Goal: Use online tool/utility: Utilize a website feature to perform a specific function

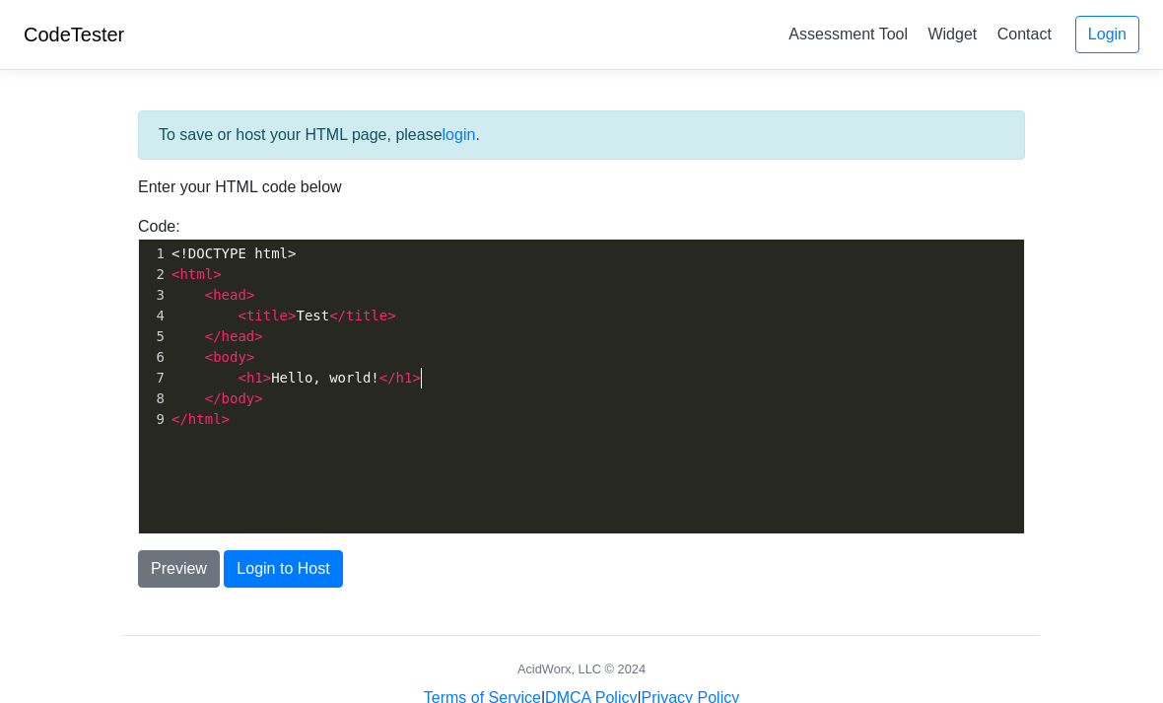
scroll to position [2, 0]
type textarea "<!DOCTYPE html> <html> <head> <title>Test</title> </head> <body> <h1>Hello, wor…"
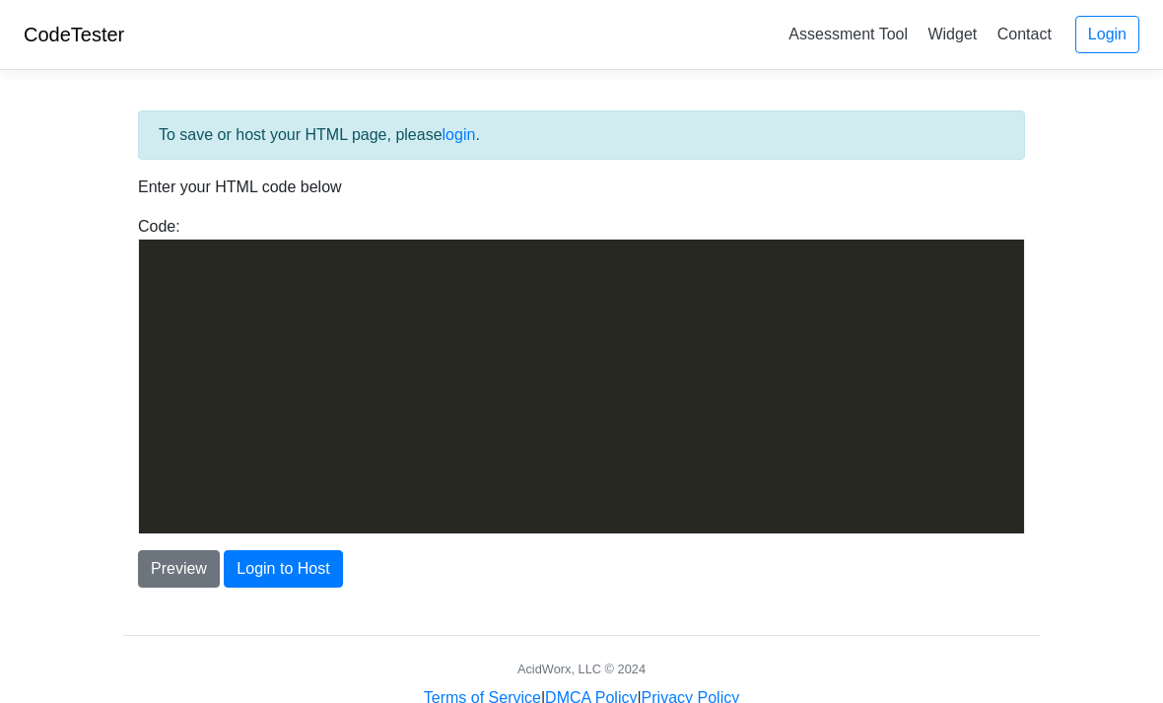
scroll to position [3669, 0]
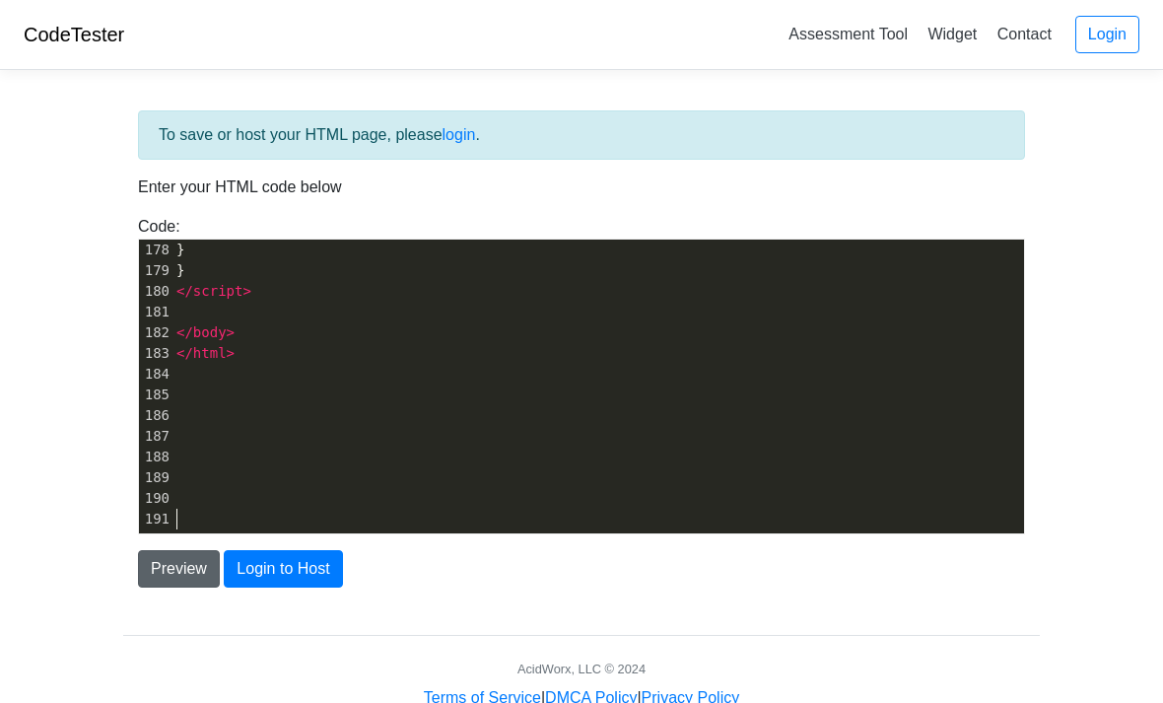
click at [169, 572] on button "Preview" at bounding box center [179, 568] width 82 height 37
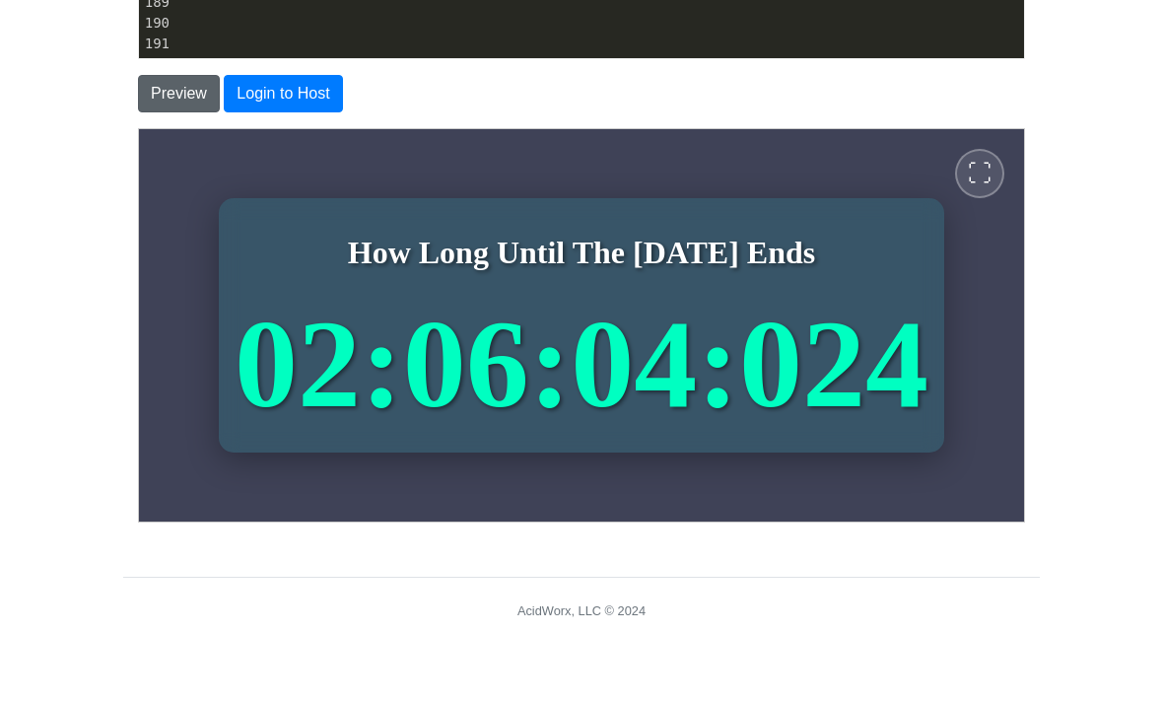
scroll to position [387, 0]
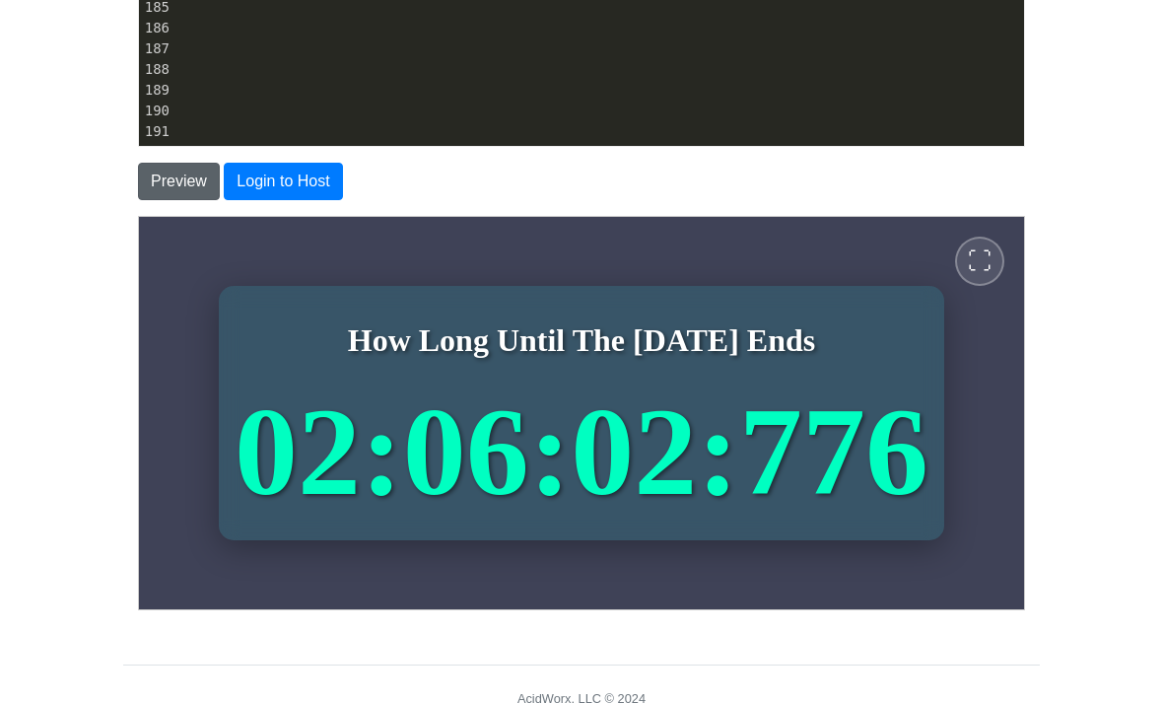
click at [982, 248] on span "⛶" at bounding box center [979, 260] width 24 height 24
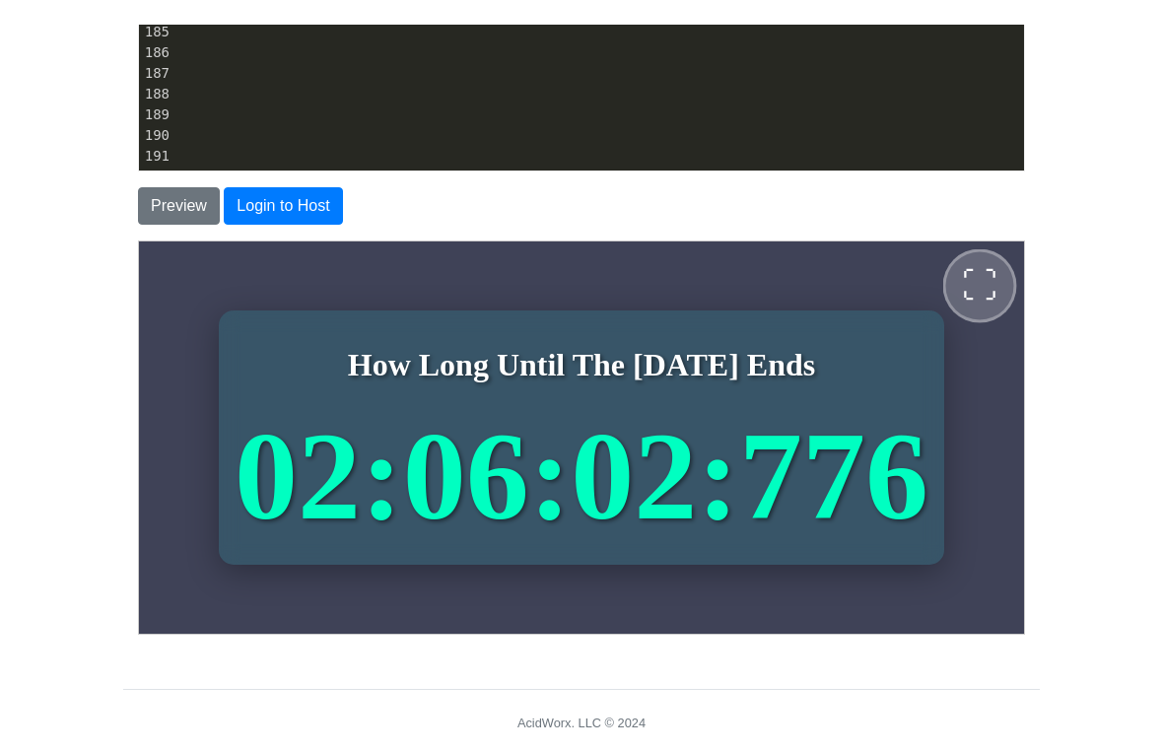
scroll to position [0, 0]
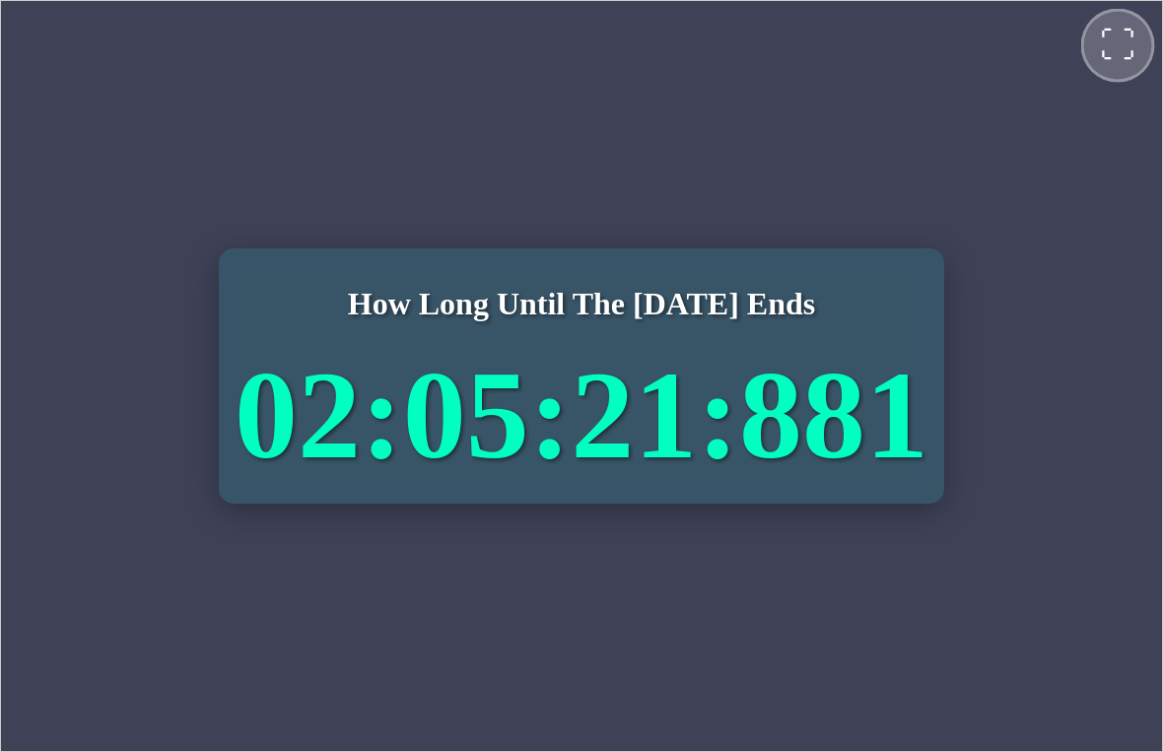
click at [1112, 38] on span "⛶" at bounding box center [1116, 44] width 35 height 35
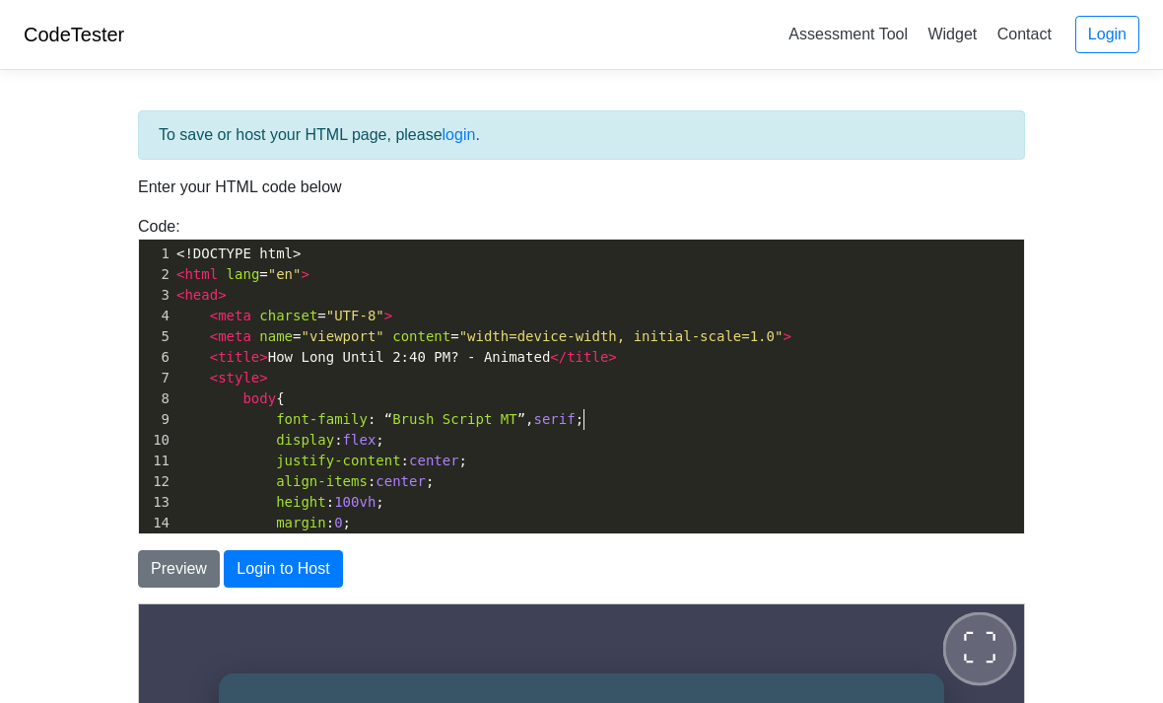
scroll to position [10, 41]
type textarea "serif"
click at [60, 521] on body "CodeTester Assessment Tool Widget Contact Login To save or host your HTML page,…" at bounding box center [581, 563] width 1163 height 1127
click at [154, 577] on button "Preview" at bounding box center [179, 568] width 82 height 37
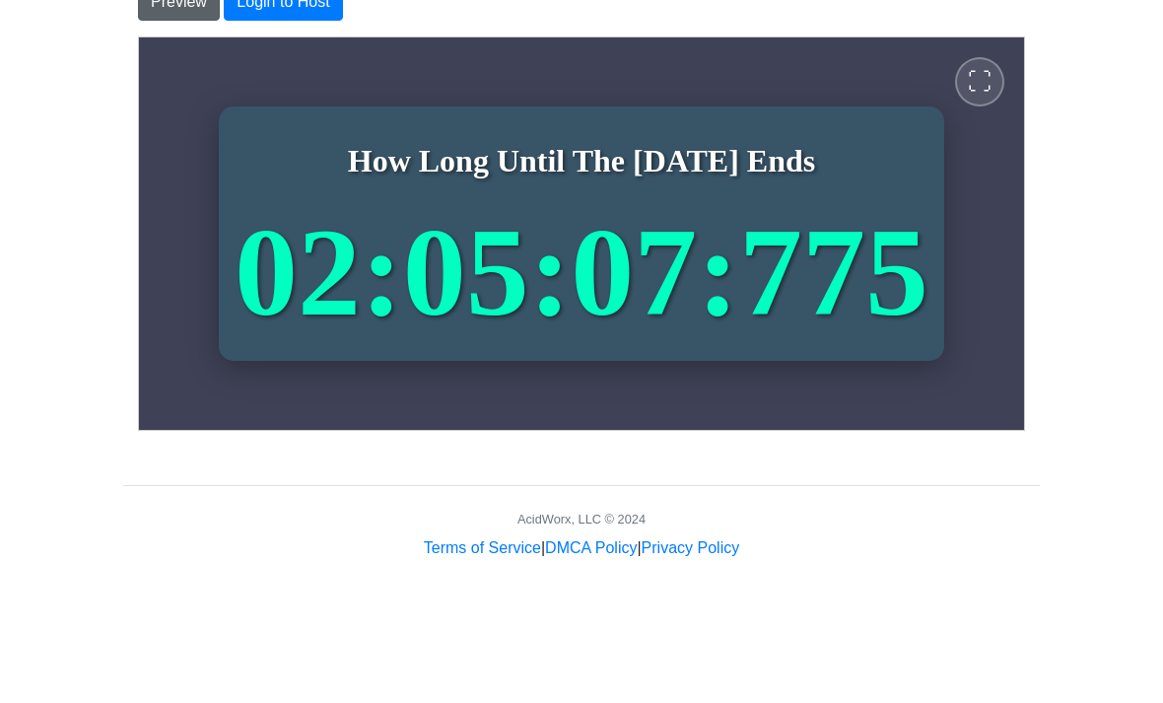
scroll to position [432, 0]
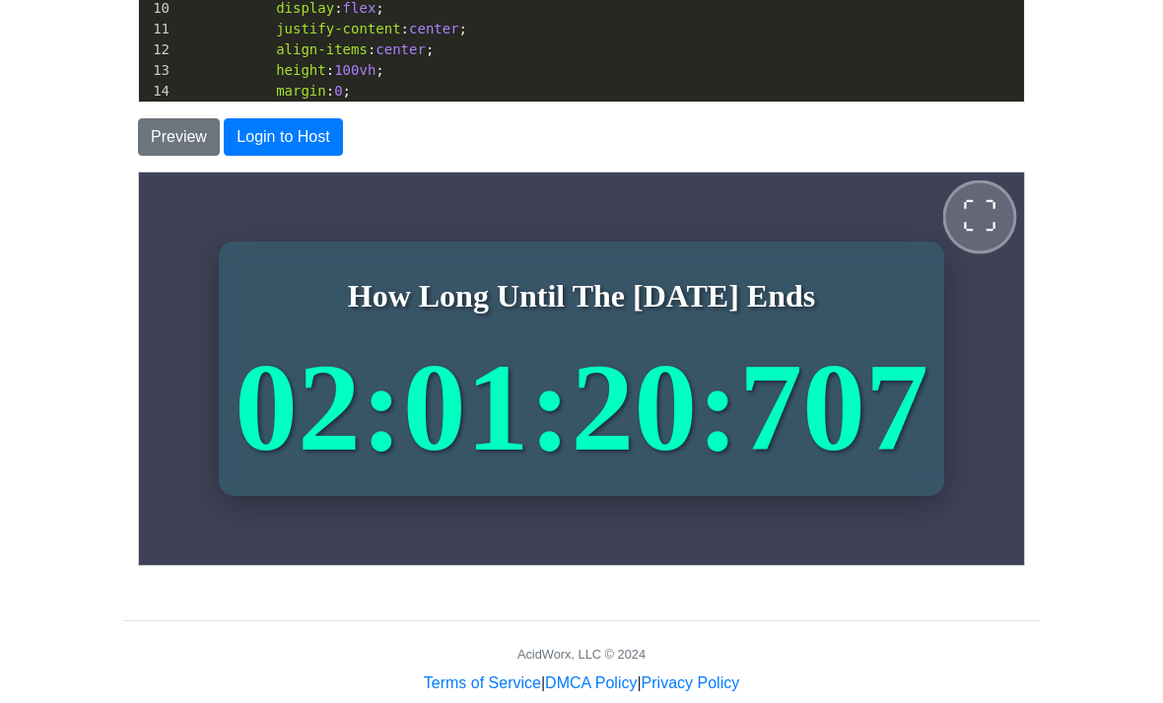
click at [960, 224] on button "⛶" at bounding box center [980, 216] width 74 height 74
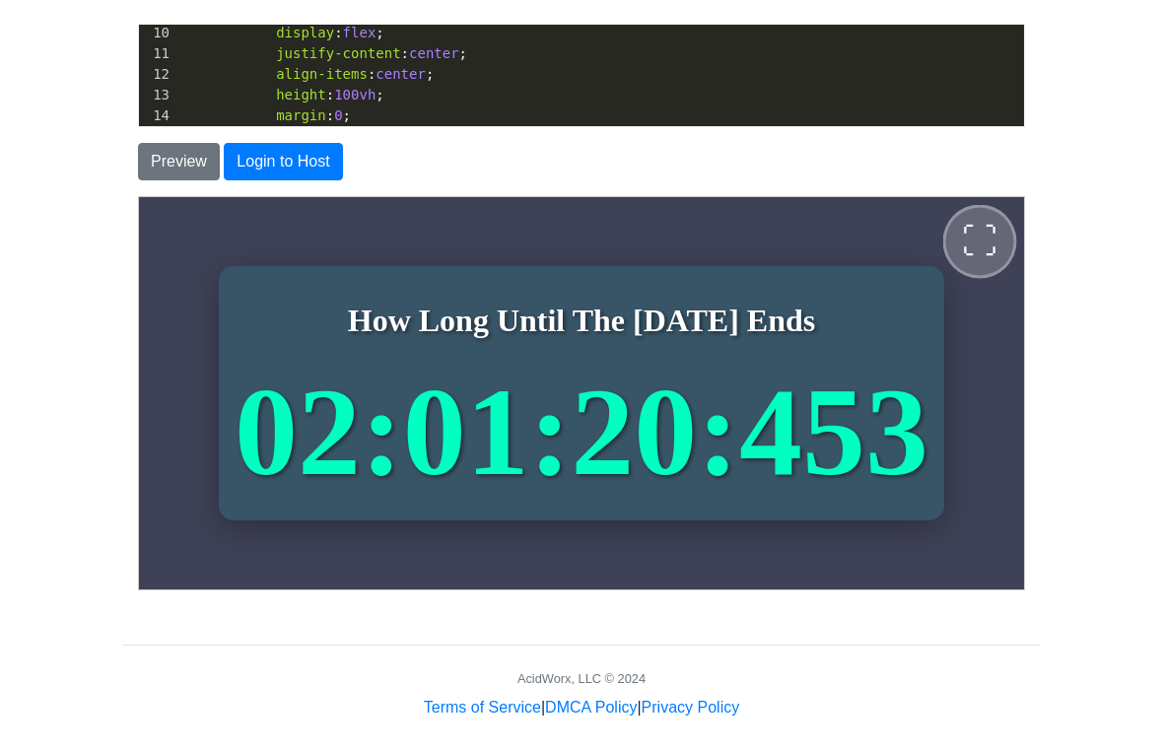
scroll to position [0, 0]
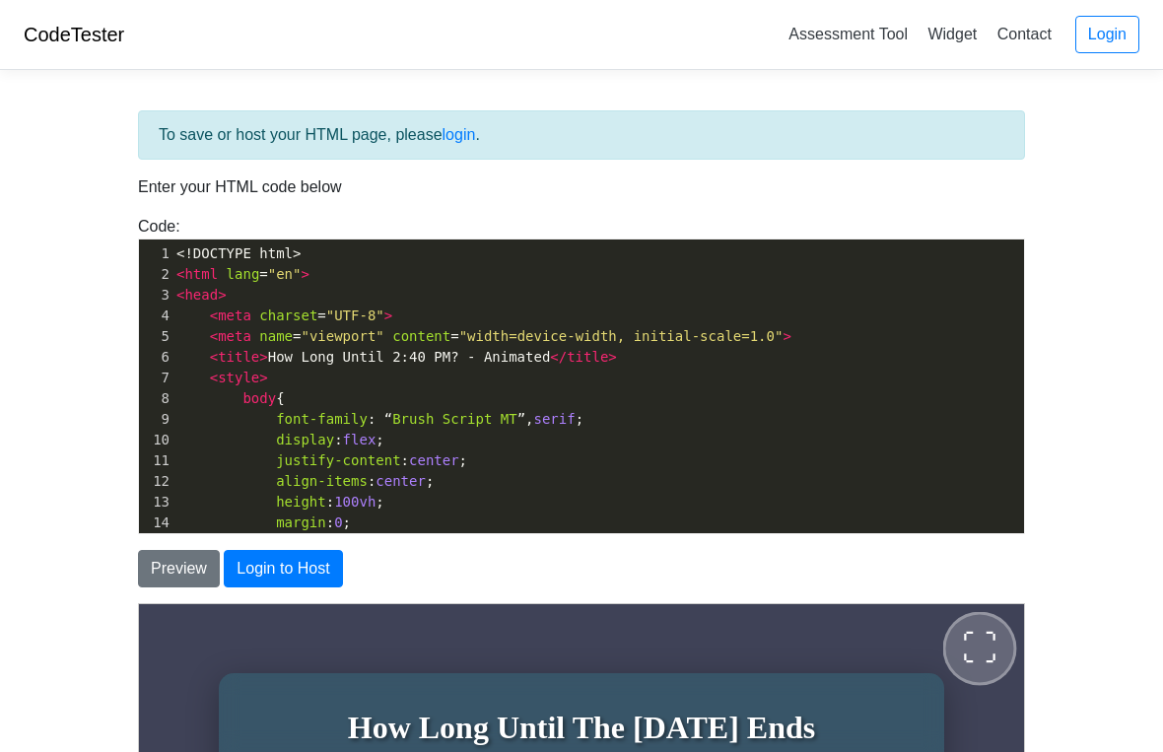
click at [997, 653] on span "⛶" at bounding box center [978, 647] width 35 height 35
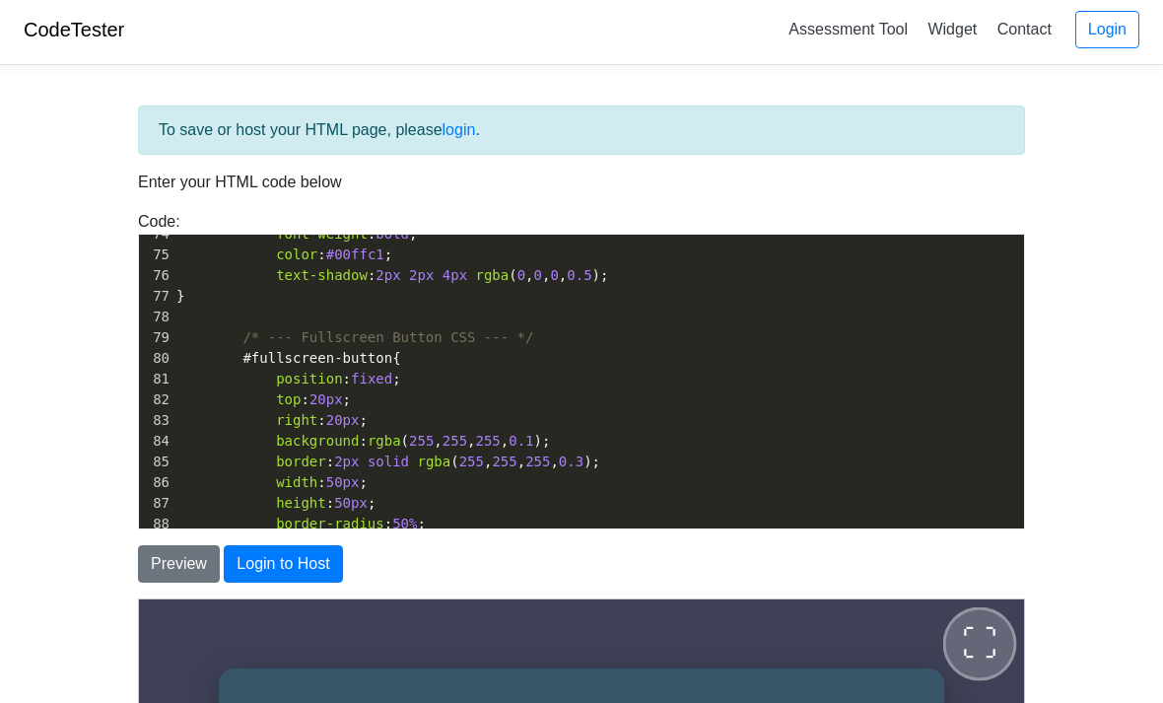
scroll to position [1752, 0]
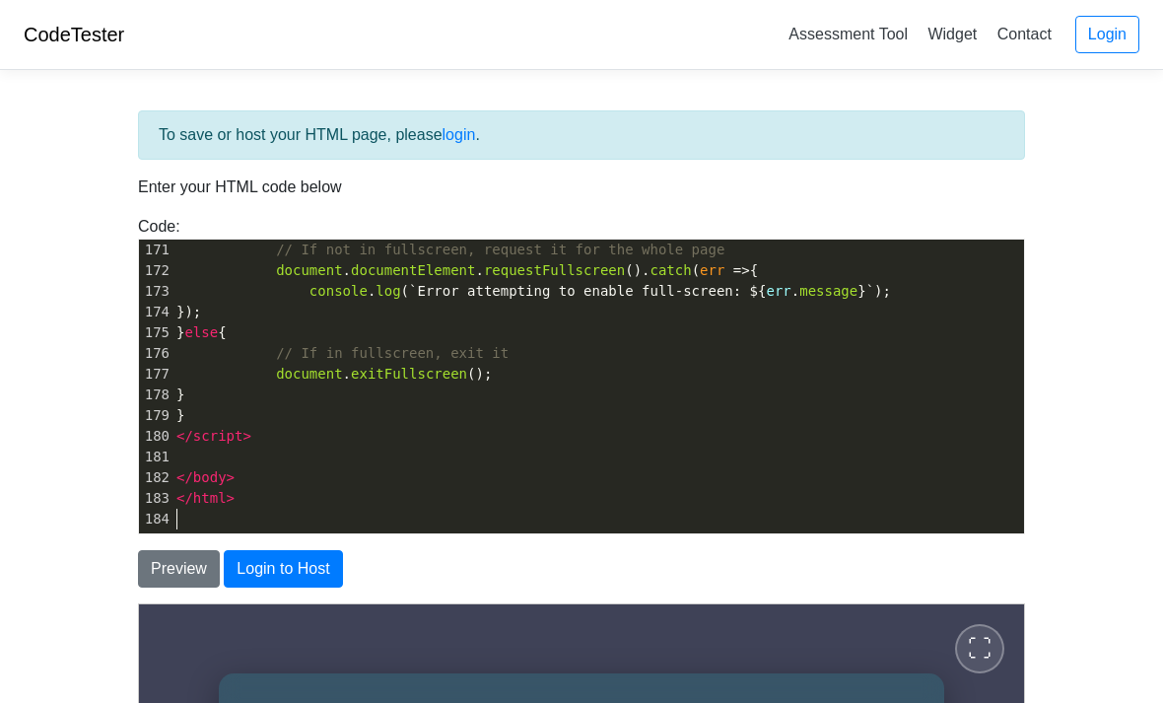
click at [64, 44] on link "CodeTester" at bounding box center [74, 35] width 101 height 22
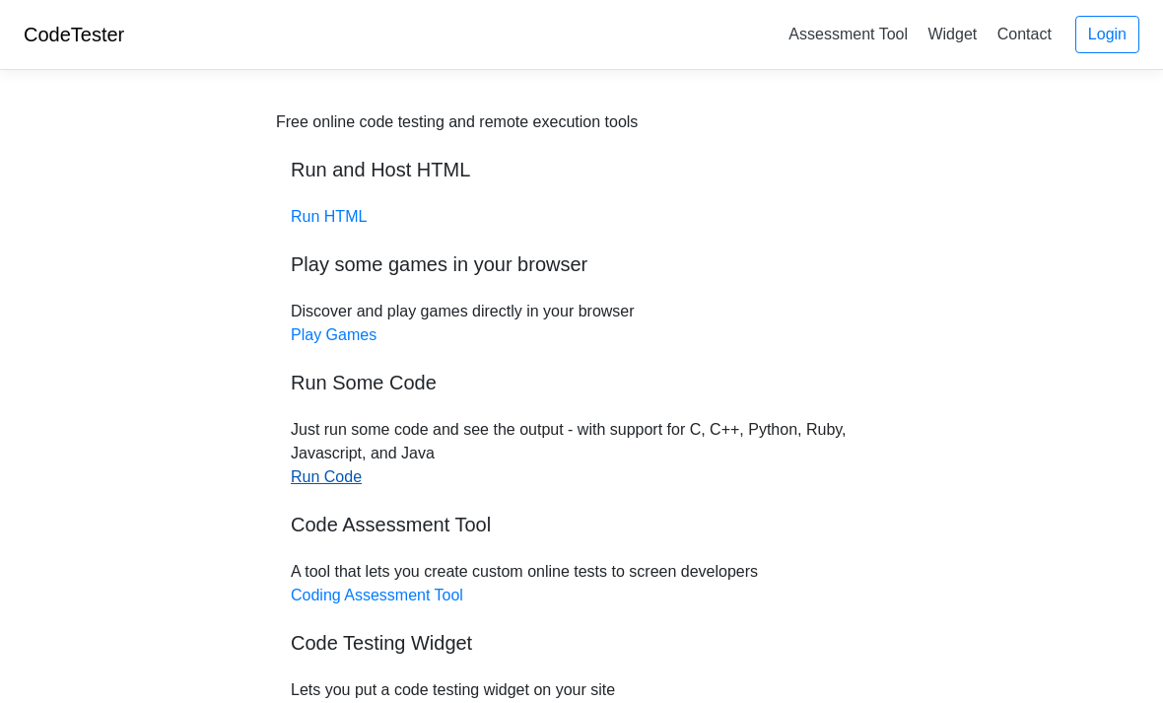
click at [330, 484] on link "Run Code" at bounding box center [326, 476] width 71 height 17
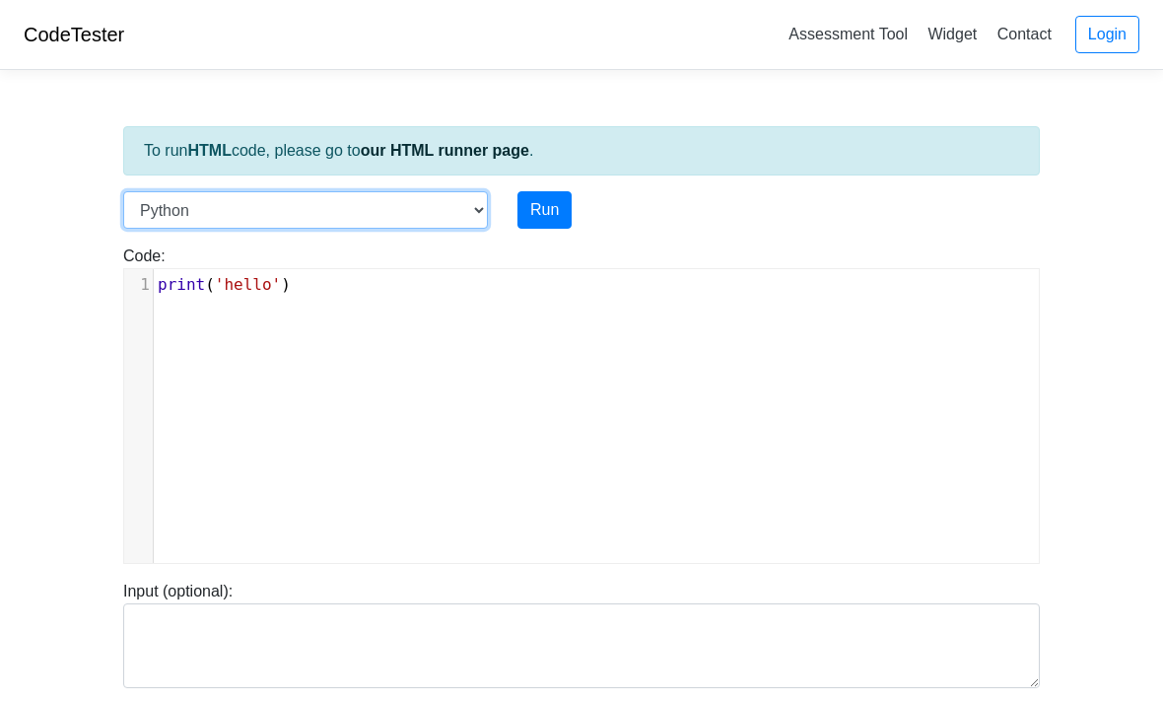
click at [178, 200] on select "C C++ Go Java Javascript Python Ruby" at bounding box center [305, 209] width 365 height 37
select select "ruby"
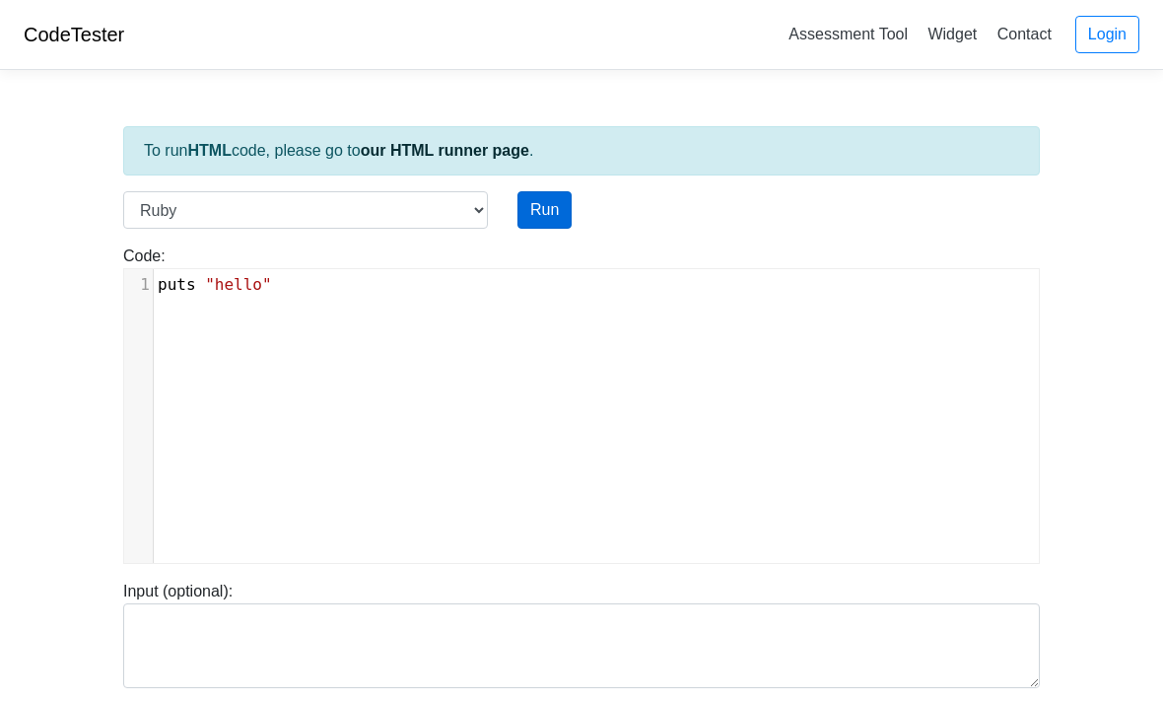
click at [537, 220] on button "Run" at bounding box center [545, 209] width 54 height 37
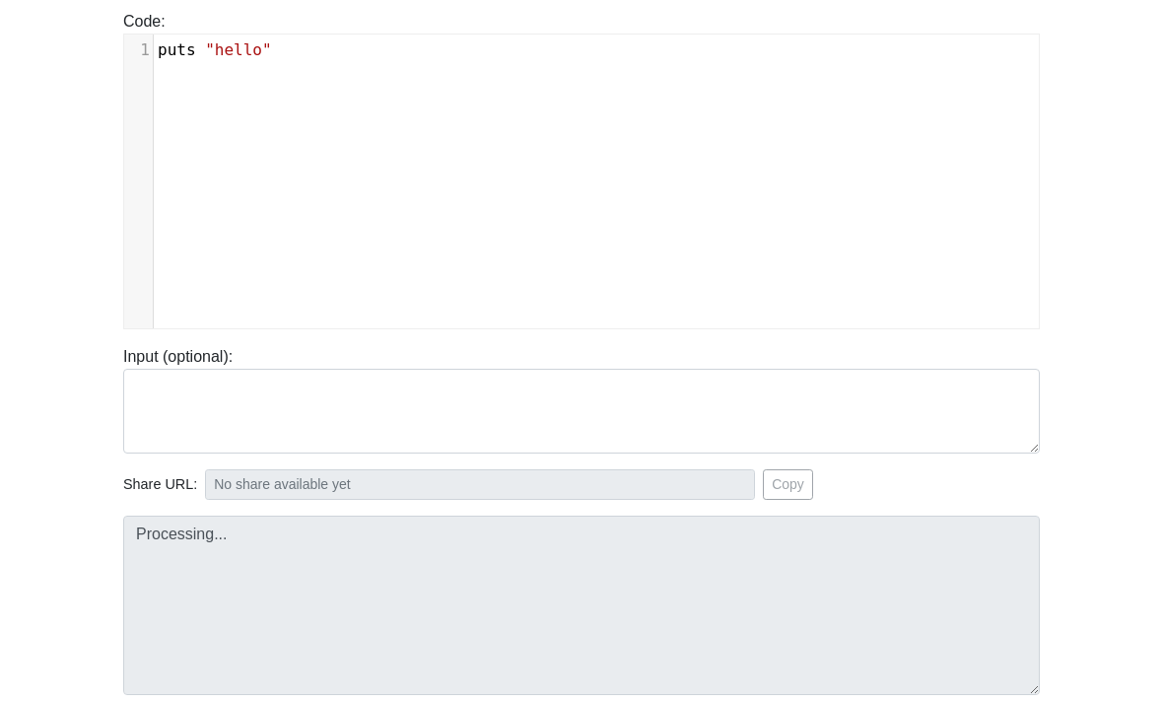
type input "https://codetester.io/runner?s=59zJd6Bolj"
type textarea "Stdout: hello"
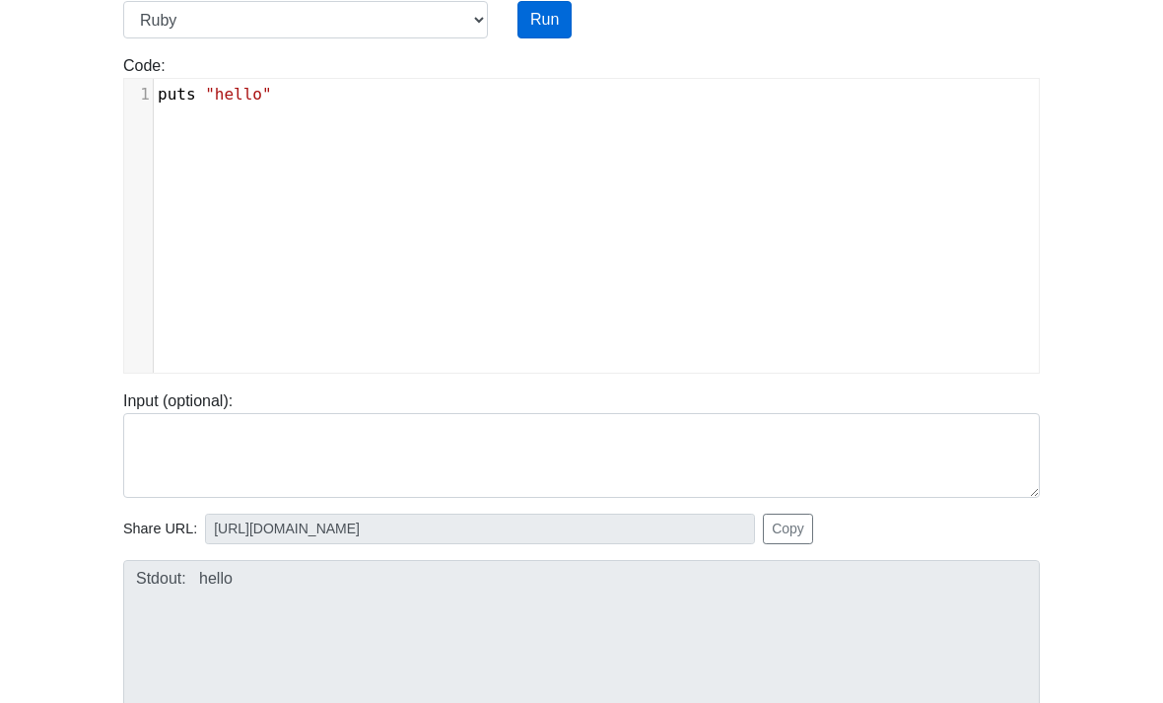
scroll to position [188, 0]
click at [782, 543] on button "Copy" at bounding box center [788, 531] width 50 height 31
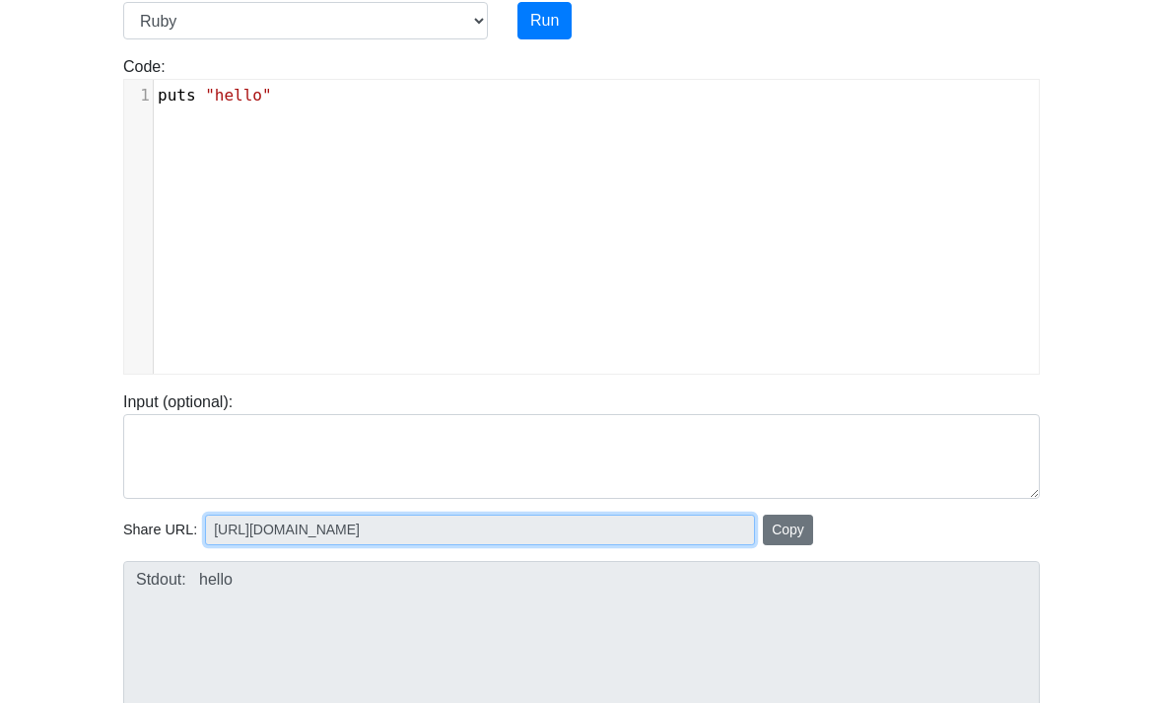
scroll to position [252, 0]
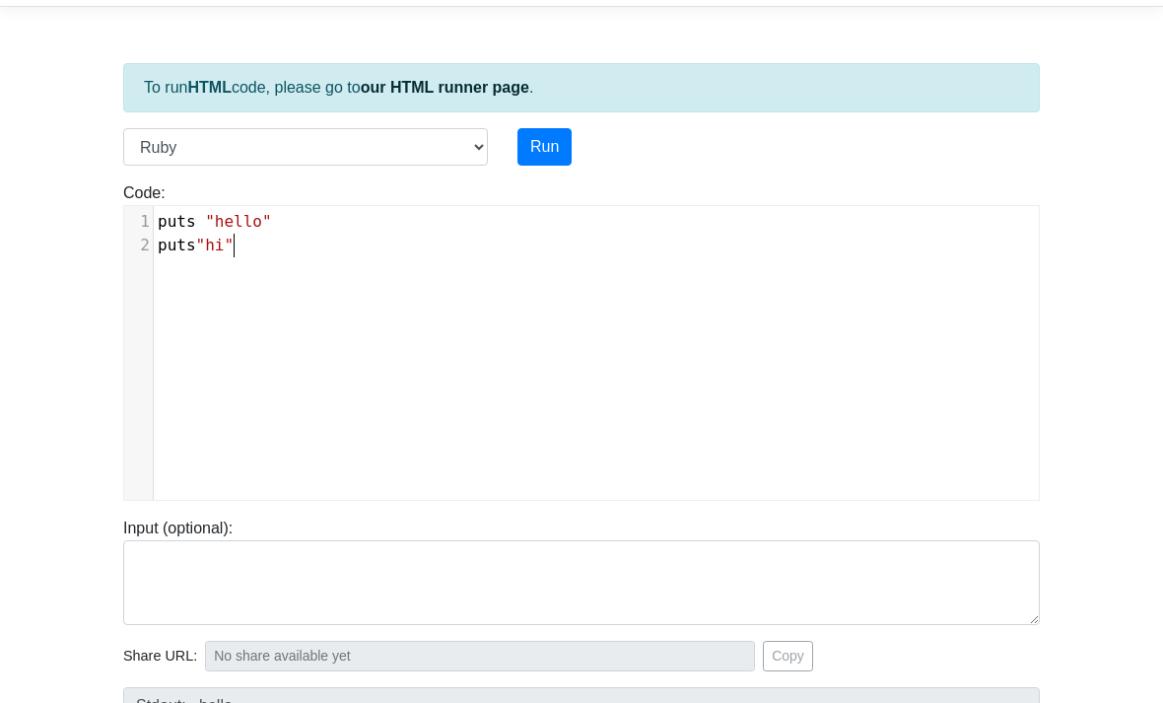
scroll to position [11, 76]
type textarea "puts"hi""
click at [548, 154] on button "Run" at bounding box center [545, 146] width 54 height 37
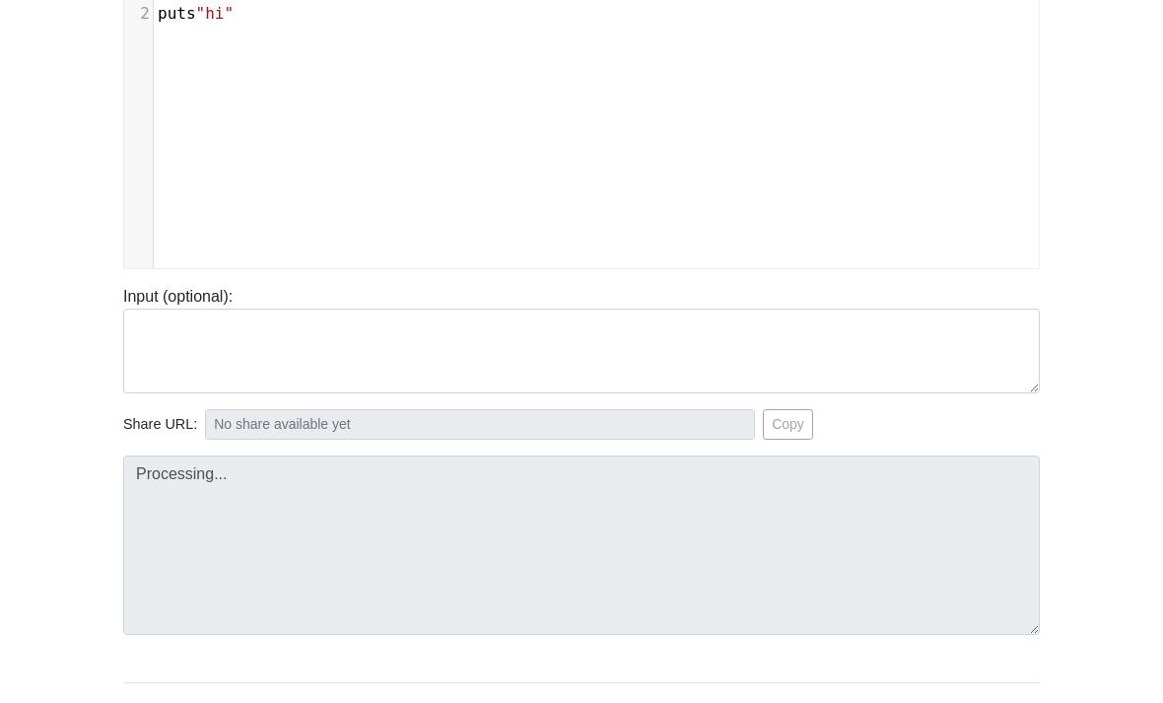
scroll to position [319, 0]
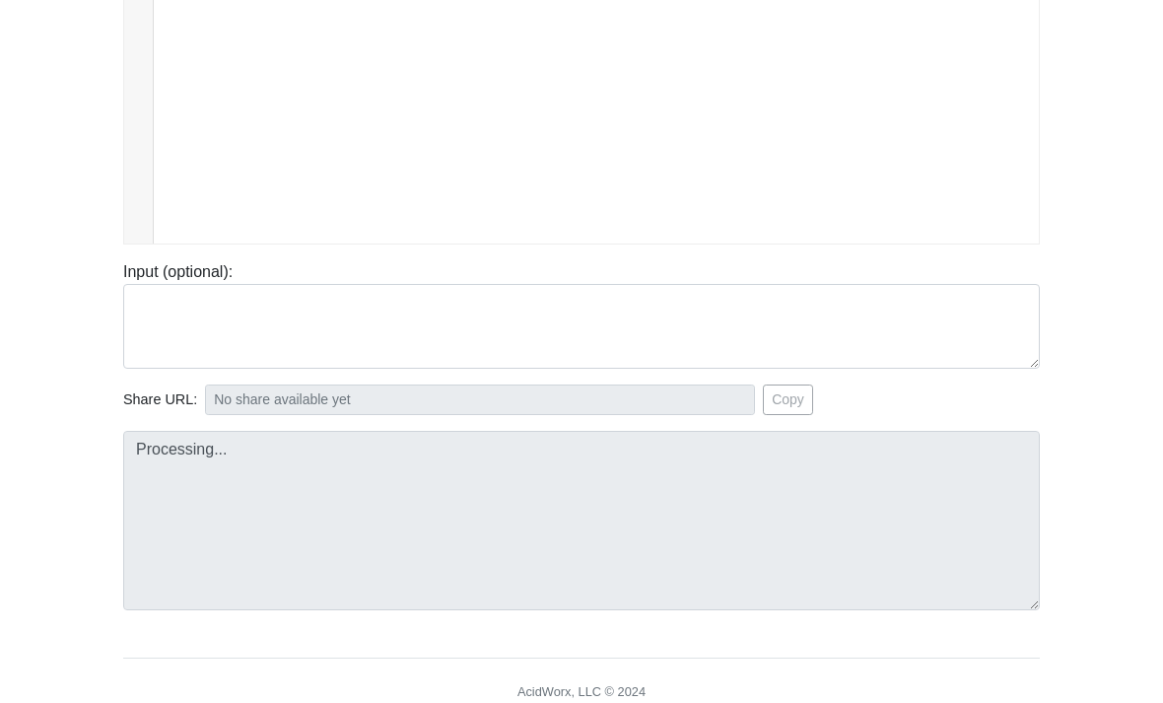
type input "[URL][DOMAIN_NAME]"
type textarea "Stdout: hello hi"
click at [801, 398] on button "Copy" at bounding box center [788, 400] width 50 height 31
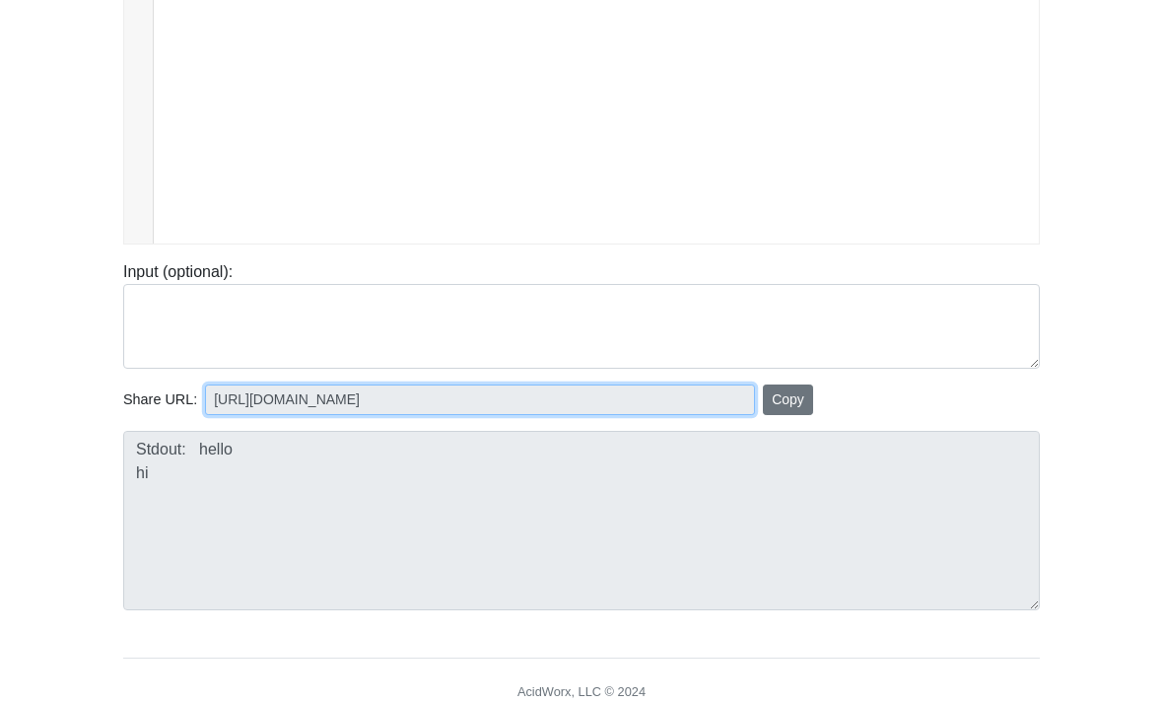
scroll to position [383, 0]
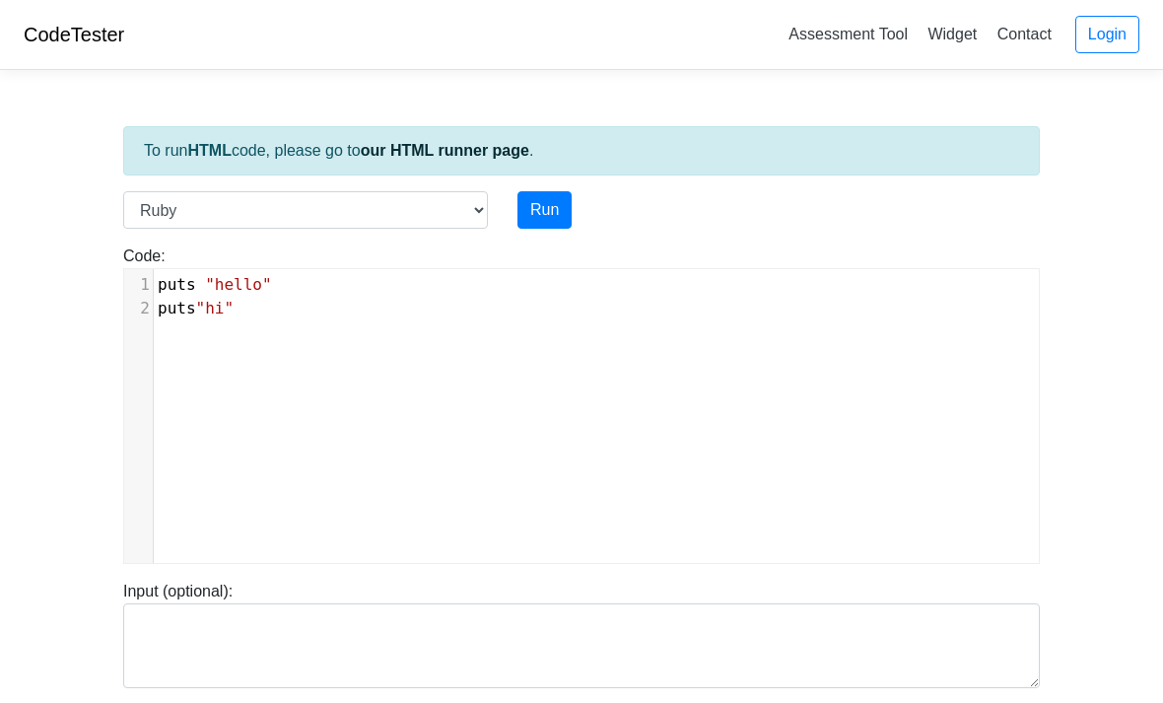
click at [65, 44] on link "CodeTester" at bounding box center [74, 35] width 101 height 22
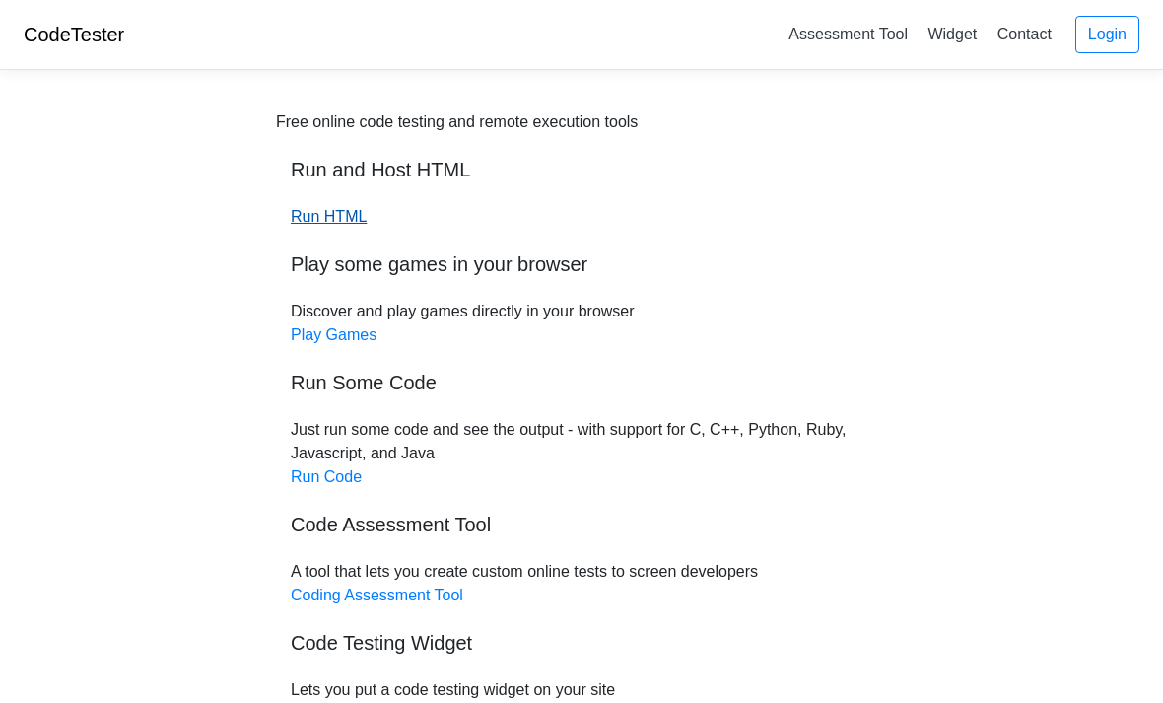
click at [336, 224] on link "Run HTML" at bounding box center [329, 216] width 76 height 17
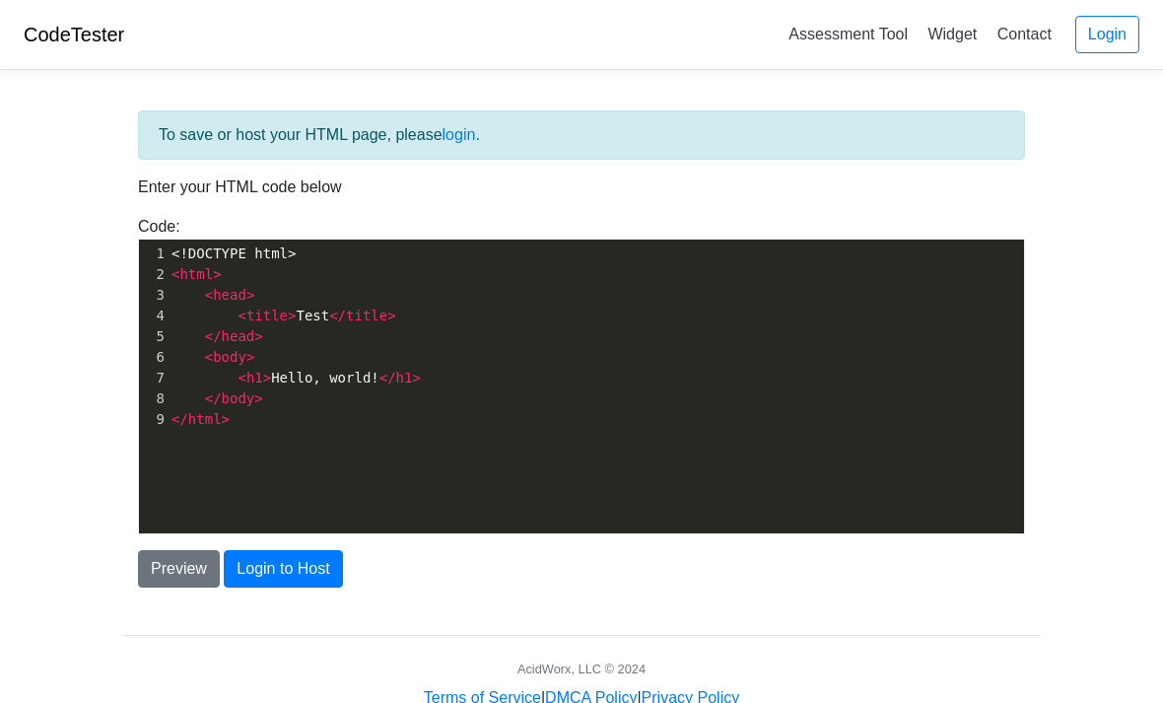
scroll to position [54, 0]
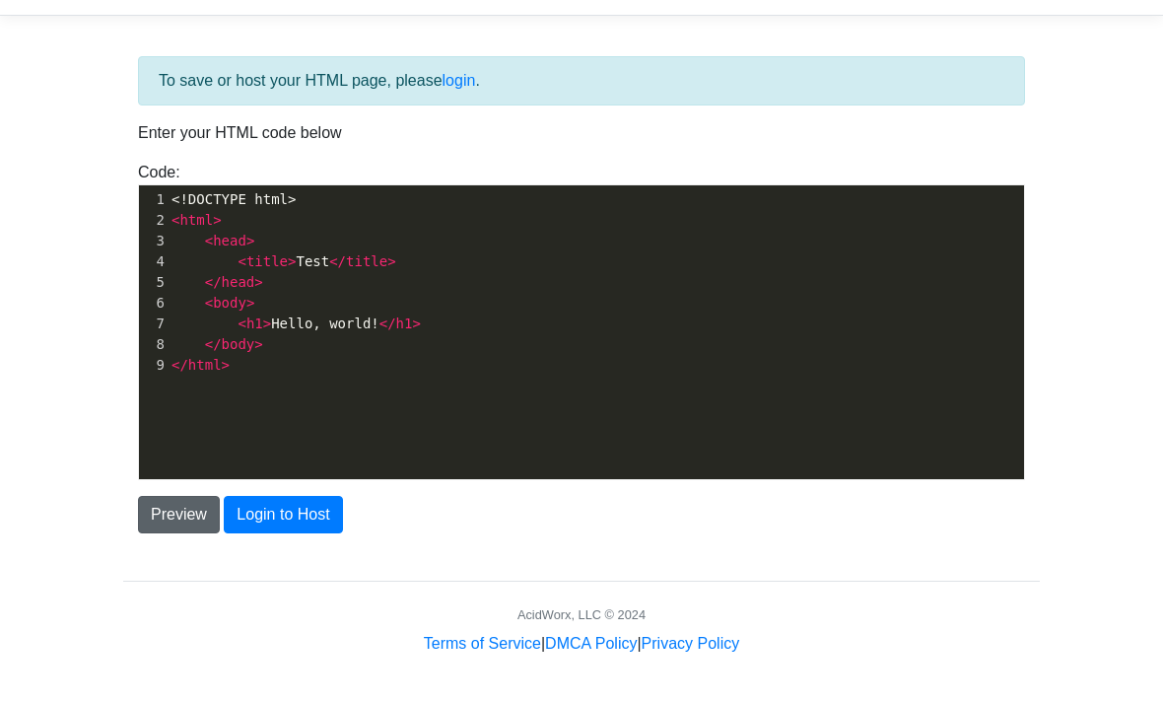
click at [169, 527] on button "Preview" at bounding box center [179, 514] width 82 height 37
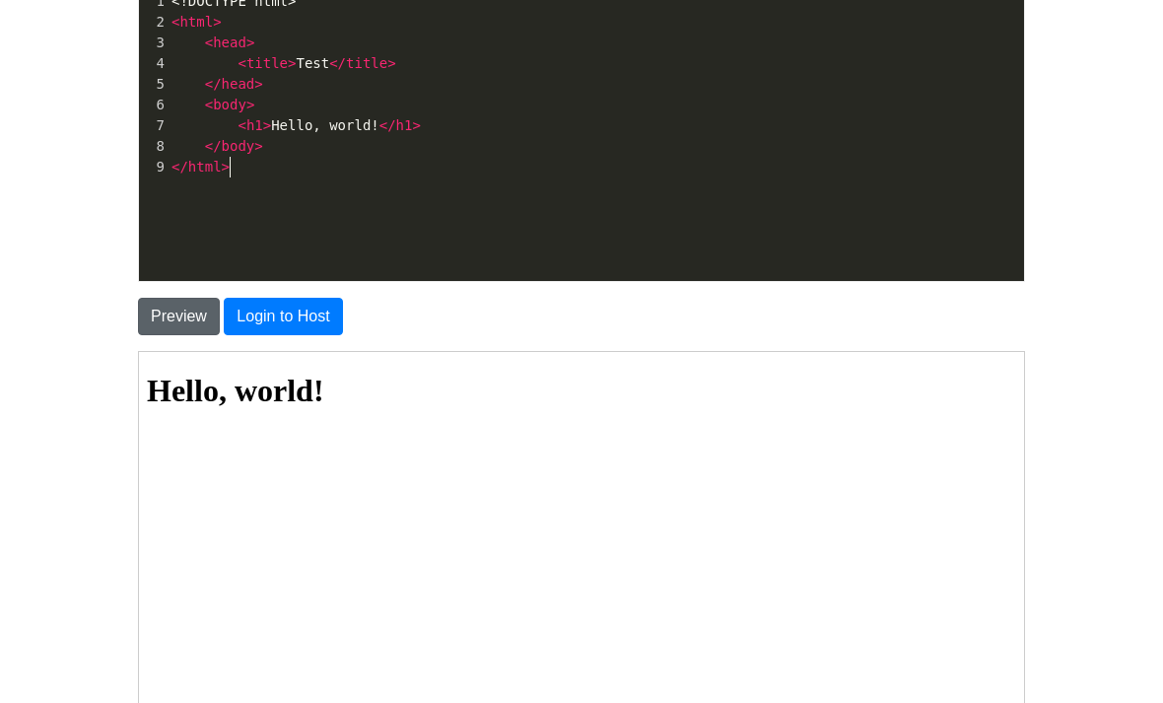
scroll to position [2, 0]
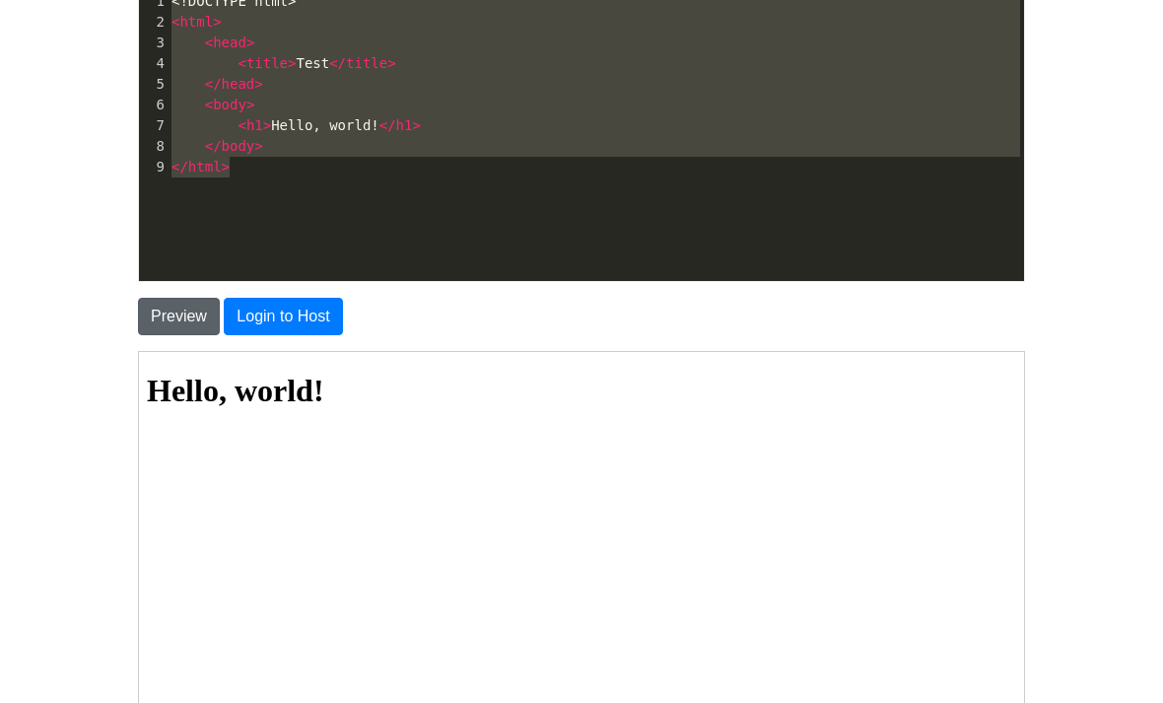
type textarea "<!DOCTYPE html> <html> <head> <title>Test</title> </head> <body> <h1>Hello, wor…"
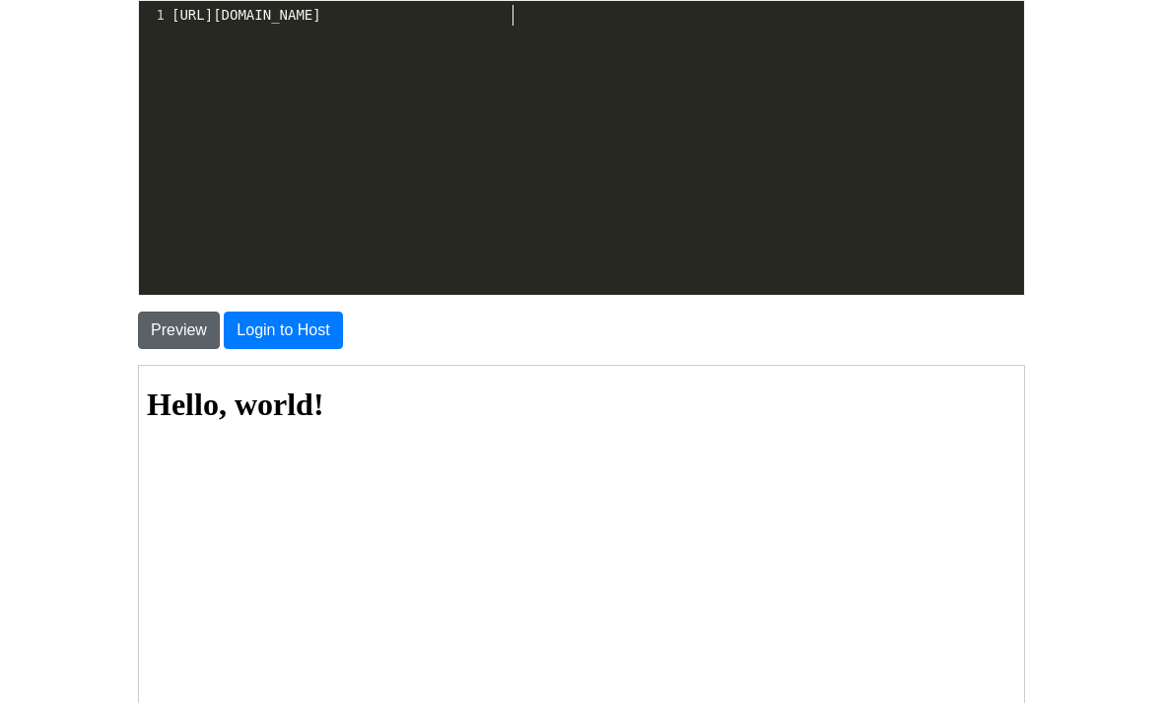
scroll to position [0, 0]
click at [180, 324] on button "Preview" at bounding box center [179, 330] width 82 height 37
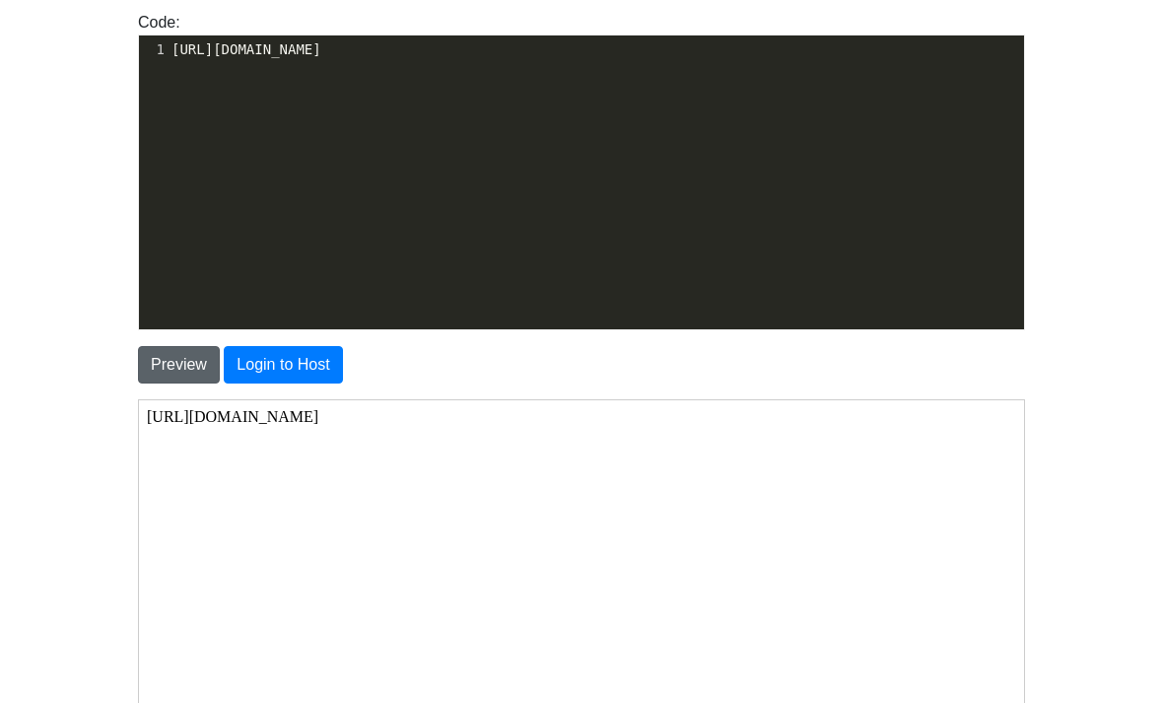
scroll to position [176, 0]
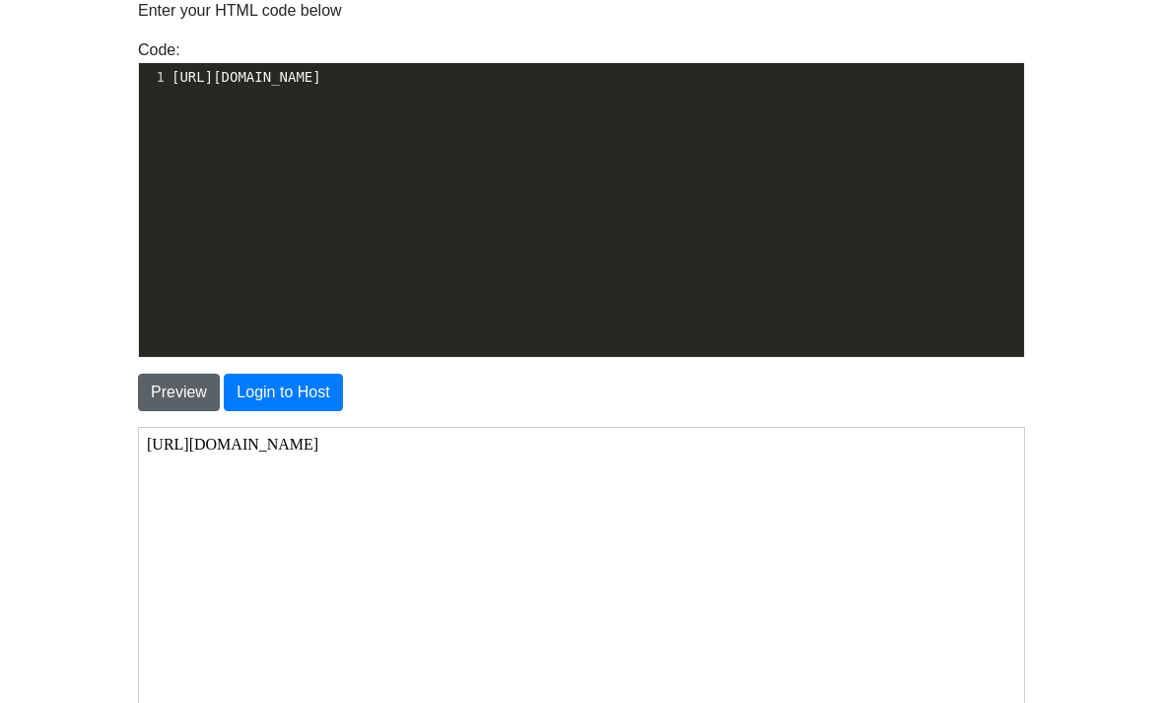
type textarea "https://codetester.io/runner?s=oQXdOJ75lR"
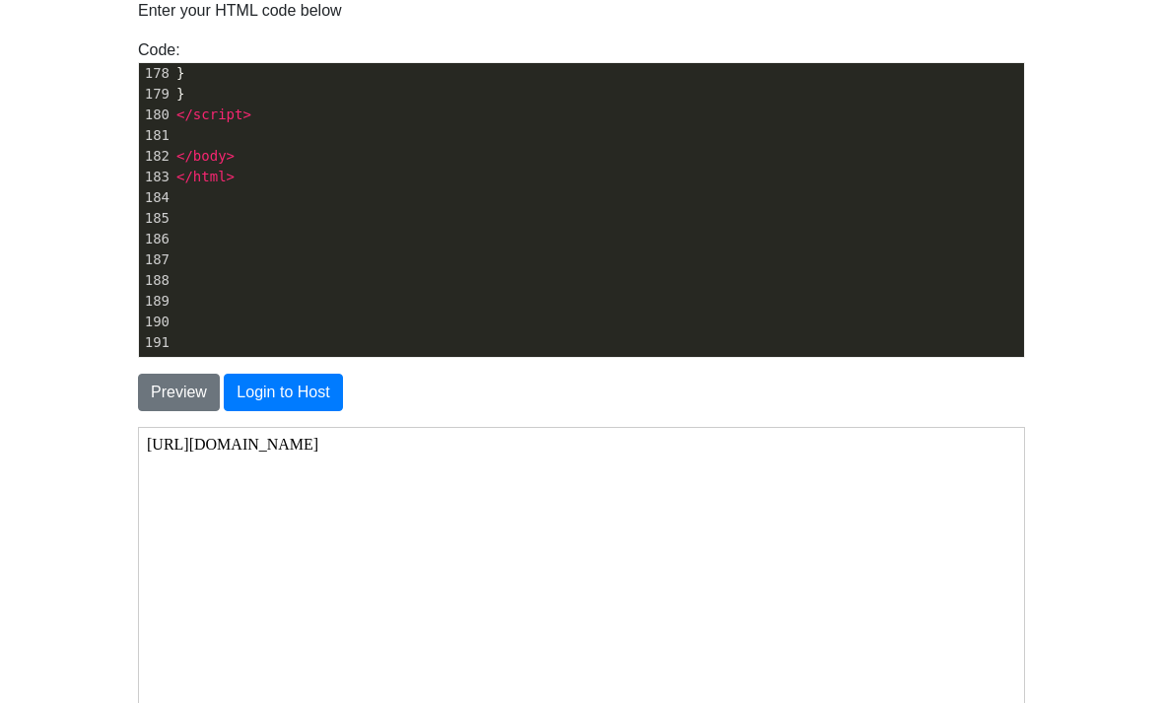
click at [191, 368] on div "Preview Login to Host" at bounding box center [581, 384] width 917 height 53
click at [160, 397] on button "Preview" at bounding box center [179, 392] width 82 height 37
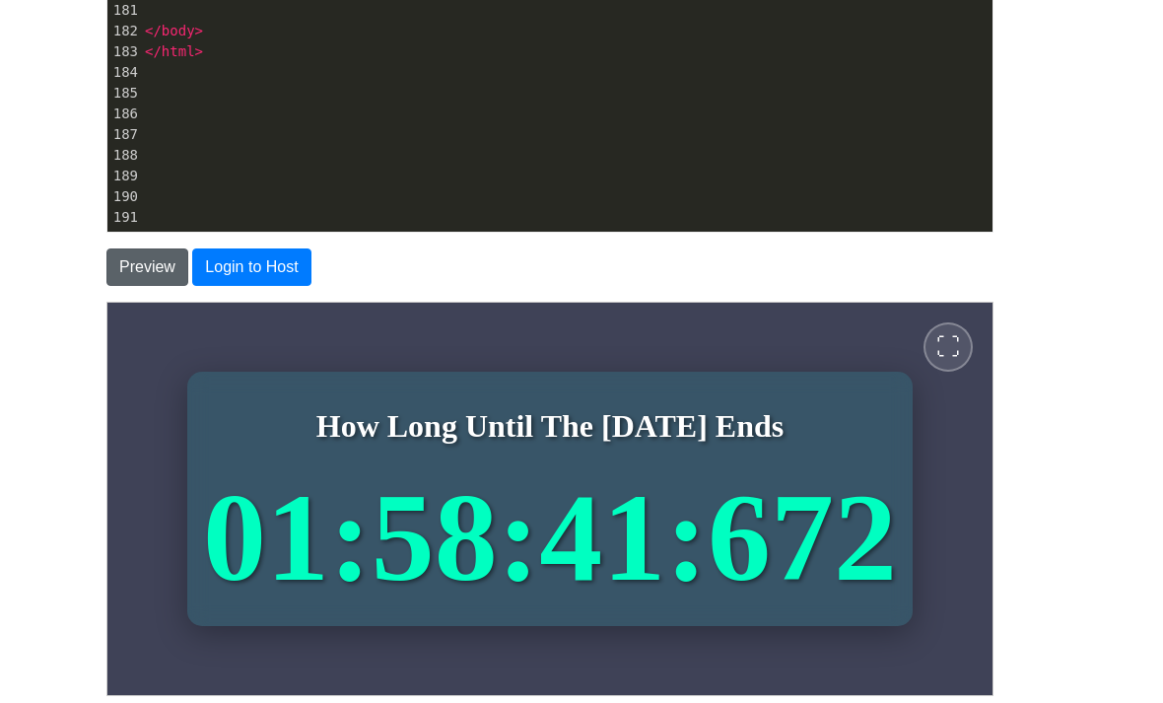
scroll to position [407, 0]
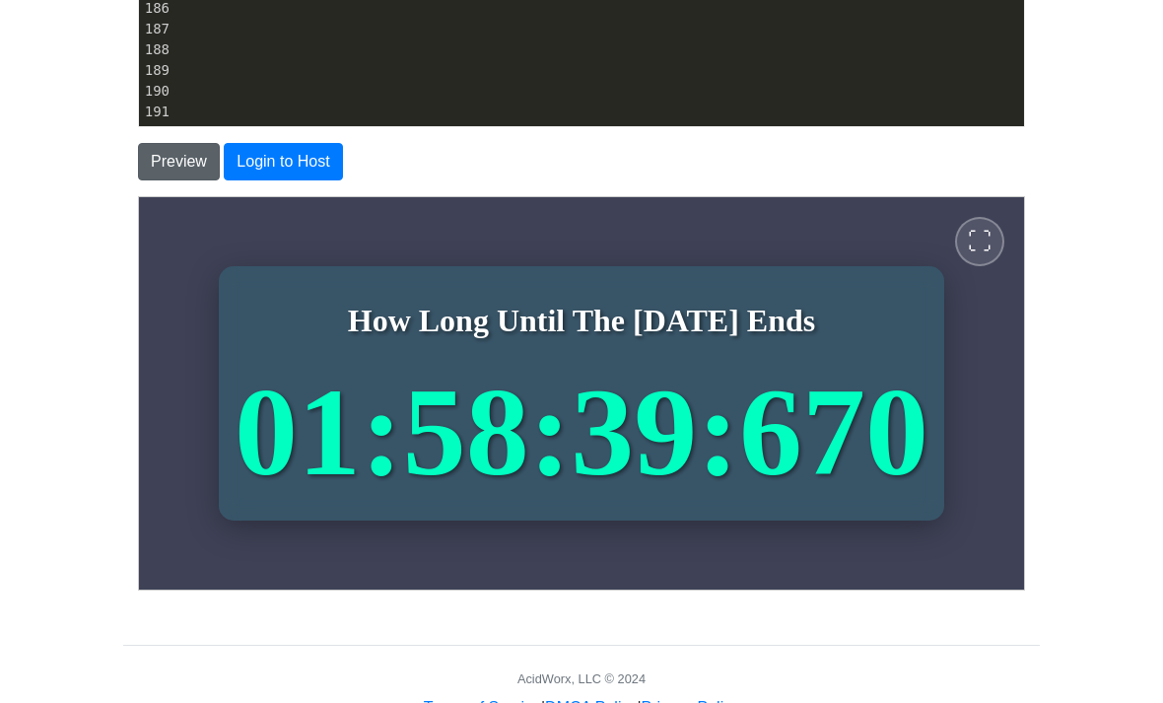
click at [982, 252] on span "⛶" at bounding box center [979, 241] width 24 height 24
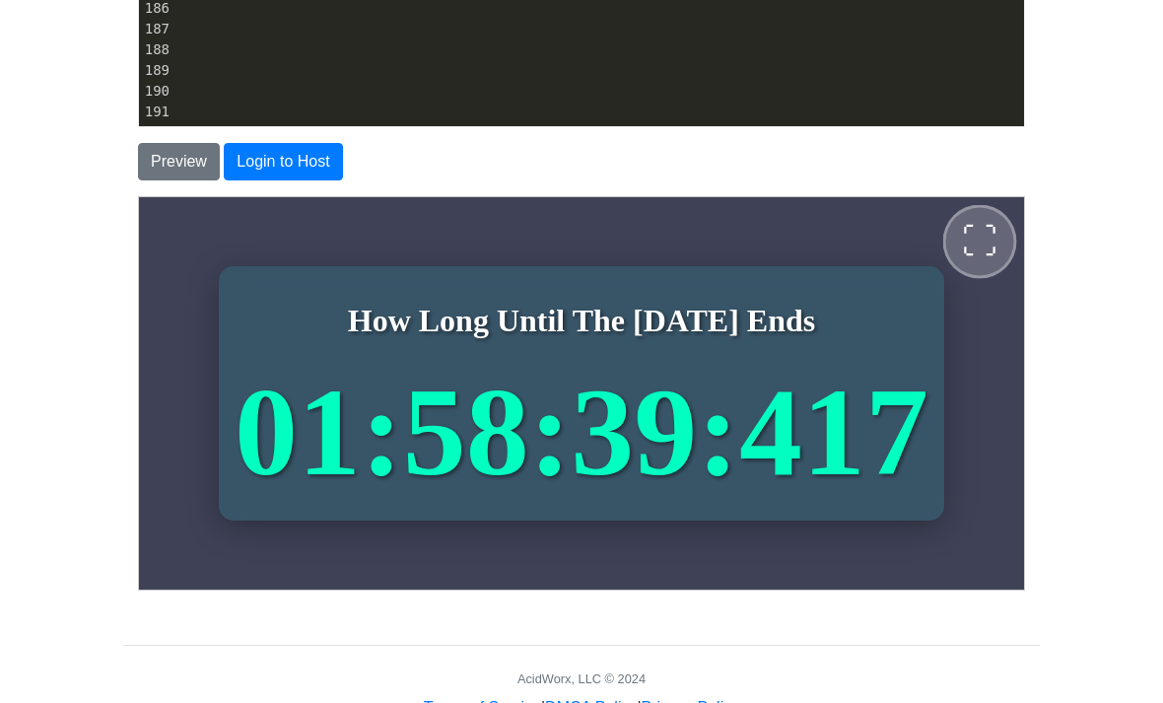
scroll to position [0, 0]
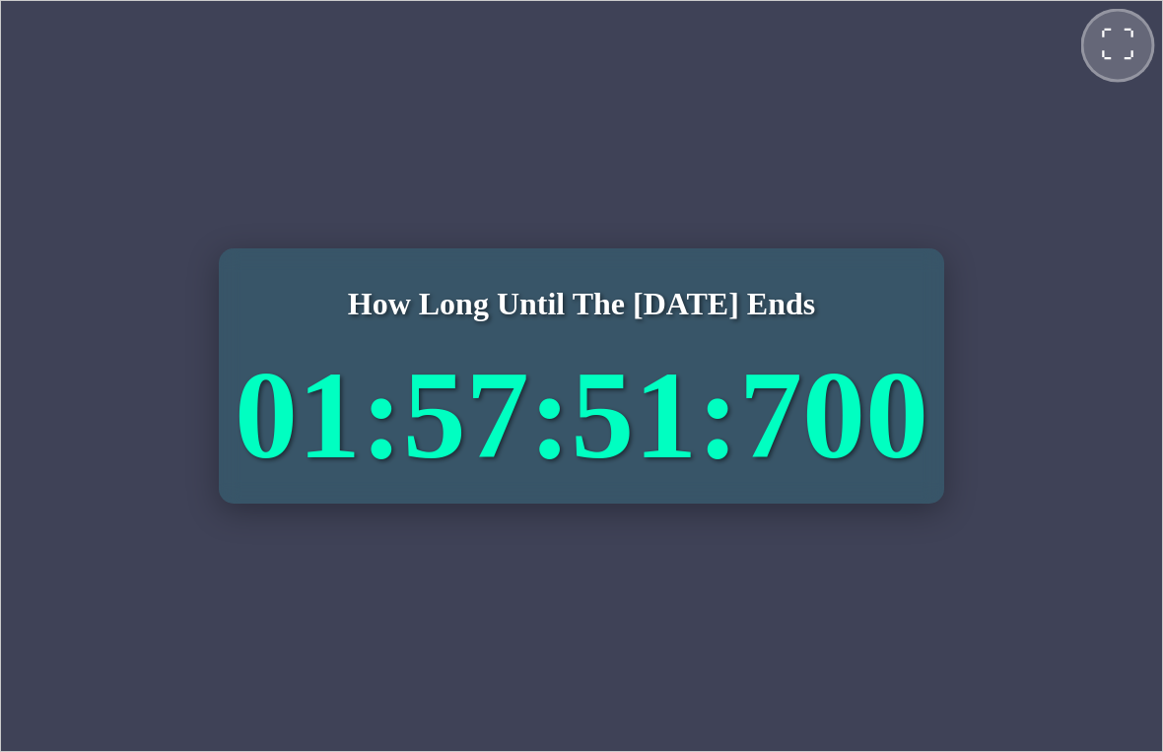
click at [1117, 54] on span "⛶" at bounding box center [1116, 44] width 35 height 35
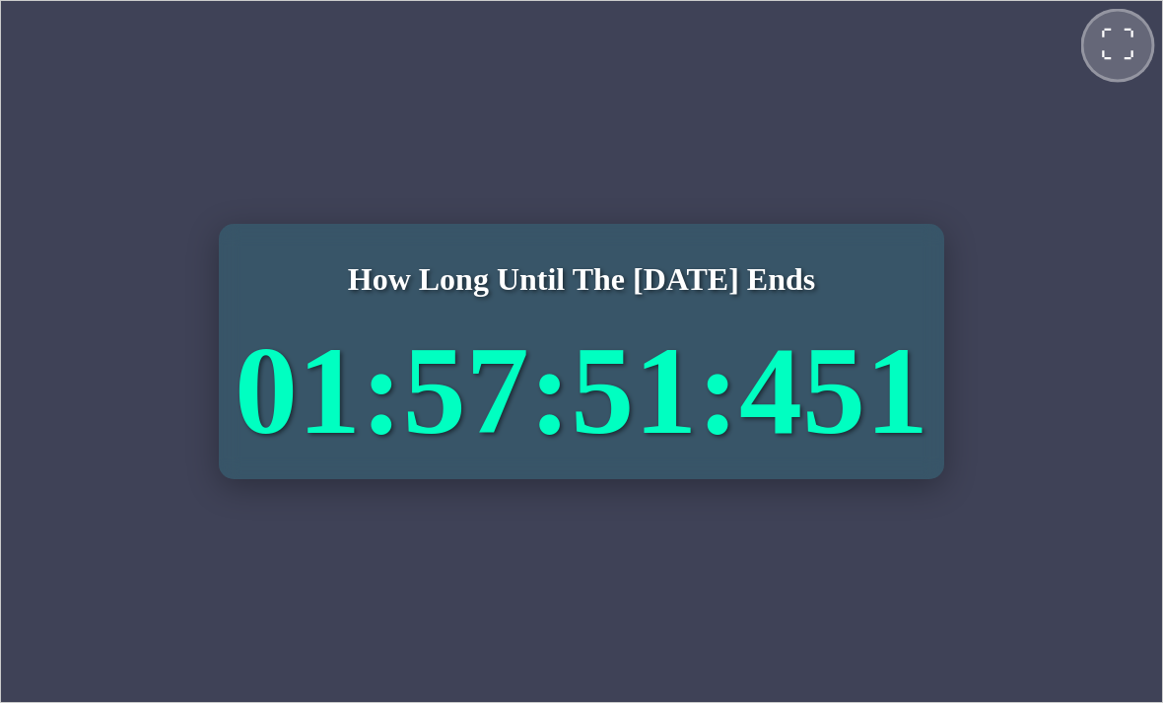
scroll to position [407, 0]
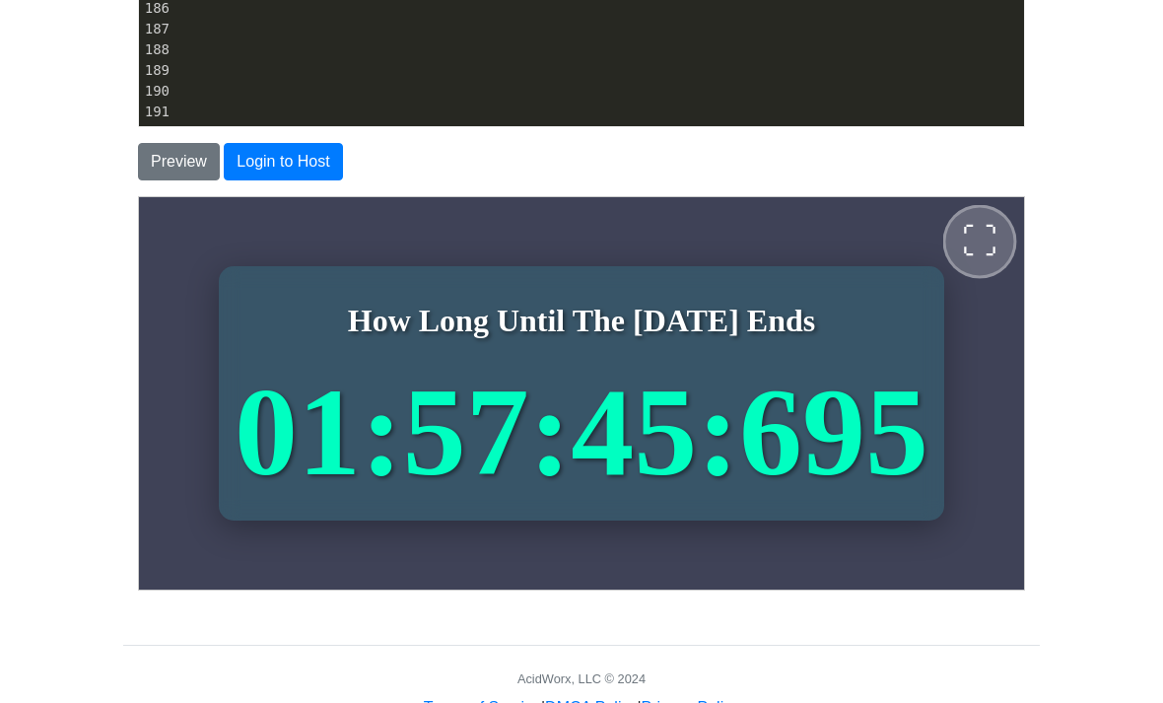
click at [964, 231] on span "⛶" at bounding box center [978, 240] width 35 height 35
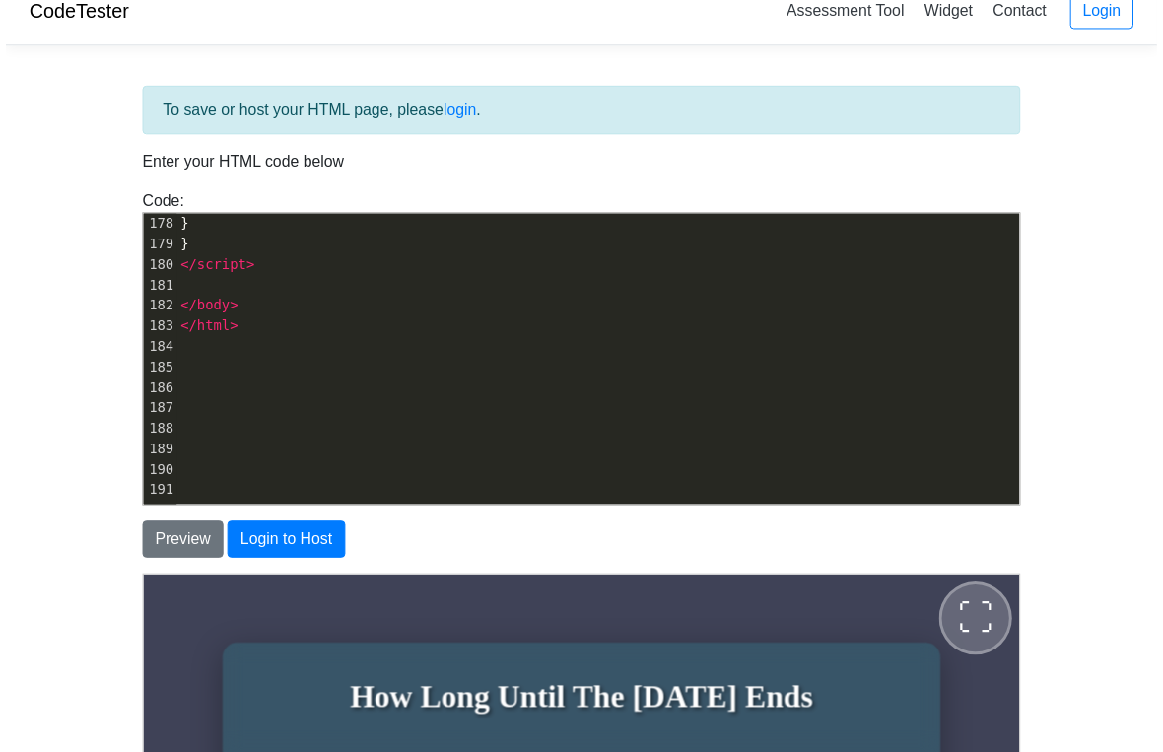
scroll to position [0, 0]
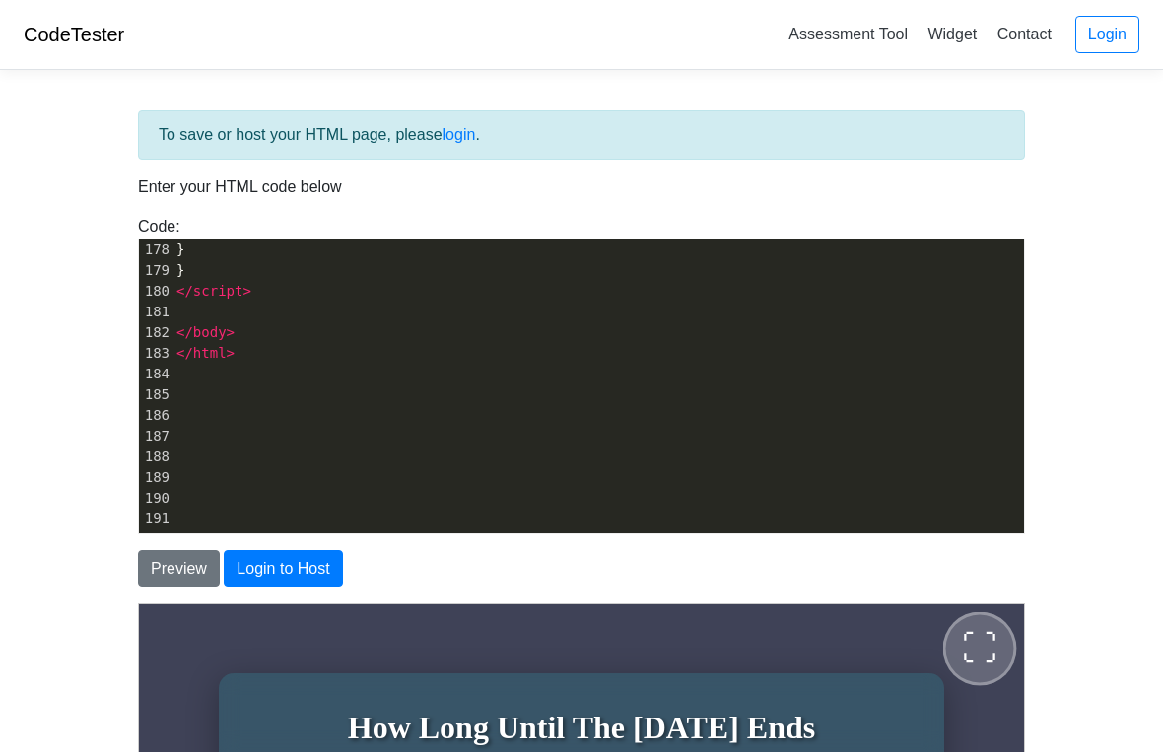
click at [1017, 660] on button "⛶" at bounding box center [980, 648] width 74 height 74
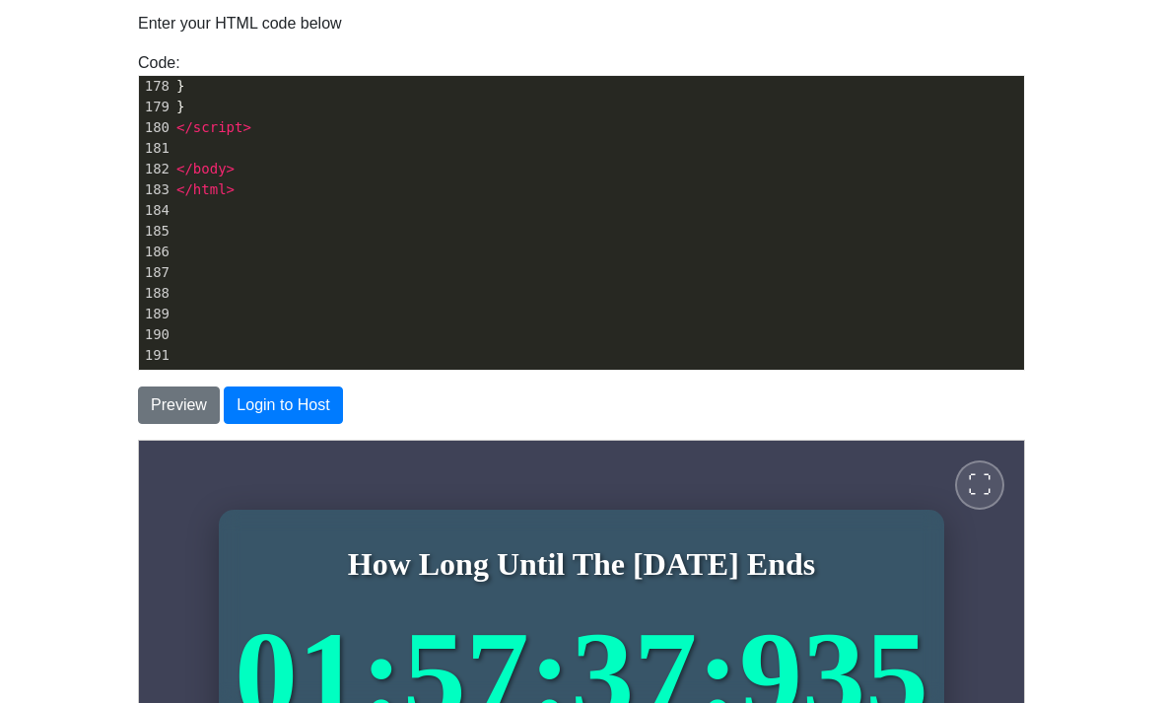
scroll to position [164, 0]
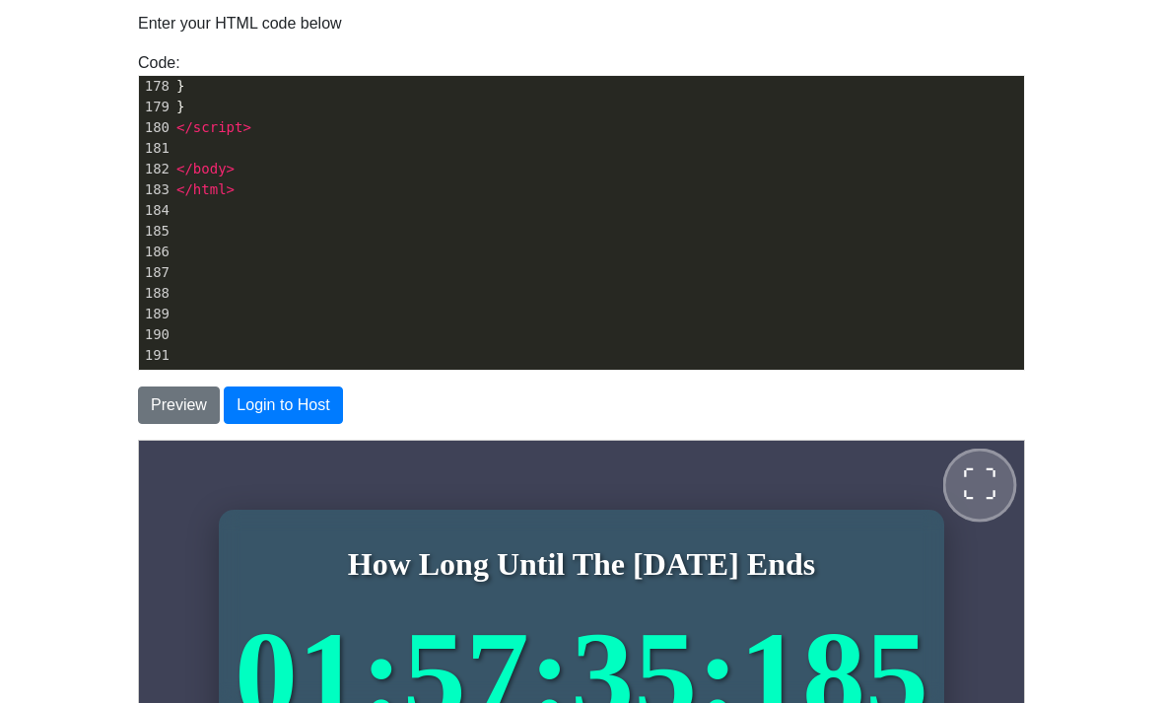
click at [989, 492] on span "⛶" at bounding box center [978, 483] width 35 height 35
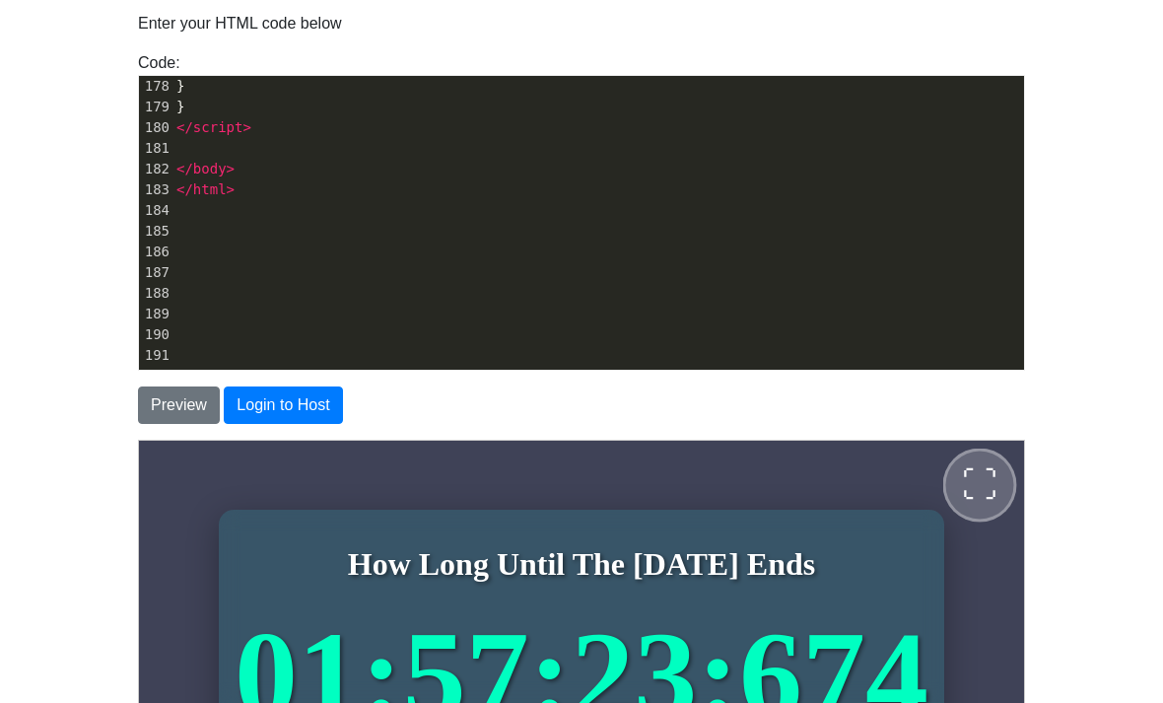
click at [964, 488] on button "⛶" at bounding box center [980, 485] width 74 height 74
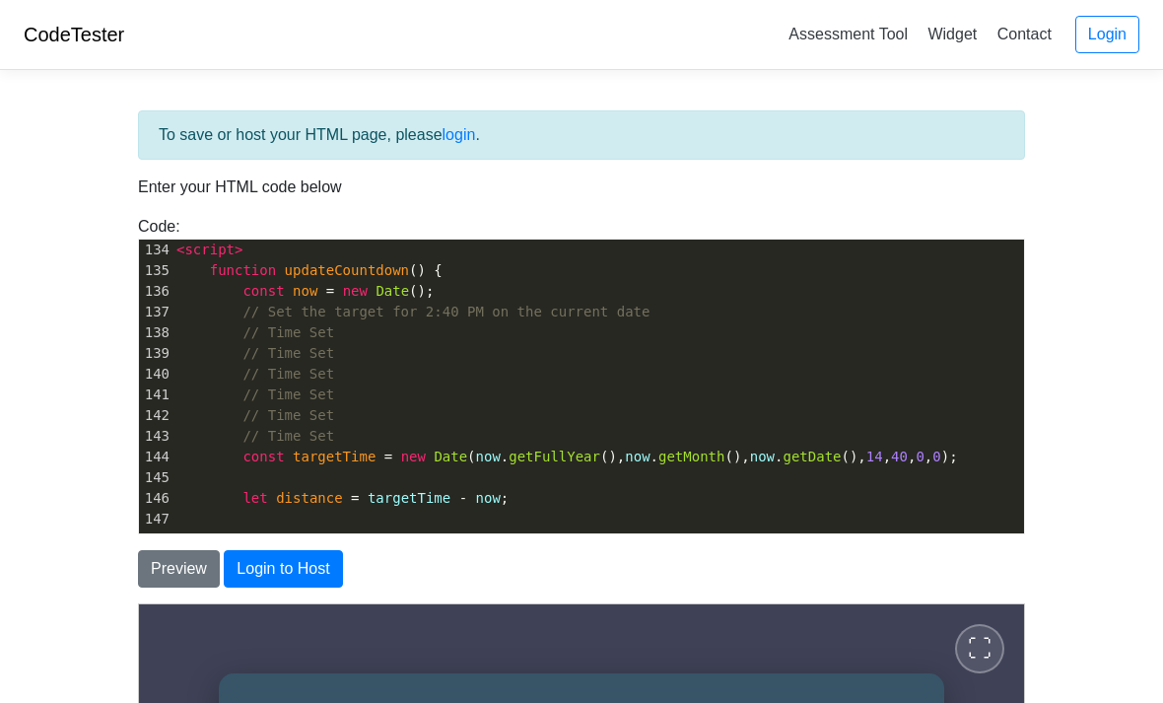
scroll to position [2724, 0]
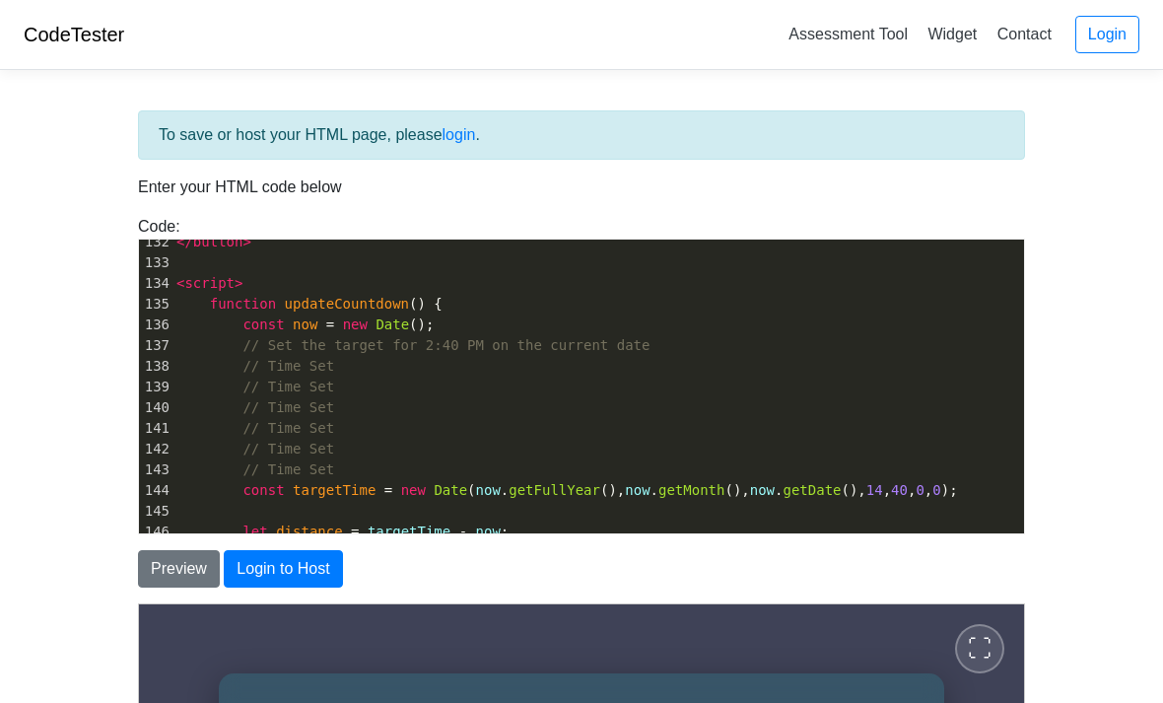
click at [0, 0] on html "CodeTester Assessment Tool Widget Contact Login To save or host your HTML page,…" at bounding box center [581, 587] width 1163 height 1174
click at [814, 49] on link "Assessment Tool" at bounding box center [848, 34] width 135 height 33
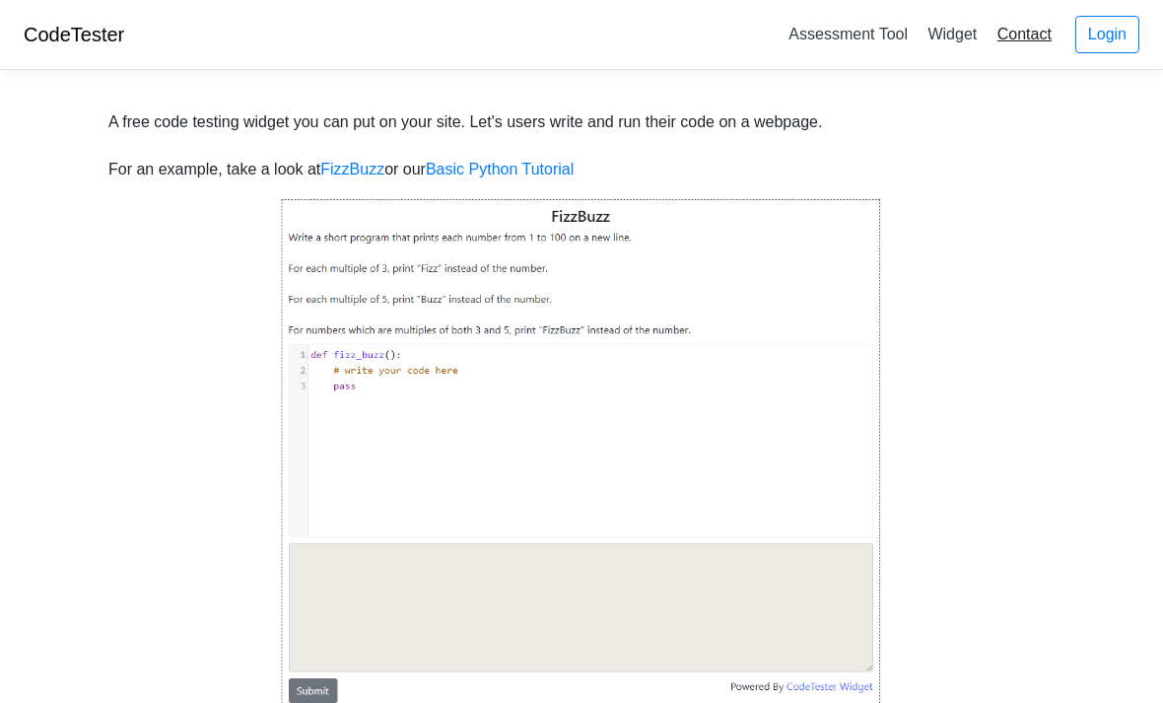
click at [1027, 48] on link "Contact" at bounding box center [1025, 34] width 70 height 33
click at [89, 35] on link "CodeTester" at bounding box center [74, 35] width 101 height 22
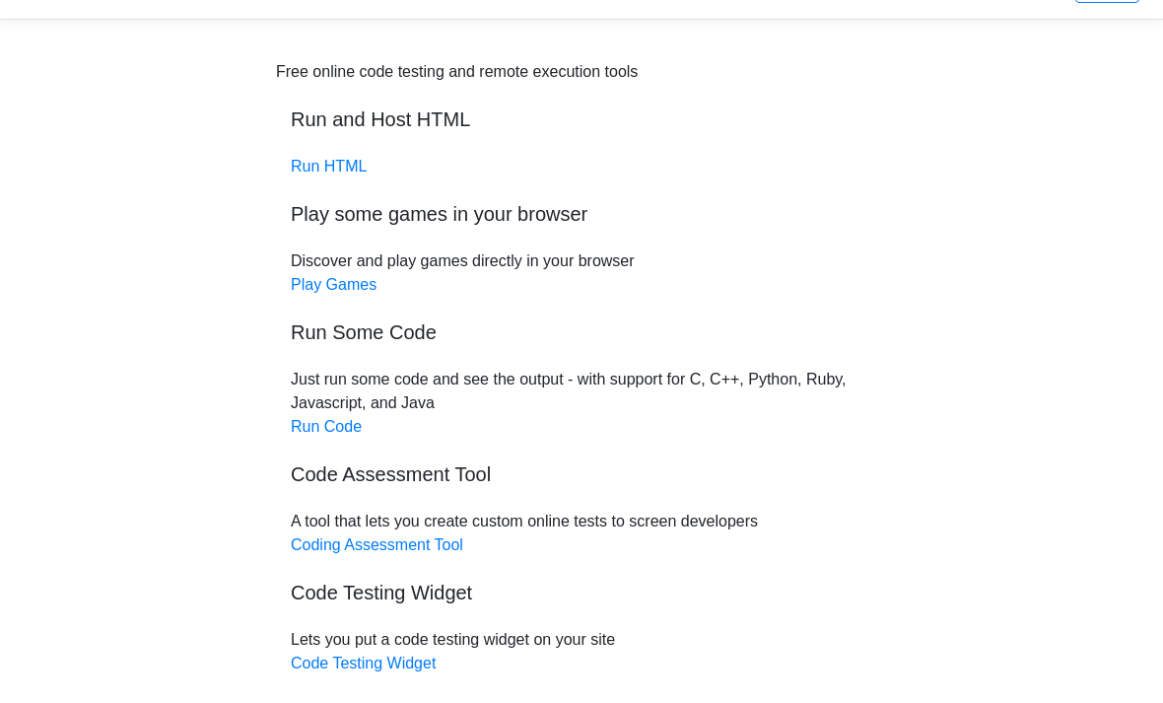
scroll to position [47, 0]
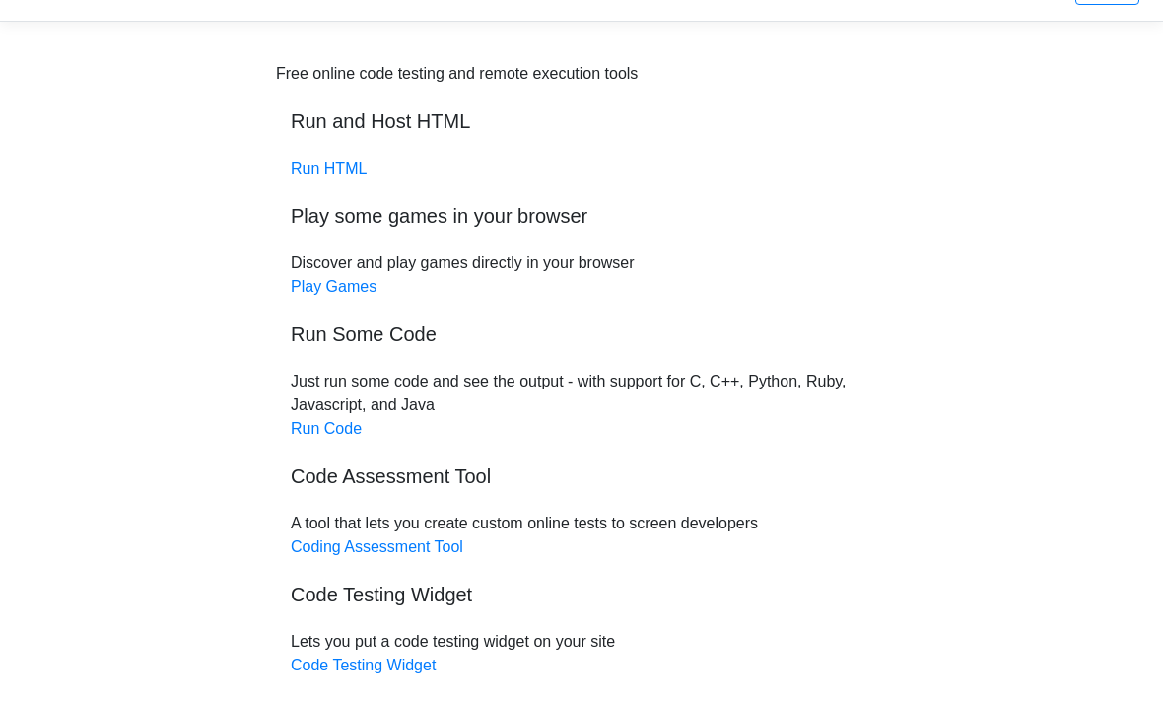
click at [309, 158] on div "Free online code testing and remote execution tools Run and Host HTML Run HTML …" at bounding box center [581, 370] width 611 height 615
click at [316, 177] on link "Run HTML" at bounding box center [329, 169] width 76 height 17
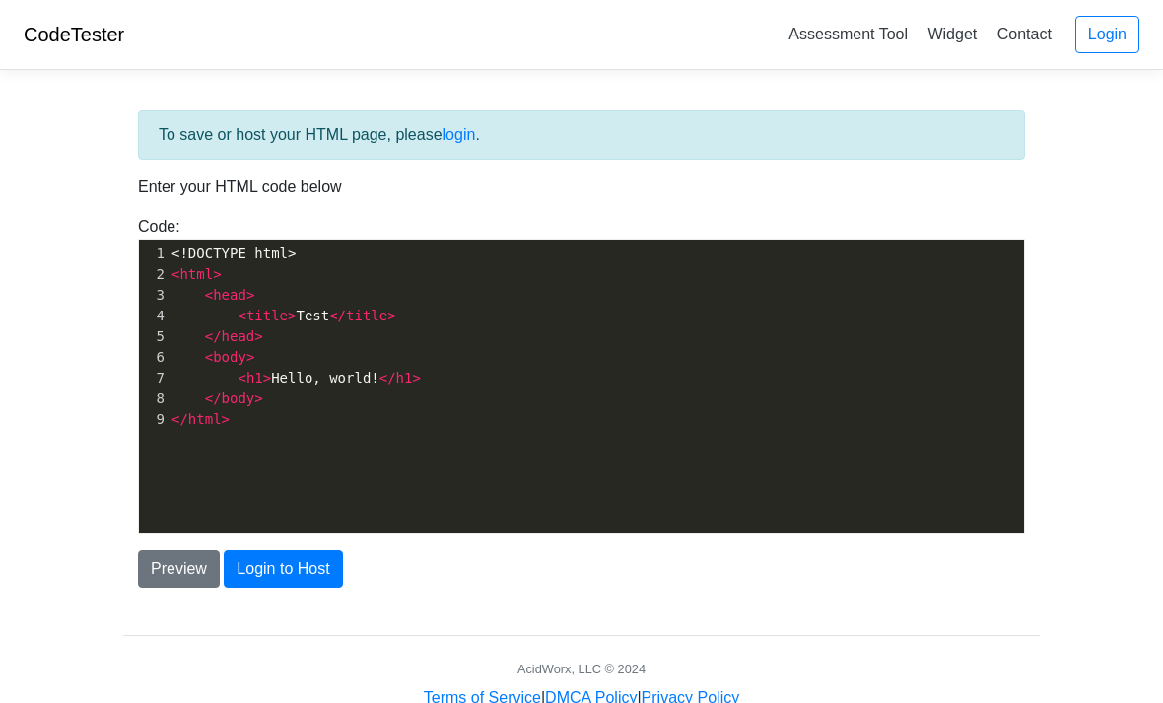
click at [387, 254] on pre "<!DOCTYPE html>" at bounding box center [596, 254] width 857 height 21
type textarea "<!DOCTYPE html> <html> <head> <title>Test</title> </head> <body> <h1>Hello, wor…"
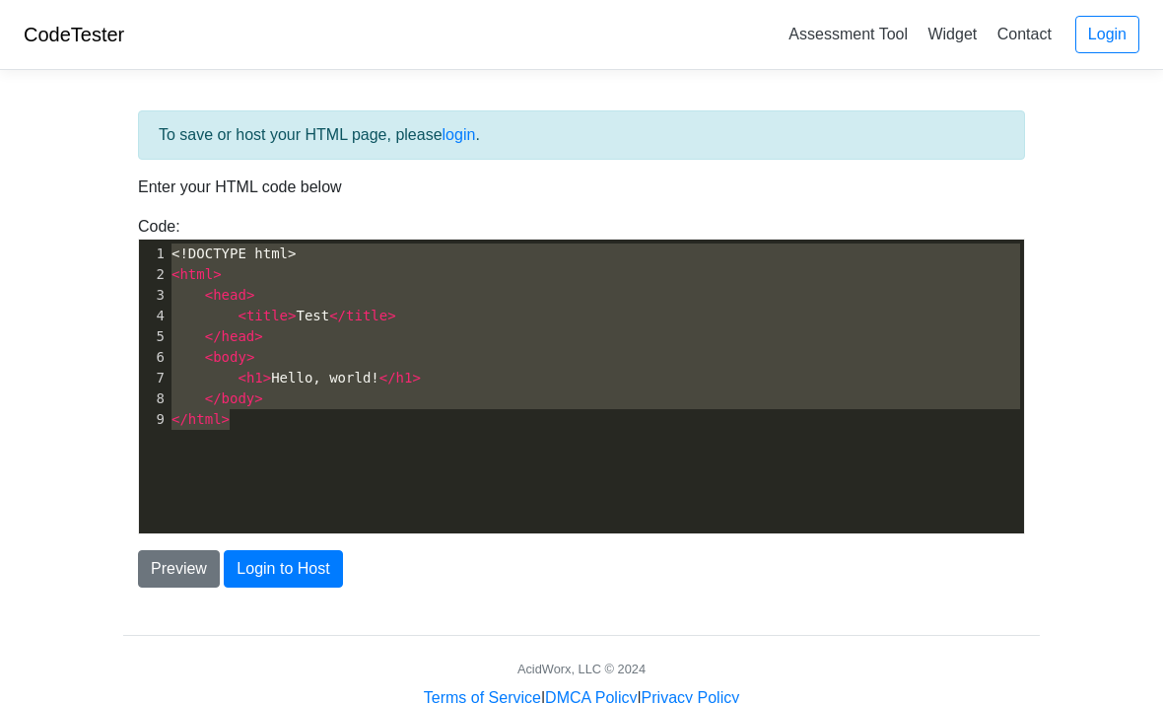
scroll to position [3669, 0]
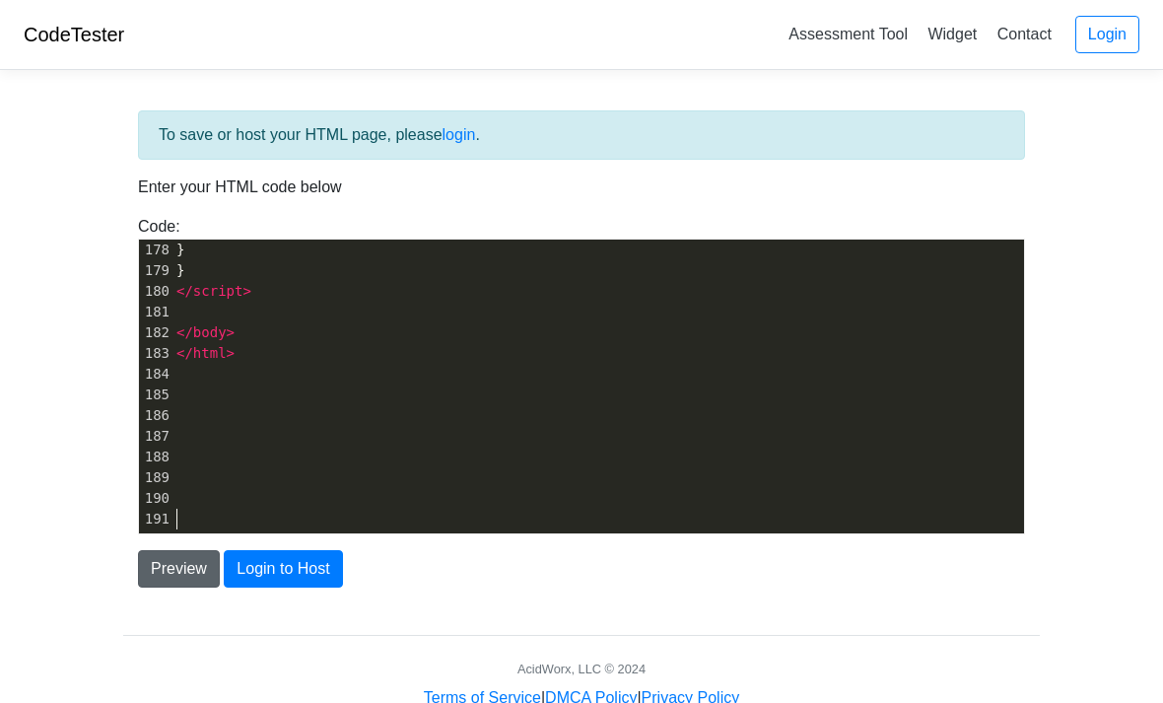
click at [191, 576] on button "Preview" at bounding box center [179, 568] width 82 height 37
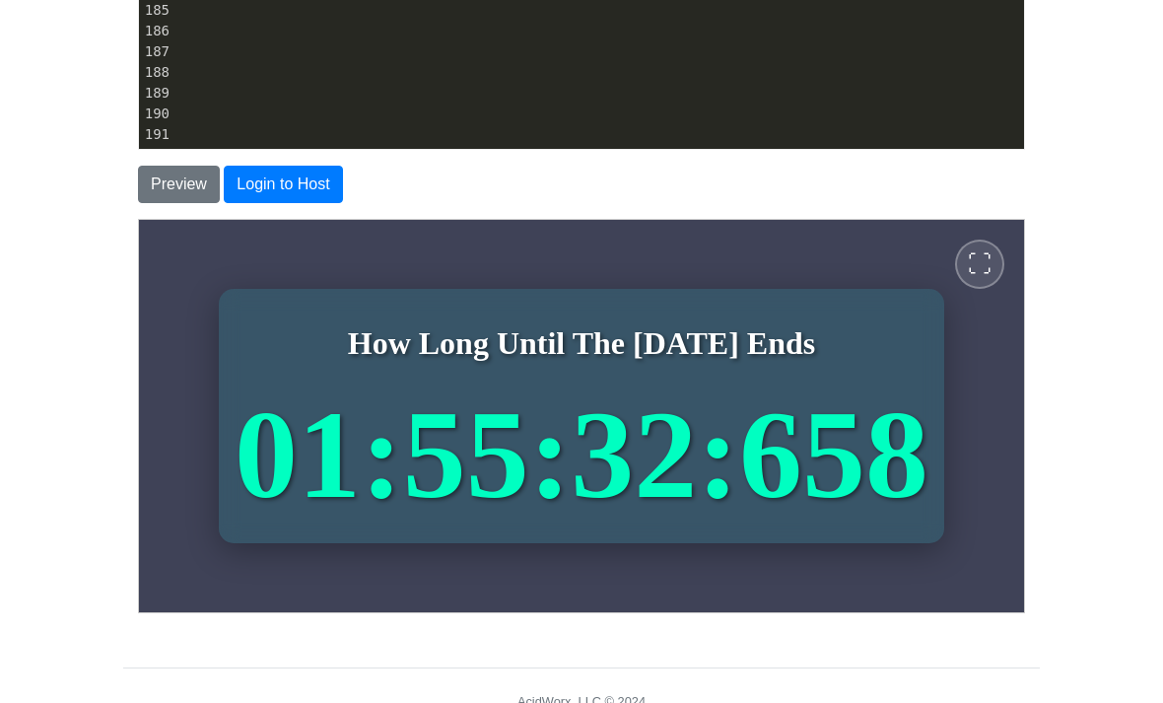
scroll to position [389, 0]
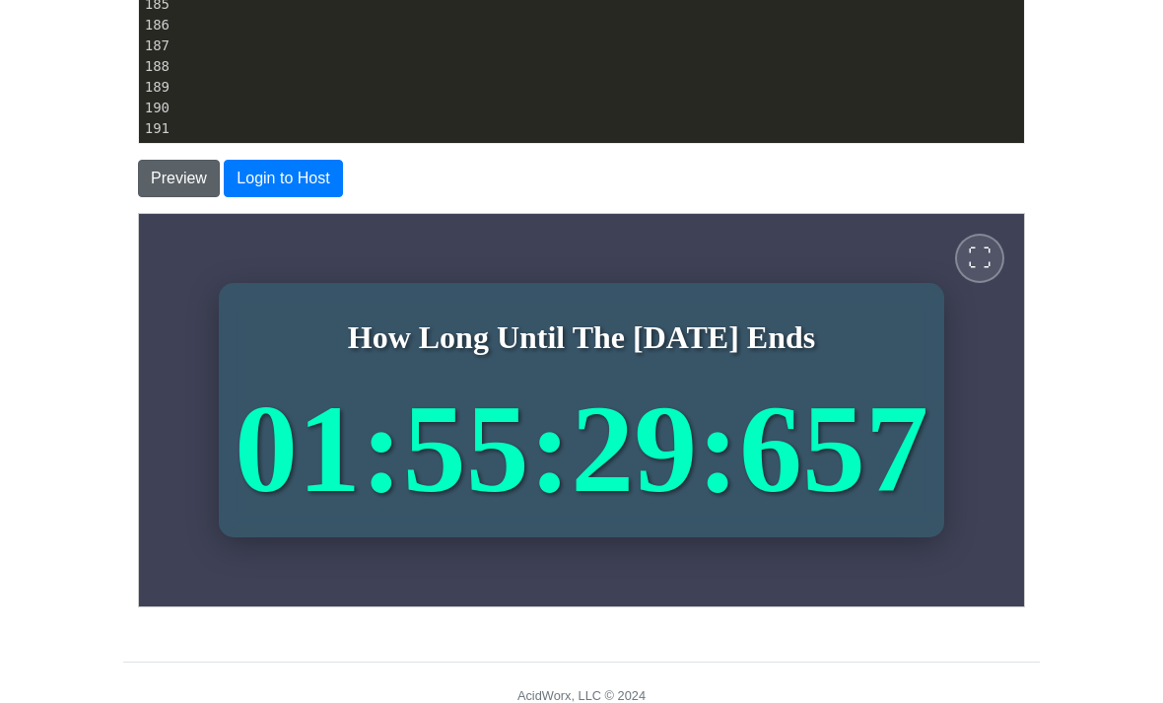
click at [163, 184] on button "Preview" at bounding box center [179, 179] width 82 height 37
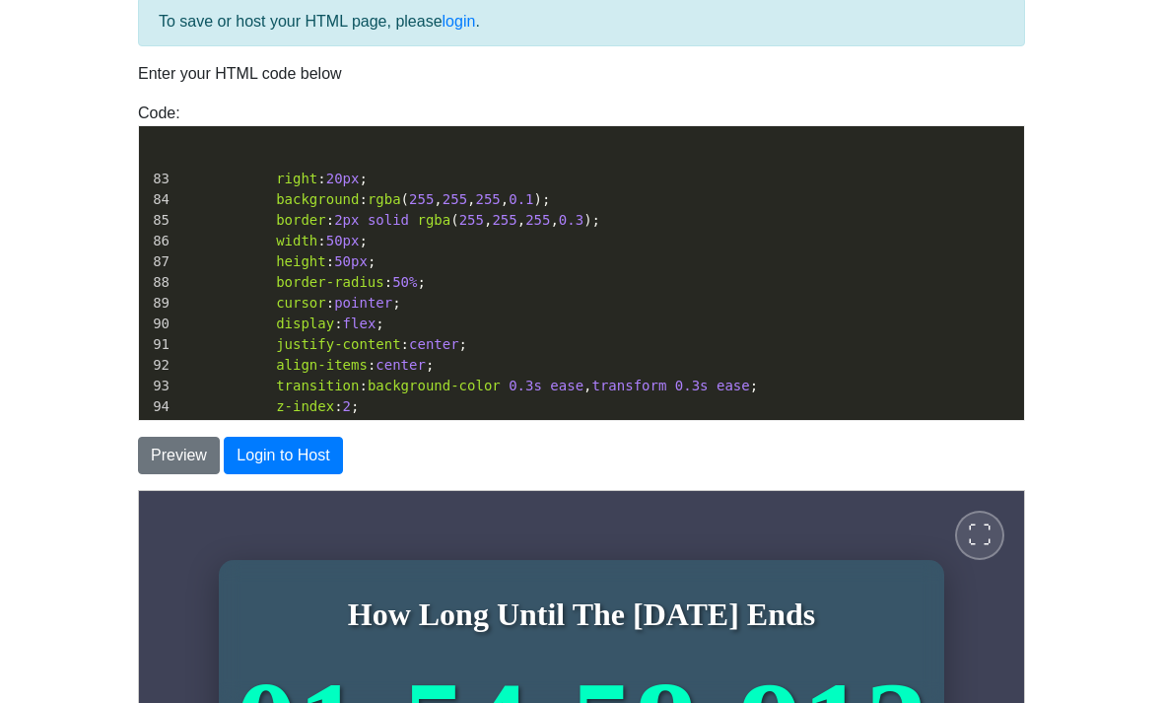
scroll to position [0, 0]
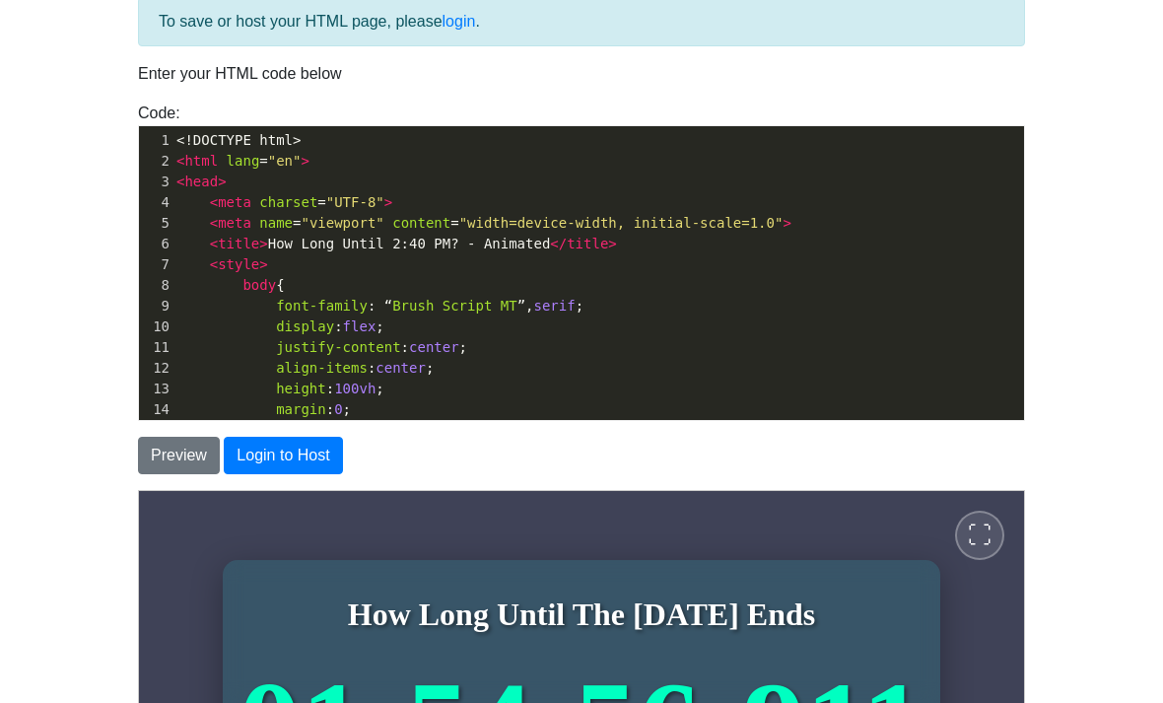
type textarea "serif"
click at [211, 466] on button "Preview" at bounding box center [179, 455] width 82 height 37
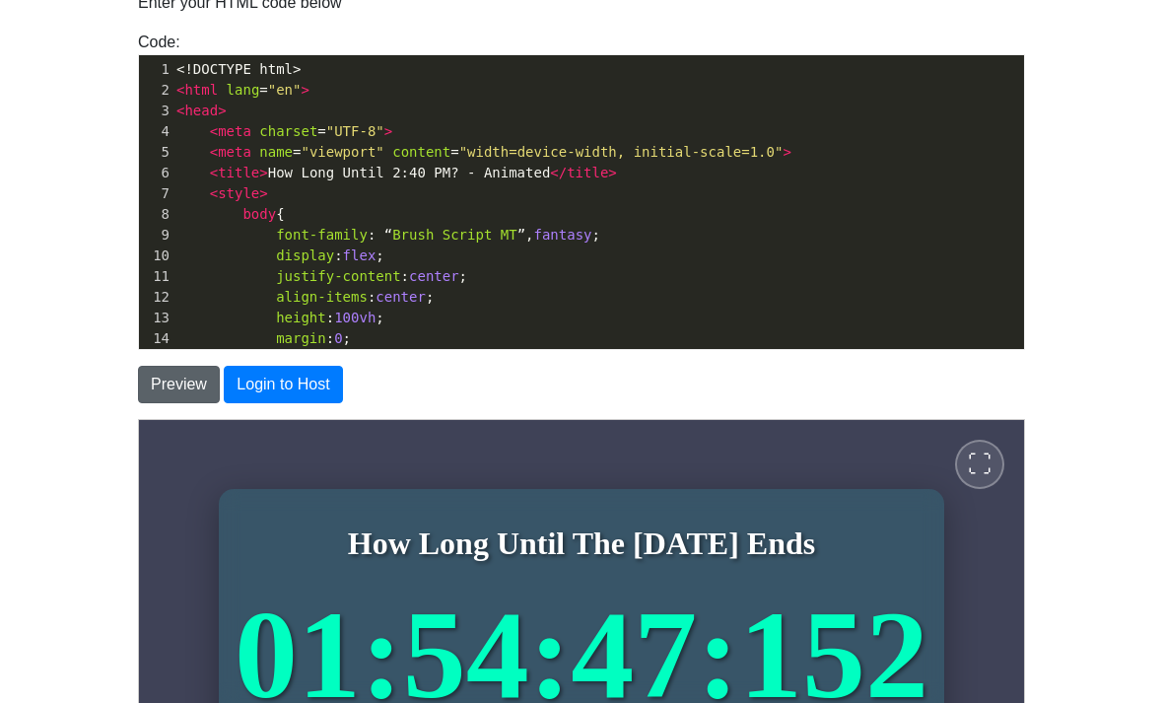
scroll to position [141, 0]
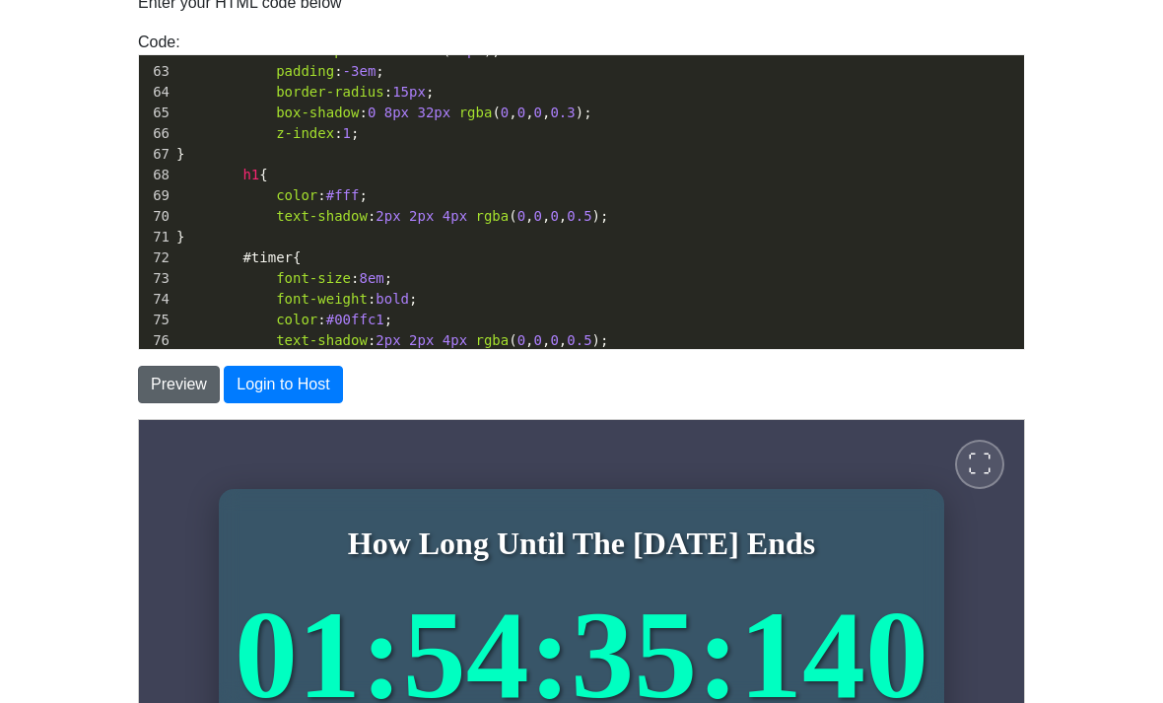
type textarea "-3"
click at [180, 376] on button "Preview" at bounding box center [179, 384] width 82 height 37
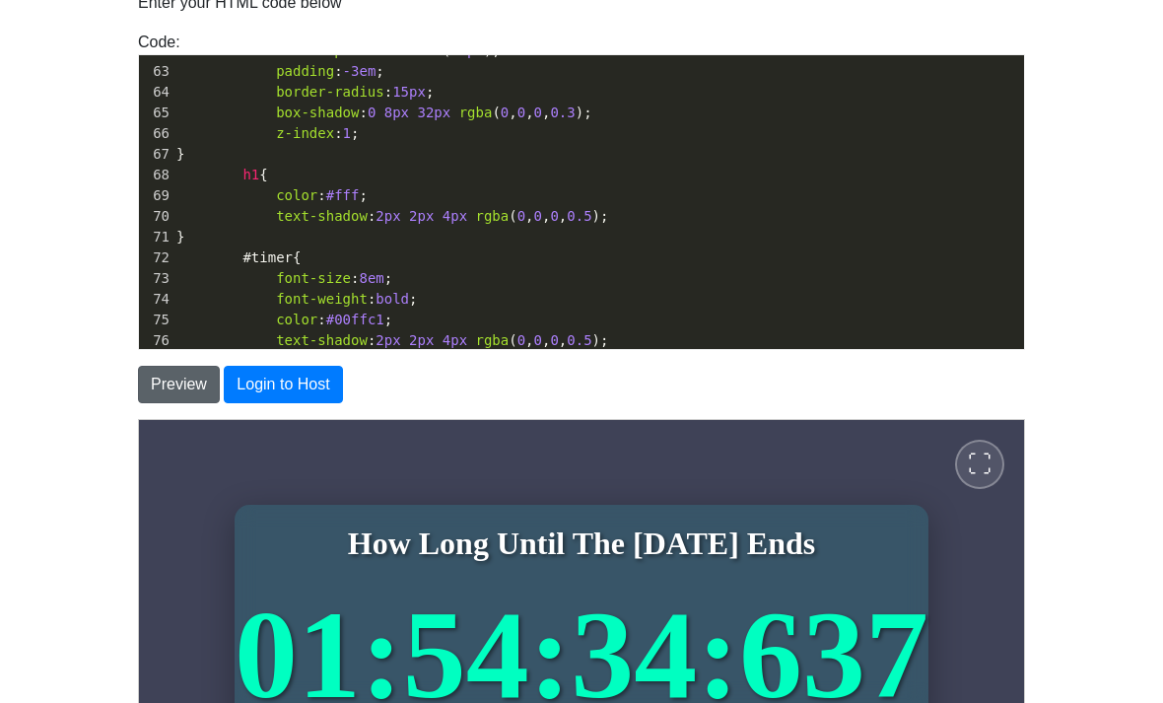
click at [174, 387] on button "Preview" at bounding box center [179, 384] width 82 height 37
click at [169, 381] on button "Preview" at bounding box center [179, 384] width 82 height 37
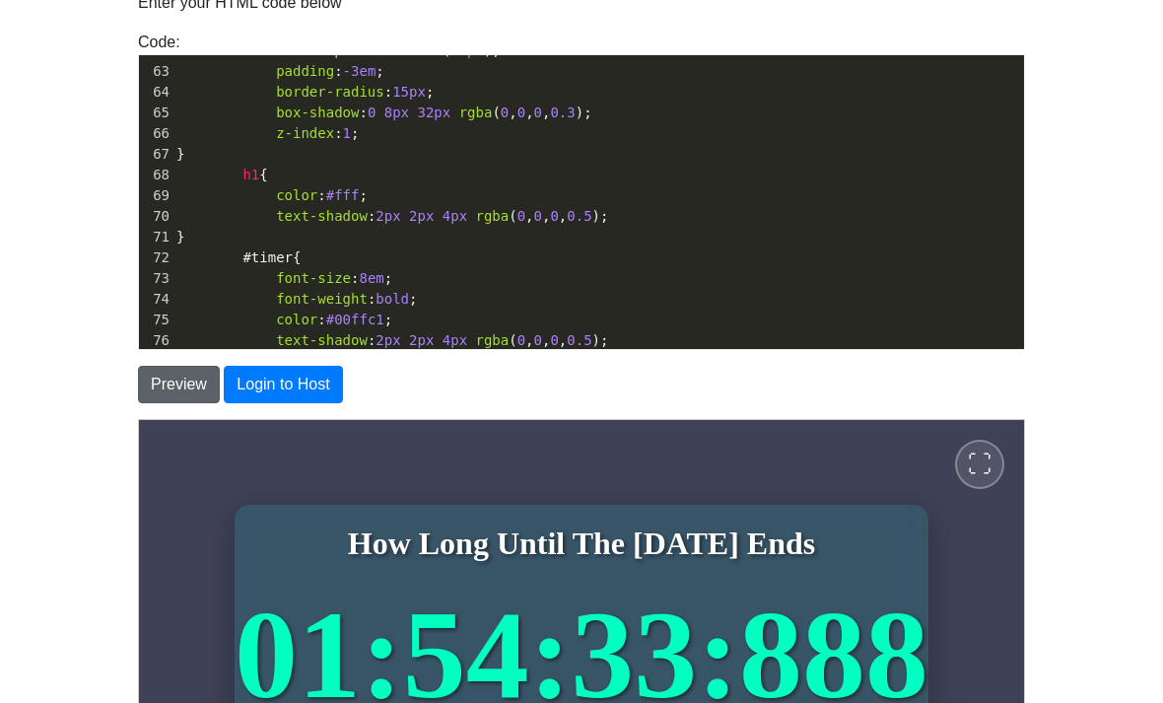
click at [169, 377] on button "Preview" at bounding box center [179, 384] width 82 height 37
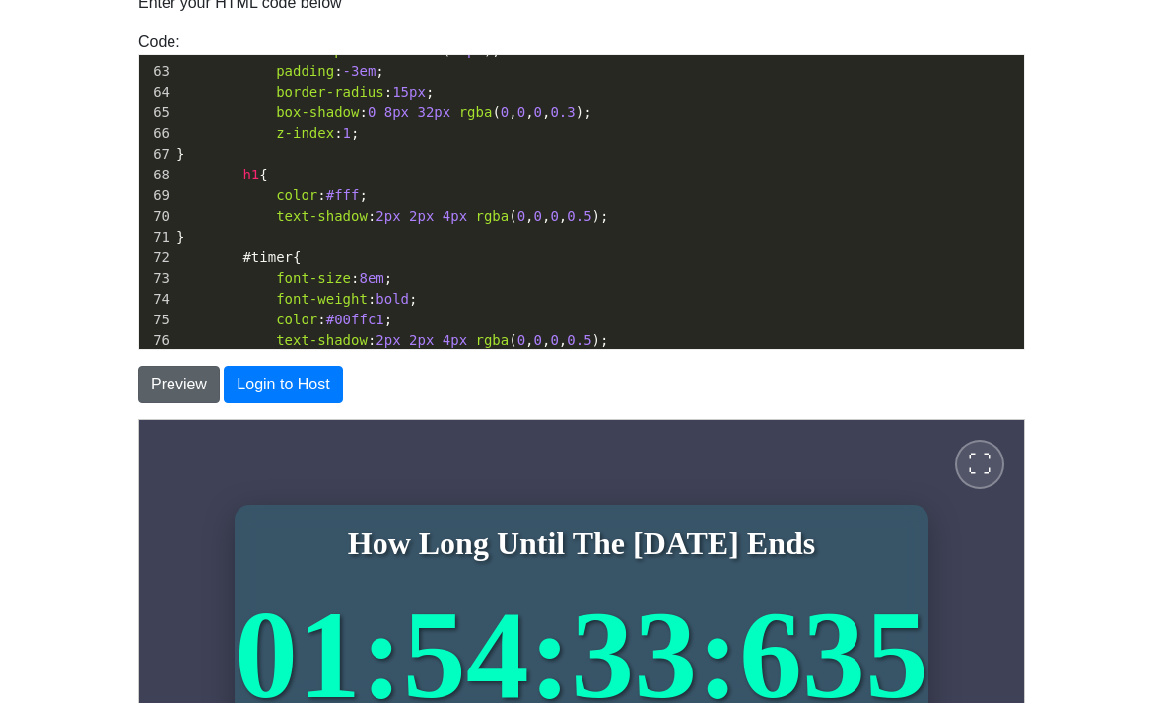
click at [178, 381] on button "Preview" at bounding box center [179, 384] width 82 height 37
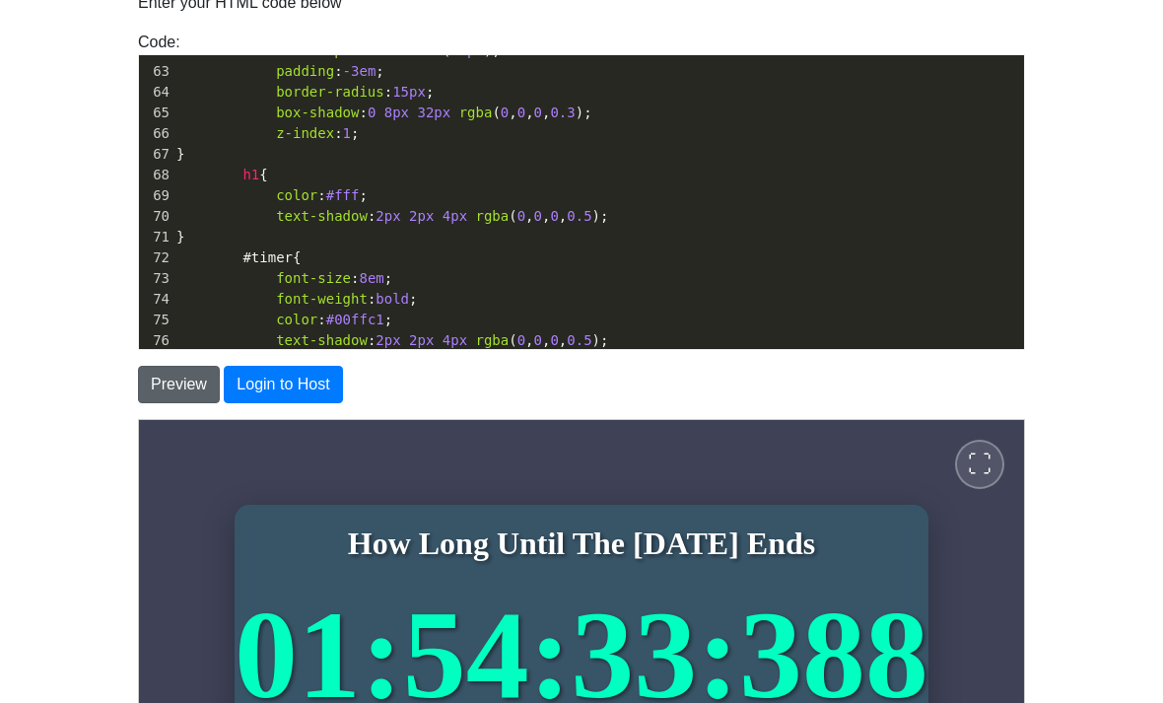
click at [176, 378] on button "Preview" at bounding box center [179, 384] width 82 height 37
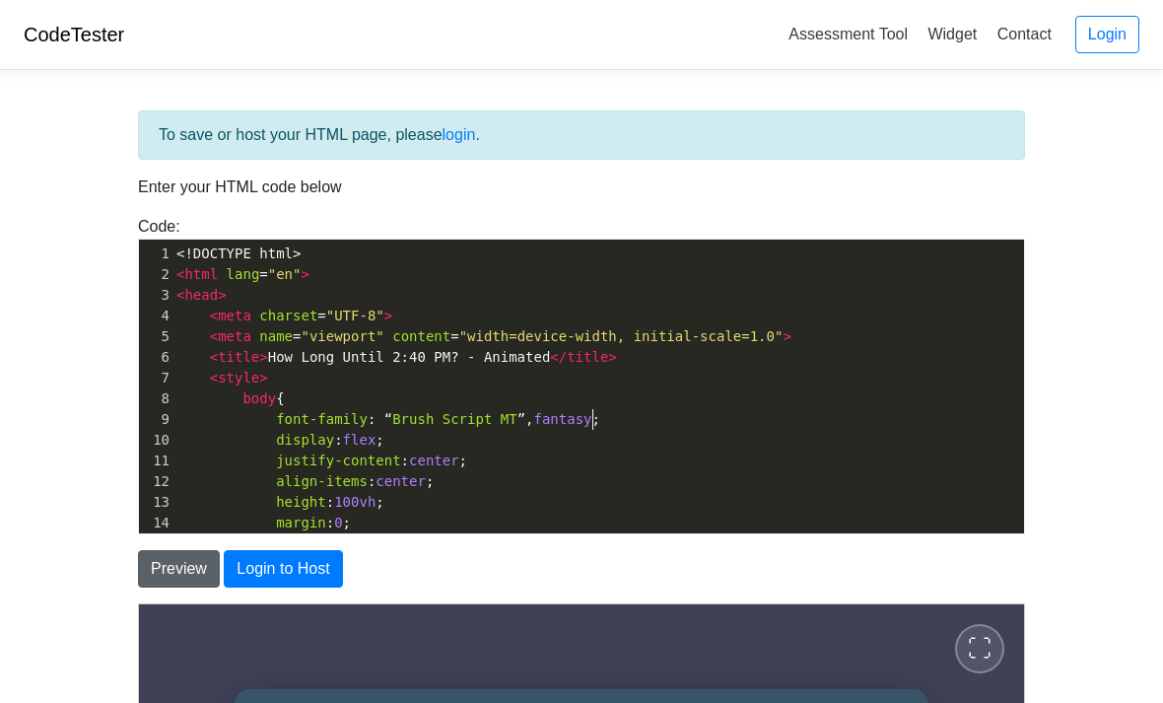
type textarea "fantasy"
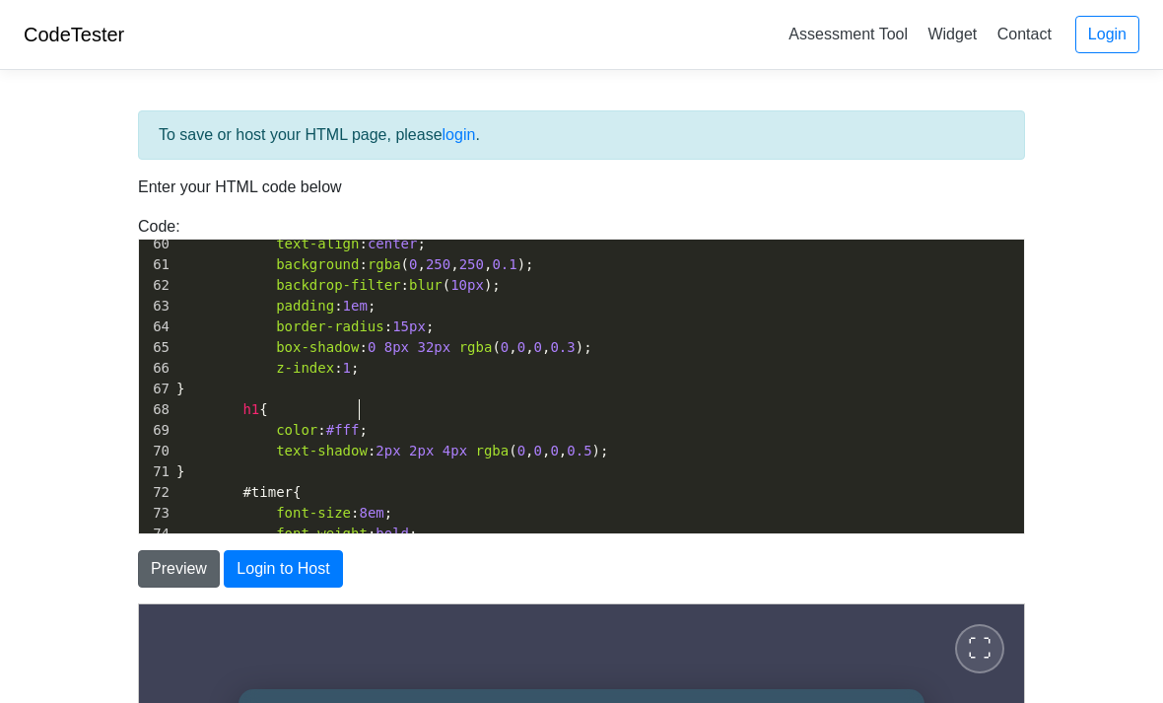
type textarea "1"
click at [202, 571] on button "Preview" at bounding box center [179, 568] width 82 height 37
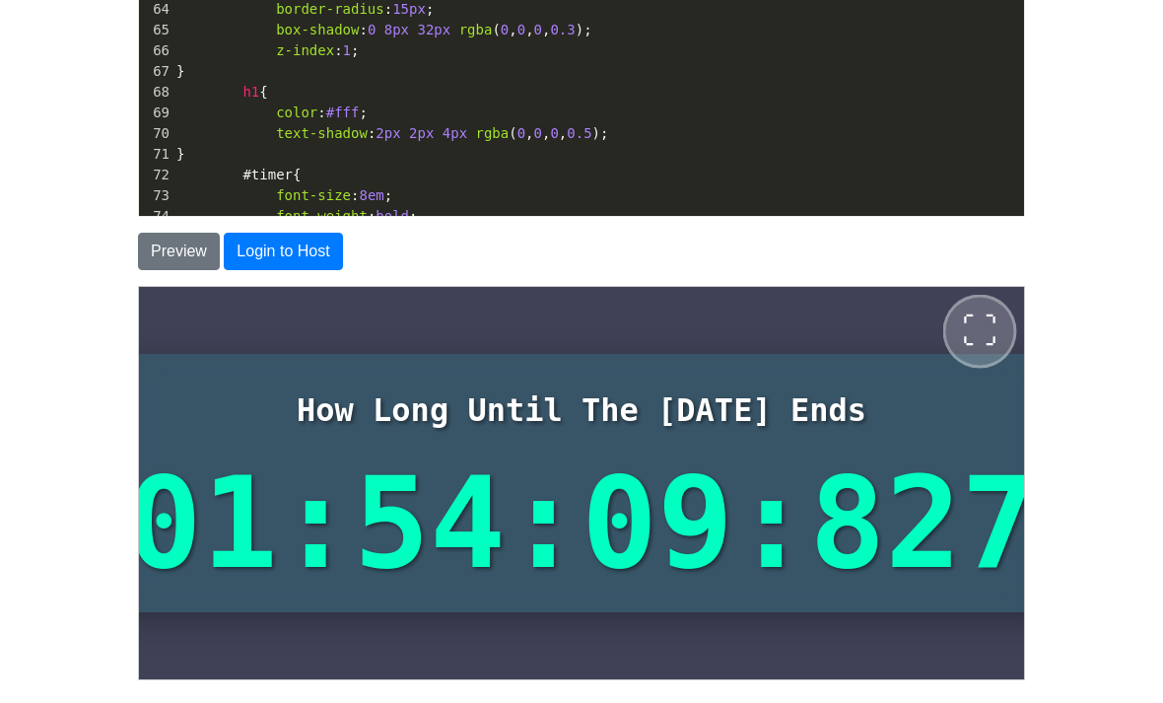
click at [972, 327] on span "⛶" at bounding box center [978, 330] width 35 height 35
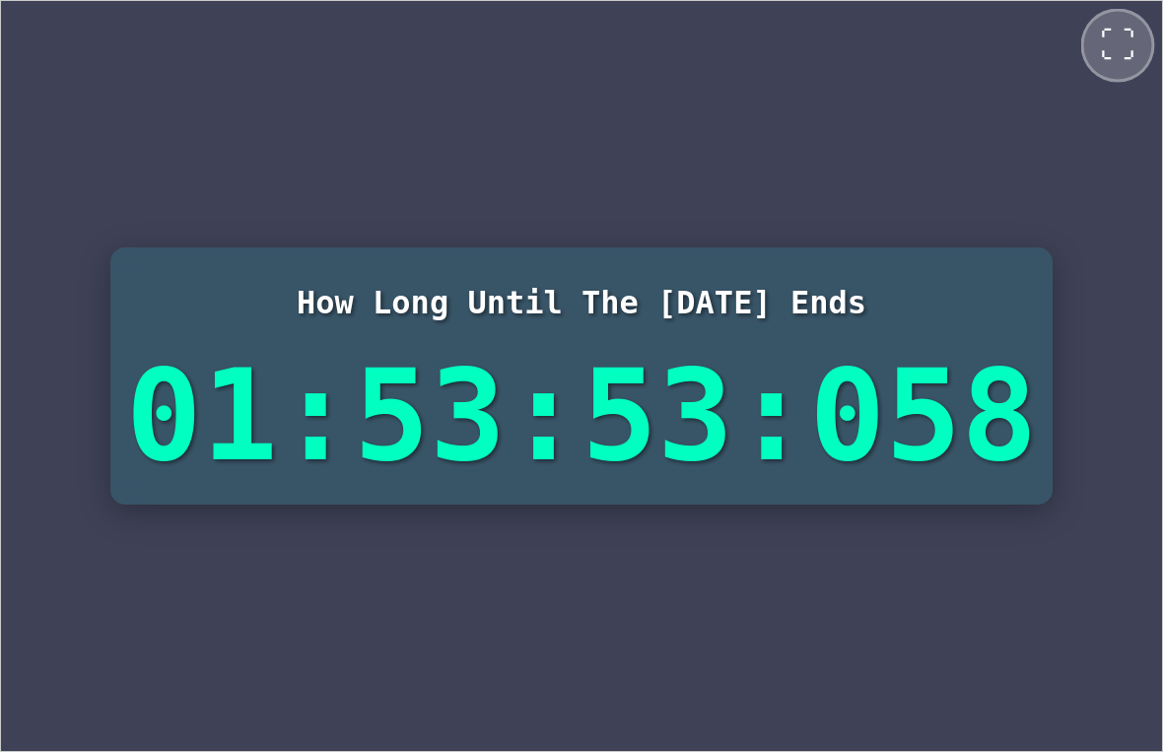
click at [1133, 45] on span "⛶" at bounding box center [1116, 44] width 35 height 35
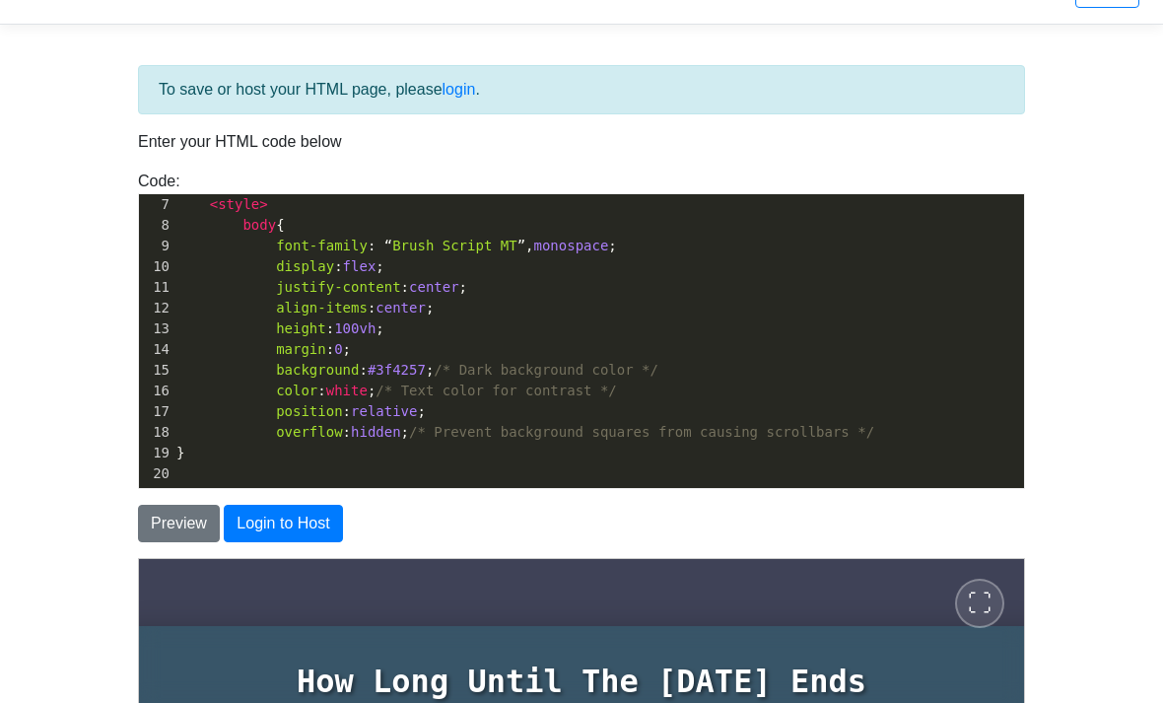
click at [584, 241] on span "monospace" at bounding box center [571, 246] width 75 height 16
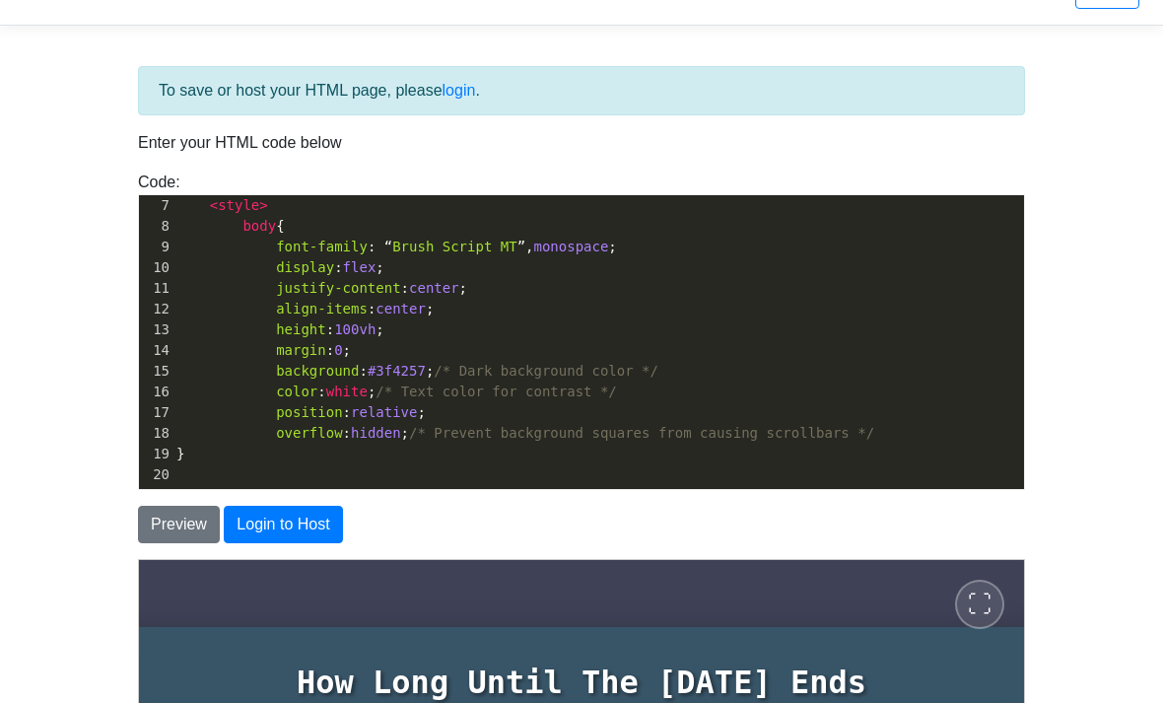
click at [584, 241] on span "monospace" at bounding box center [571, 247] width 75 height 16
type textarea "Sand"
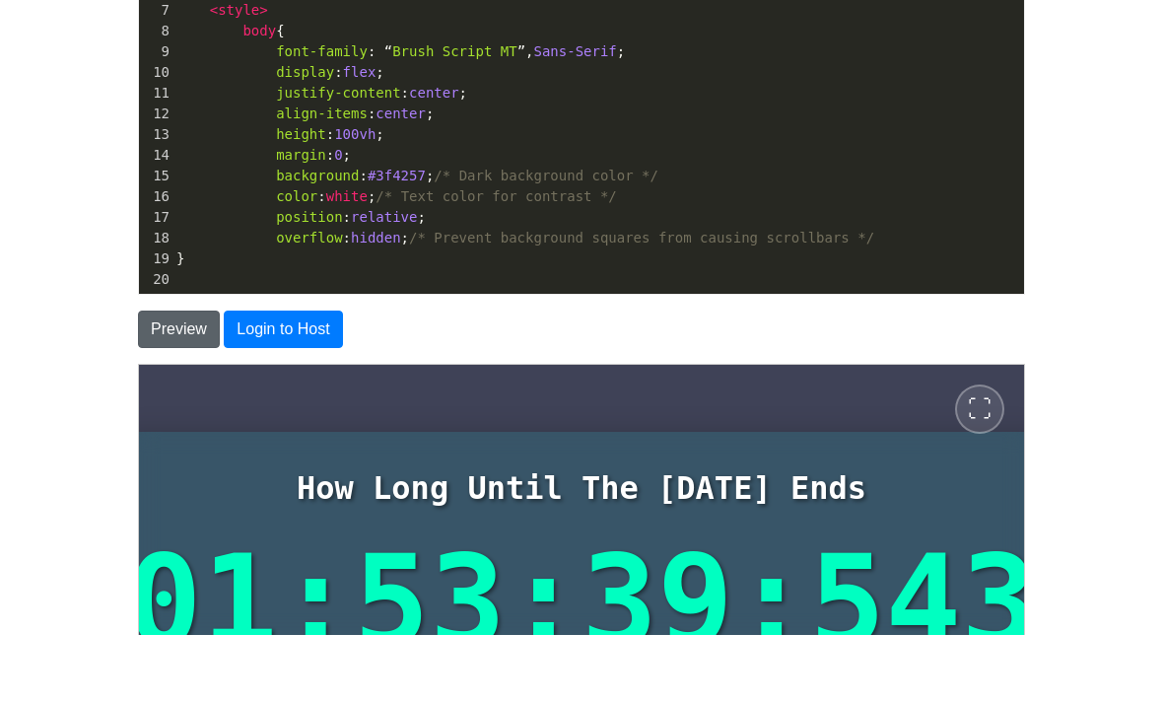
type textarea "s-Serif"
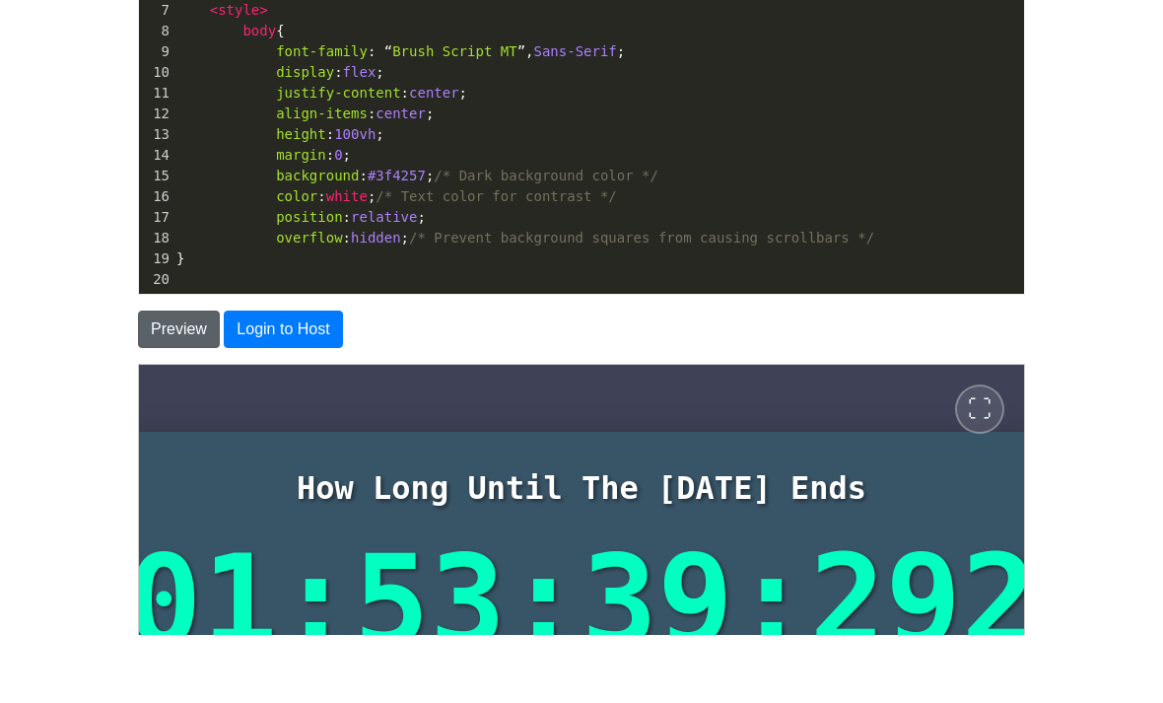
click at [179, 379] on button "Preview" at bounding box center [179, 397] width 82 height 37
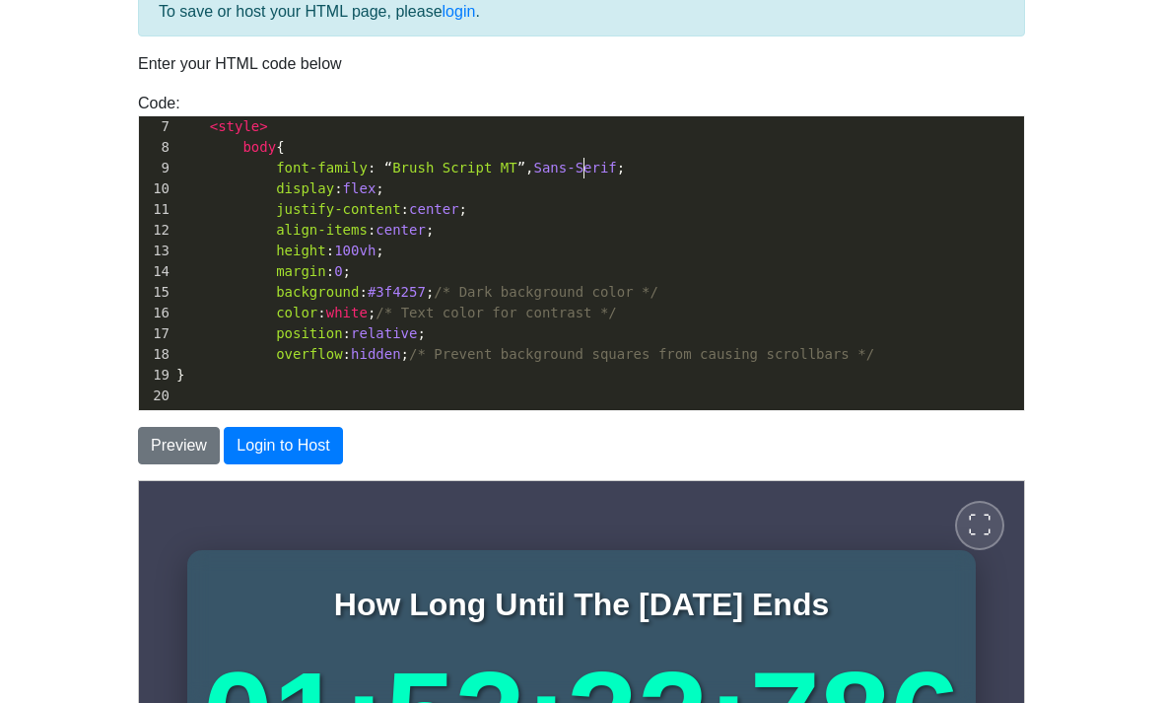
click at [583, 165] on span "Sans-Serif" at bounding box center [575, 168] width 83 height 16
click at [195, 439] on button "Preview" at bounding box center [179, 445] width 82 height 37
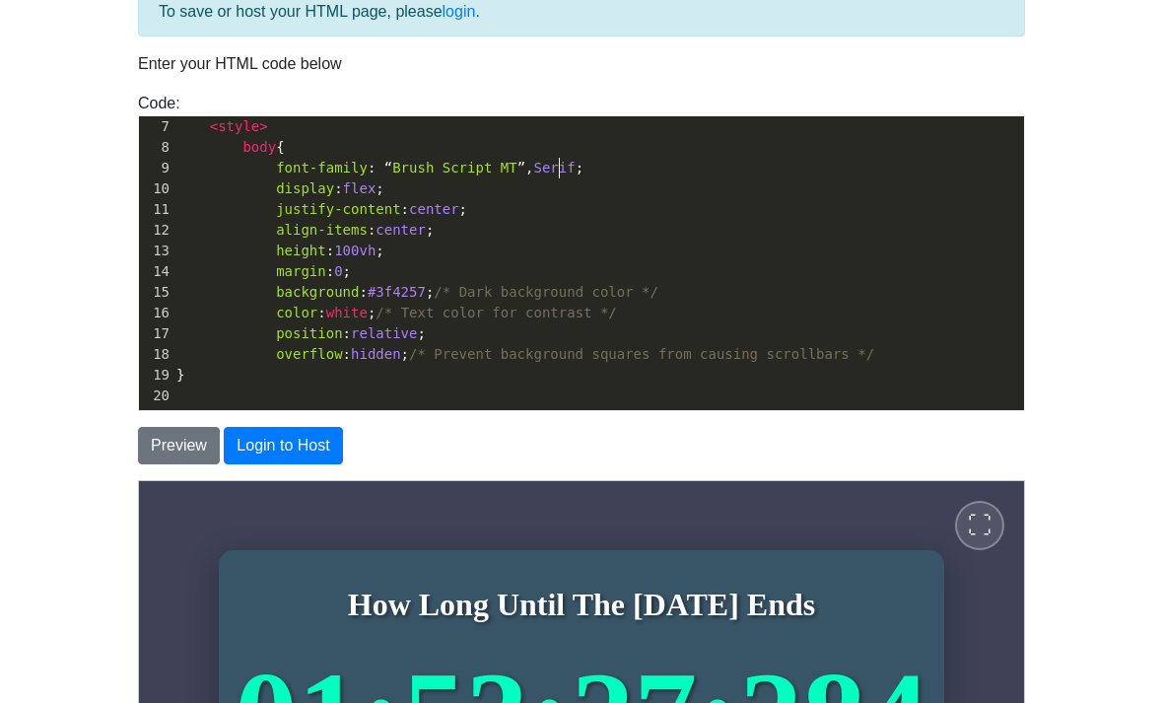
click at [556, 160] on span "Serif" at bounding box center [554, 168] width 41 height 16
type textarea "cursive"
click at [175, 435] on button "Preview" at bounding box center [179, 445] width 82 height 37
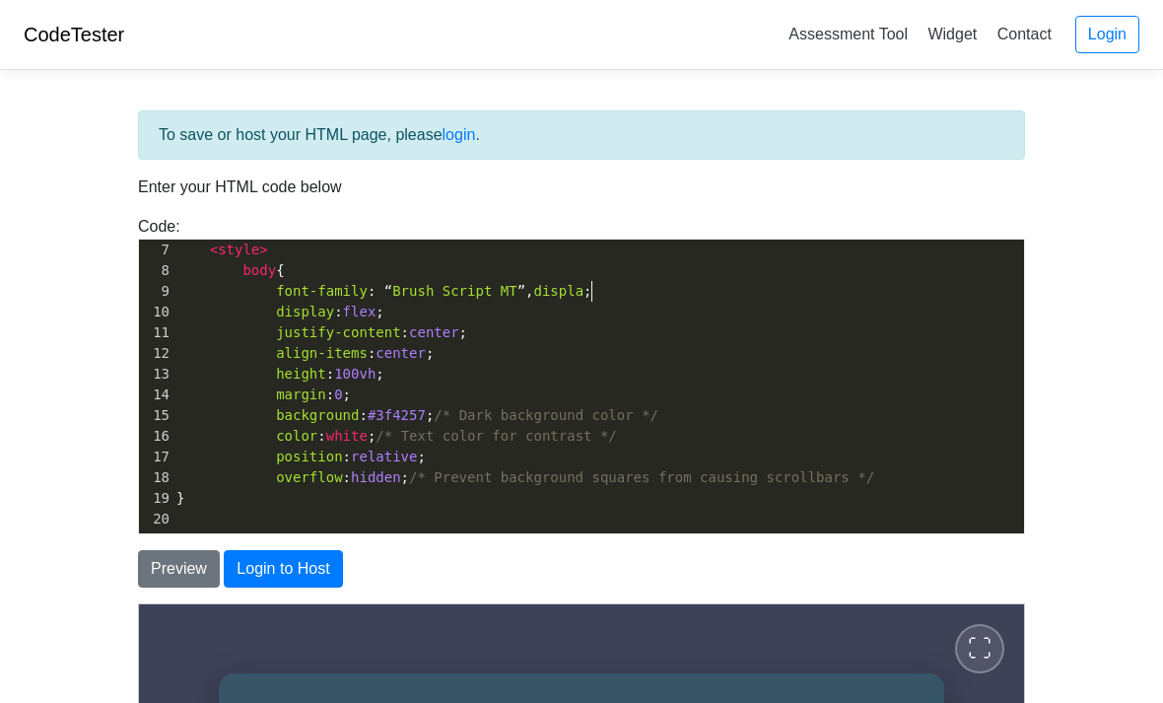
type textarea "display"
type textarea "”,"
paste textarea "Script"
type textarea "Script"
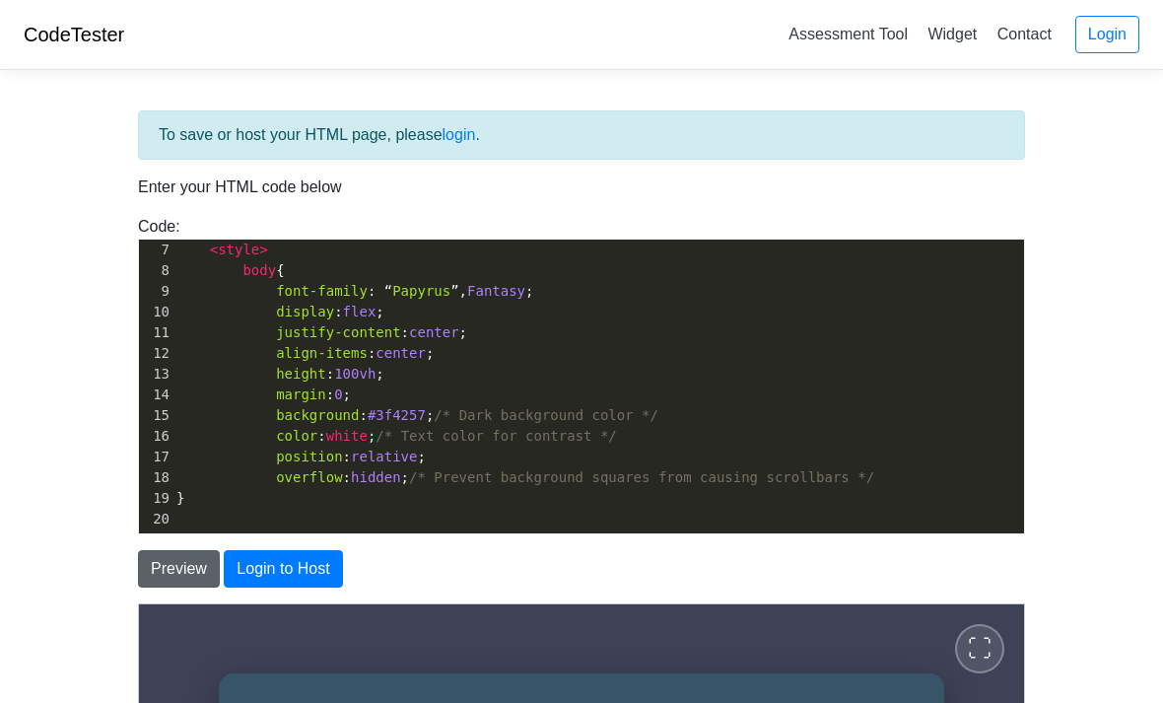
type textarea "Papyrus"
click at [180, 558] on button "Preview" at bounding box center [179, 568] width 82 height 37
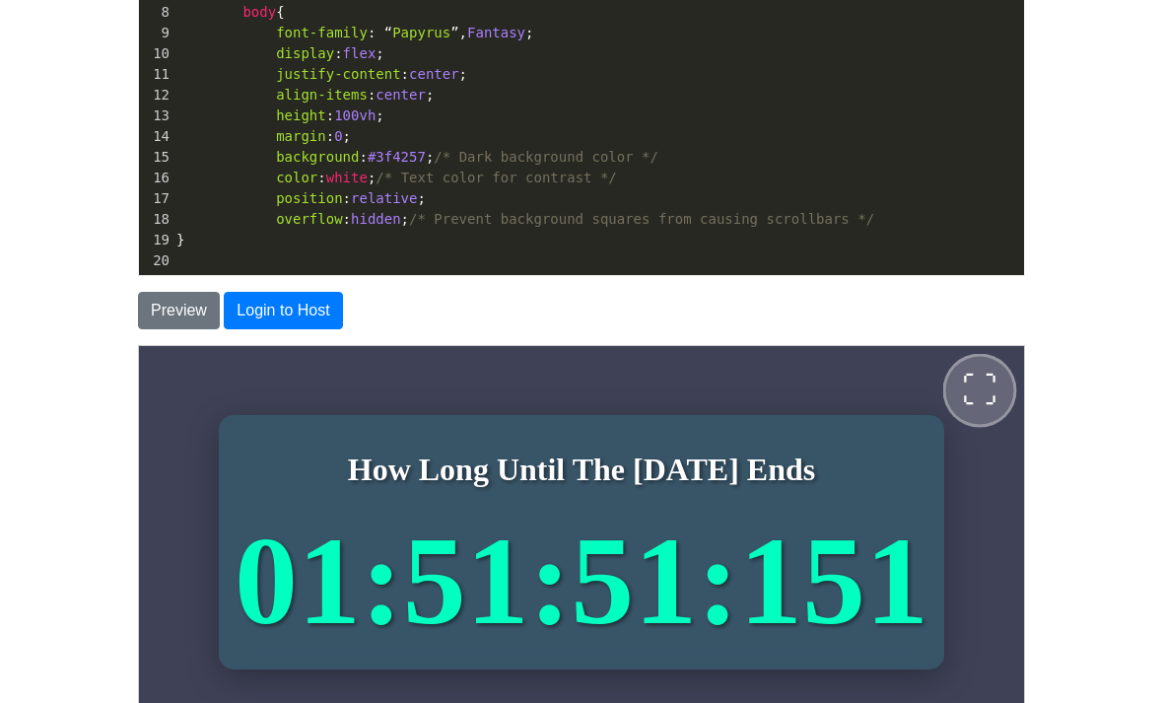
click at [969, 382] on span "⛶" at bounding box center [978, 389] width 35 height 35
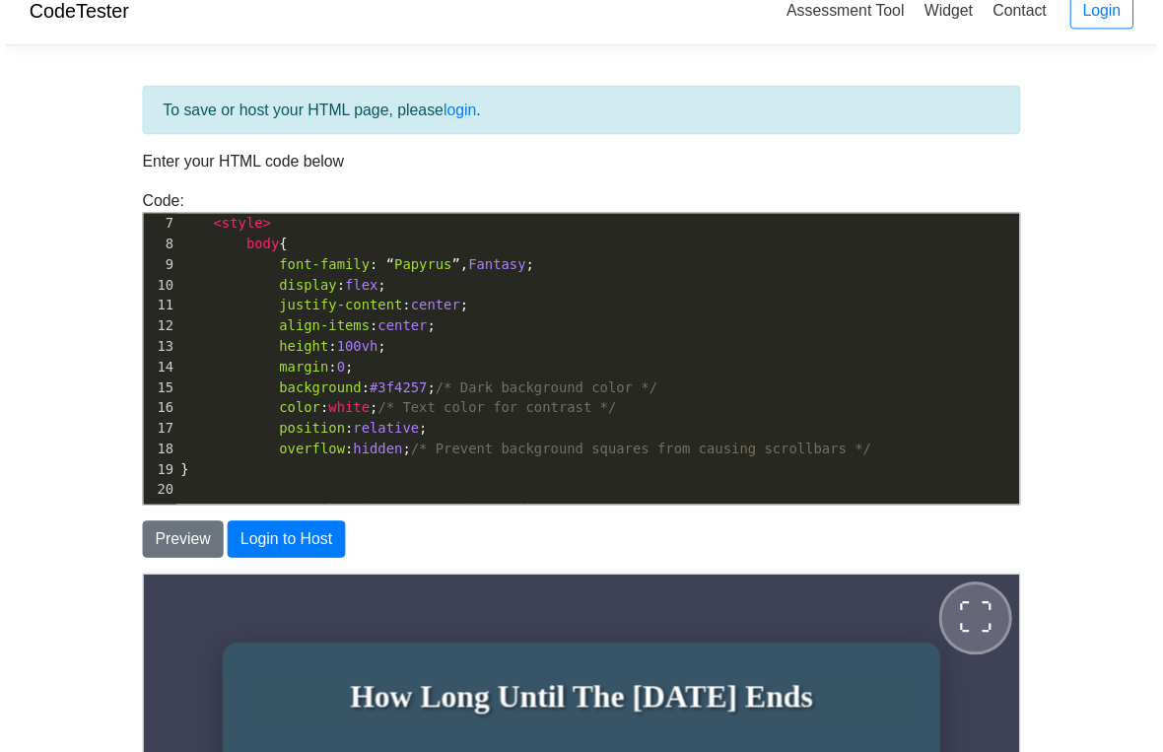
scroll to position [0, 0]
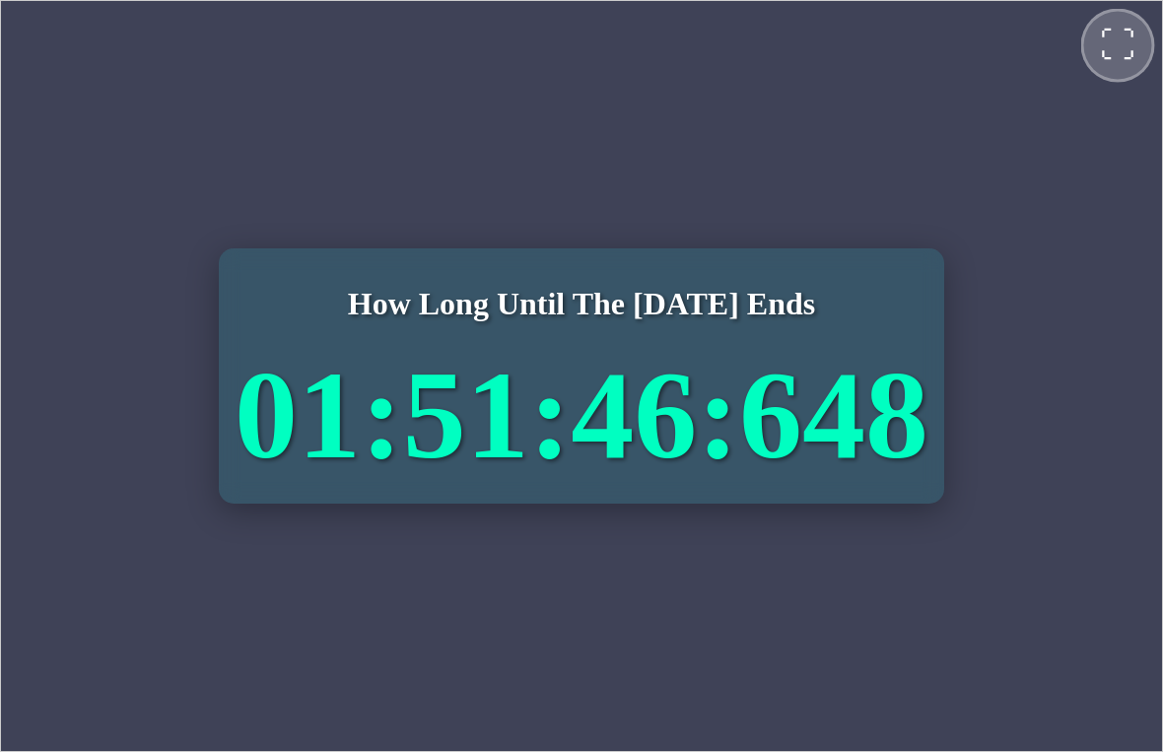
click at [1119, 27] on span "⛶" at bounding box center [1116, 44] width 35 height 35
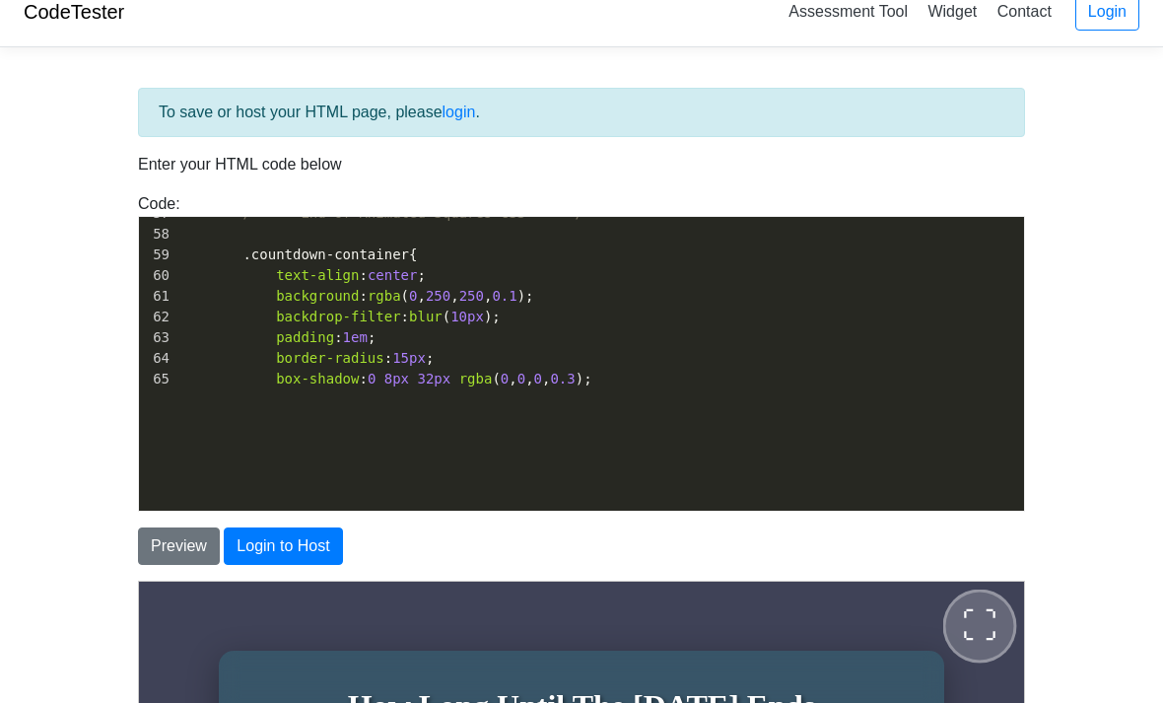
scroll to position [1296, 0]
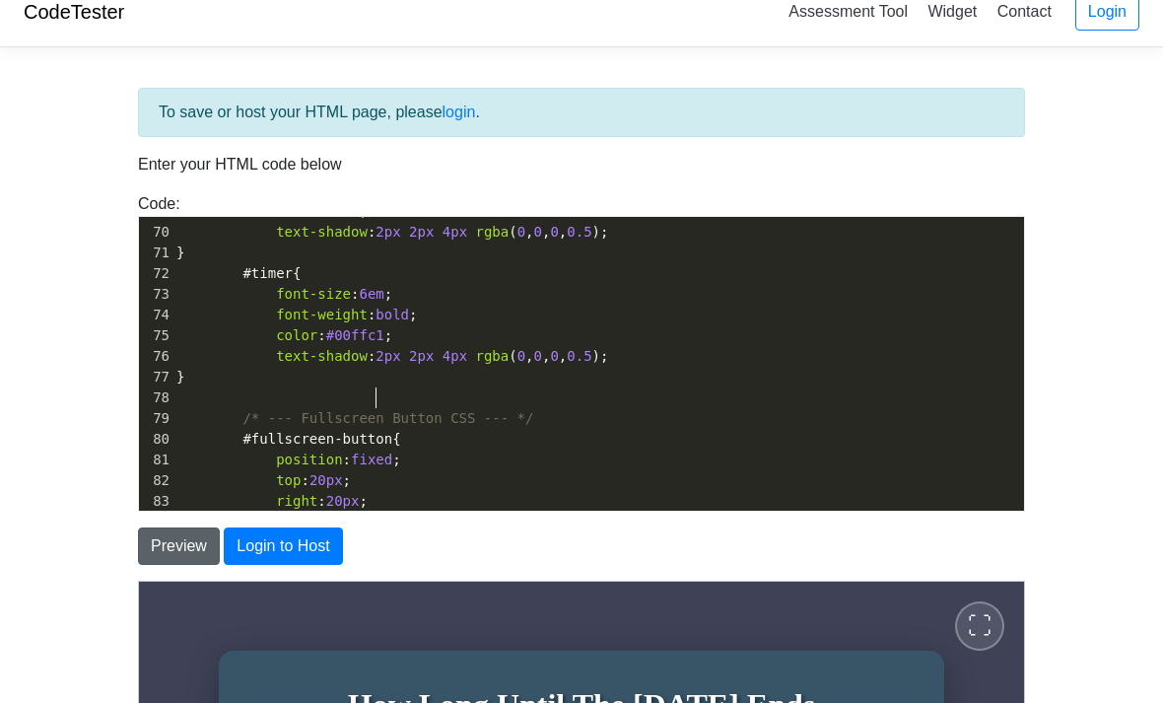
type textarea "6"
click at [164, 534] on button "Preview" at bounding box center [179, 545] width 82 height 37
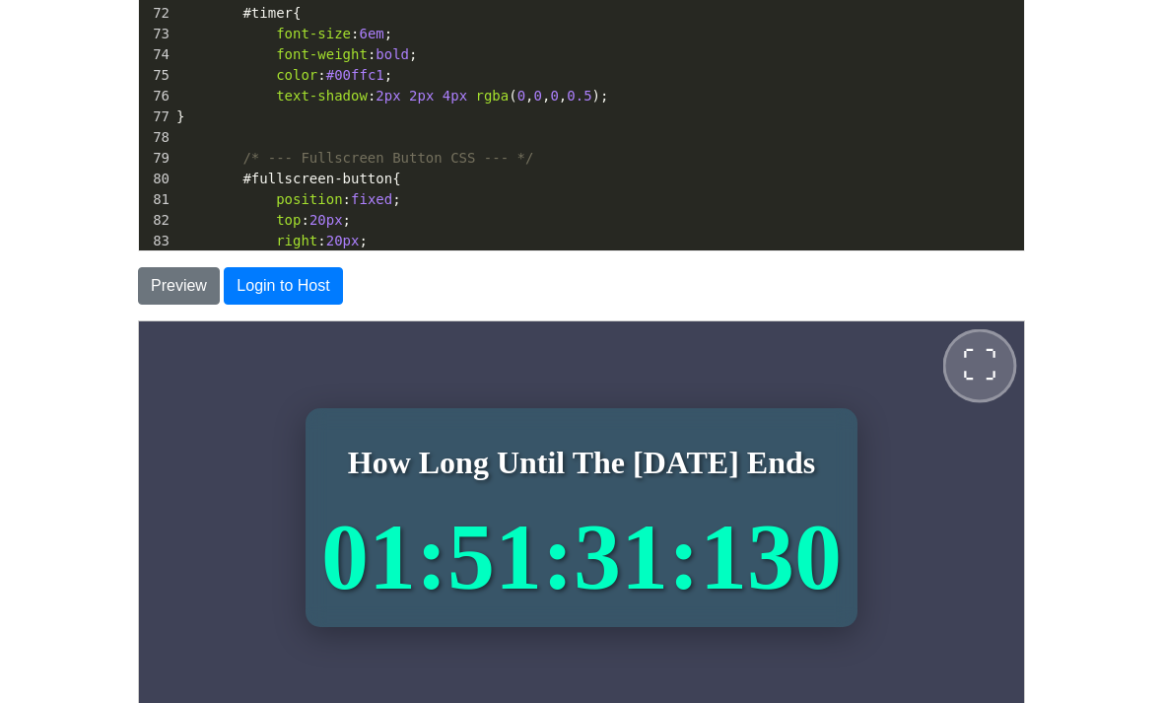
click at [1001, 357] on button "⛶" at bounding box center [980, 365] width 74 height 74
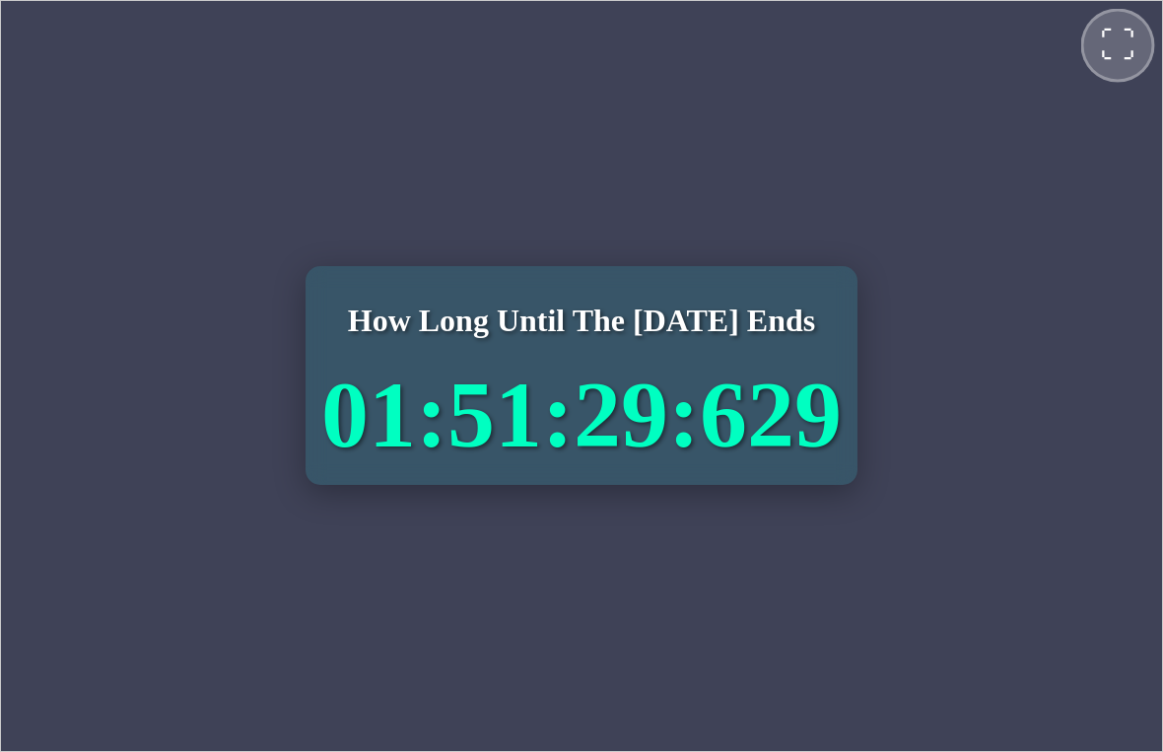
click at [1113, 50] on span "⛶" at bounding box center [1116, 44] width 35 height 35
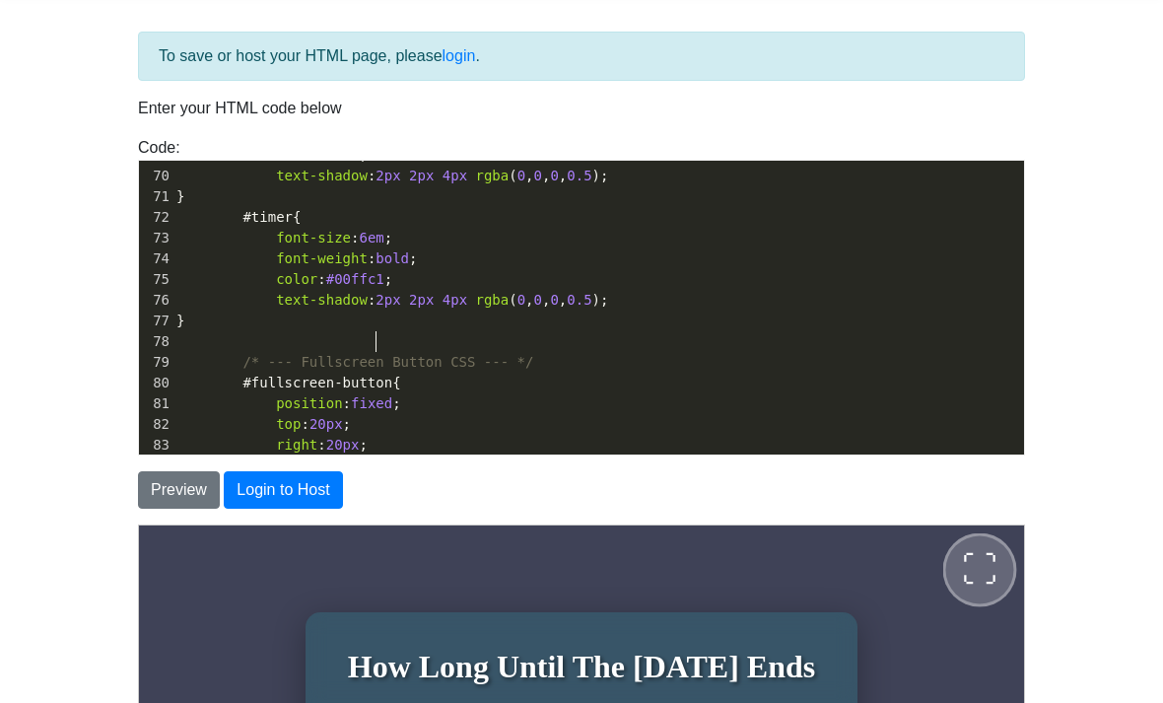
type textarea "4"
click at [160, 500] on button "Preview" at bounding box center [179, 489] width 82 height 37
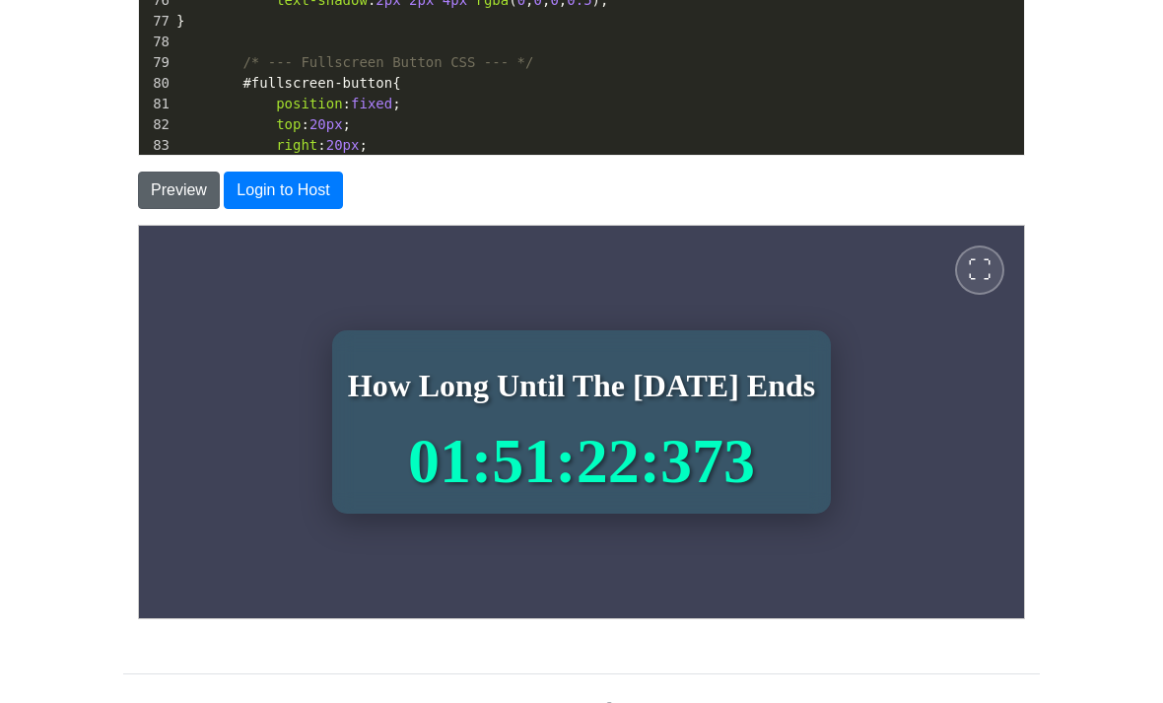
click at [977, 250] on button "⛶" at bounding box center [978, 269] width 49 height 49
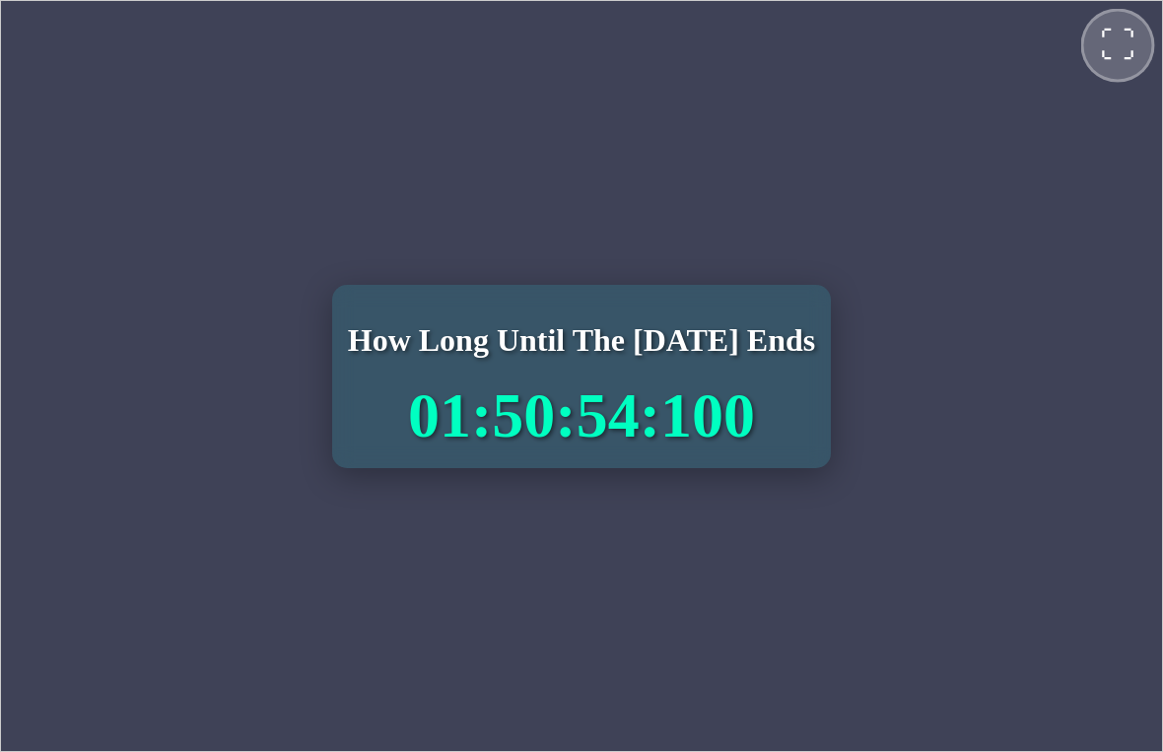
click at [1117, 44] on span "⛶" at bounding box center [1116, 44] width 35 height 35
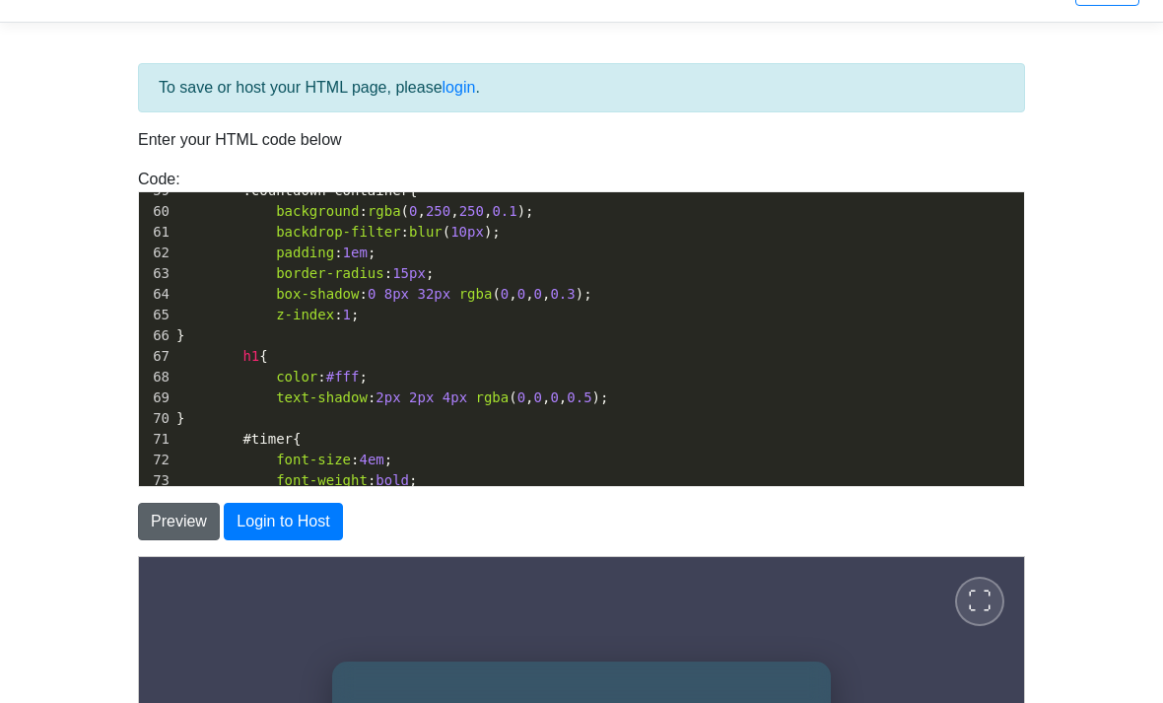
click at [151, 527] on button "Preview" at bounding box center [179, 521] width 82 height 37
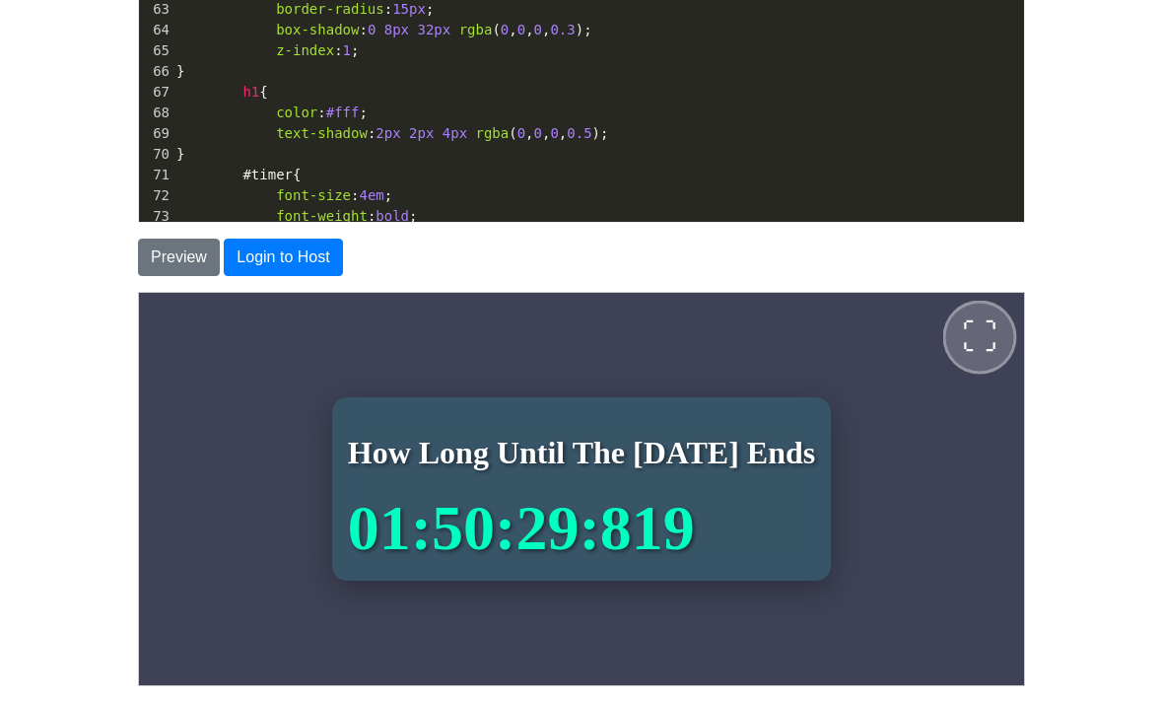
click at [1001, 347] on button "⛶" at bounding box center [980, 337] width 74 height 74
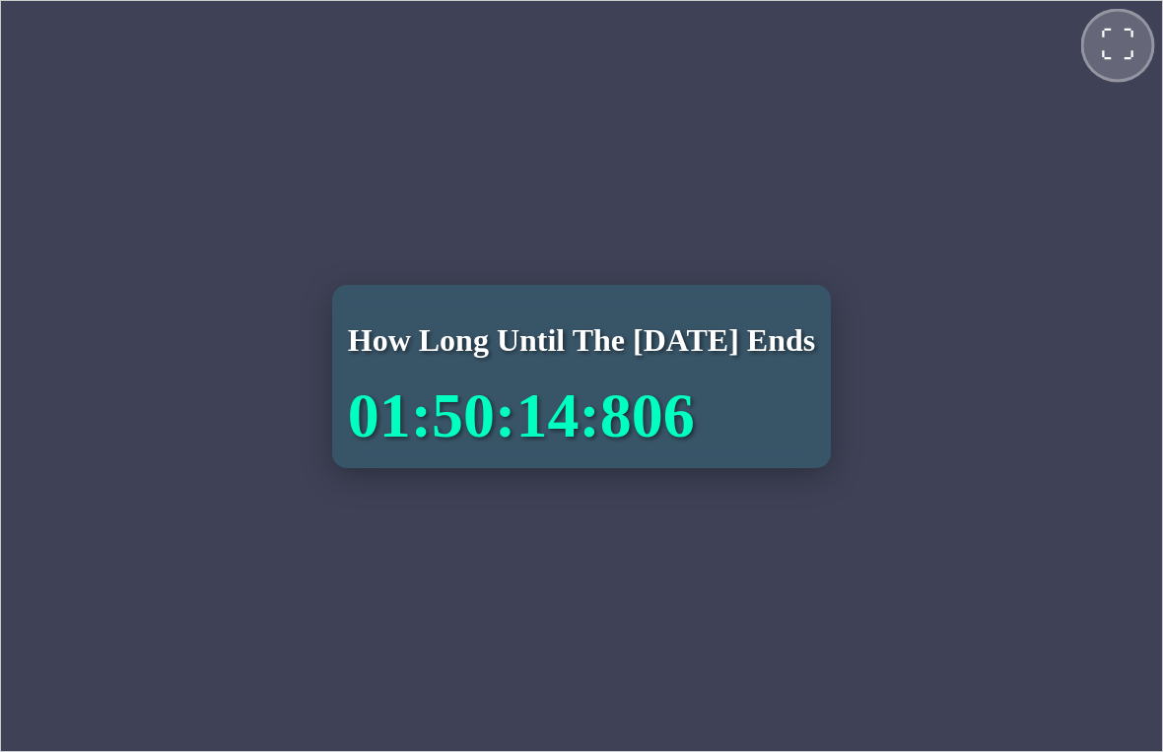
click at [1115, 49] on span "⛶" at bounding box center [1116, 44] width 35 height 35
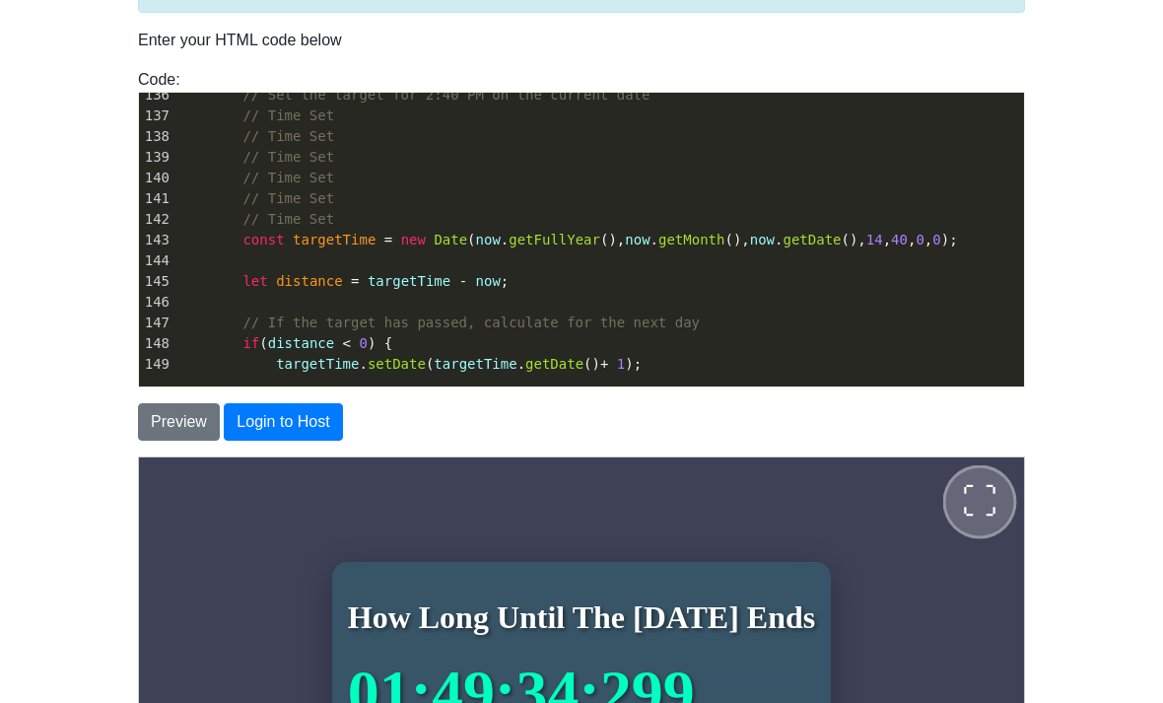
scroll to position [3062, 0]
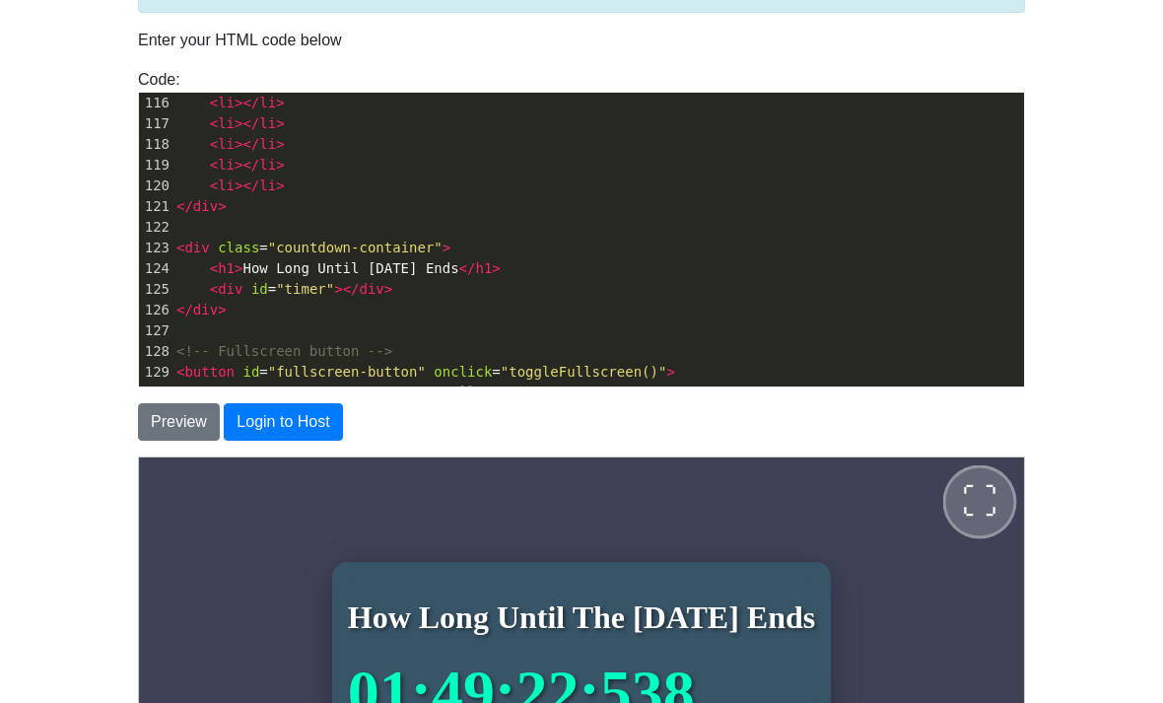
type textarea "Day"
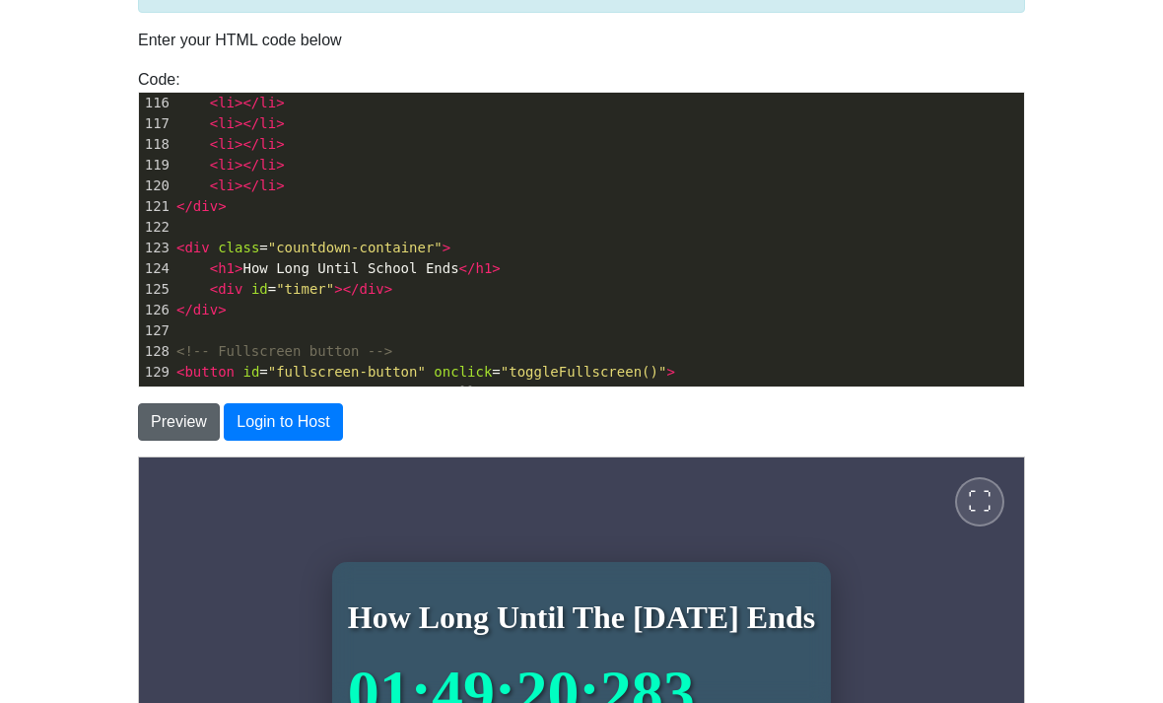
click at [191, 421] on button "Preview" at bounding box center [179, 421] width 82 height 37
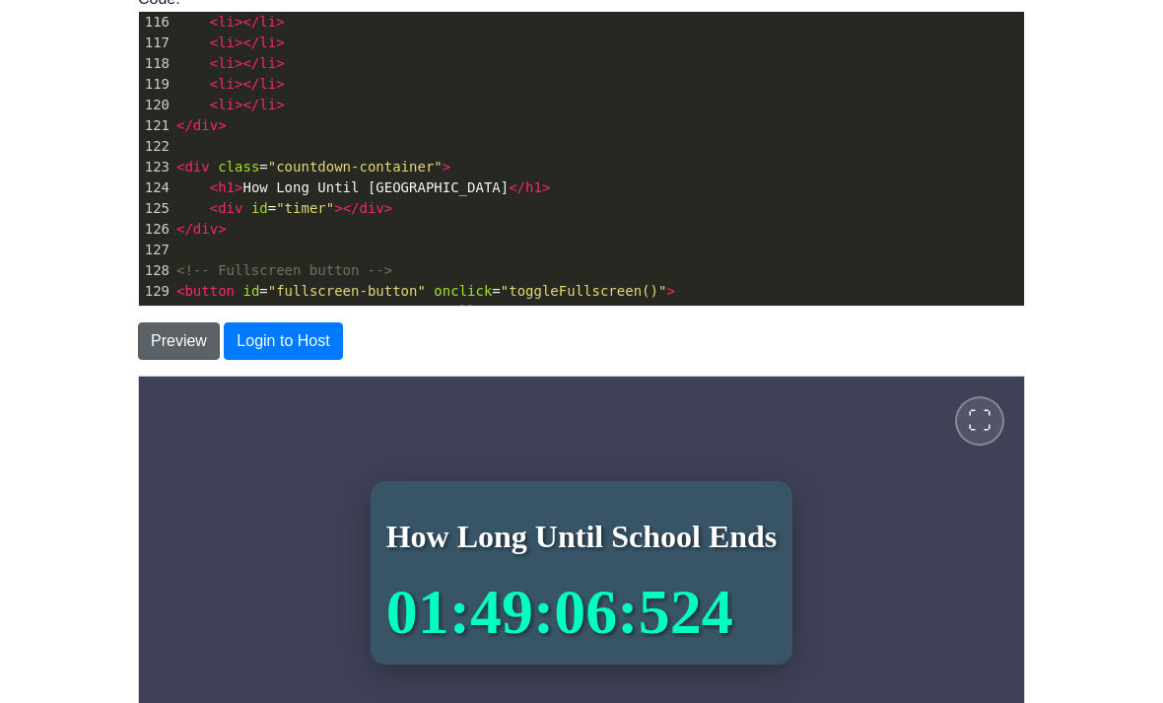
type textarea "Northwood"
click at [177, 340] on button "Preview" at bounding box center [179, 340] width 82 height 37
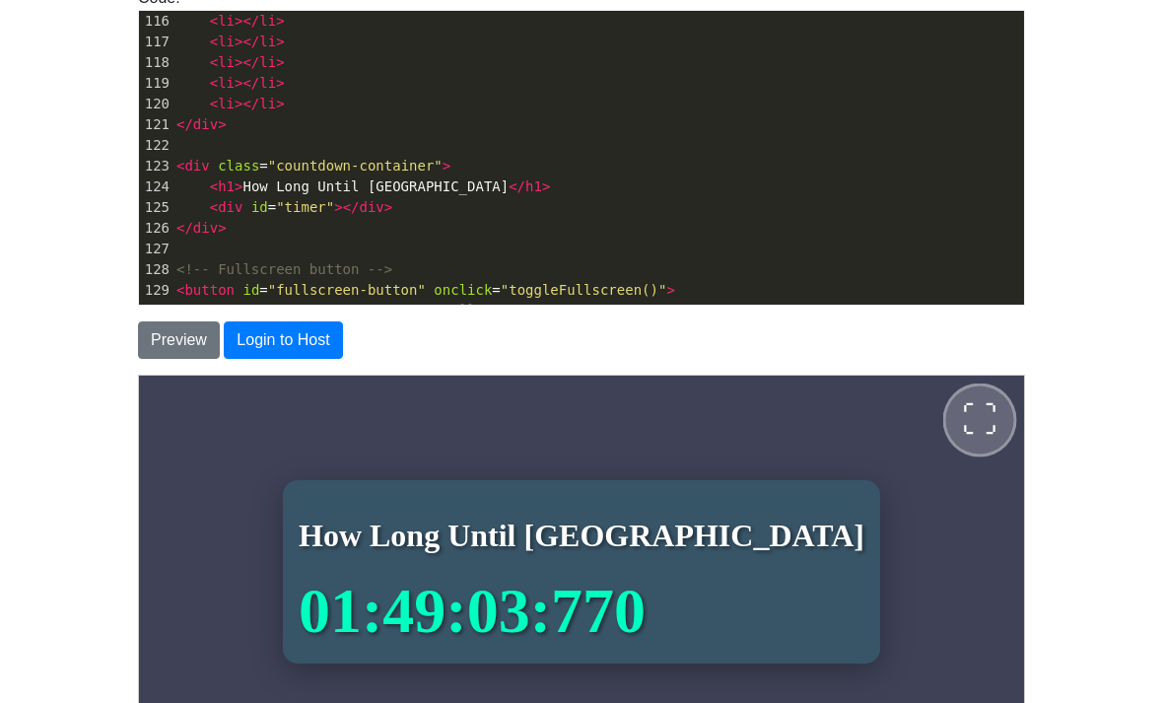
click at [1004, 422] on button "⛶" at bounding box center [980, 420] width 74 height 74
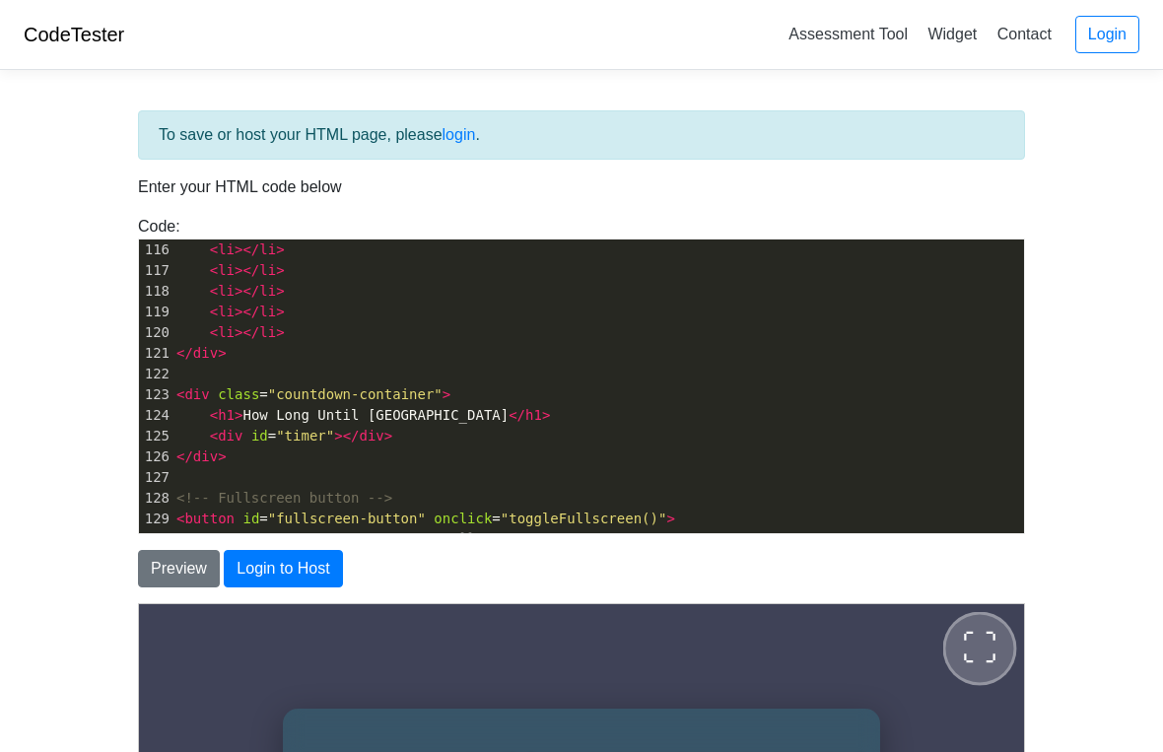
click at [1017, 666] on button "⛶" at bounding box center [980, 648] width 74 height 74
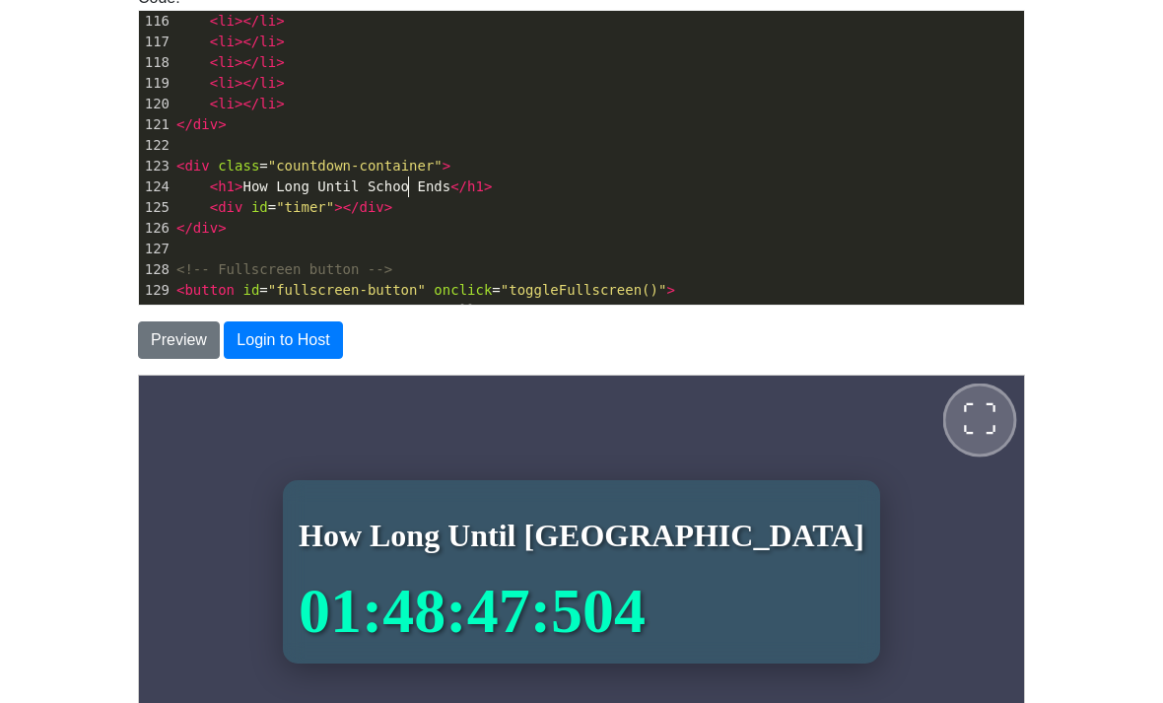
type textarea "School"
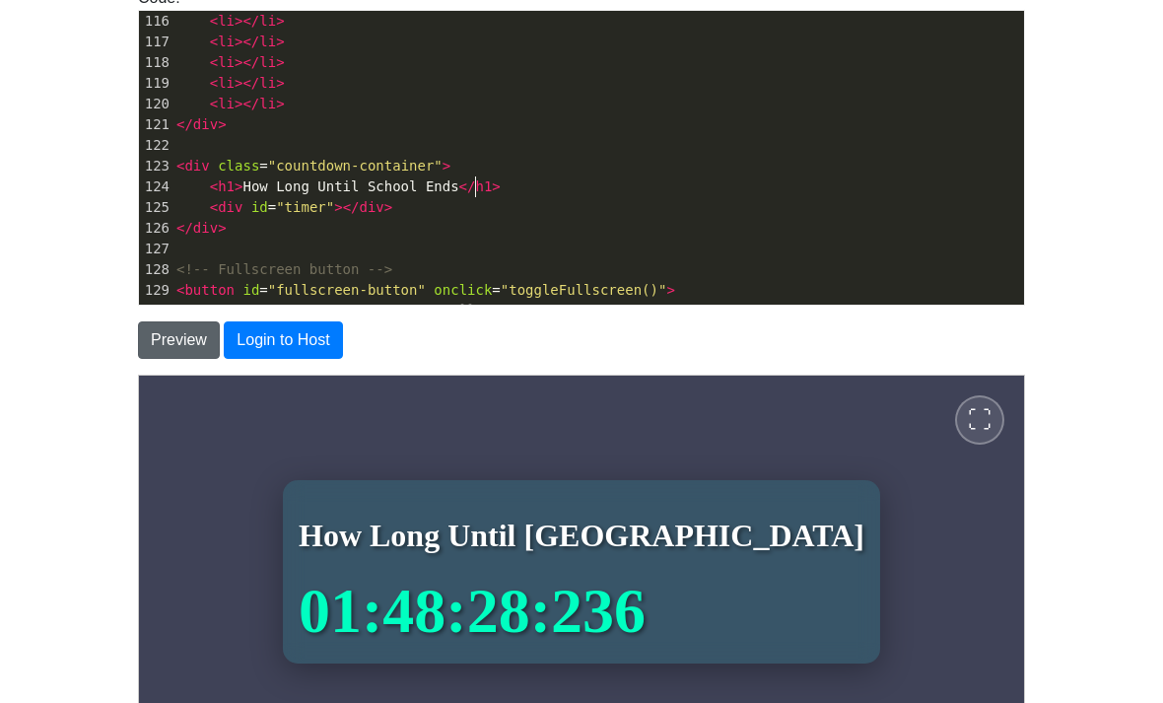
click at [176, 335] on button "Preview" at bounding box center [179, 339] width 82 height 37
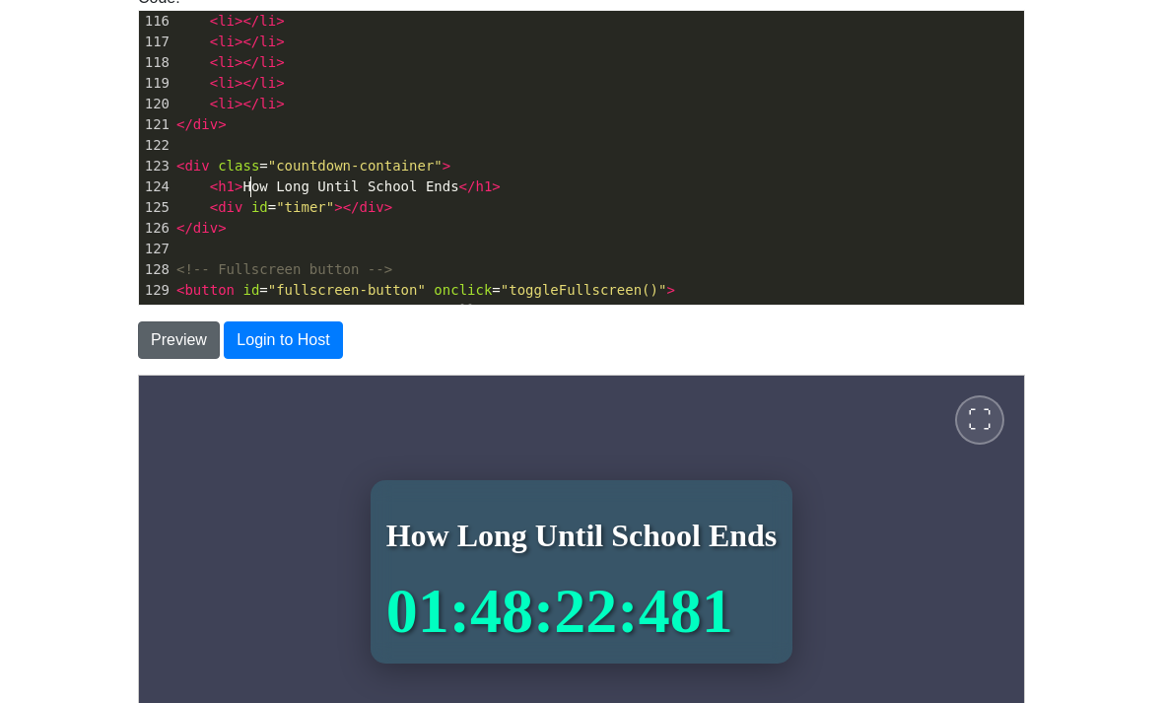
scroll to position [10, 0]
click at [185, 333] on button "Preview" at bounding box center [179, 339] width 82 height 37
click at [164, 334] on button "Preview" at bounding box center [179, 339] width 82 height 37
click at [176, 347] on button "Preview" at bounding box center [179, 339] width 82 height 37
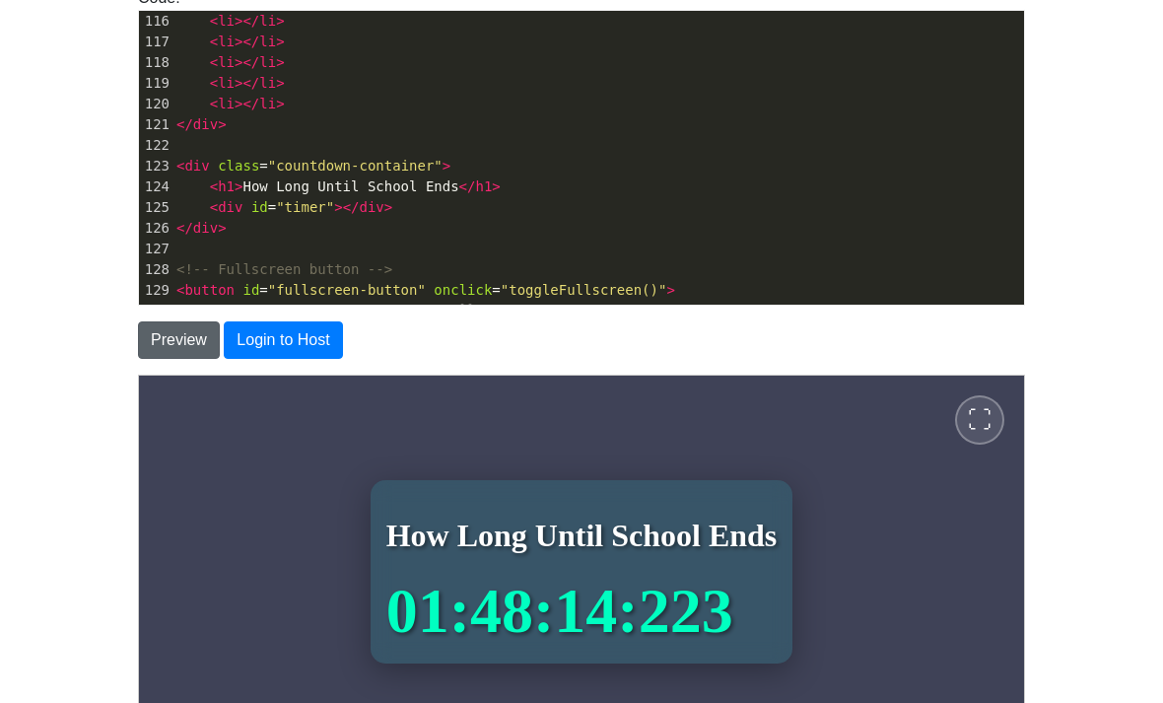
click at [179, 338] on button "Preview" at bounding box center [179, 339] width 82 height 37
type textarea "Northwood"
click at [154, 336] on button "Preview" at bounding box center [179, 339] width 82 height 37
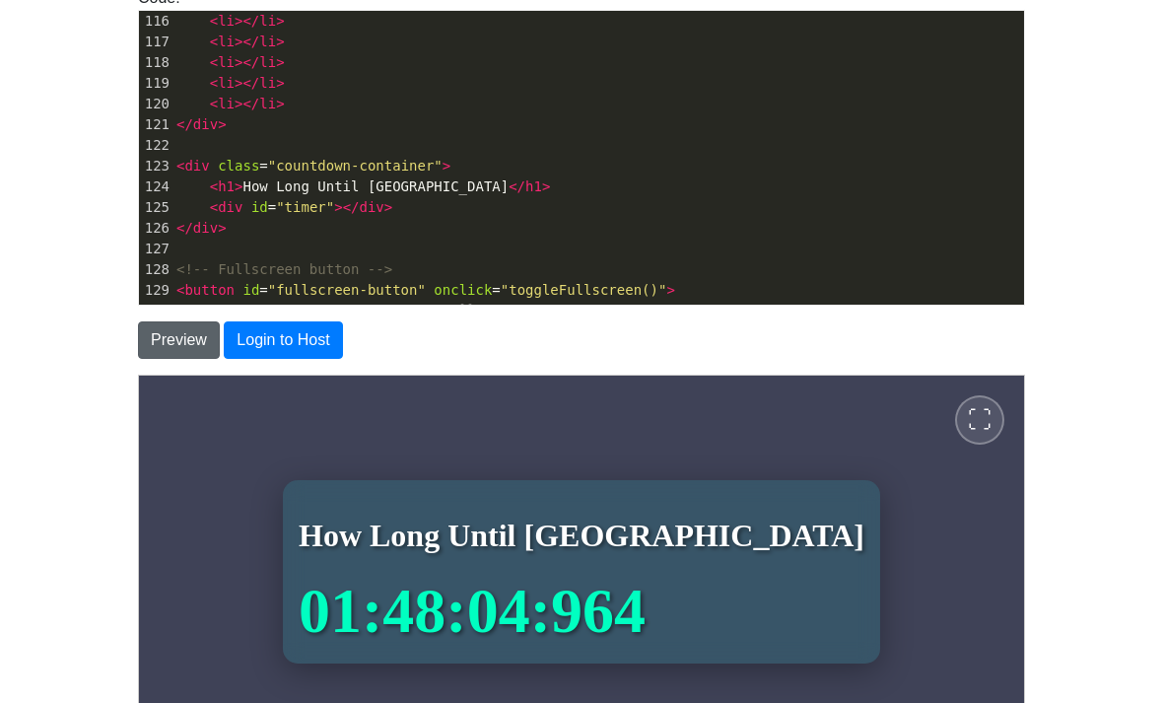
click at [976, 420] on span "⛶" at bounding box center [979, 419] width 24 height 24
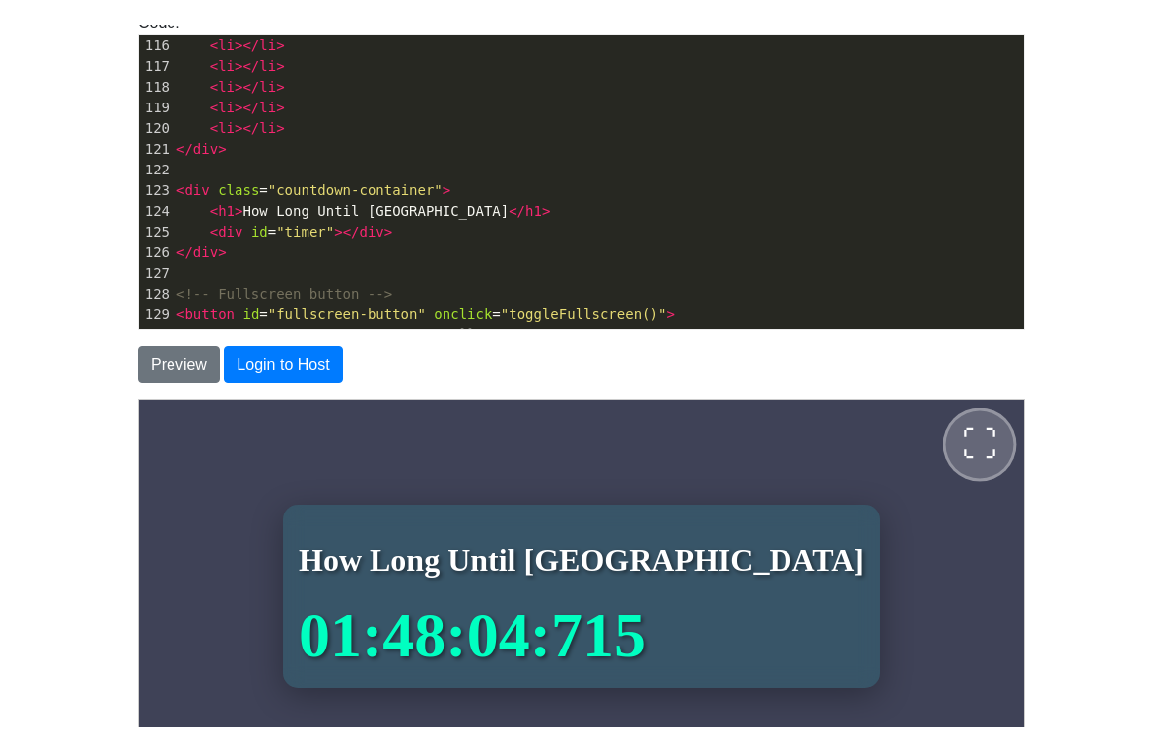
scroll to position [0, 0]
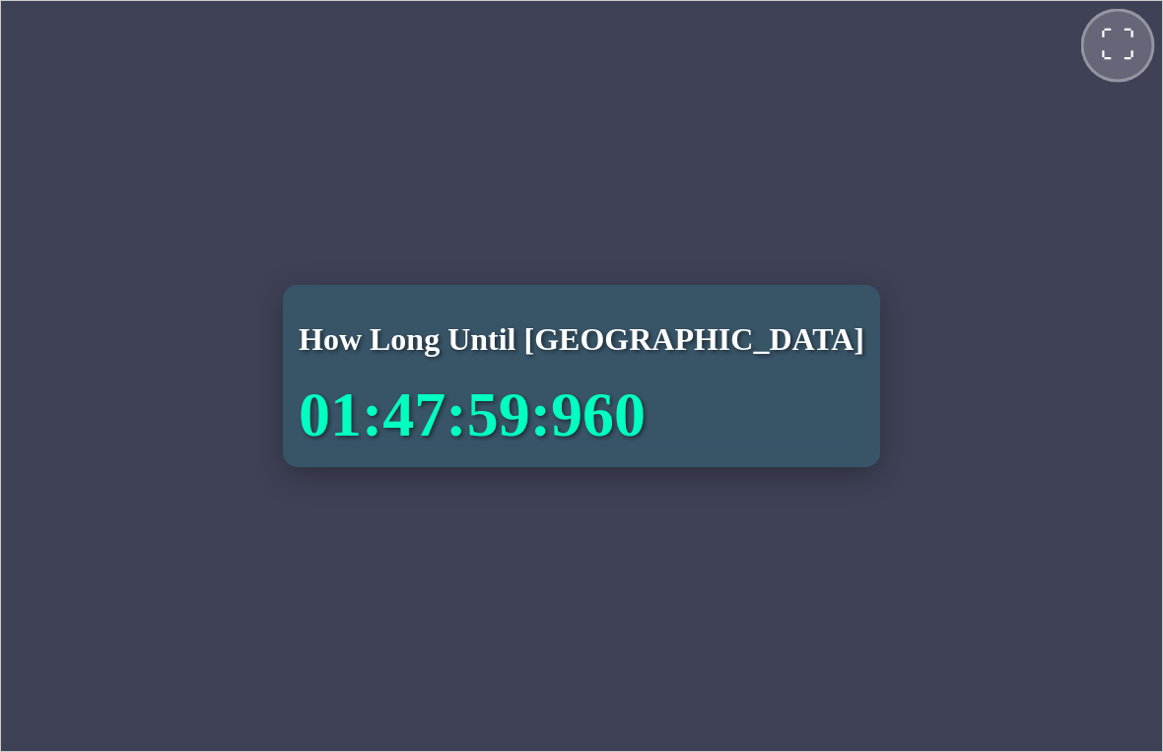
click at [1127, 40] on span "⛶" at bounding box center [1116, 44] width 35 height 35
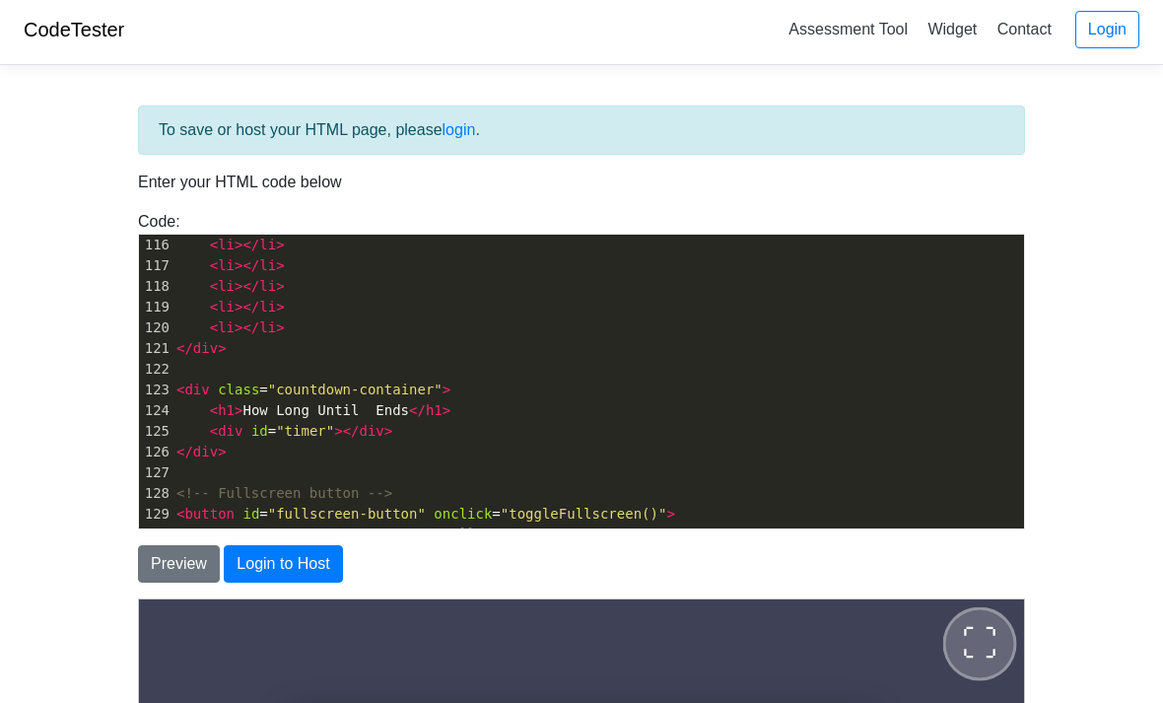
scroll to position [10, 0]
type textarea "Schh"
type textarea "ool Day"
click at [175, 553] on button "Preview" at bounding box center [179, 563] width 82 height 37
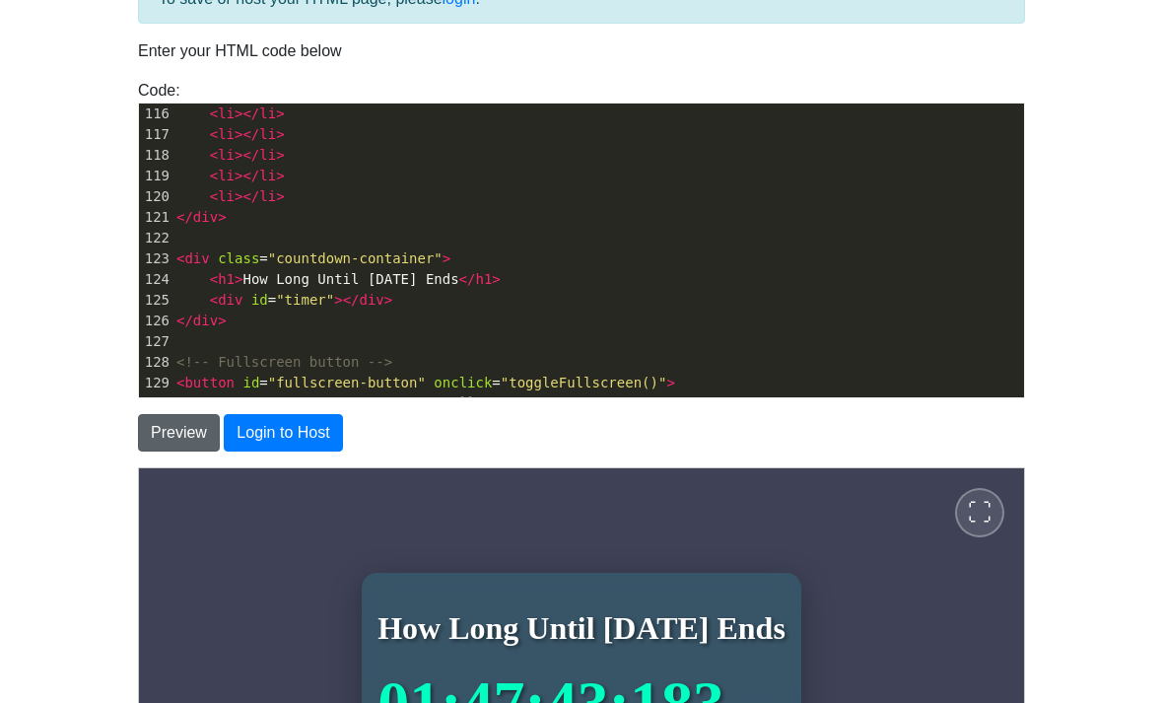
scroll to position [314, 0]
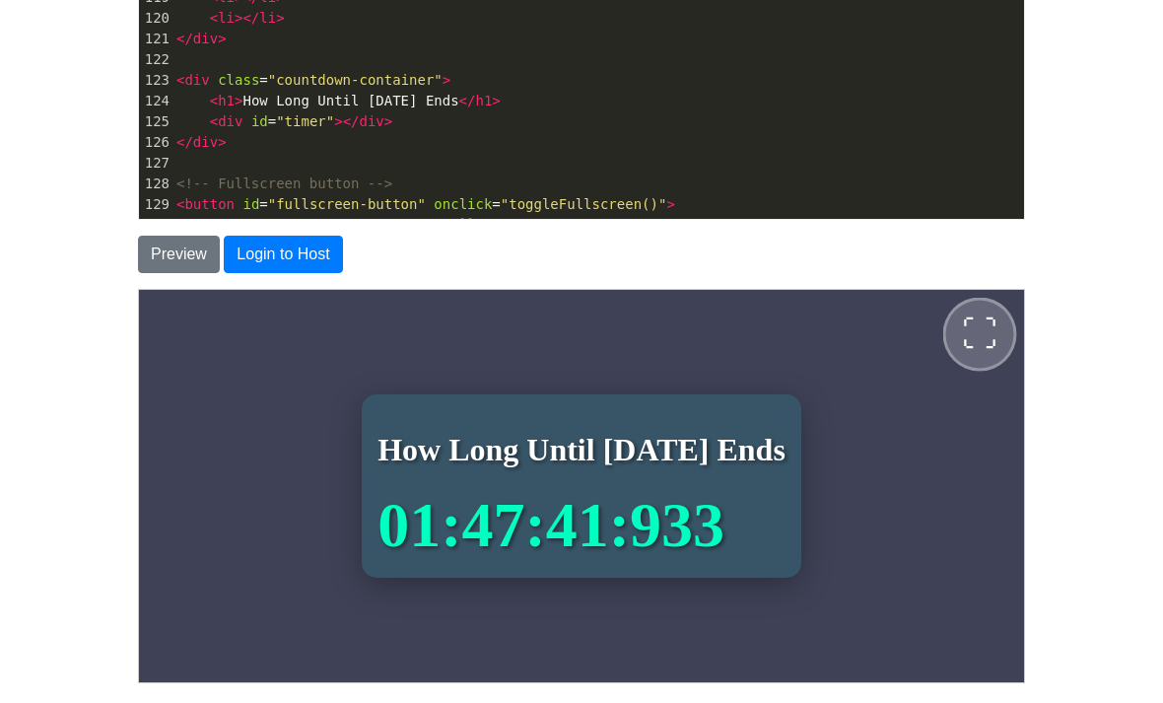
click at [970, 314] on button "⛶" at bounding box center [980, 334] width 74 height 74
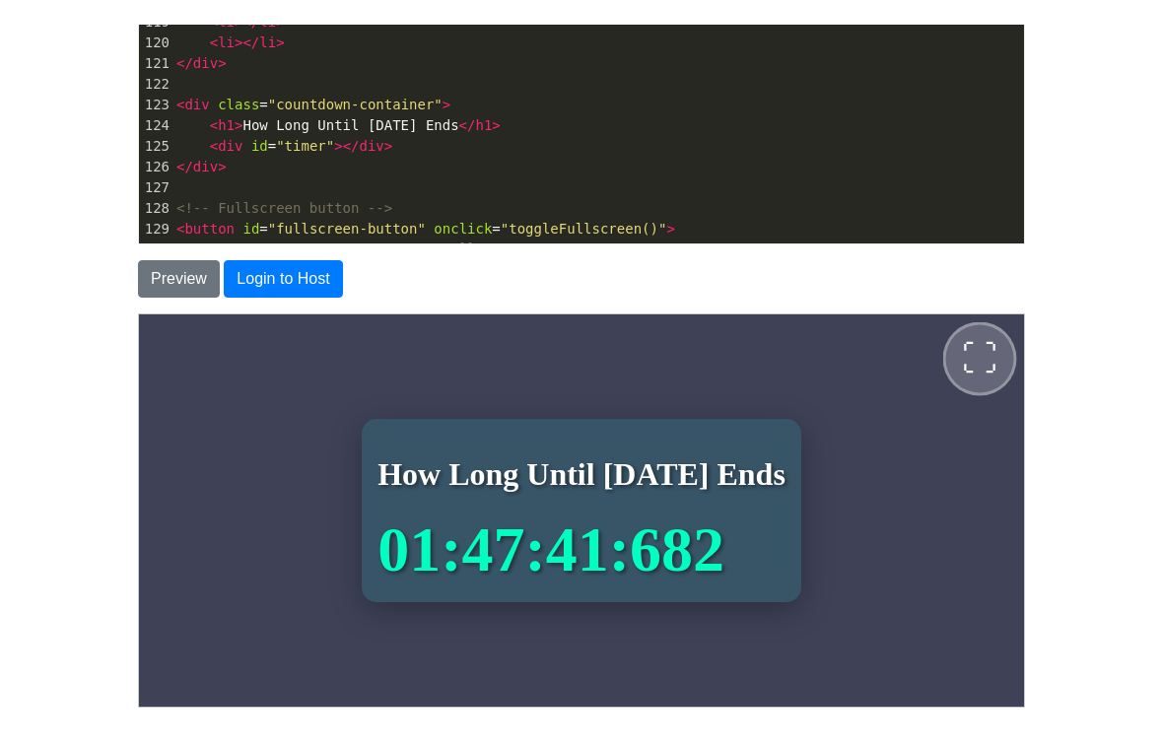
scroll to position [0, 0]
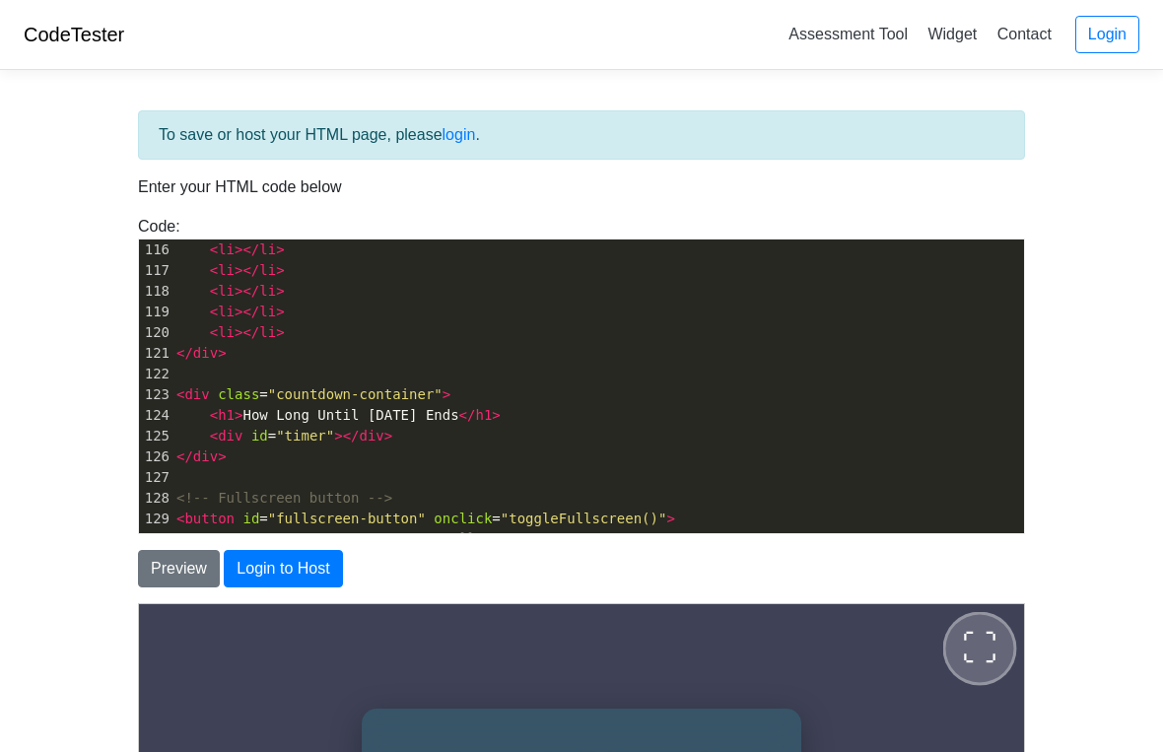
click at [997, 638] on span "⛶" at bounding box center [978, 647] width 35 height 35
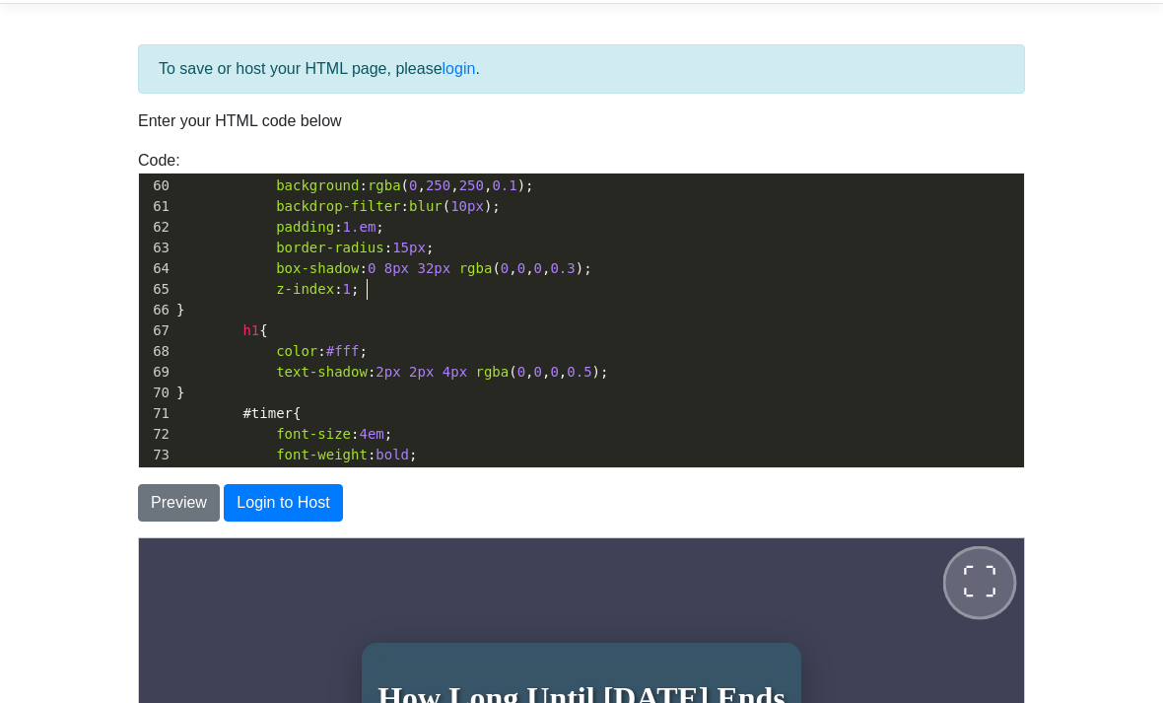
scroll to position [10, 17]
type textarea ".1"
click at [162, 491] on button "Preview" at bounding box center [179, 502] width 82 height 37
click at [177, 494] on button "Preview" at bounding box center [179, 502] width 82 height 37
click at [92, 500] on body "CodeTester Assessment Tool Widget Contact Login To save or host your HTML page,…" at bounding box center [581, 497] width 1163 height 1127
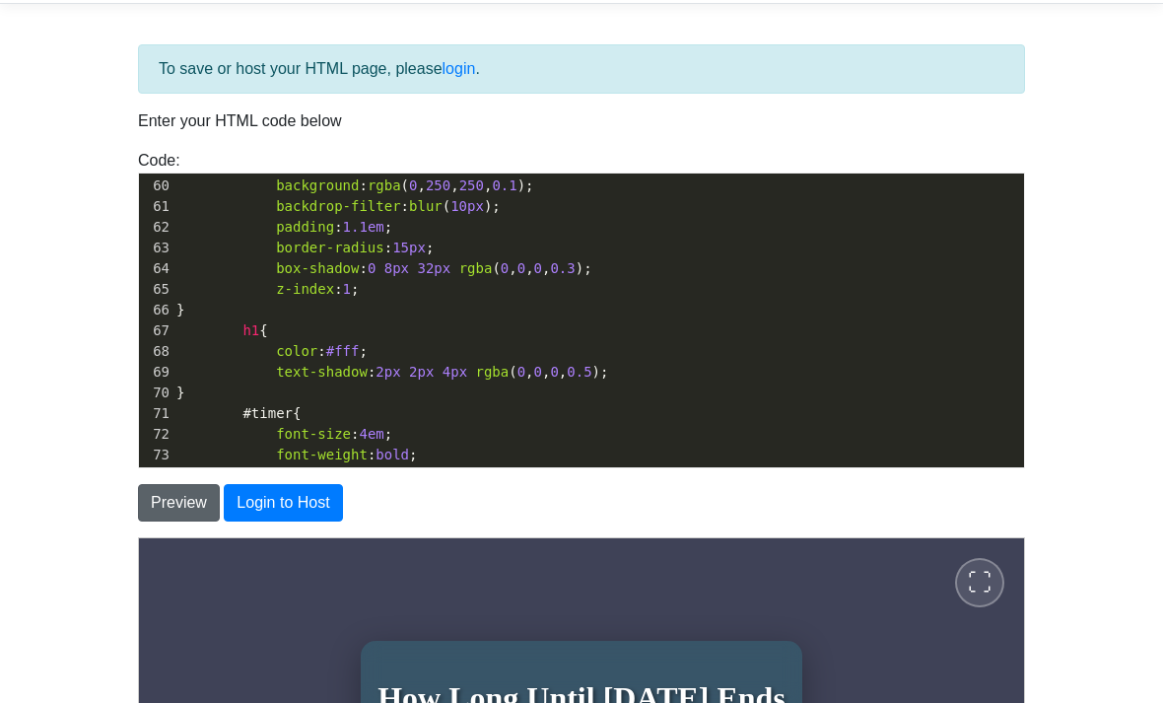
click at [174, 492] on button "Preview" at bounding box center [179, 502] width 82 height 37
click at [176, 484] on button "Preview" at bounding box center [179, 502] width 82 height 37
click at [188, 488] on button "Preview" at bounding box center [179, 502] width 82 height 37
click at [164, 498] on button "Preview" at bounding box center [179, 502] width 82 height 37
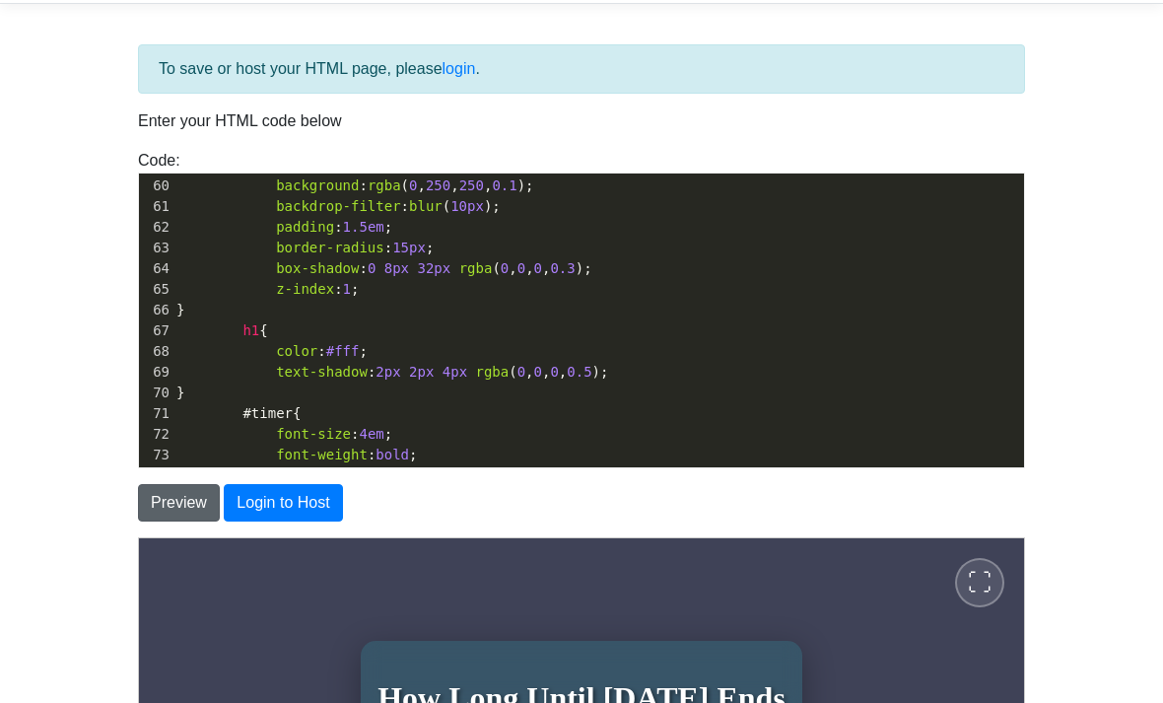
type textarea "5"
click at [188, 492] on button "Preview" at bounding box center [179, 502] width 82 height 37
click at [976, 586] on span "⛶" at bounding box center [979, 582] width 24 height 24
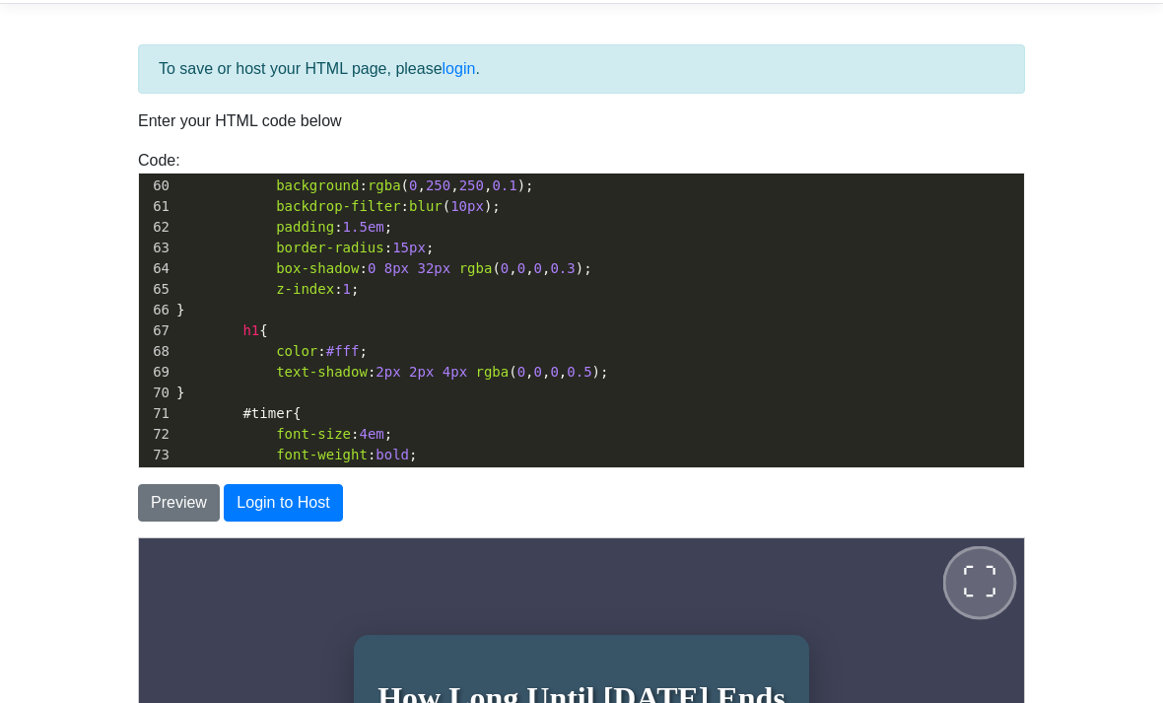
scroll to position [0, 0]
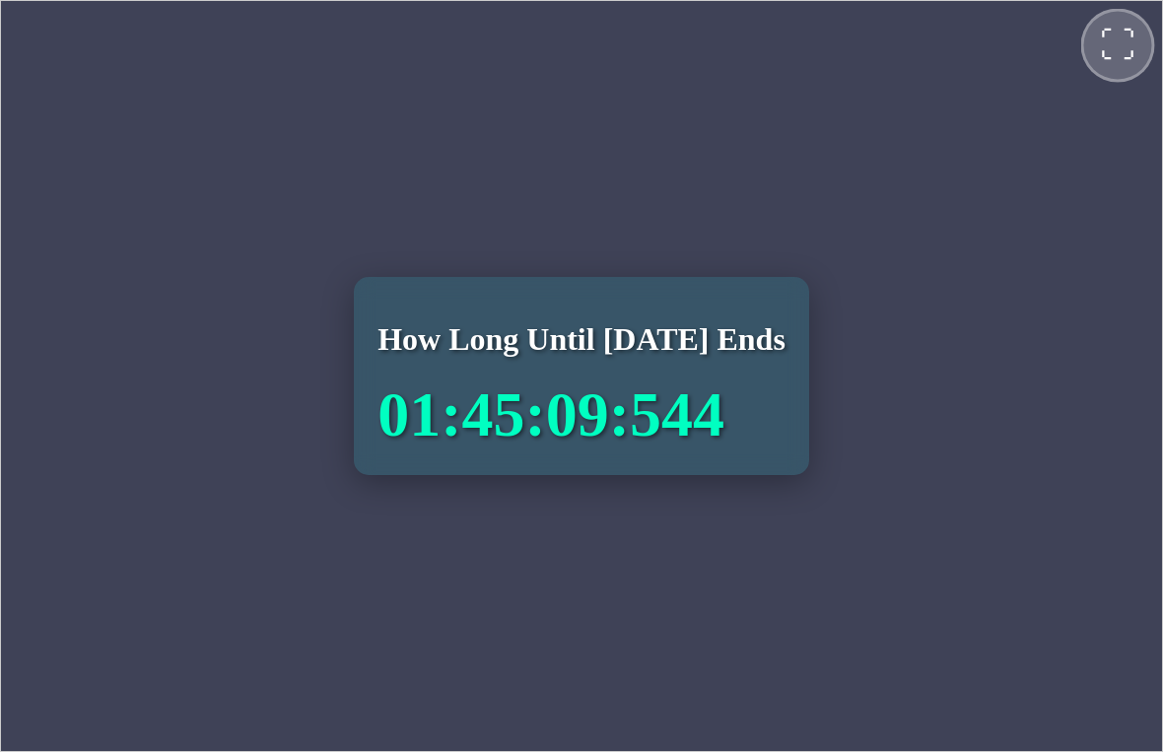
click at [1122, 27] on span "⛶" at bounding box center [1116, 44] width 35 height 35
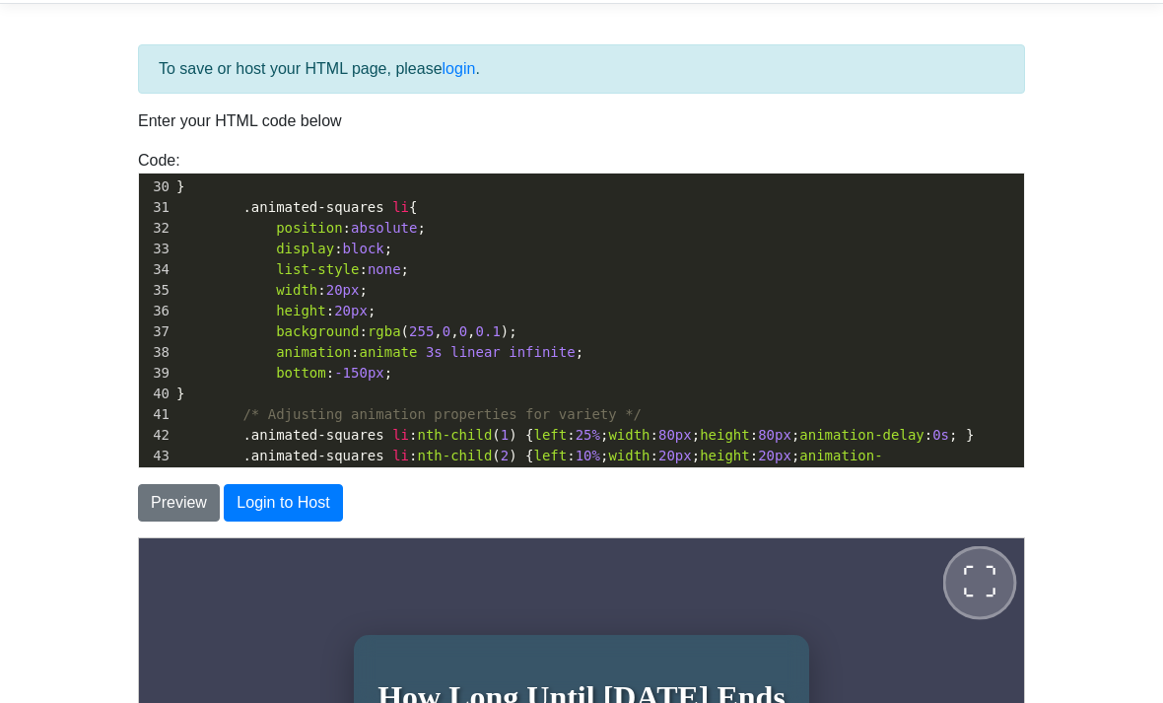
scroll to position [542, 0]
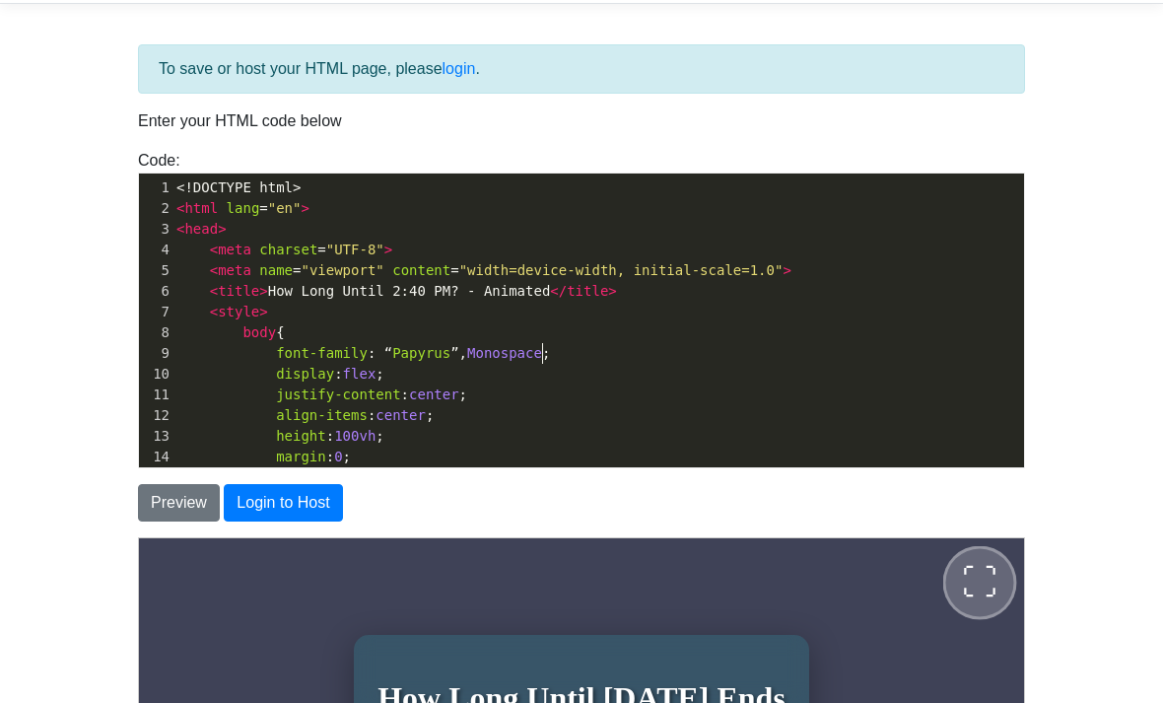
type textarea "Monospaced"
click at [181, 497] on button "Preview" at bounding box center [179, 502] width 82 height 37
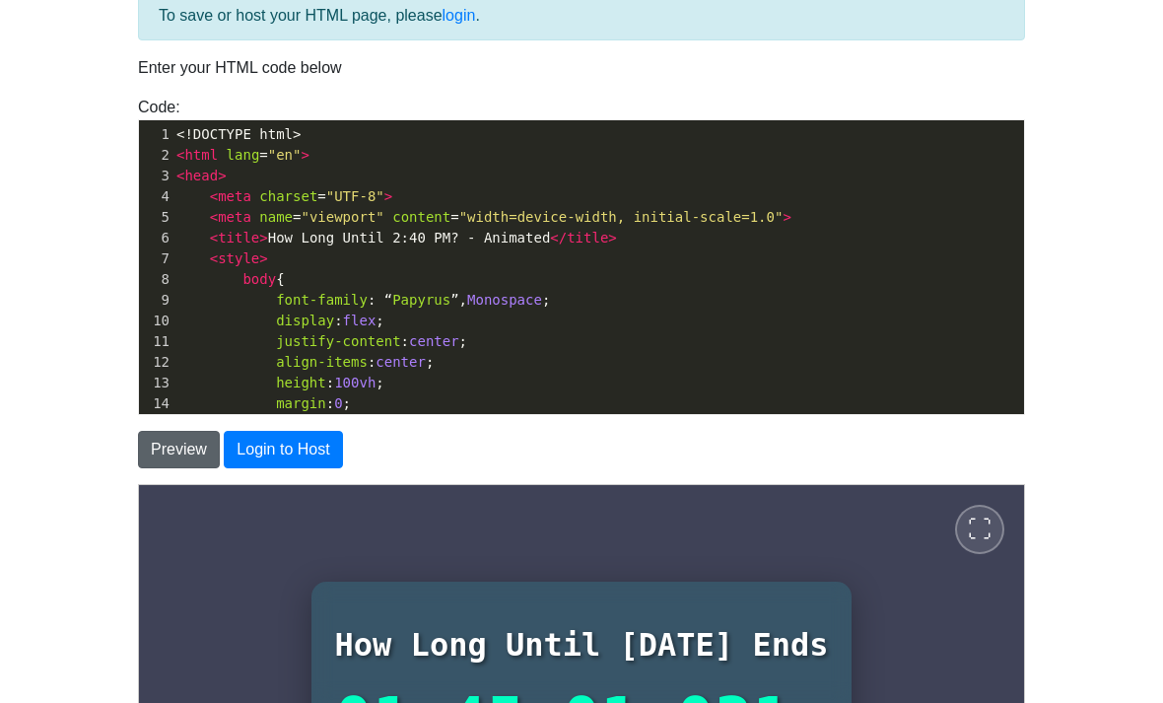
scroll to position [339, 0]
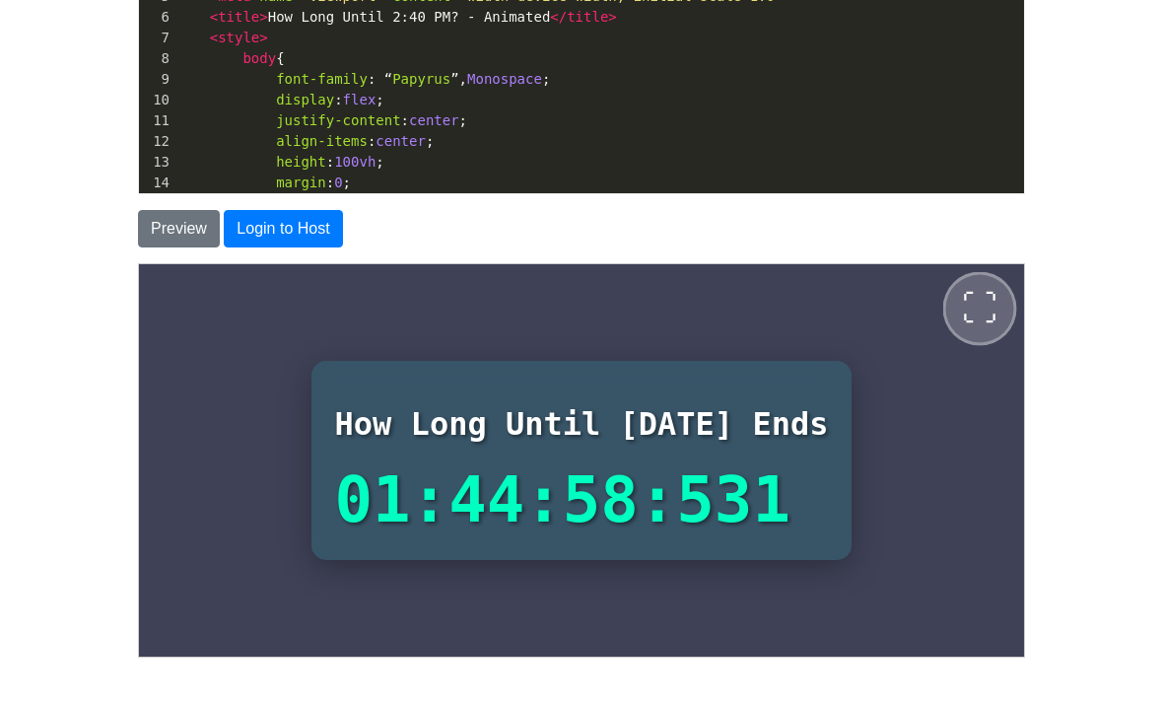
click at [977, 311] on span "⛶" at bounding box center [978, 307] width 35 height 35
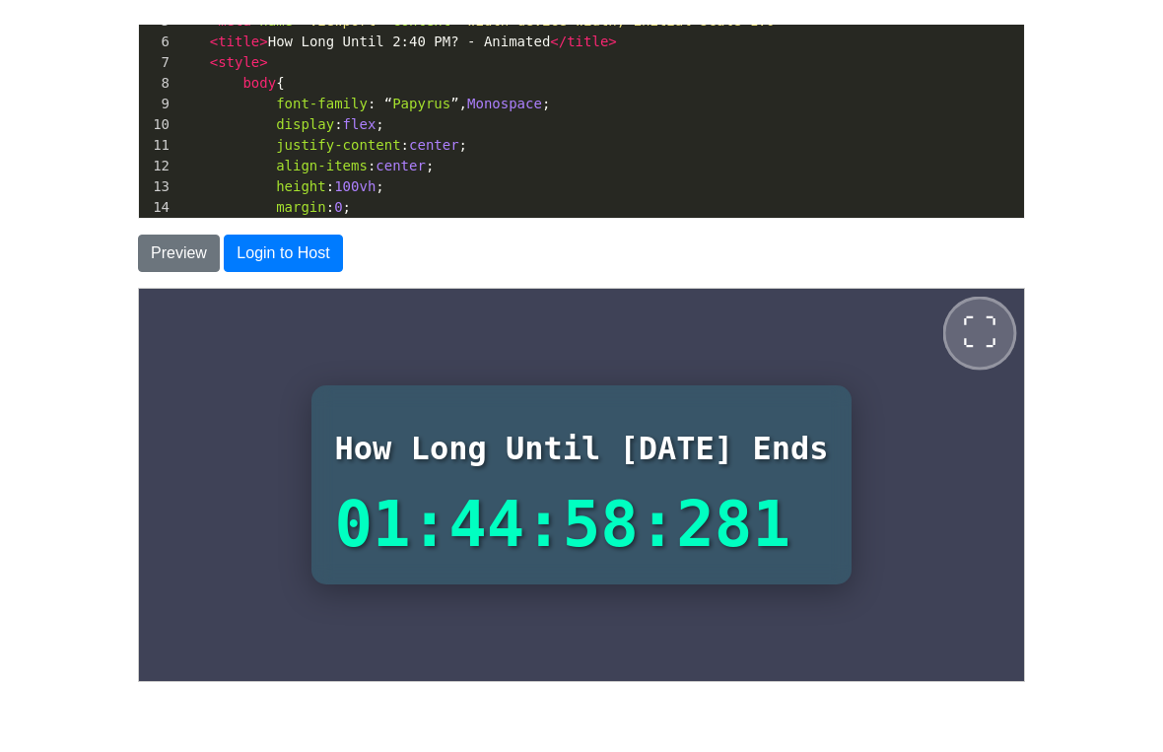
scroll to position [0, 0]
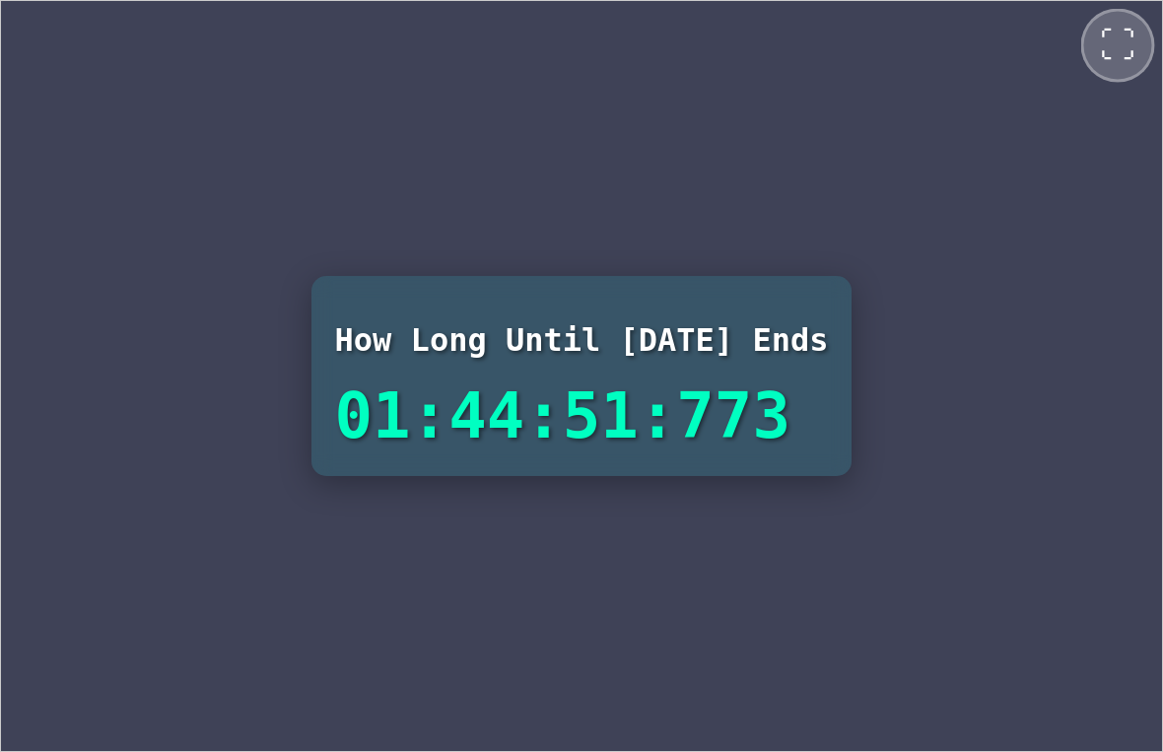
click at [1104, 36] on span "⛶" at bounding box center [1116, 44] width 35 height 35
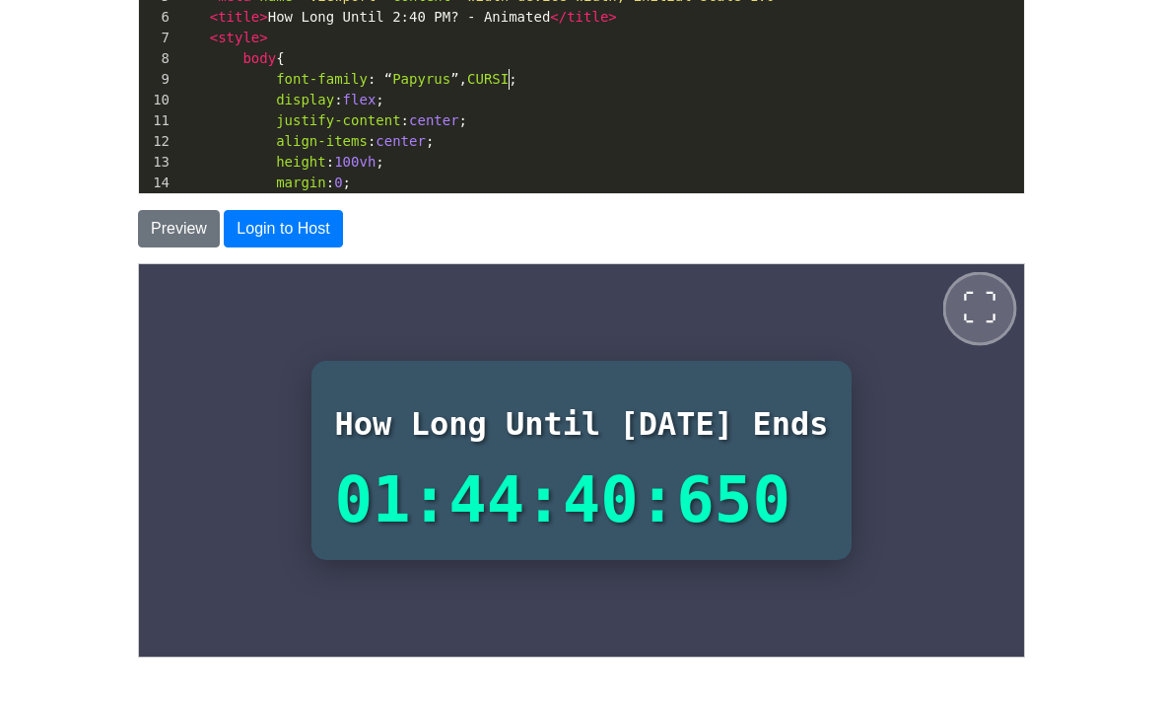
scroll to position [10, 58]
type textarea "CURSIVE"
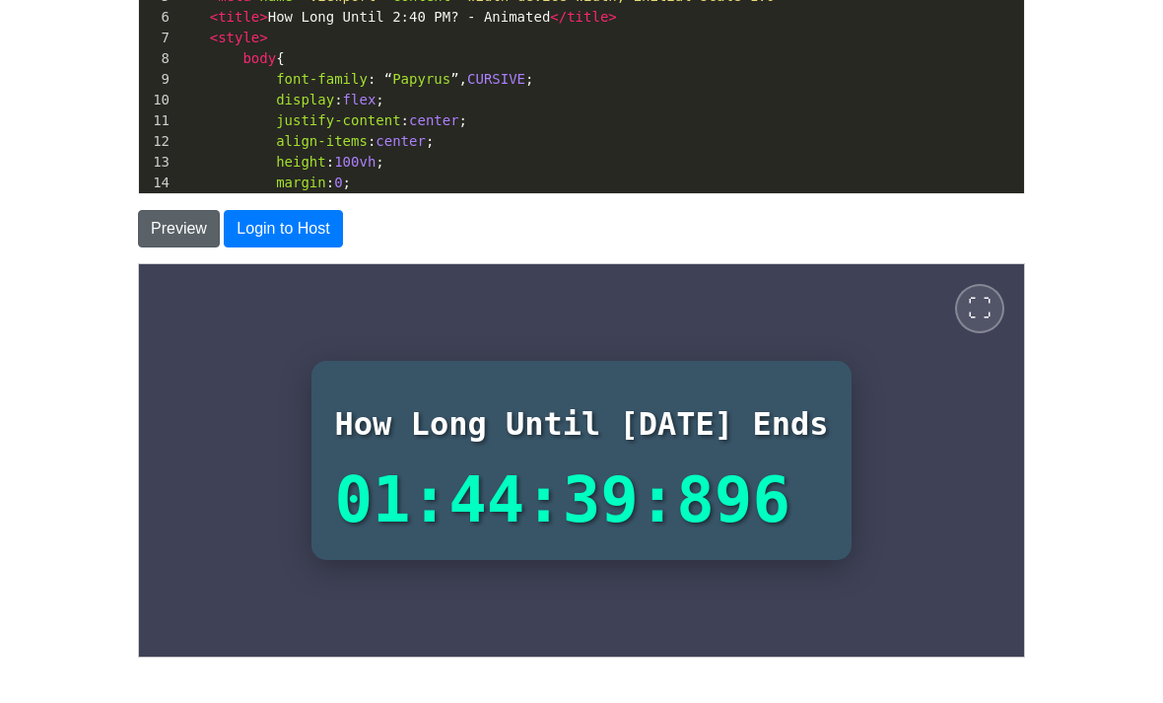
click at [152, 215] on button "Preview" at bounding box center [179, 228] width 82 height 37
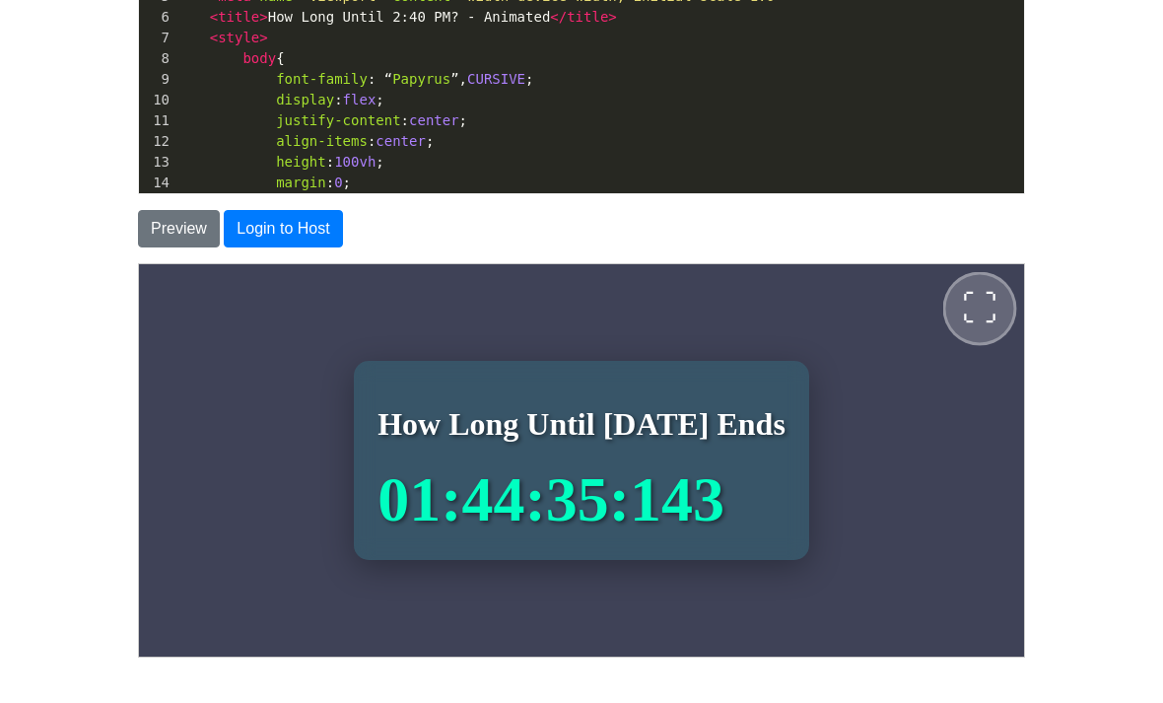
click at [979, 305] on span "⛶" at bounding box center [978, 307] width 35 height 35
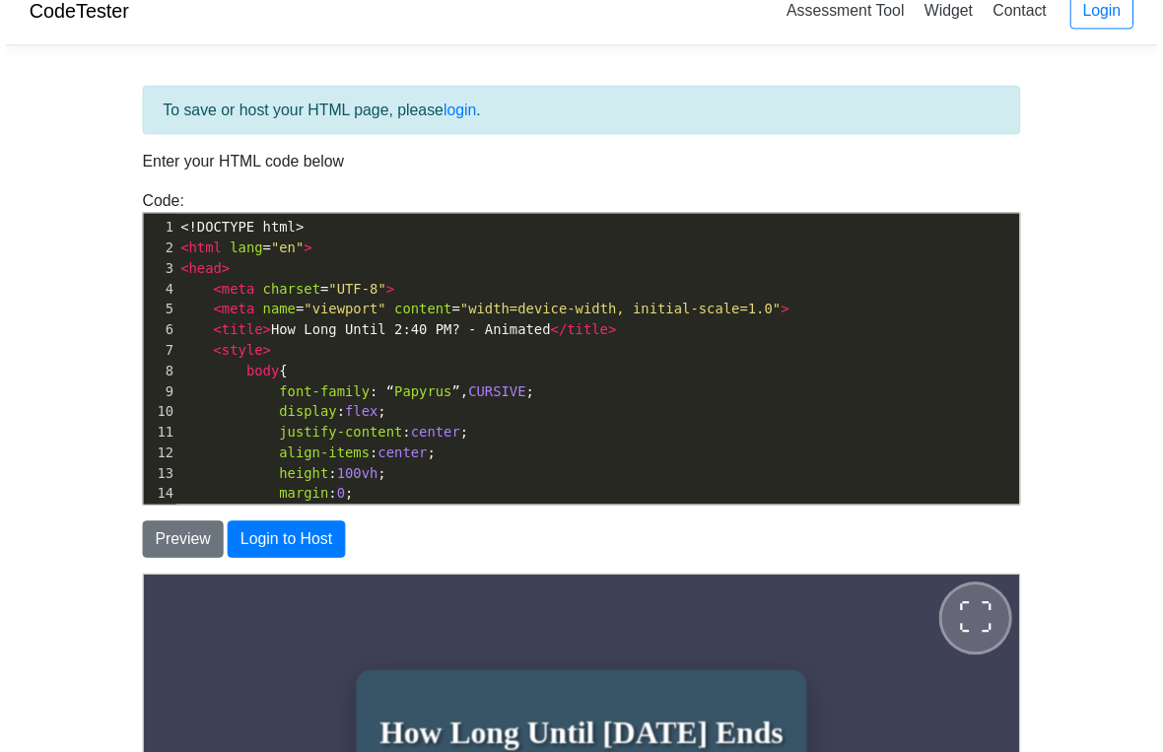
scroll to position [0, 0]
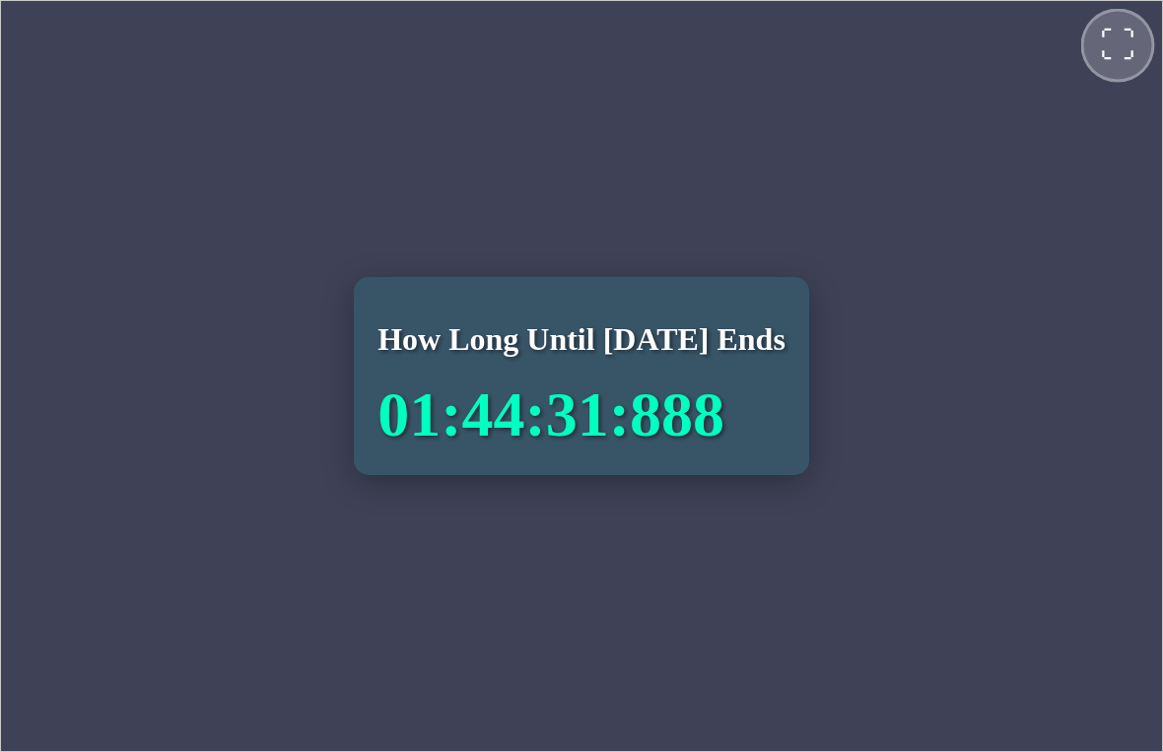
click at [1109, 73] on button "⛶" at bounding box center [1118, 45] width 74 height 74
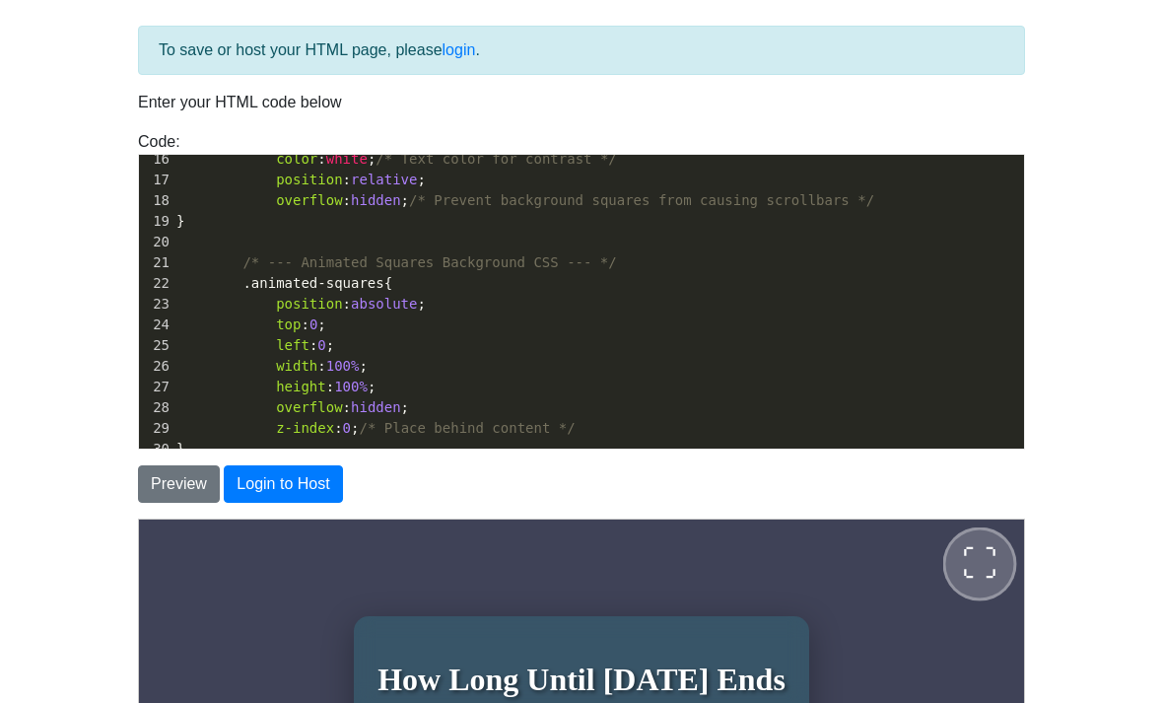
scroll to position [348, 0]
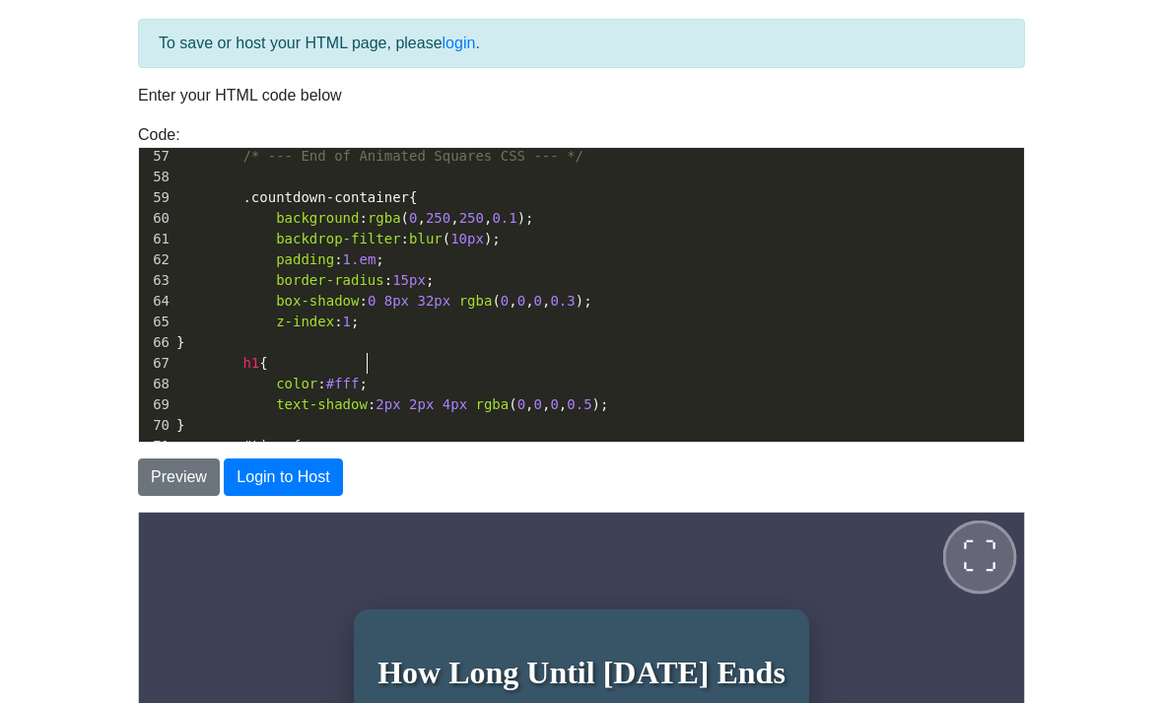
type textarea "\"
type textarea "3"
click at [174, 477] on button "Preview" at bounding box center [179, 476] width 82 height 37
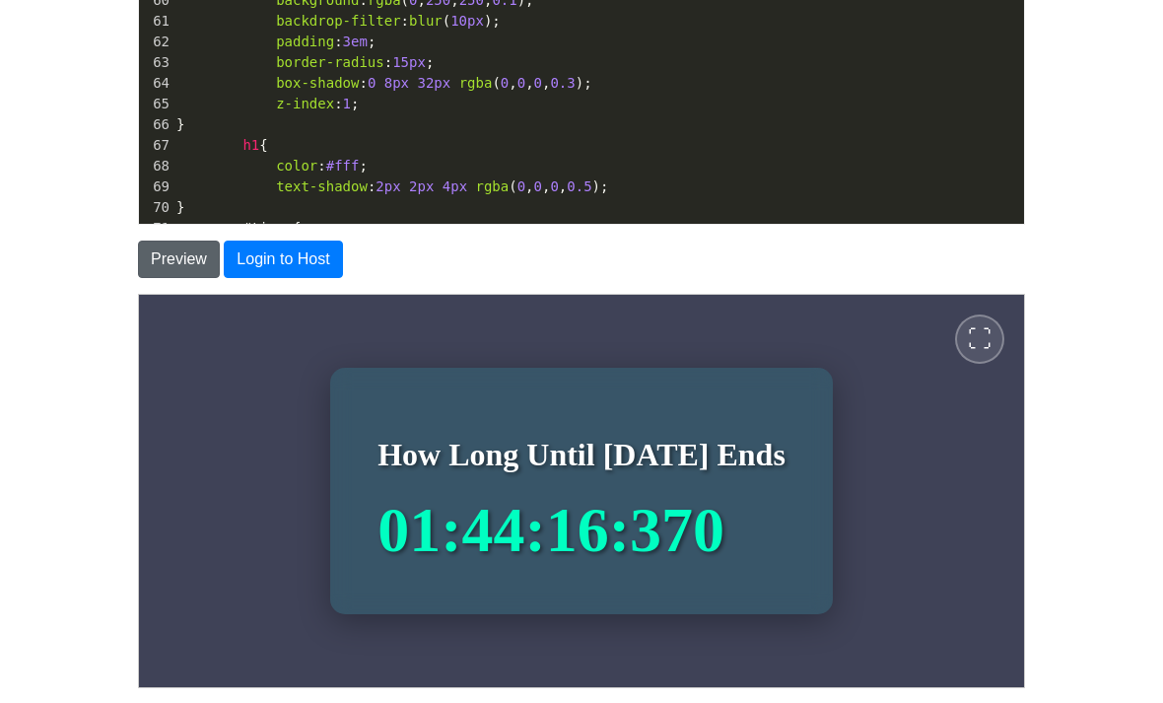
click at [987, 346] on span "⛶" at bounding box center [979, 338] width 24 height 24
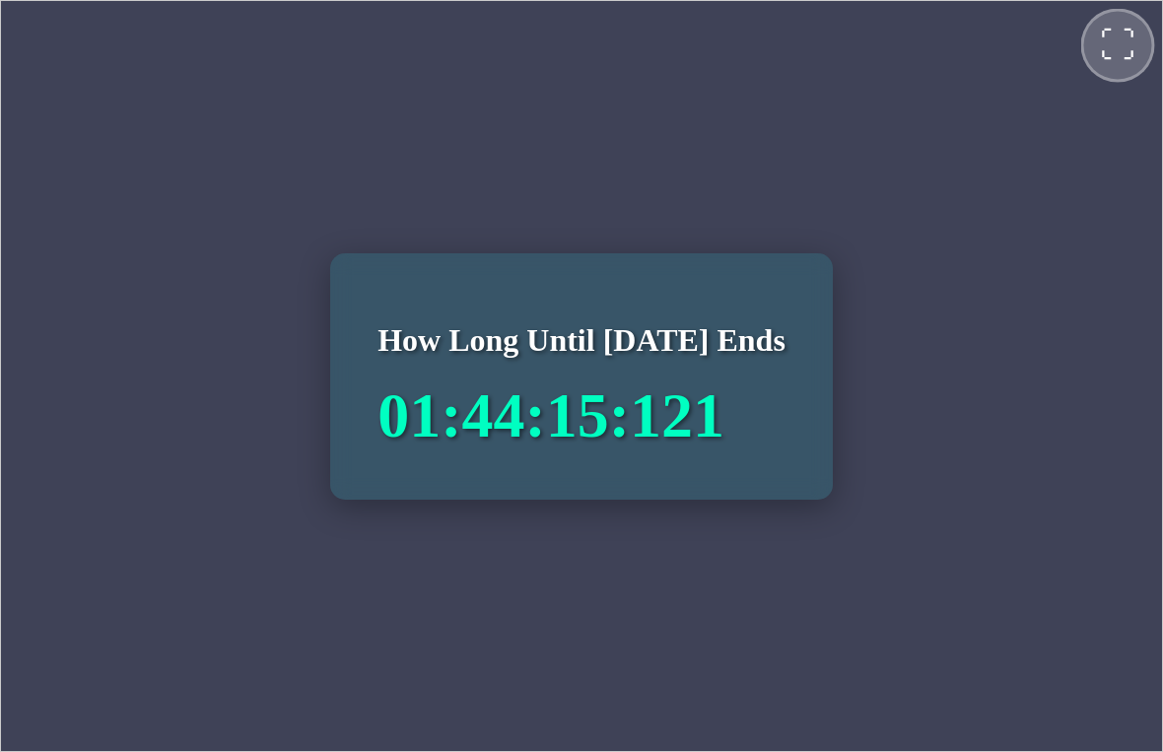
click at [1111, 34] on span "⛶" at bounding box center [1116, 44] width 35 height 35
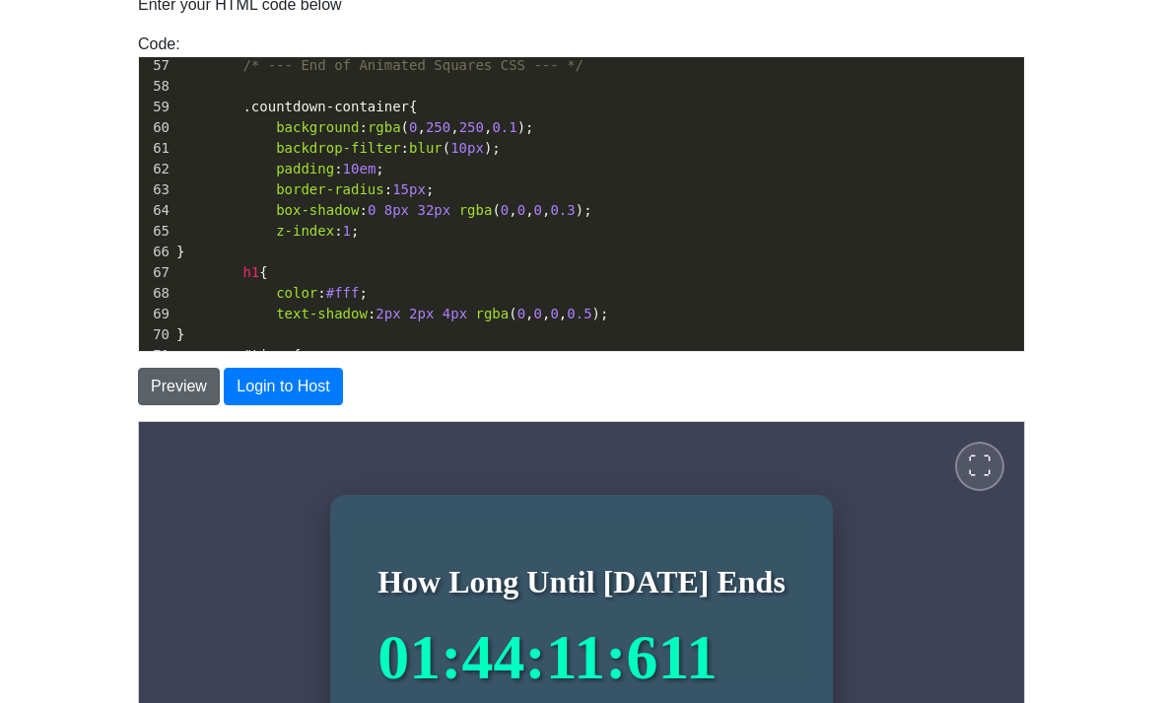
type textarea "10"
click at [172, 388] on button "Preview" at bounding box center [179, 386] width 82 height 37
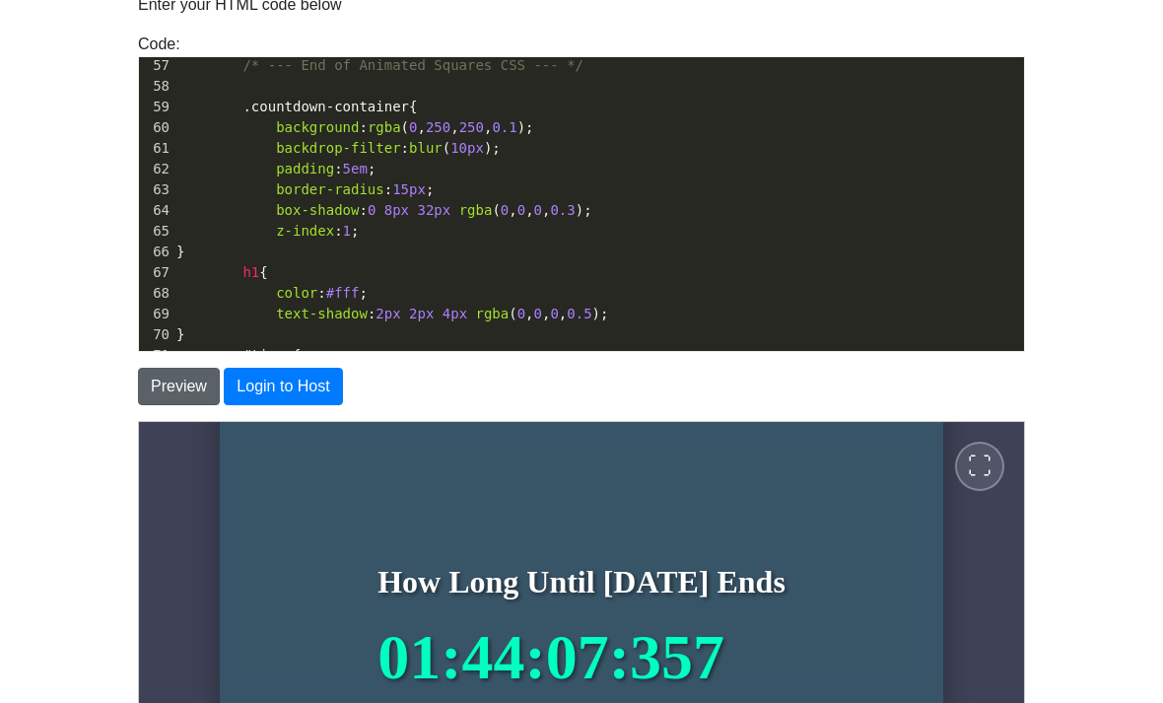
type textarea "5"
click at [180, 386] on button "Preview" at bounding box center [179, 386] width 82 height 37
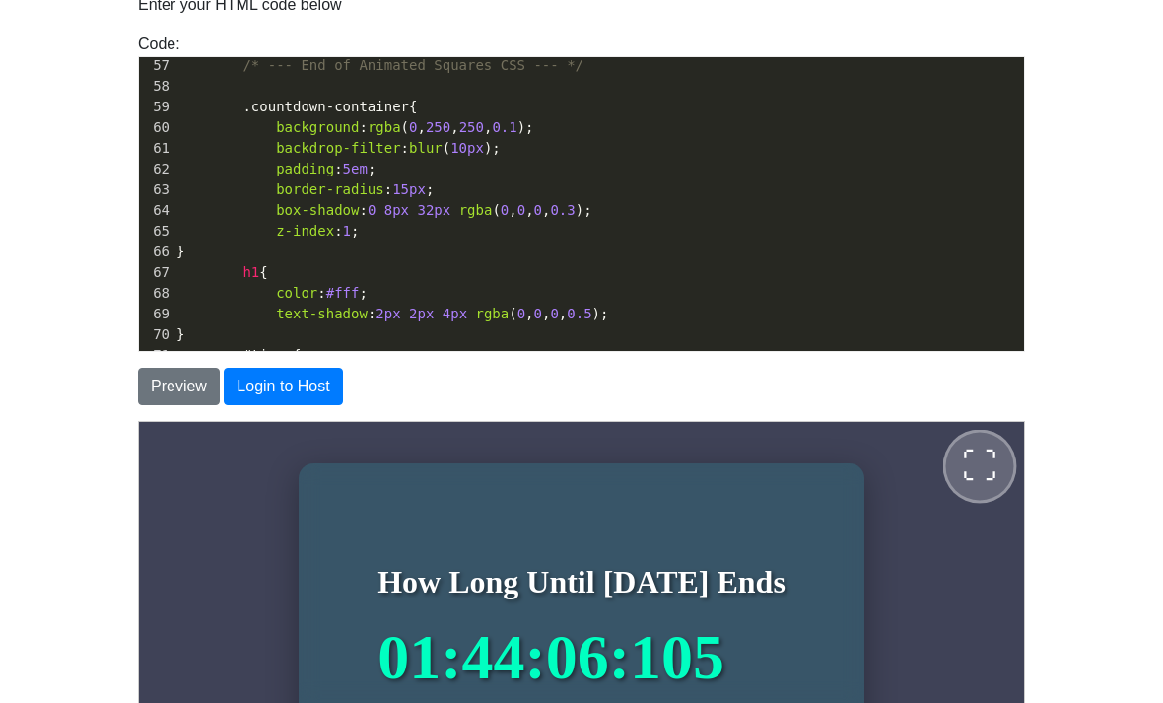
click at [967, 455] on span "⛶" at bounding box center [978, 465] width 35 height 35
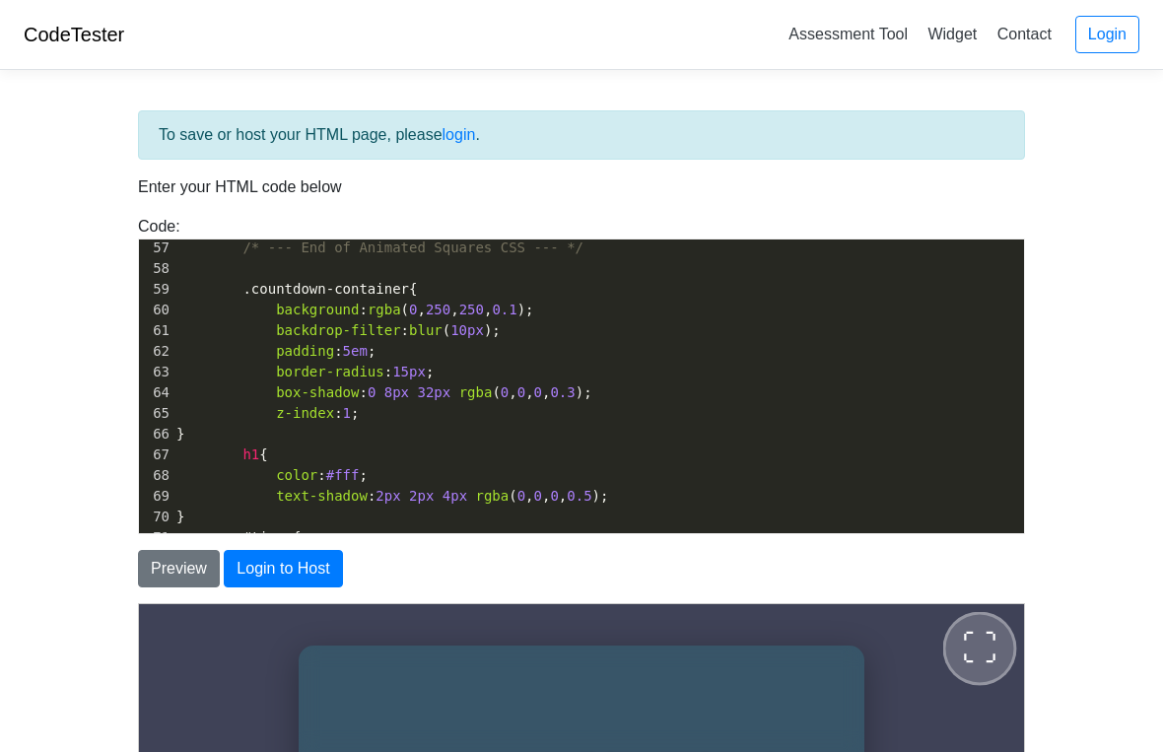
click at [1017, 633] on button "⛶" at bounding box center [980, 648] width 74 height 74
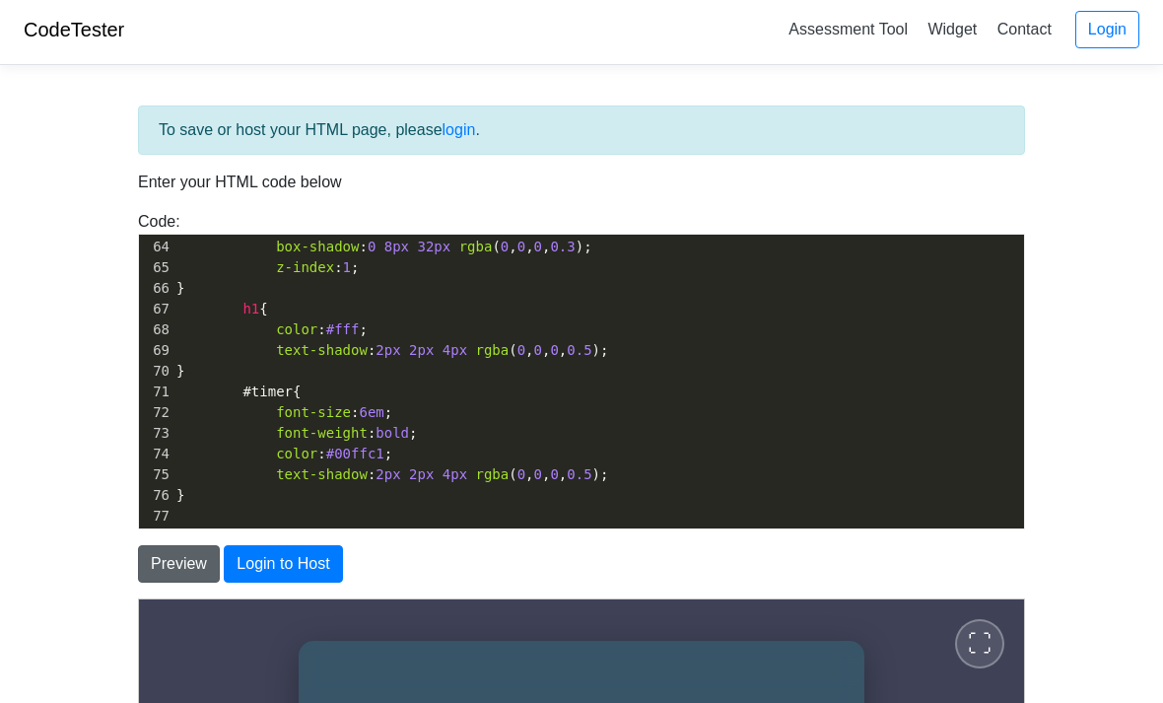
type textarea "6"
click at [162, 566] on button "Preview" at bounding box center [179, 563] width 82 height 37
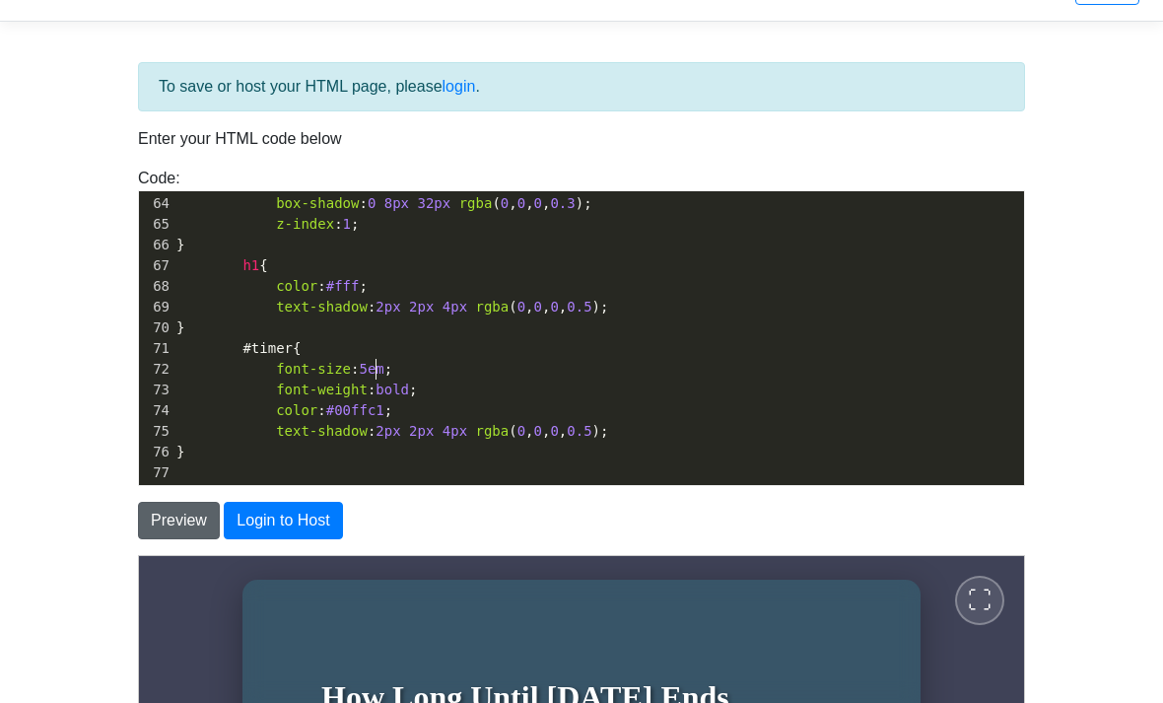
type textarea "5"
click at [183, 524] on button "Preview" at bounding box center [179, 520] width 82 height 37
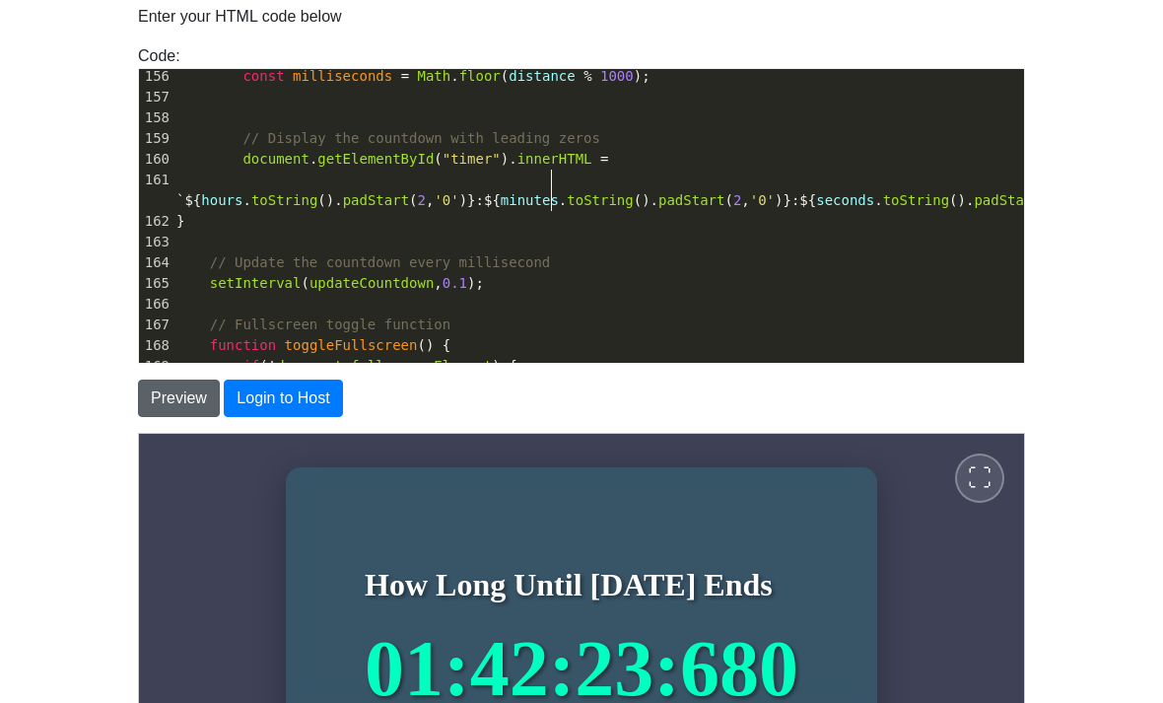
type textarea "c"
type textarea "<!DOCTYPE html> <html lang="en"> <head> <meta charset="UTF-8"> <meta name="view…"
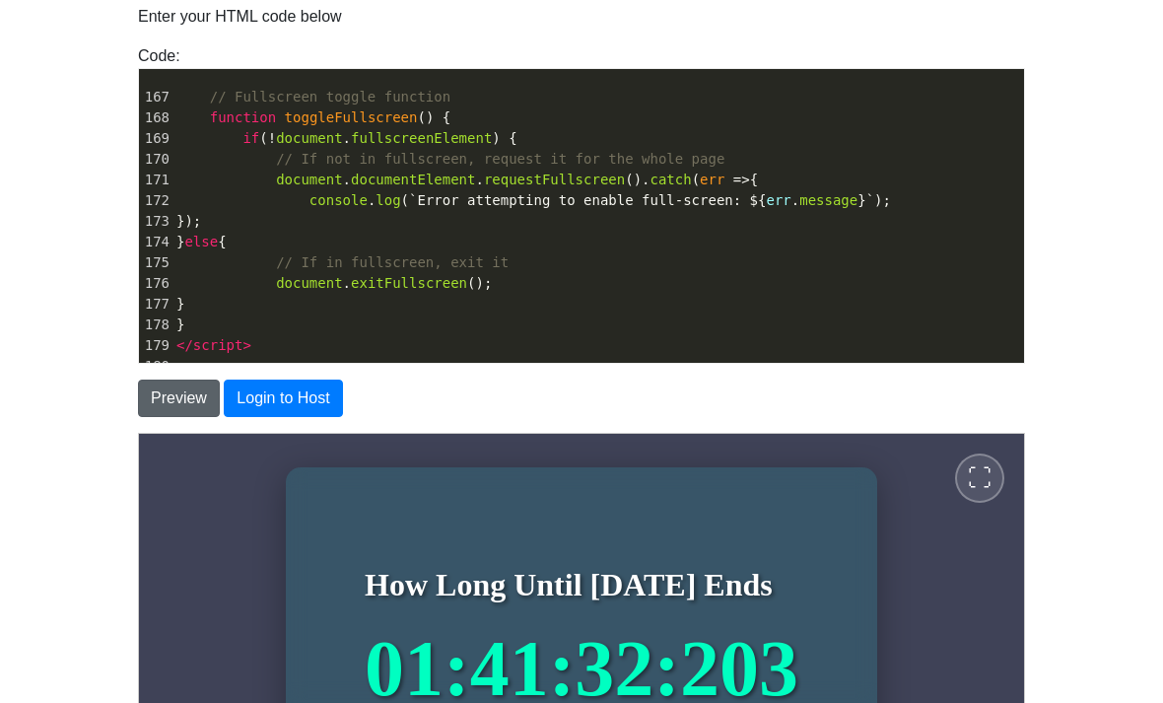
scroll to position [3690, 0]
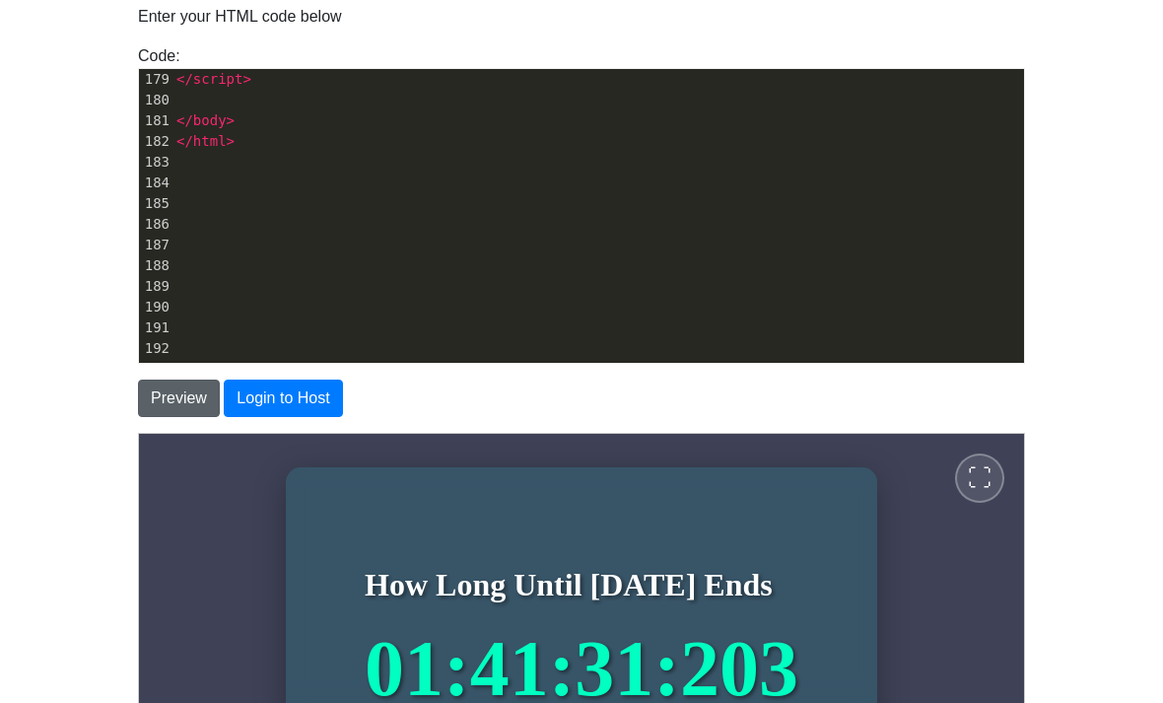
click at [174, 391] on button "Preview" at bounding box center [179, 398] width 82 height 37
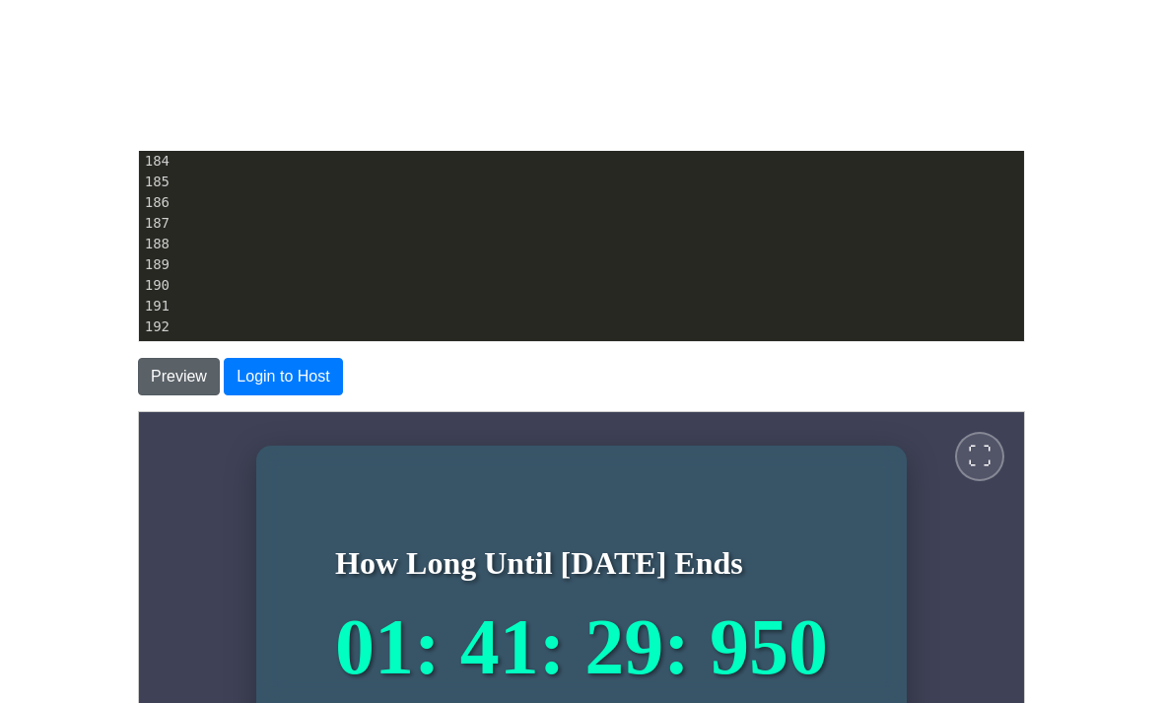
scroll to position [344, 0]
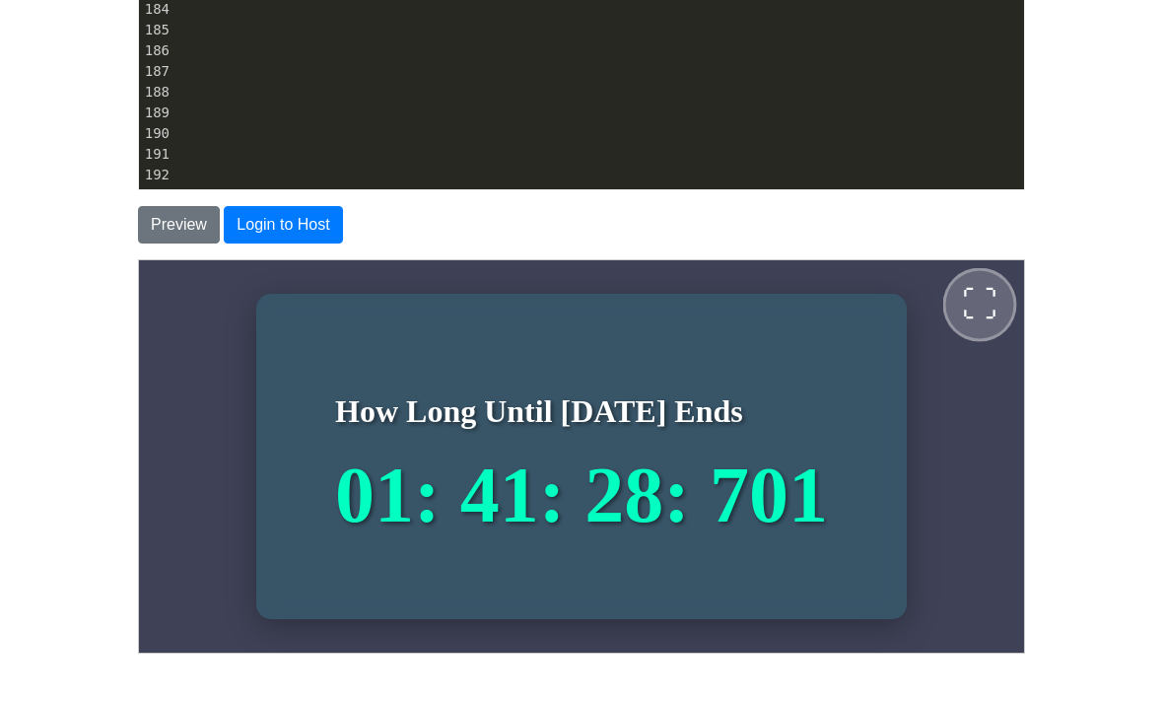
click at [994, 291] on button "⛶" at bounding box center [980, 304] width 74 height 74
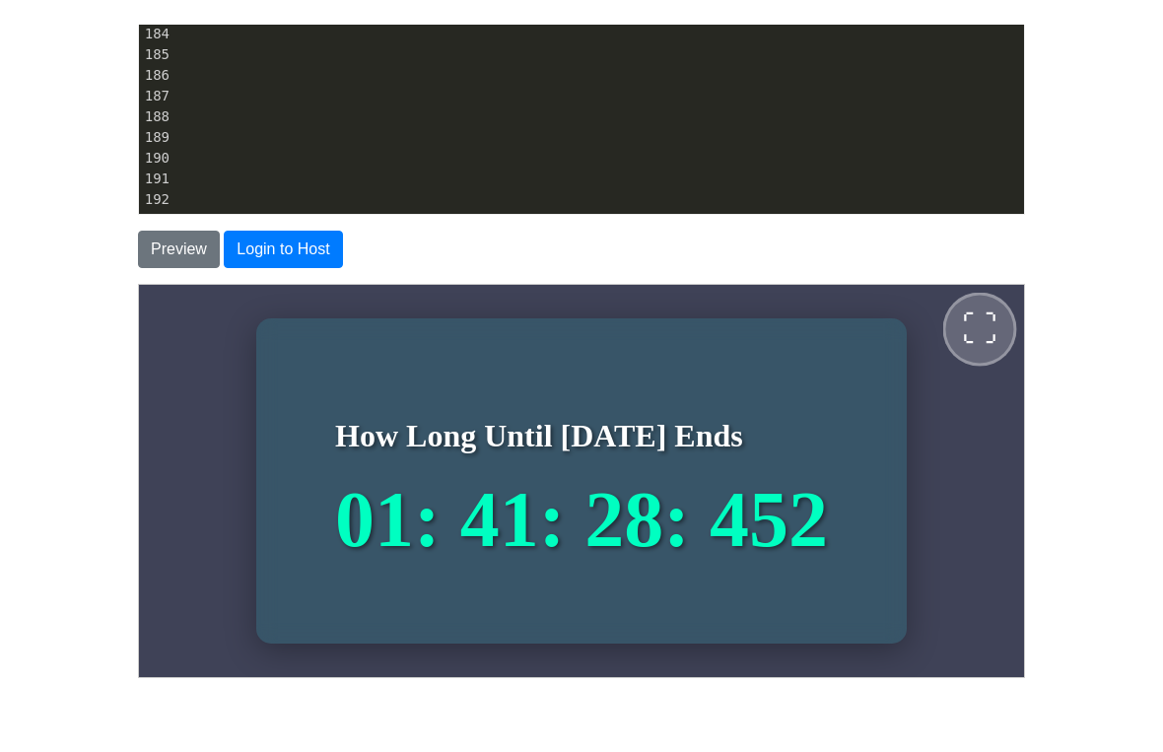
scroll to position [0, 0]
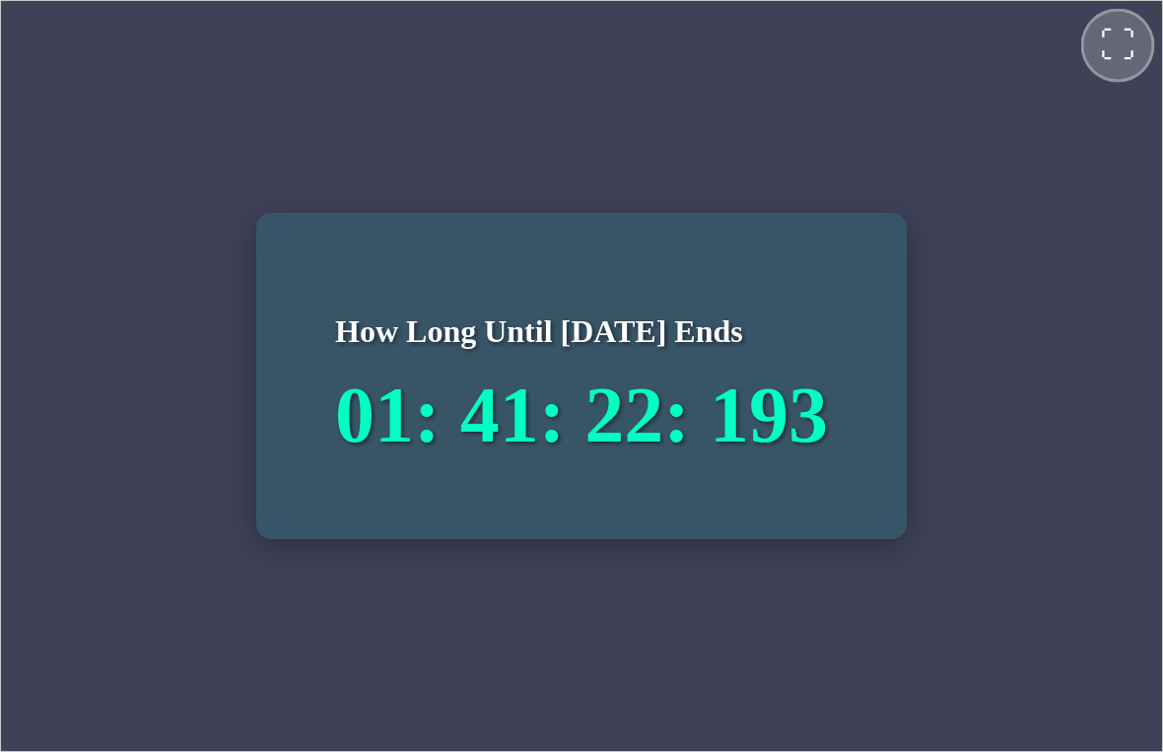
click at [1091, 51] on button "⛶" at bounding box center [1118, 45] width 74 height 74
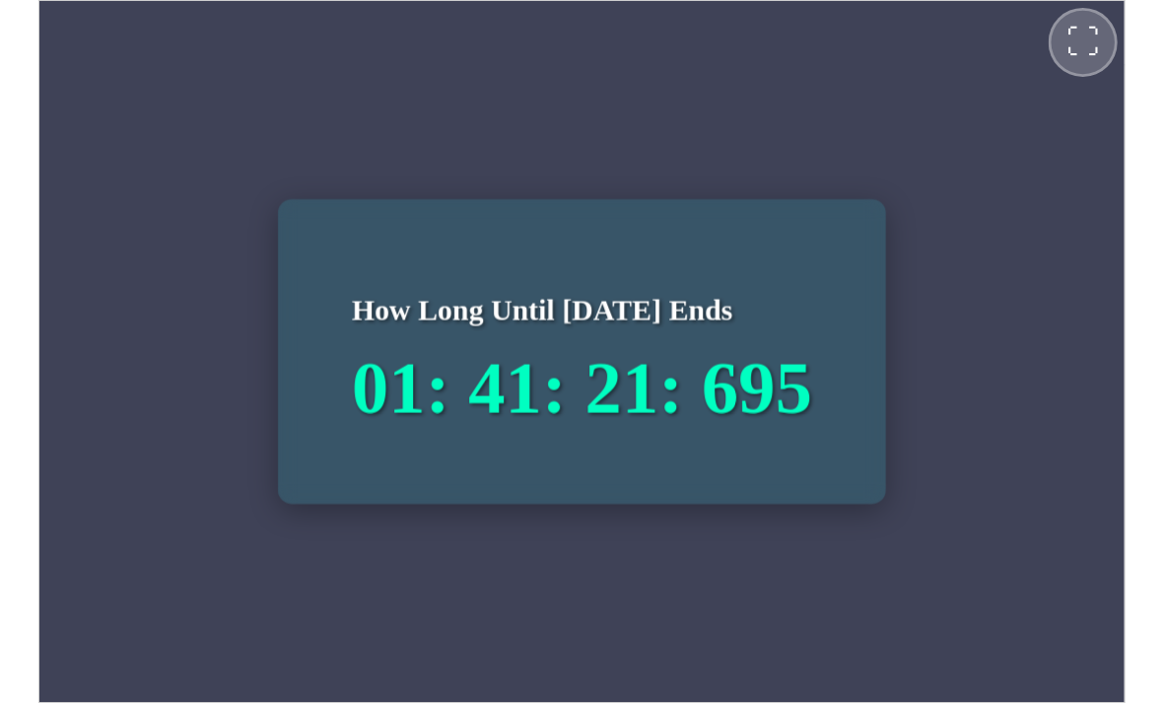
scroll to position [344, 0]
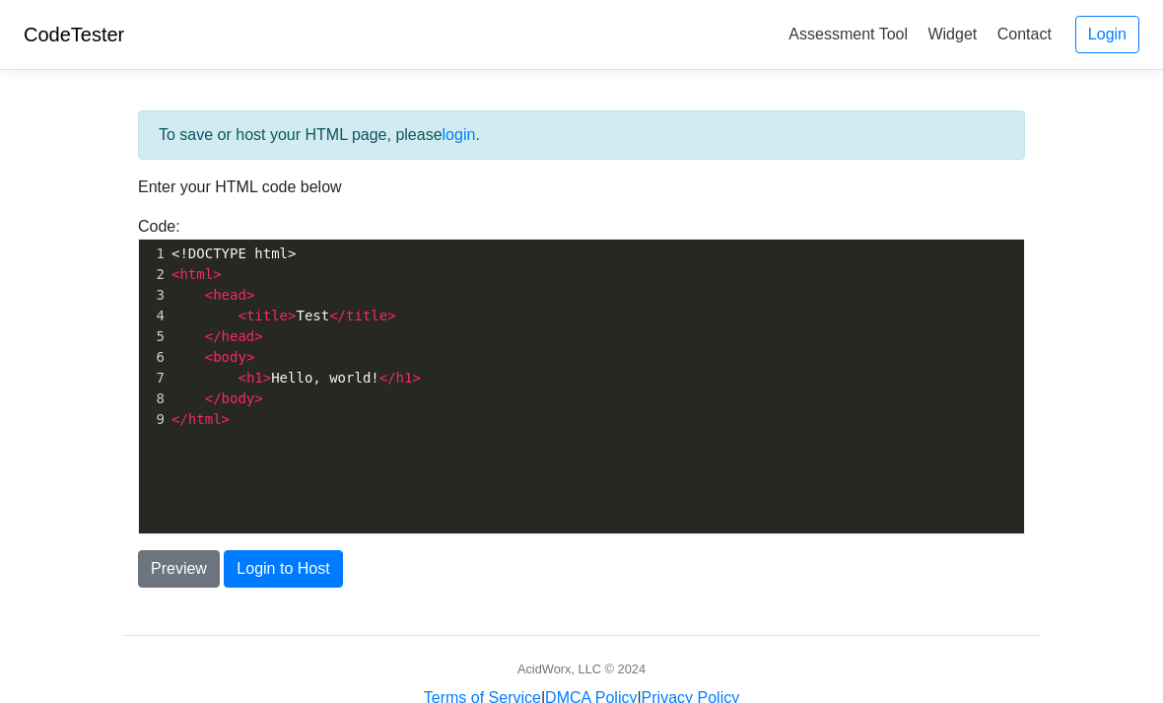
click at [907, 440] on div "xxxxxxxxxx 1 <!DOCTYPE html> 2 < html > 3 < head > 4 < title > Test </ title > …" at bounding box center [596, 401] width 915 height 323
type textarea "<!DOCTYPE html> <html> <head> <title>Test</title> </head> <body> <h1>Hello, wor…"
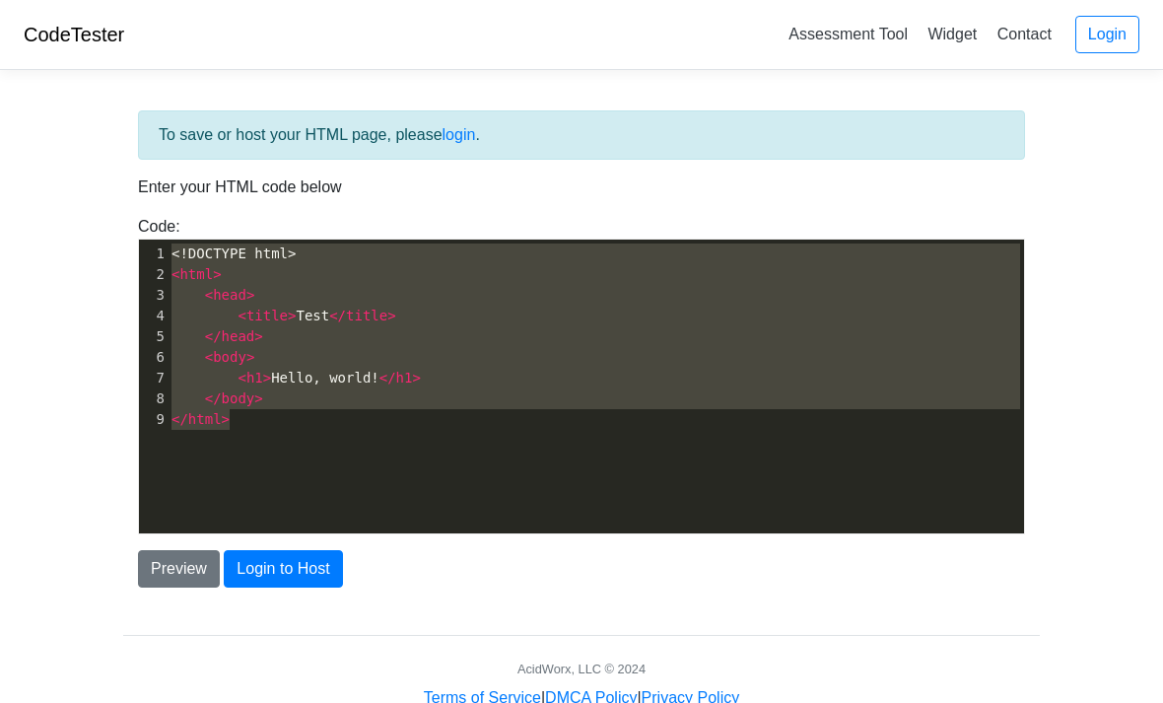
paste textarea
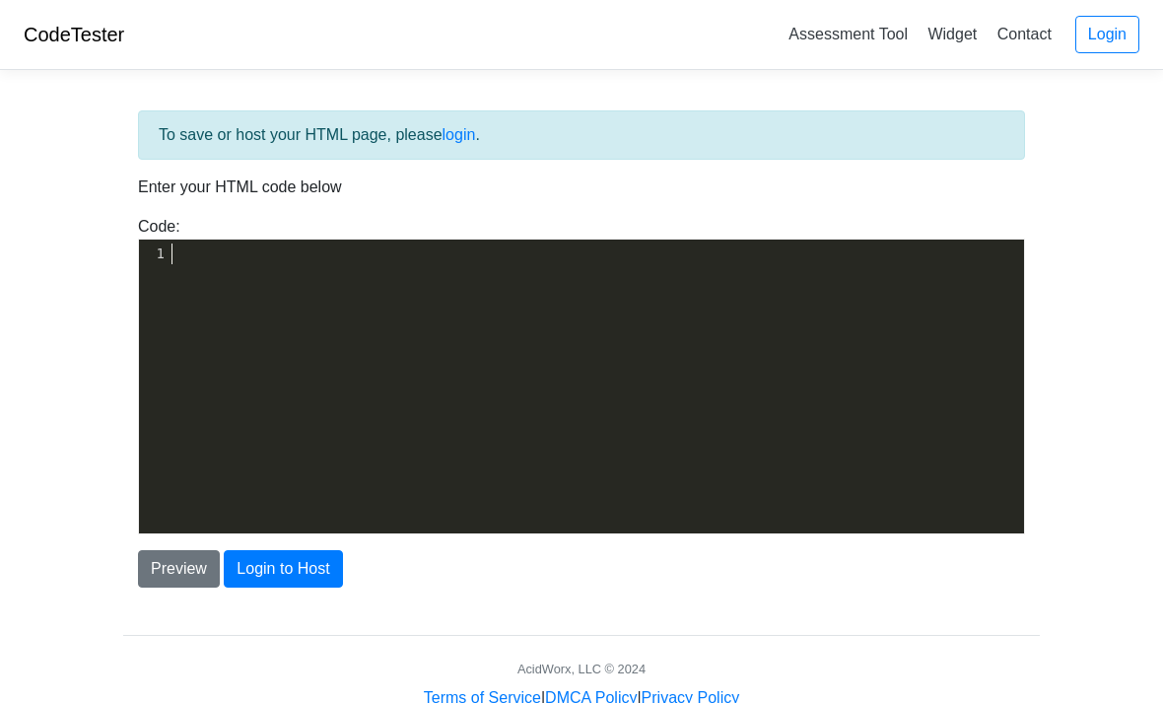
scroll to position [10, 0]
paste textarea
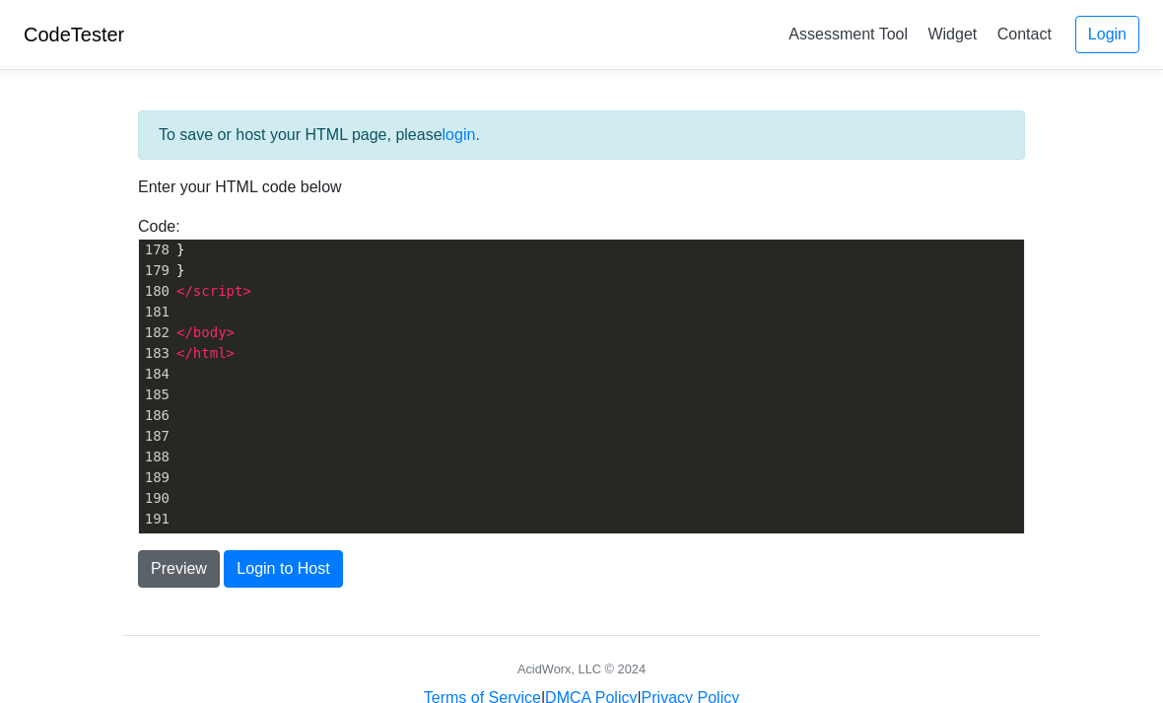
click at [169, 574] on button "Preview" at bounding box center [179, 568] width 82 height 37
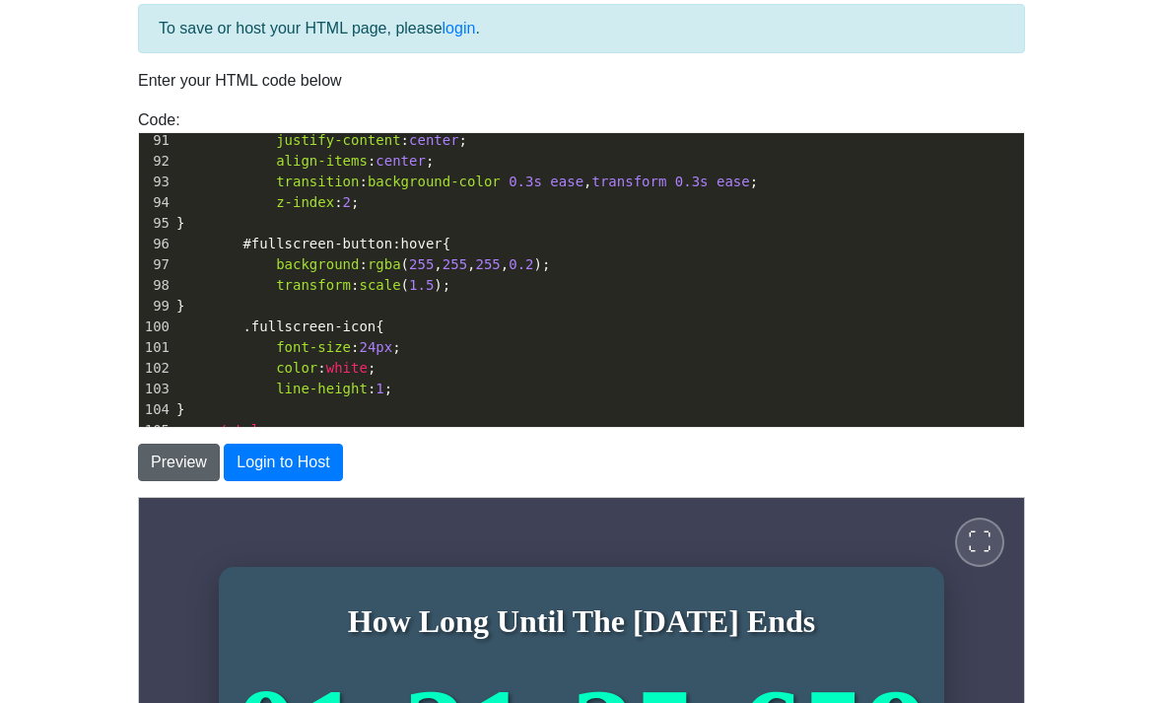
scroll to position [0, 0]
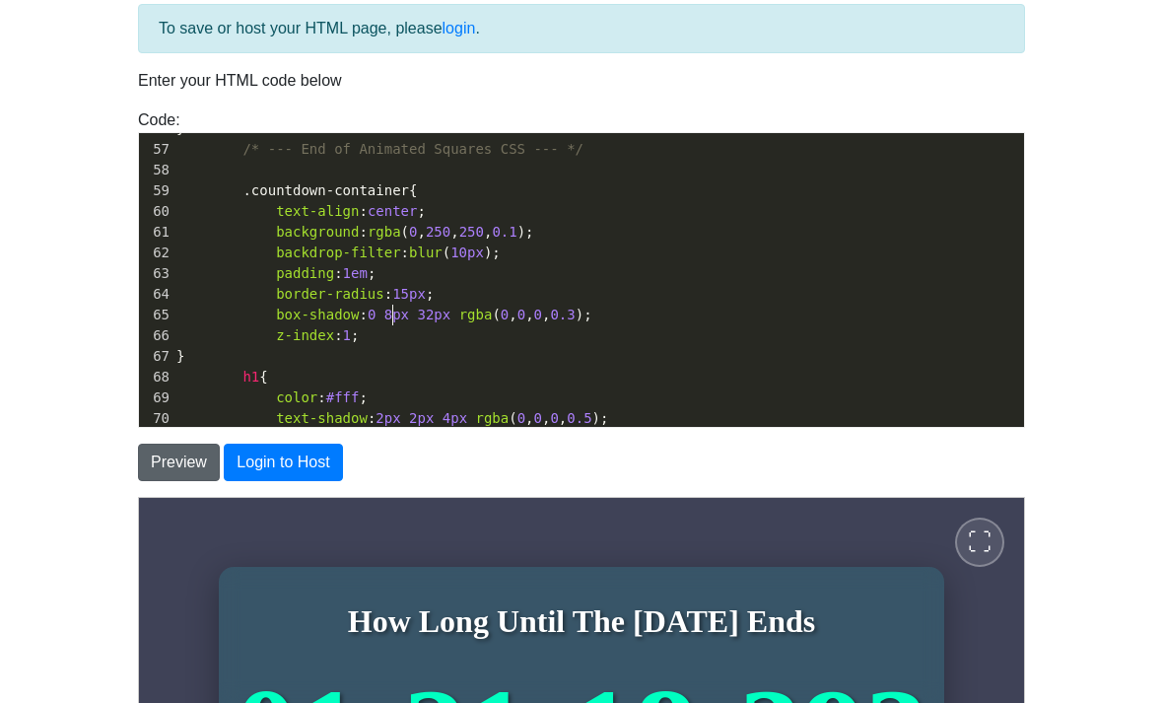
type textarea "center"
type textarea "/./"
type textarea "/"
click at [178, 461] on button "Preview" at bounding box center [179, 462] width 82 height 37
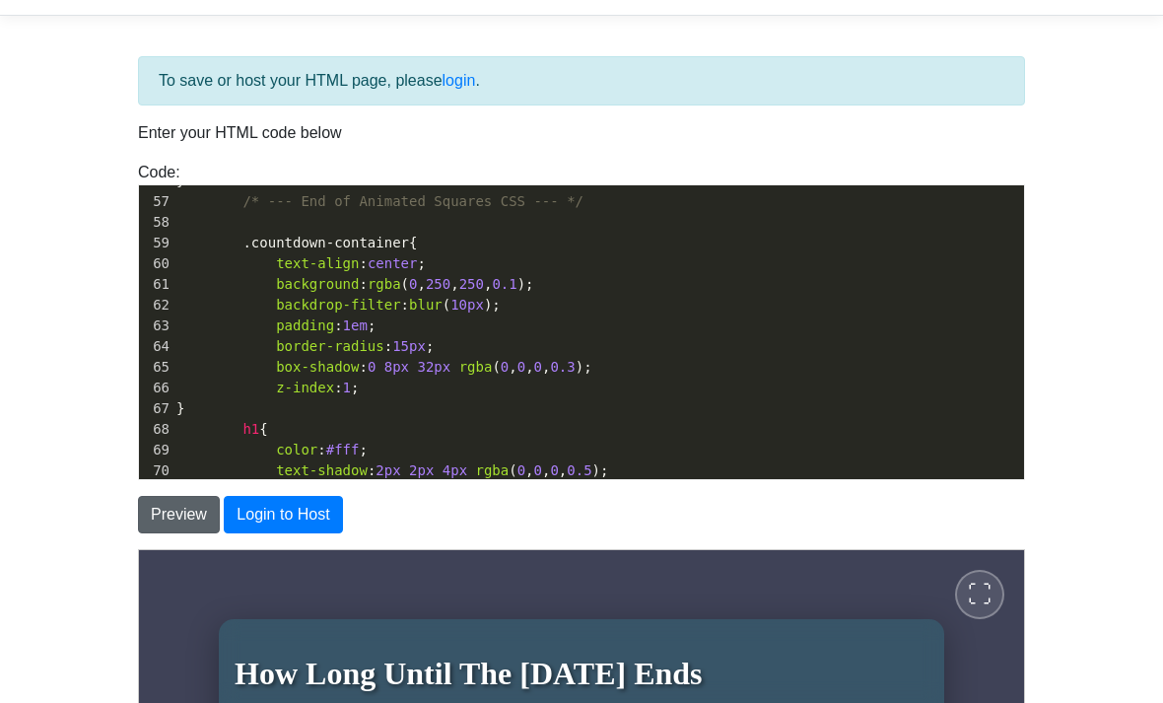
type textarea "<!DOCTYPE html> <html lang="en"> <head> <meta charset="UTF-8"> <meta name="view…"
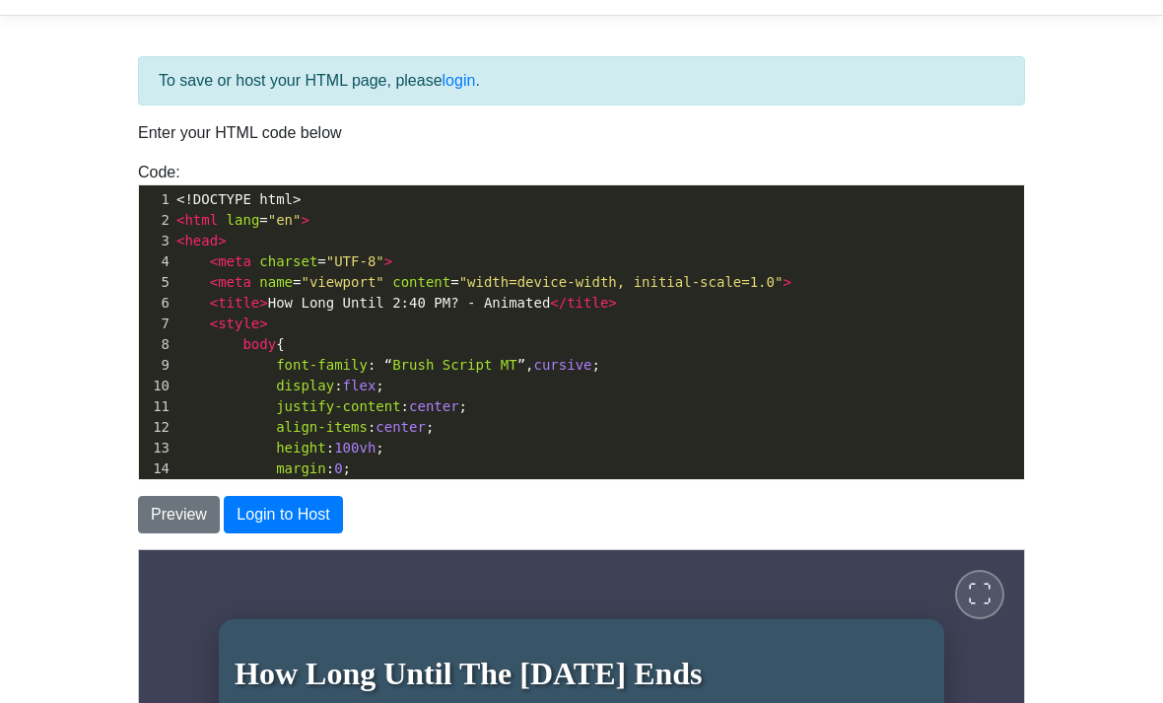
click at [565, 365] on span "cursive" at bounding box center [563, 365] width 58 height 16
click at [564, 364] on span "cursive" at bounding box center [563, 365] width 58 height 16
type textarea "fant"
type textarea "tasy"
click at [163, 507] on button "Preview" at bounding box center [179, 514] width 82 height 37
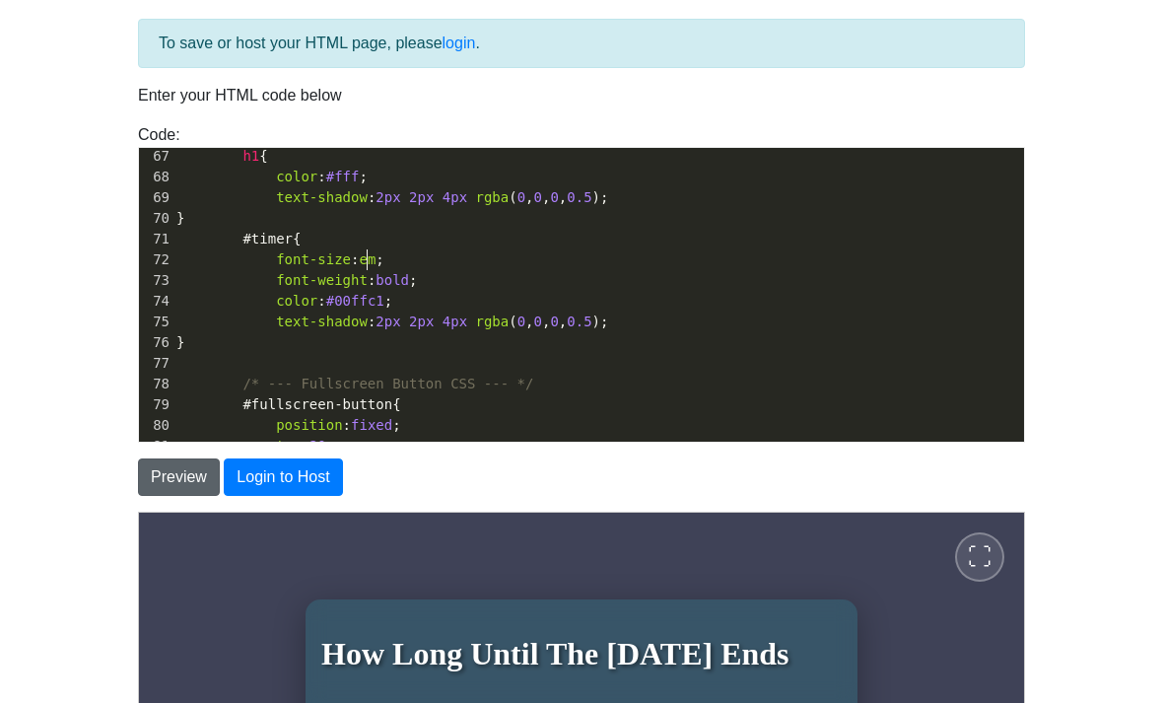
type textarea "4"
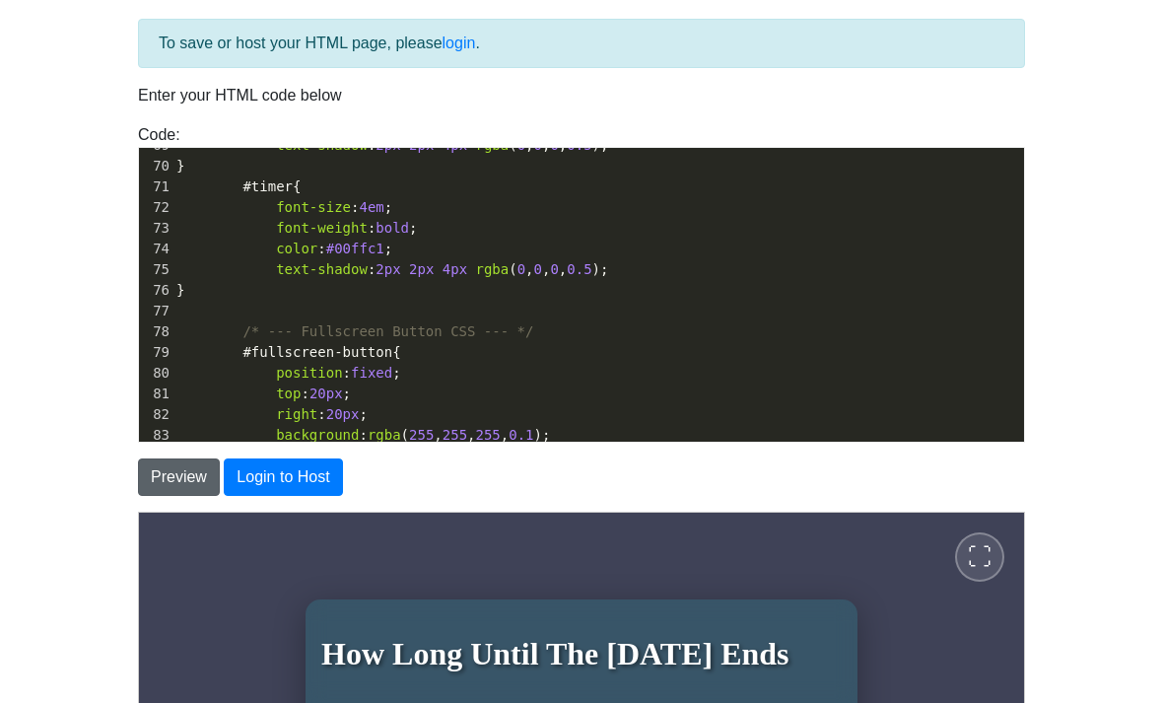
click at [159, 476] on button "Preview" at bounding box center [179, 476] width 82 height 37
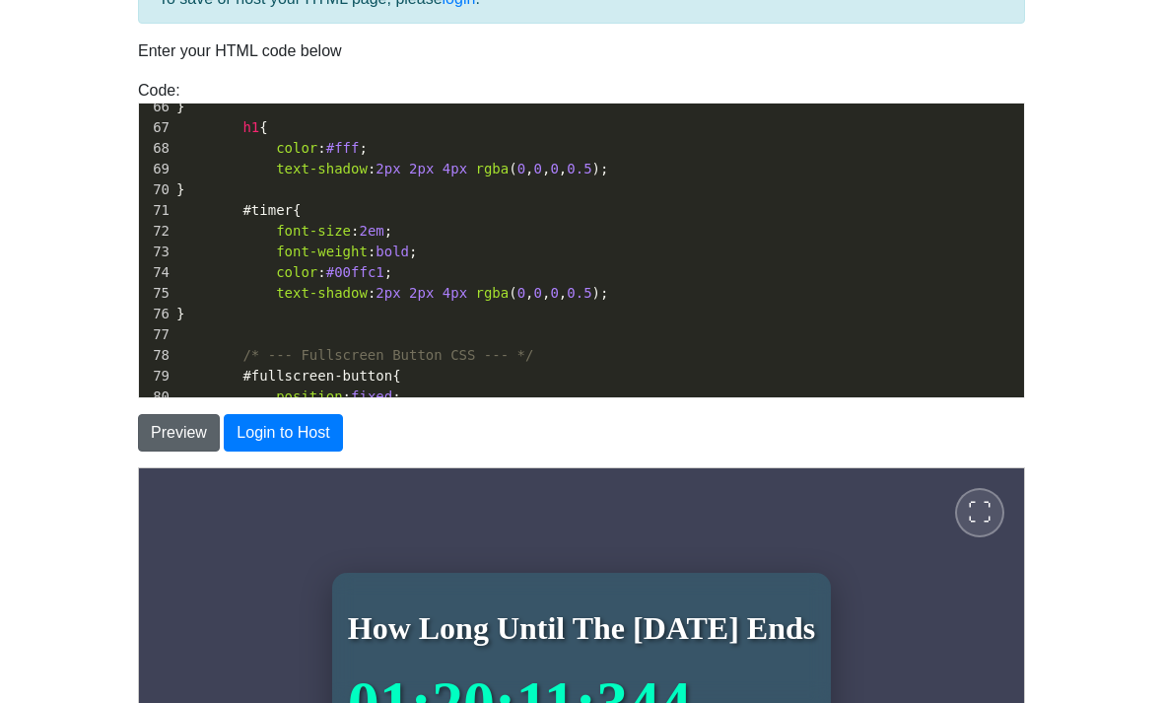
type textarea "2"
click at [192, 431] on button "Preview" at bounding box center [179, 432] width 82 height 37
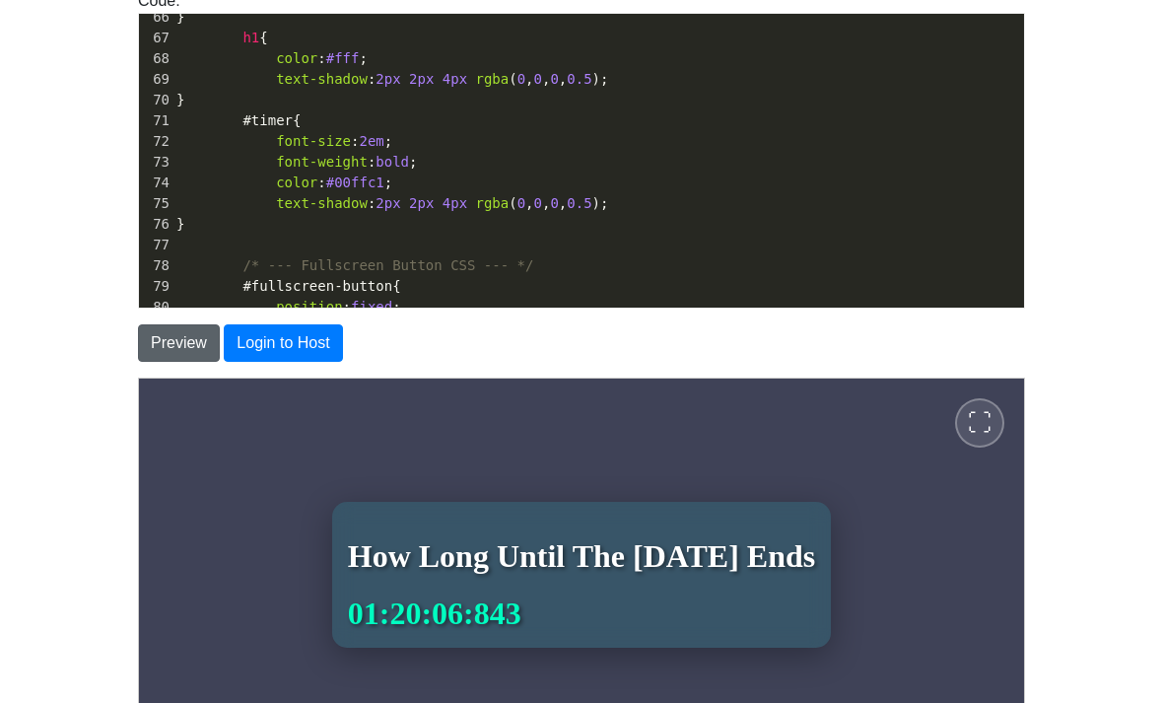
type textarea "5"
type textarea "4"
click at [174, 358] on button "Preview" at bounding box center [179, 342] width 82 height 37
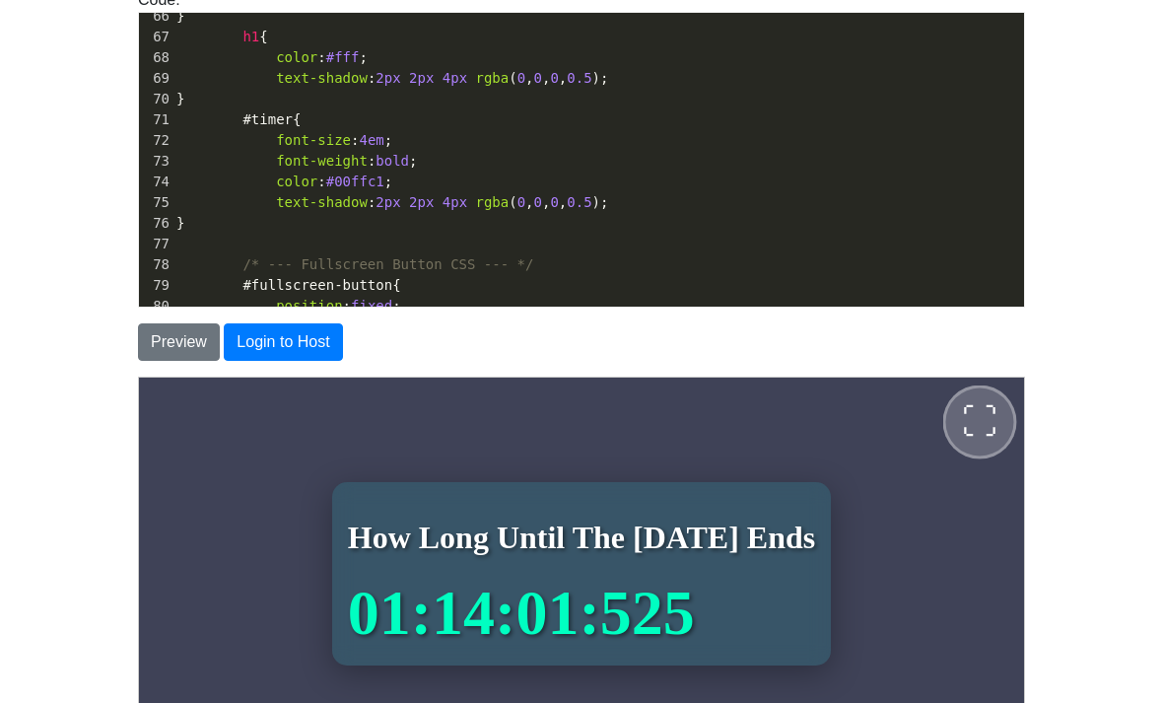
click at [970, 411] on span "⛶" at bounding box center [978, 420] width 35 height 35
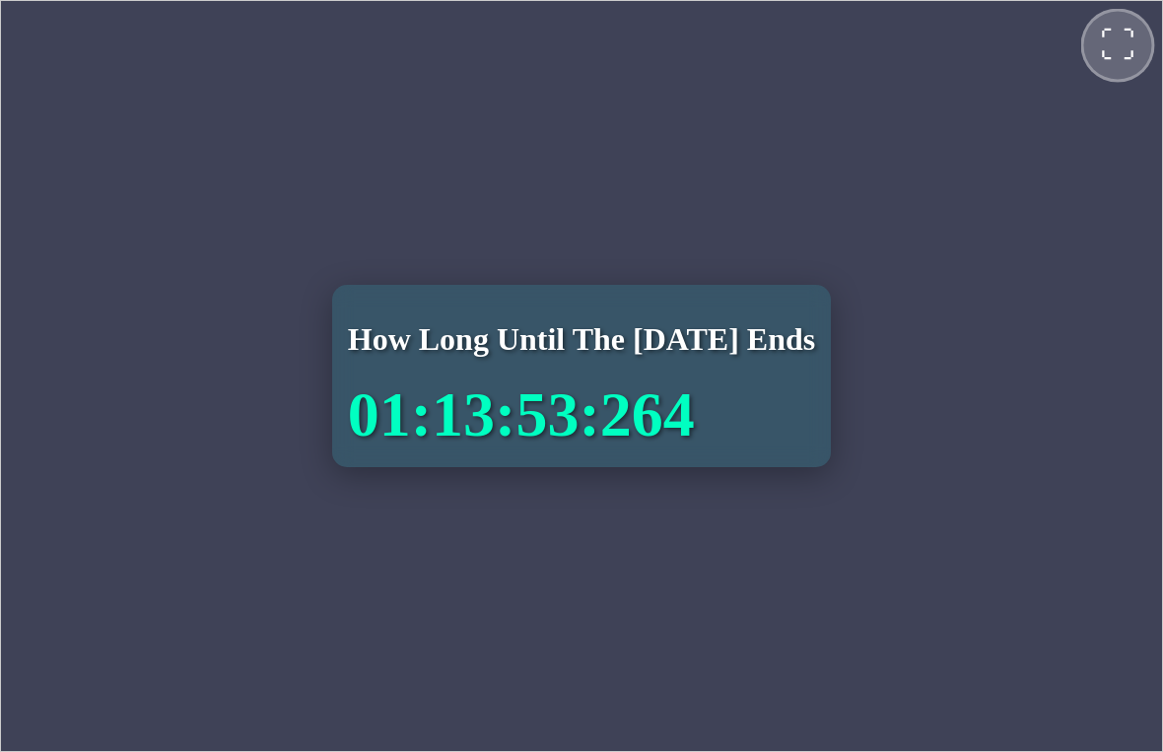
click at [1102, 28] on button "⛶" at bounding box center [1118, 45] width 74 height 74
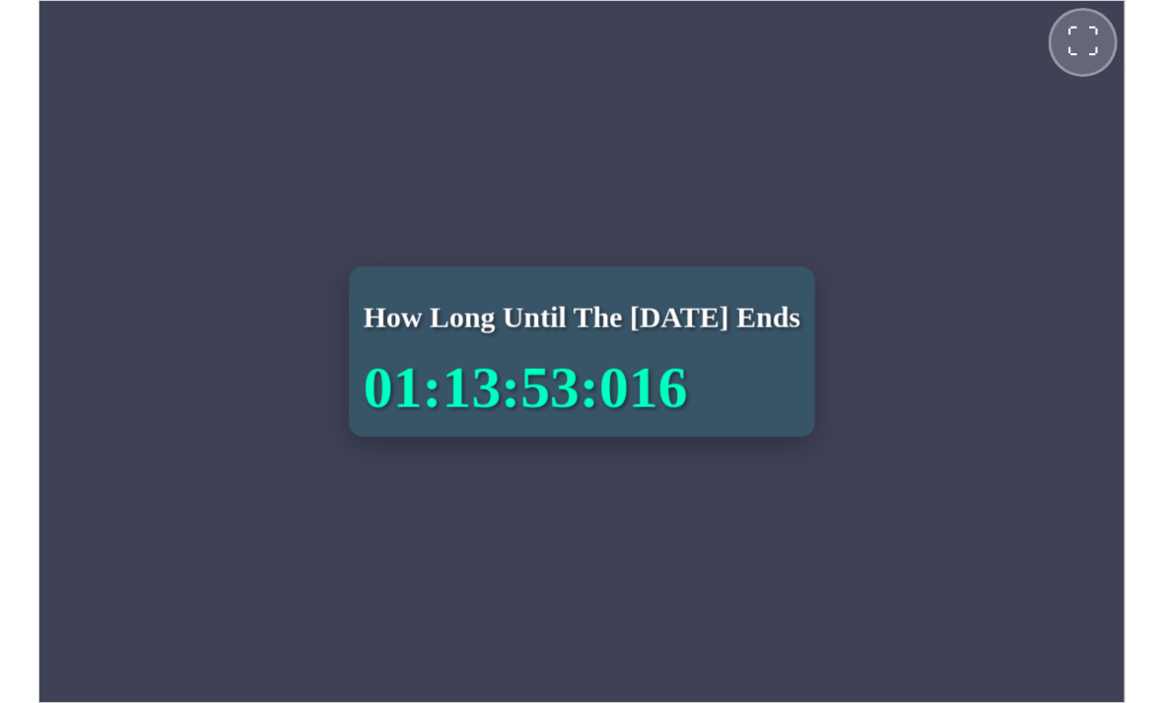
scroll to position [227, 0]
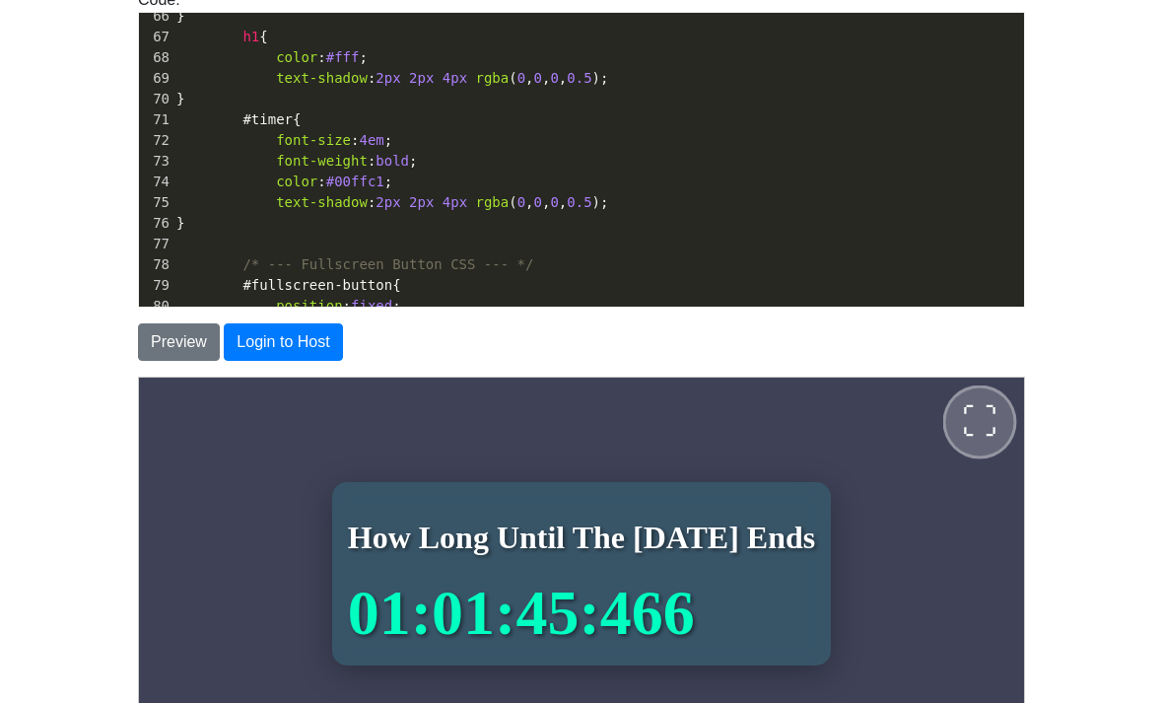
click at [999, 418] on button "⛶" at bounding box center [980, 422] width 74 height 74
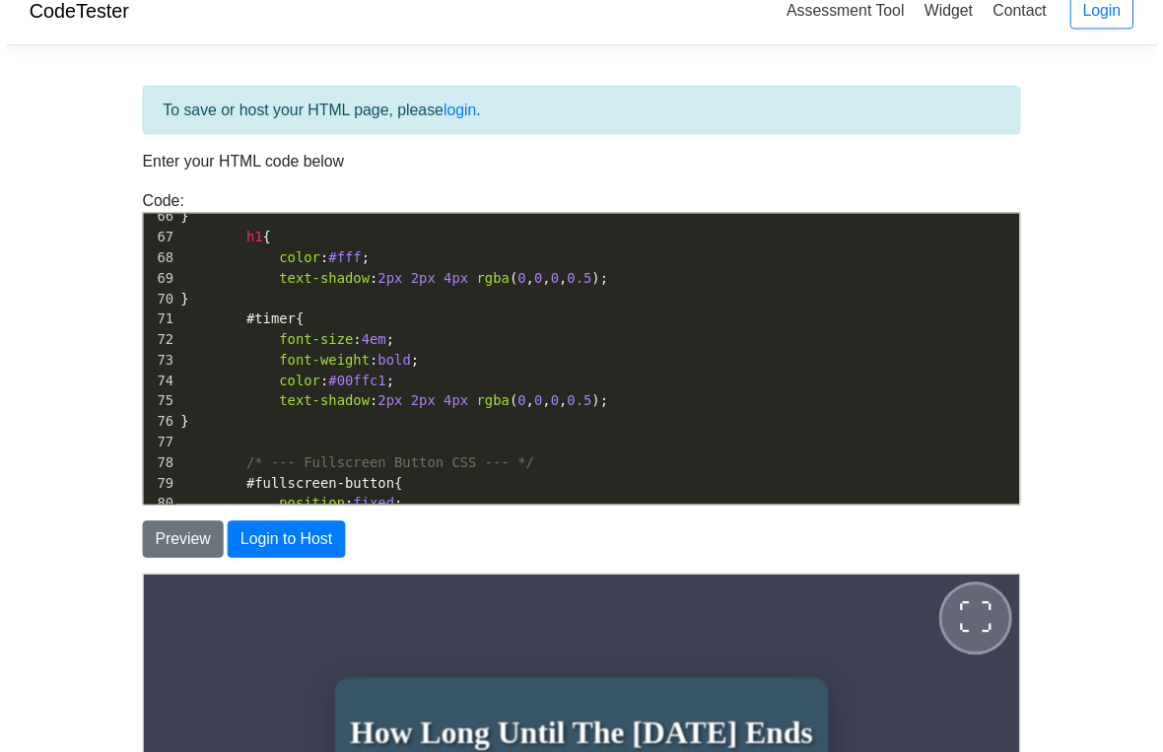
scroll to position [0, 0]
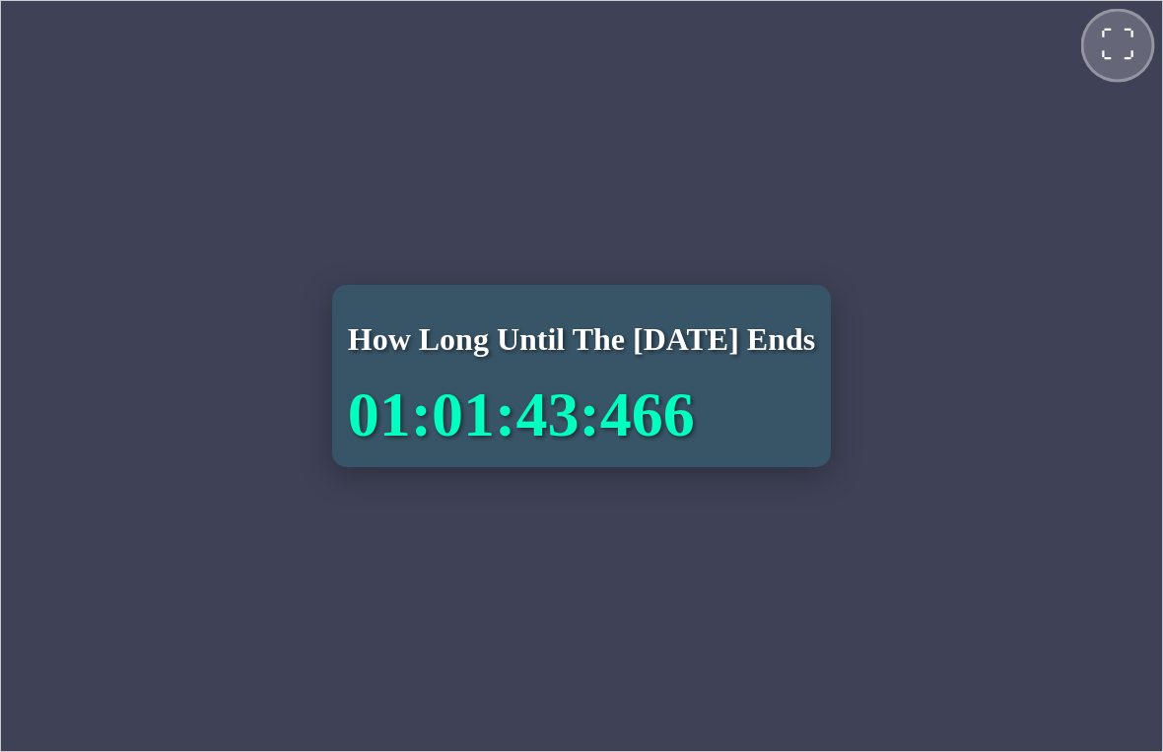
click at [1122, 43] on span "⛶" at bounding box center [1116, 44] width 35 height 35
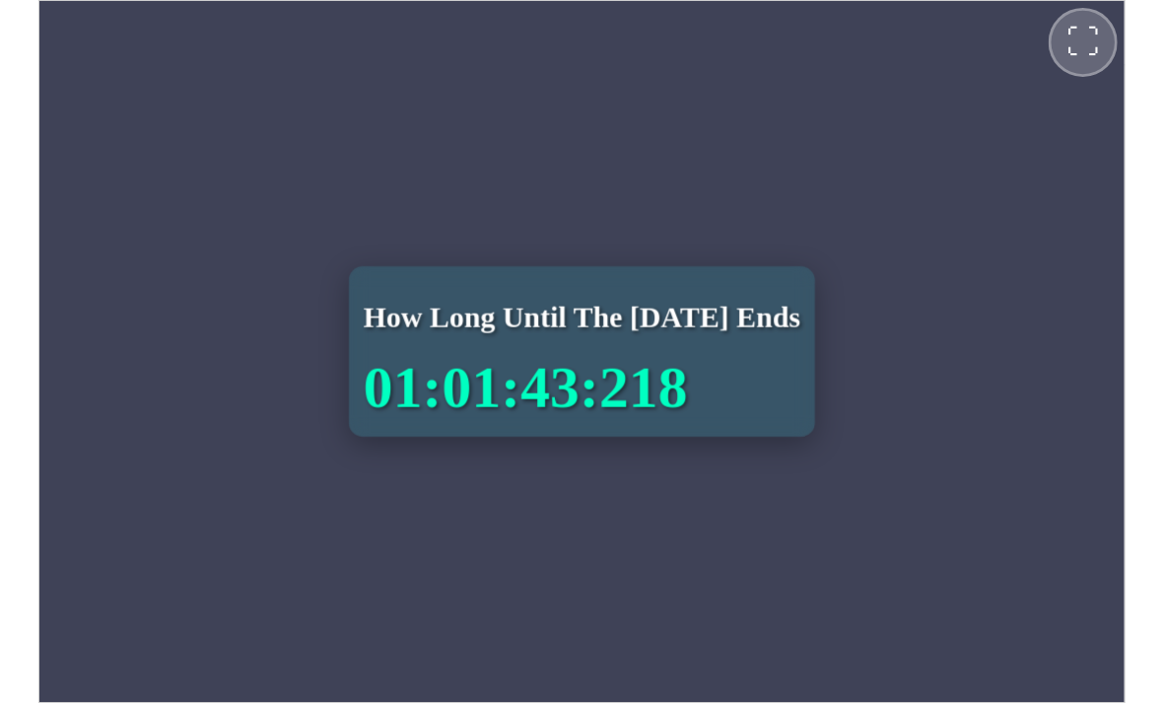
scroll to position [5, 0]
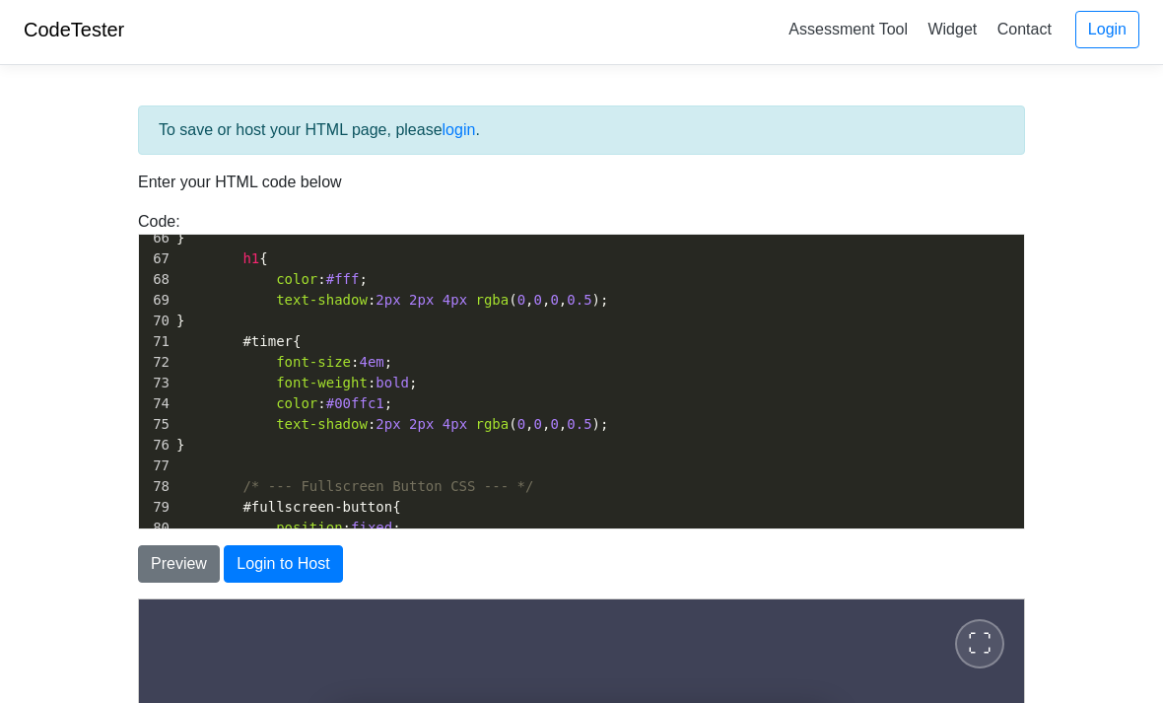
click at [551, 352] on pre "#timer {" at bounding box center [599, 341] width 852 height 21
type textarea "<!DOCTYPE html> <html lang="en"> <head> <meta charset="UTF-8"> <meta name="view…"
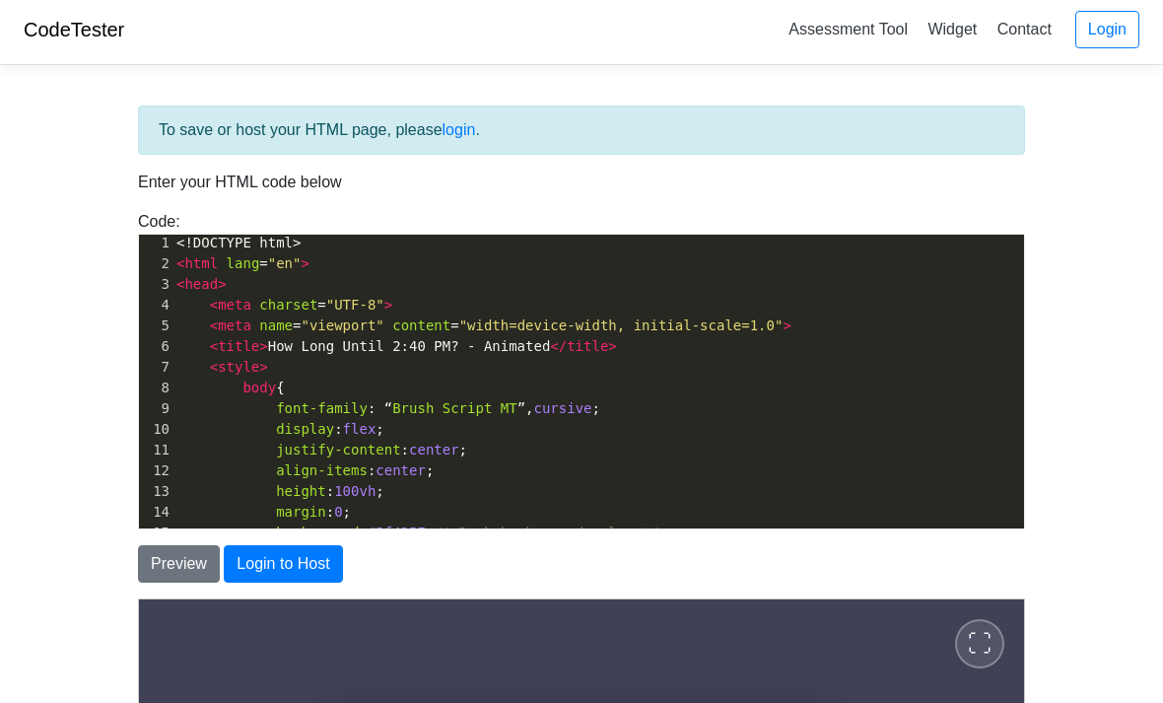
scroll to position [0, 0]
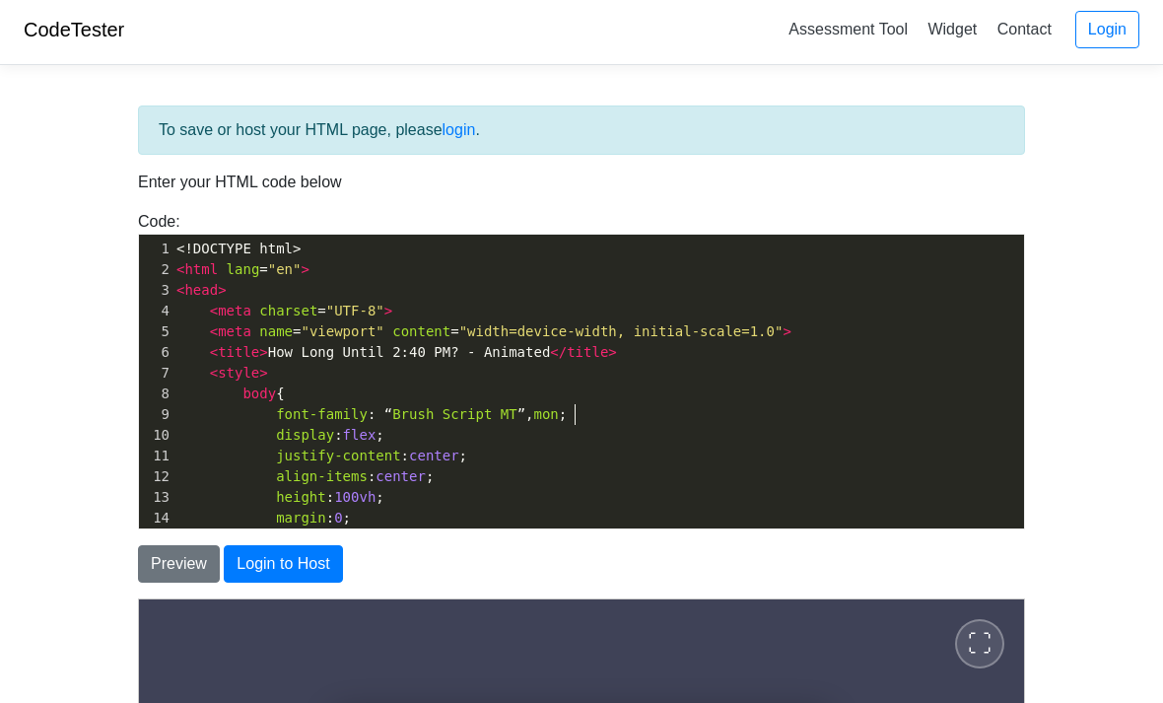
type textarea "mon o"
type textarea "oscript"
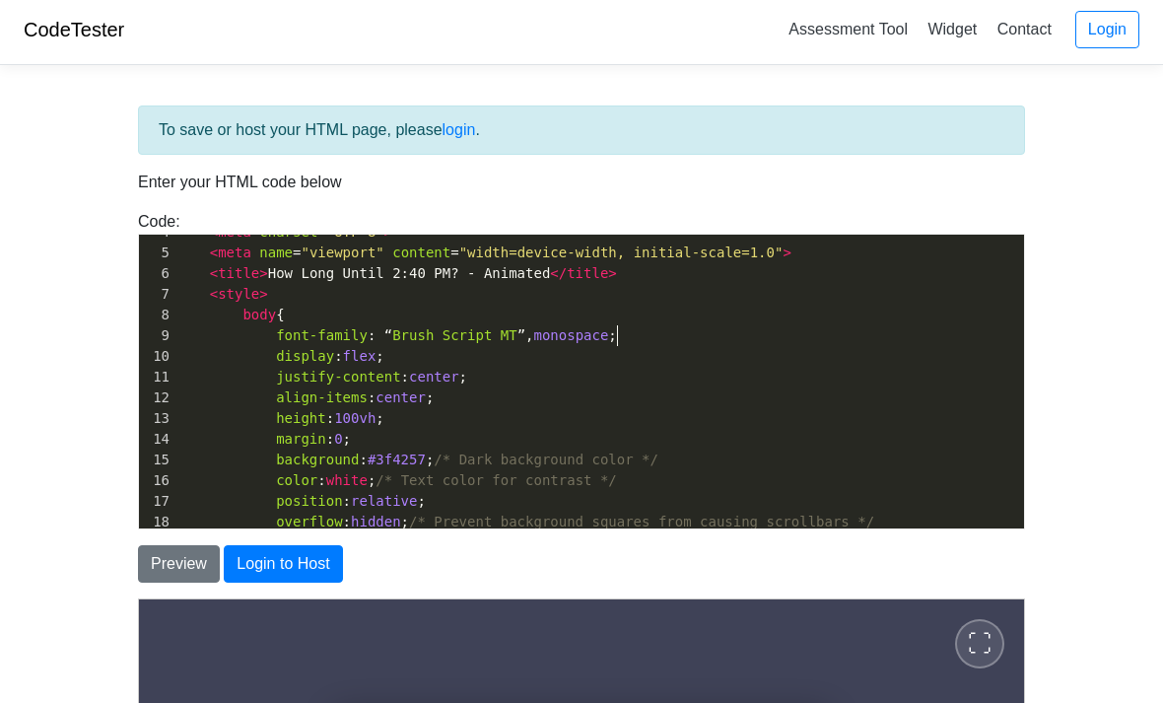
scroll to position [109, 0]
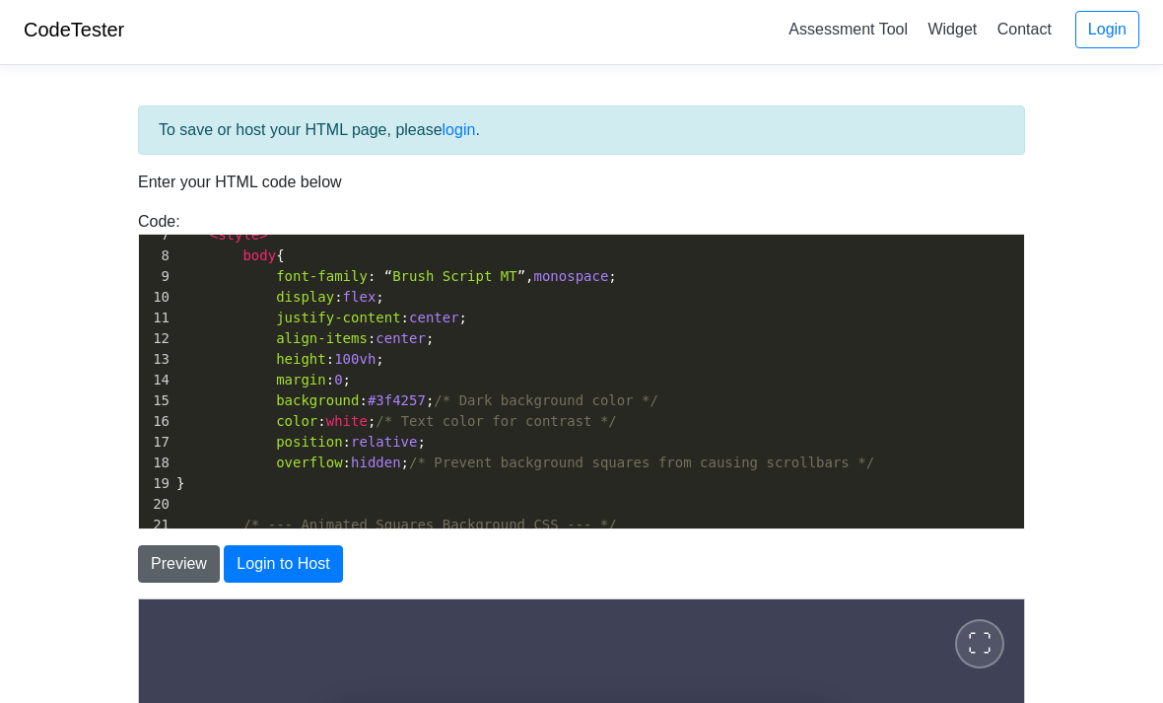
type textarea "monospace"
click at [167, 578] on button "Preview" at bounding box center [179, 563] width 82 height 37
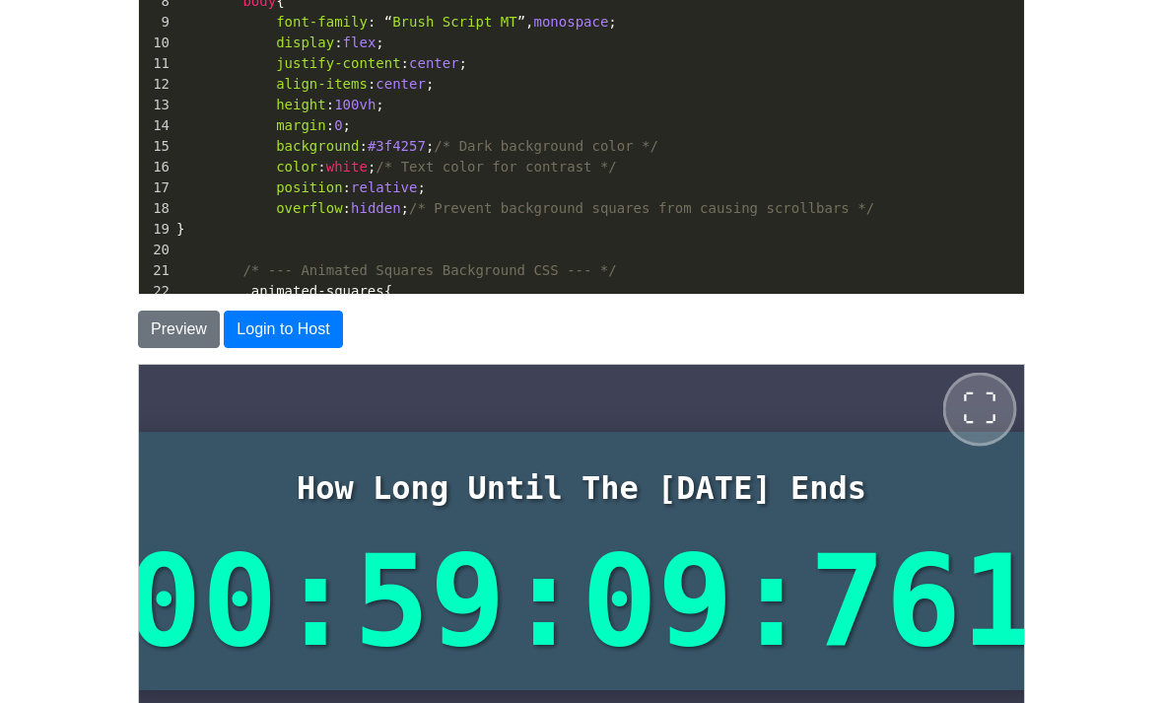
click at [972, 411] on span "⛶" at bounding box center [978, 407] width 35 height 35
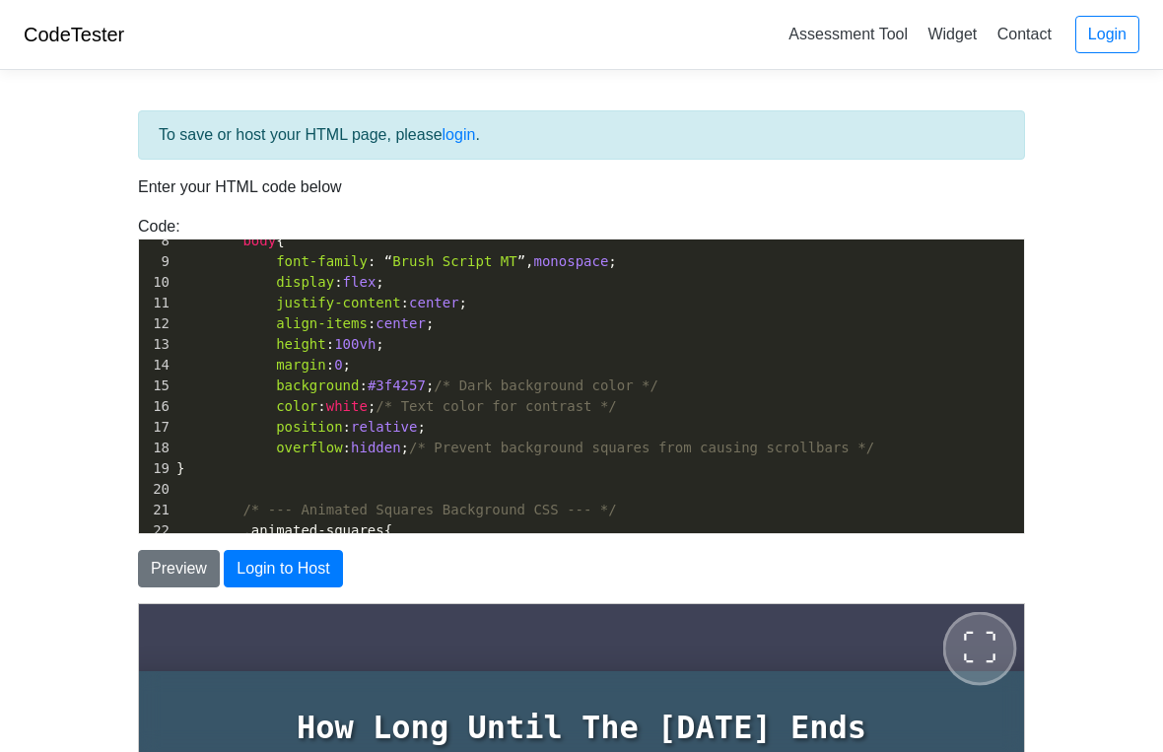
click at [997, 646] on span "⛶" at bounding box center [978, 647] width 35 height 35
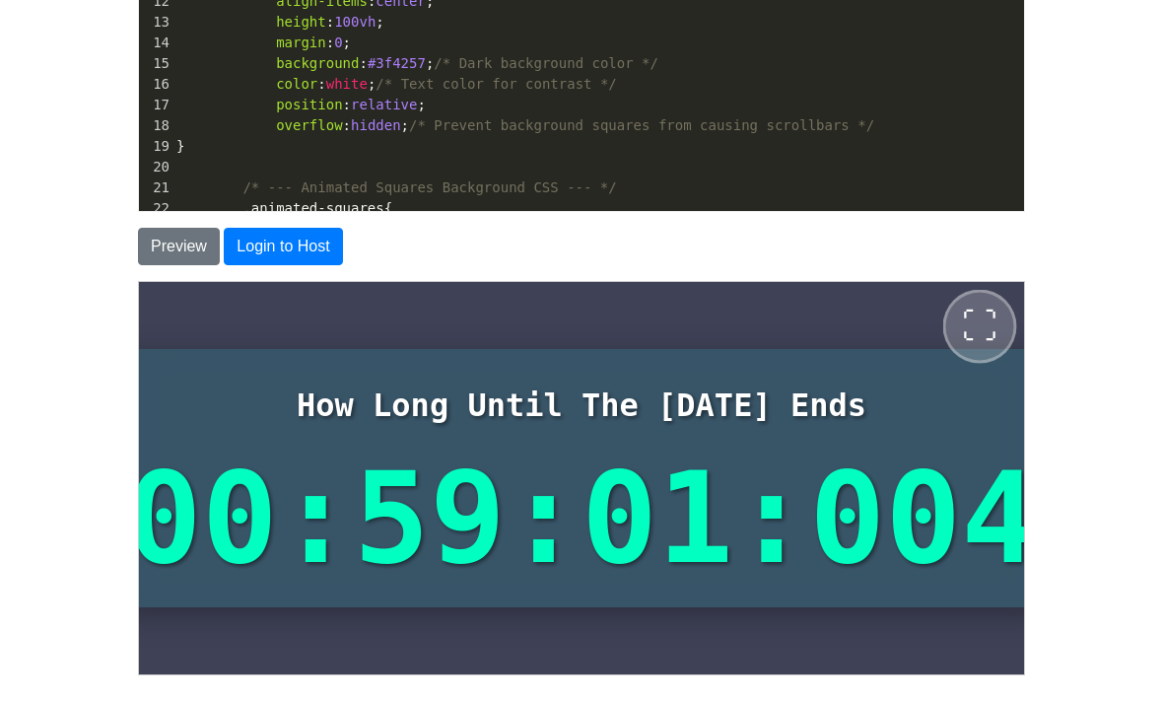
click at [982, 311] on span "⛶" at bounding box center [978, 325] width 35 height 35
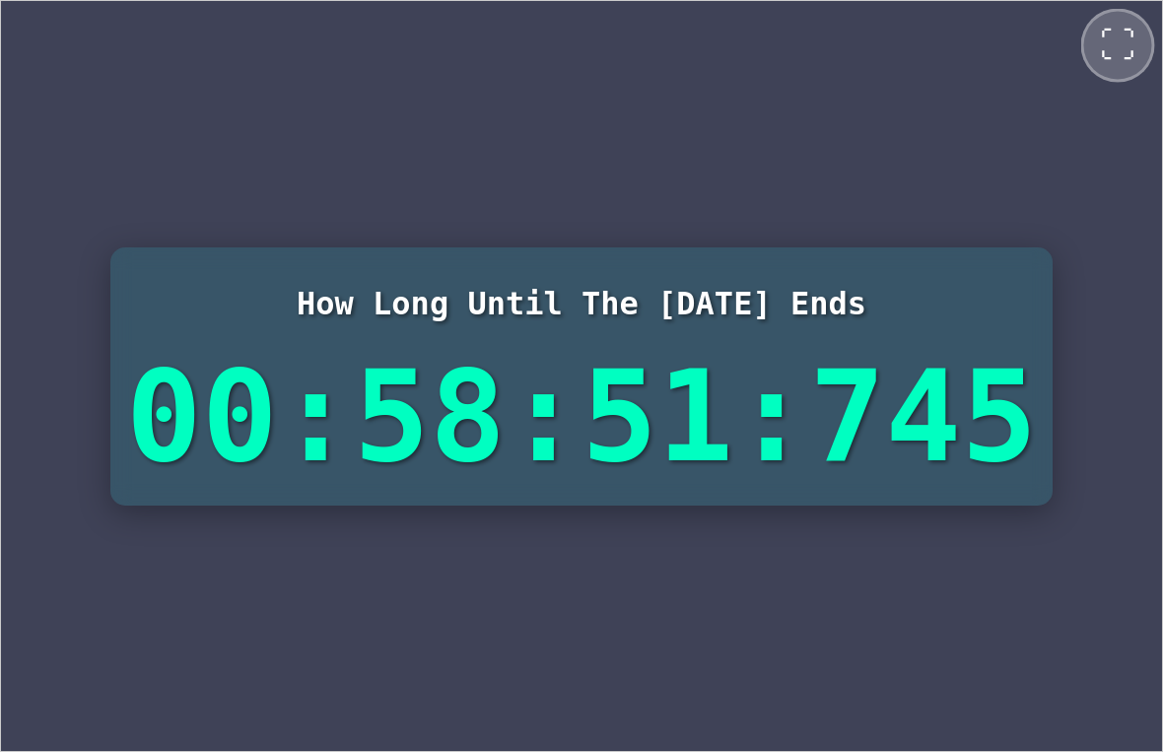
click at [1121, 37] on span "⛶" at bounding box center [1116, 44] width 35 height 35
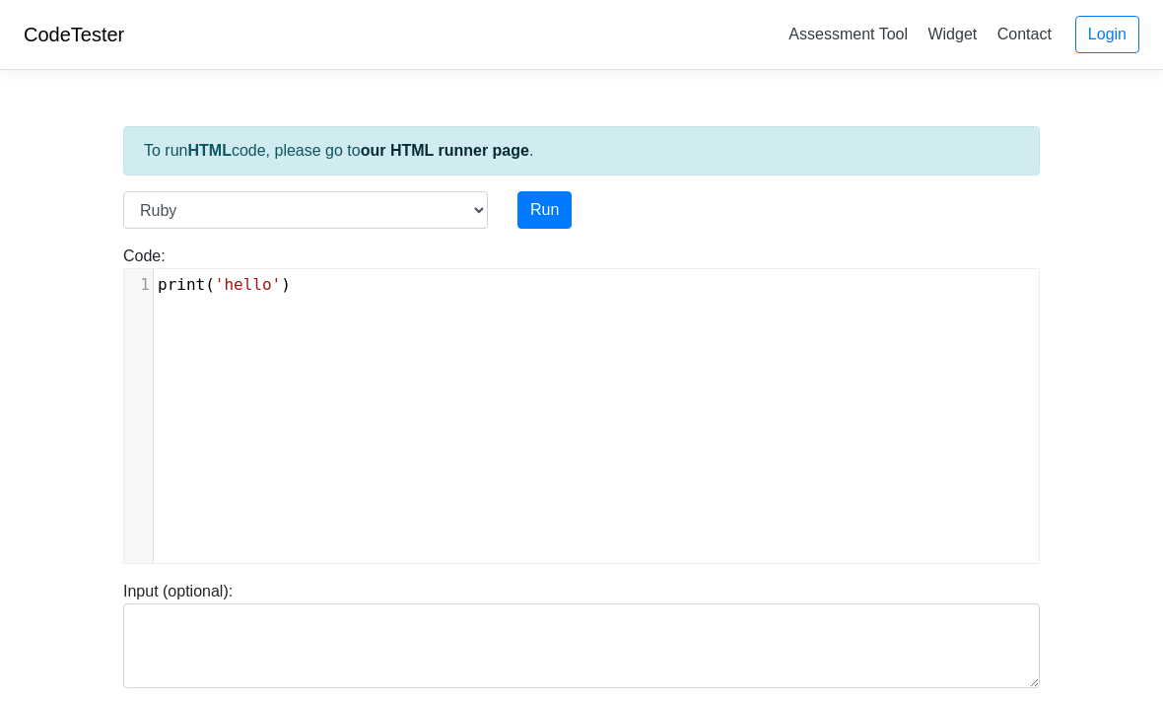
select select "ruby"
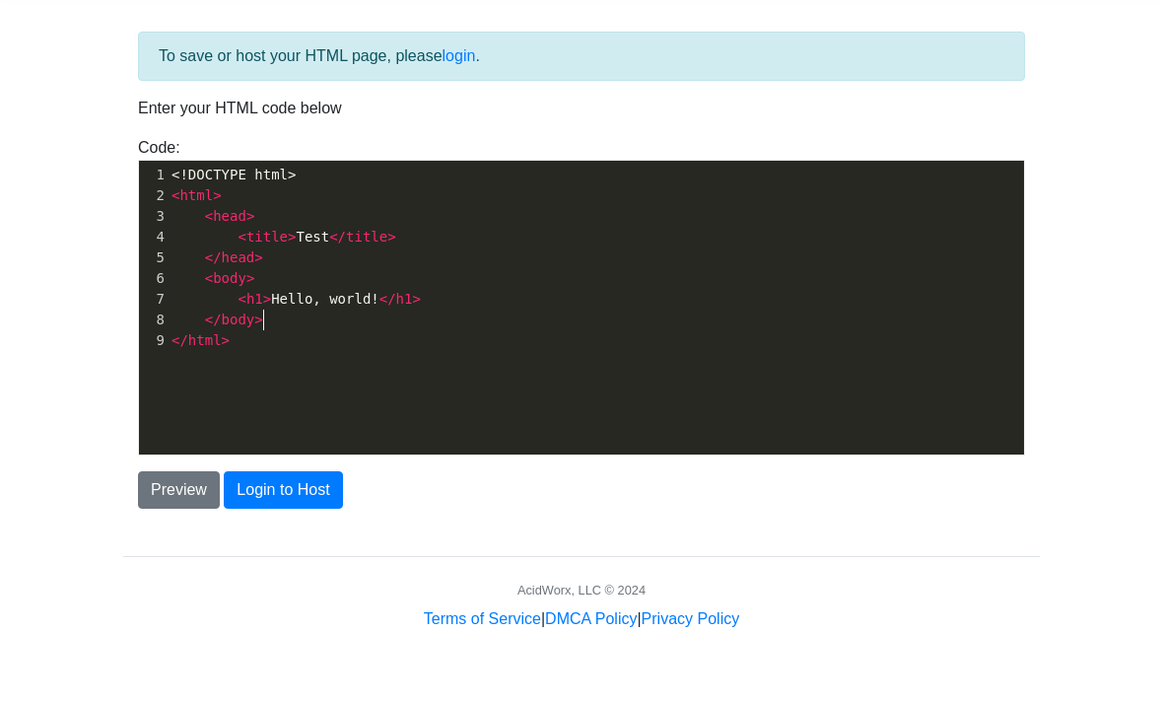
scroll to position [2, 0]
type textarea "<!DOCTYPE html> <html> <head> <title>Test</title> </head> <body> <h1>Hello, wor…"
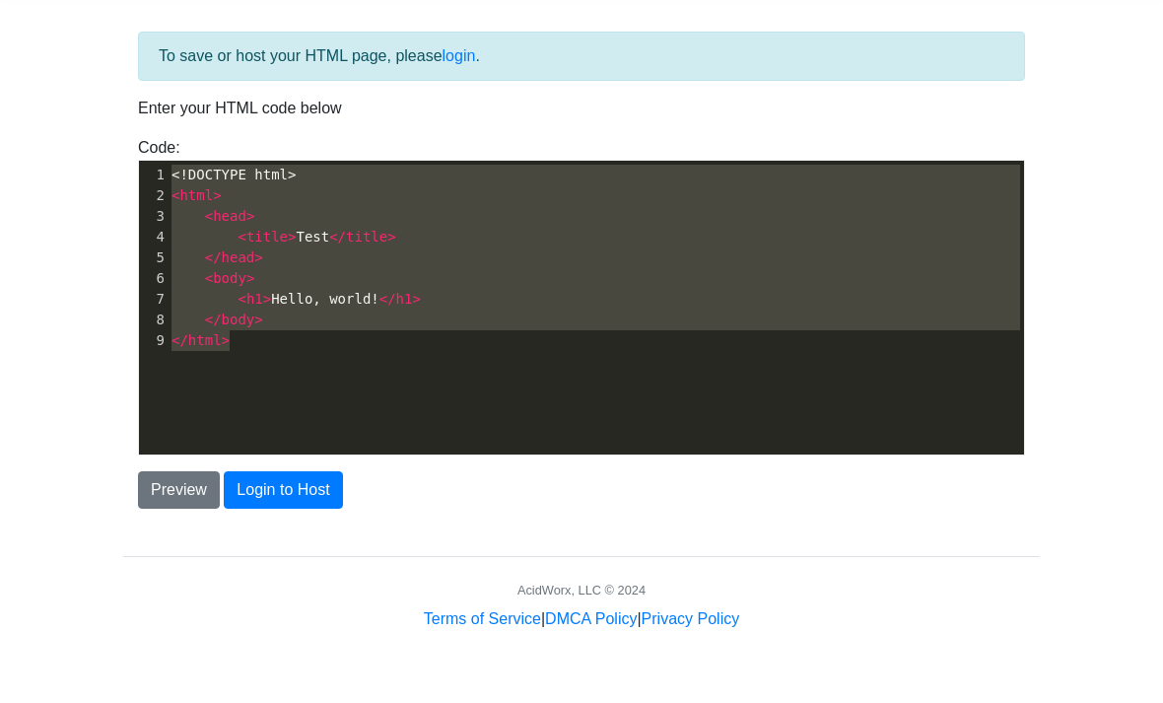
paste textarea
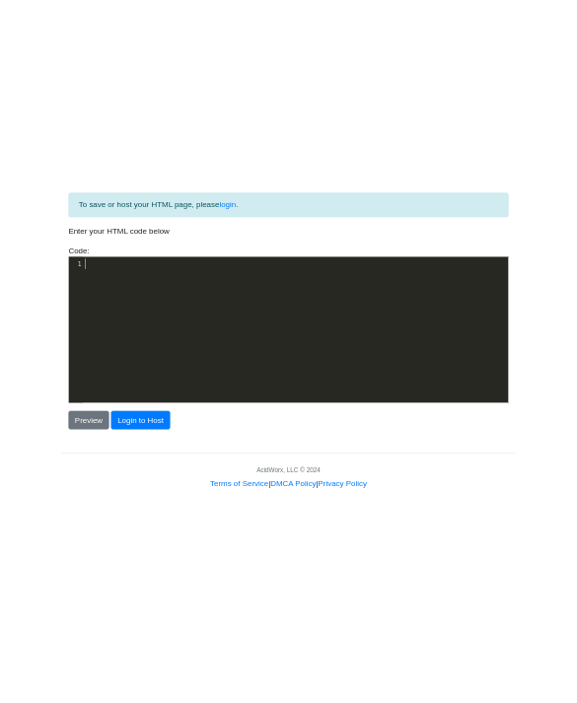
scroll to position [0, 0]
